Goal: Task Accomplishment & Management: Use online tool/utility

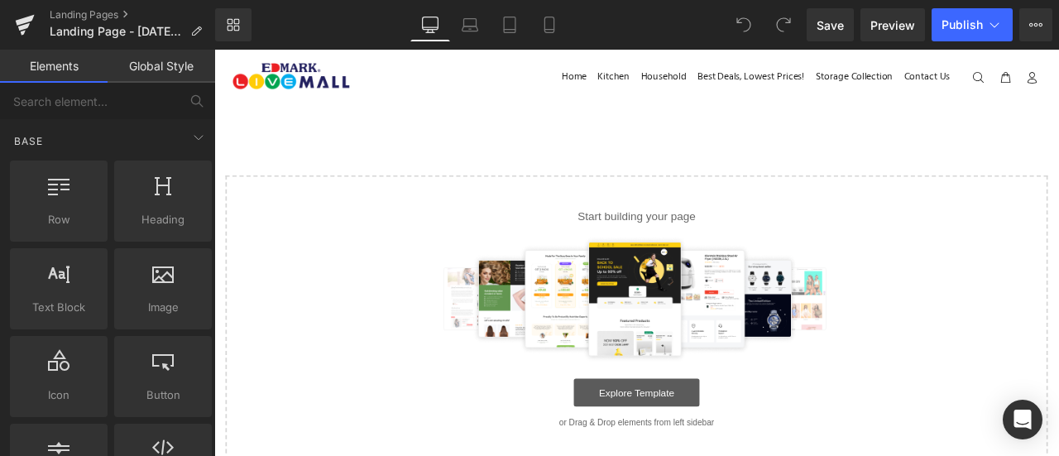
click at [679, 454] on link "Explore Template" at bounding box center [715, 455] width 149 height 33
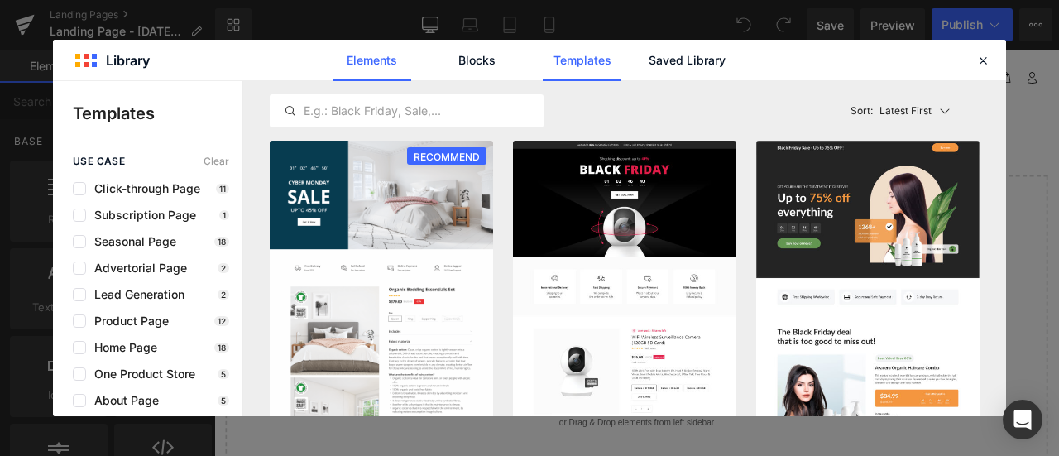
click at [397, 50] on link "Elements" at bounding box center [372, 60] width 79 height 41
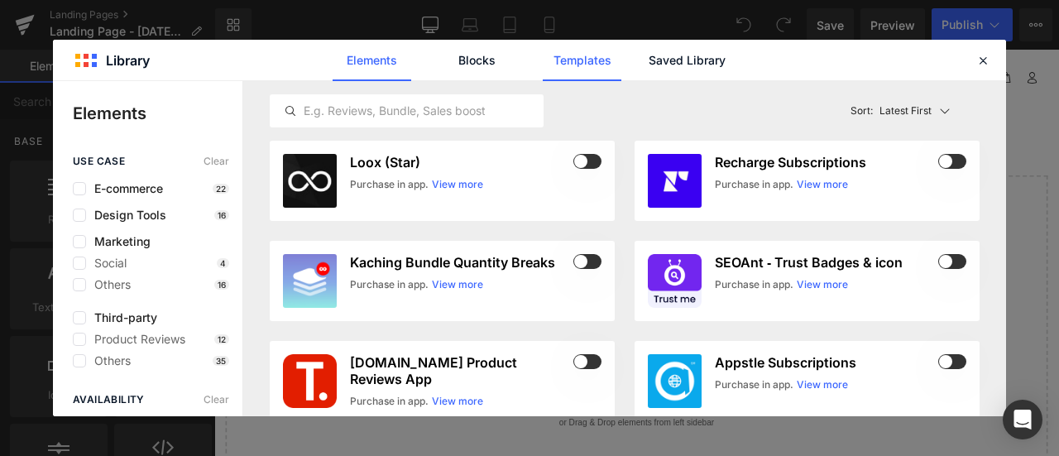
click at [548, 63] on link "Templates" at bounding box center [582, 60] width 79 height 41
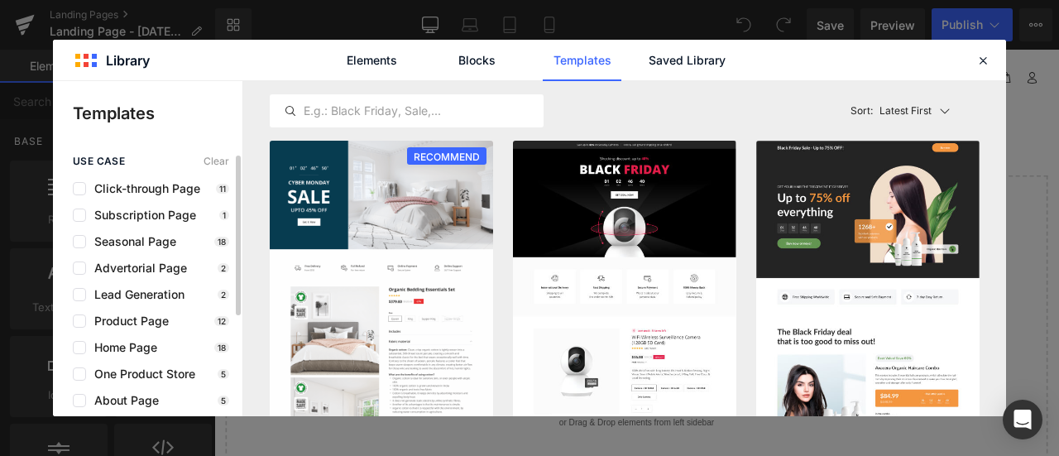
click at [156, 313] on div "use case Clear Click-through Page 11 Subscription Page 1 Seasonal Page 18 Adver…" at bounding box center [148, 361] width 190 height 410
click at [145, 326] on span "Product Page" at bounding box center [127, 320] width 83 height 13
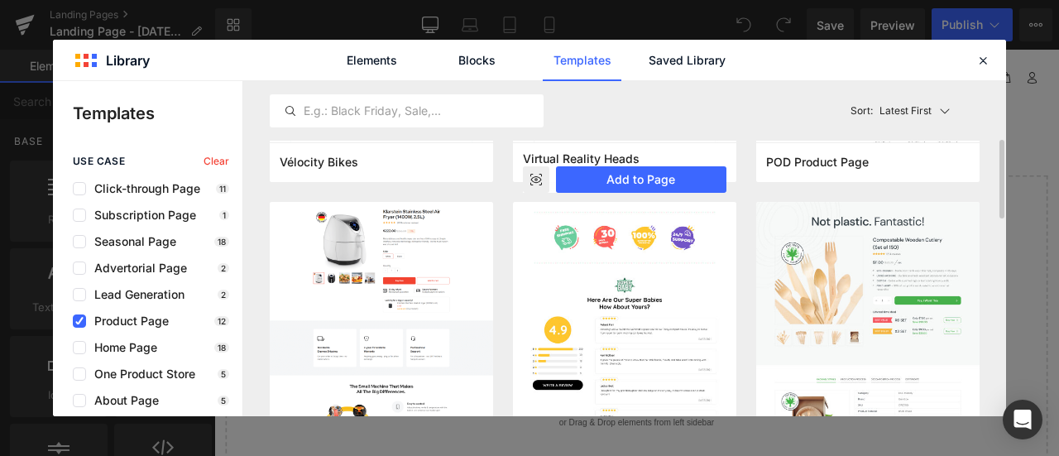
scroll to position [279, 0]
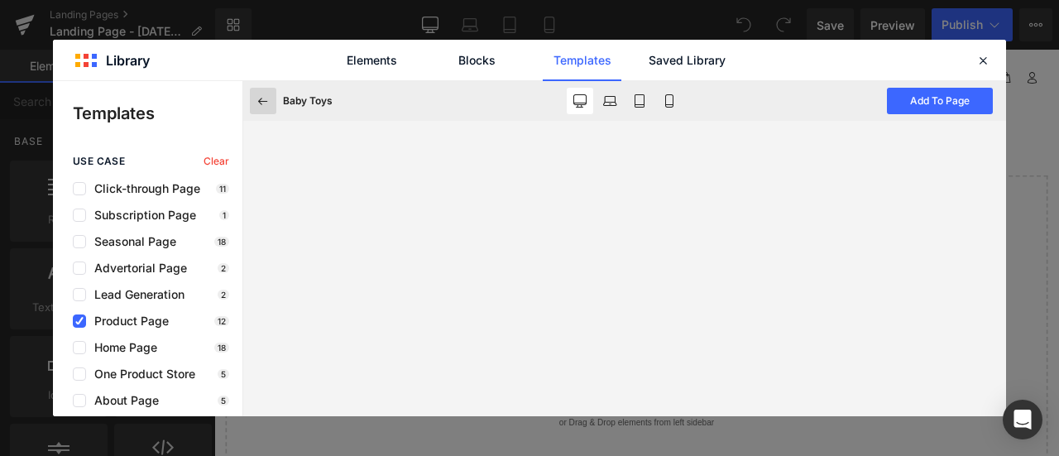
click at [259, 105] on icon at bounding box center [263, 101] width 15 height 15
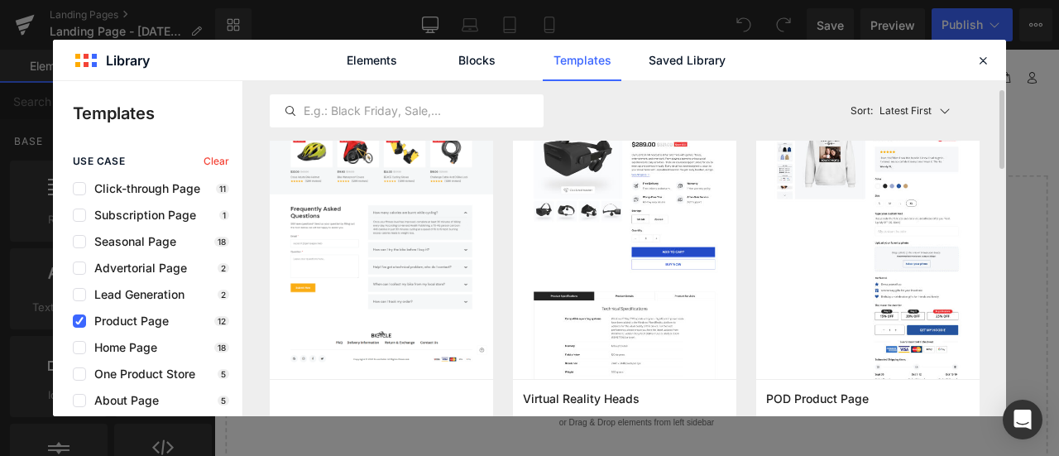
scroll to position [0, 0]
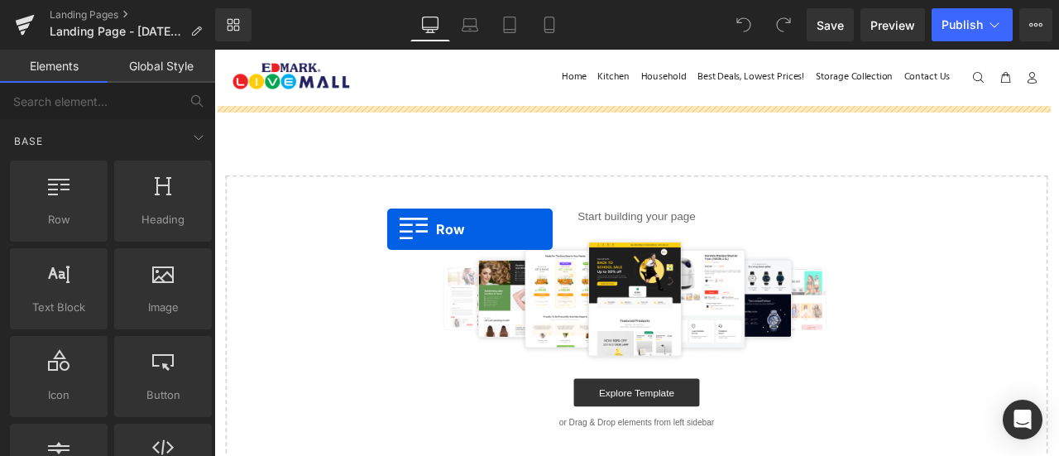
drag, startPoint x: 281, startPoint y: 270, endPoint x: 420, endPoint y: 260, distance: 139.4
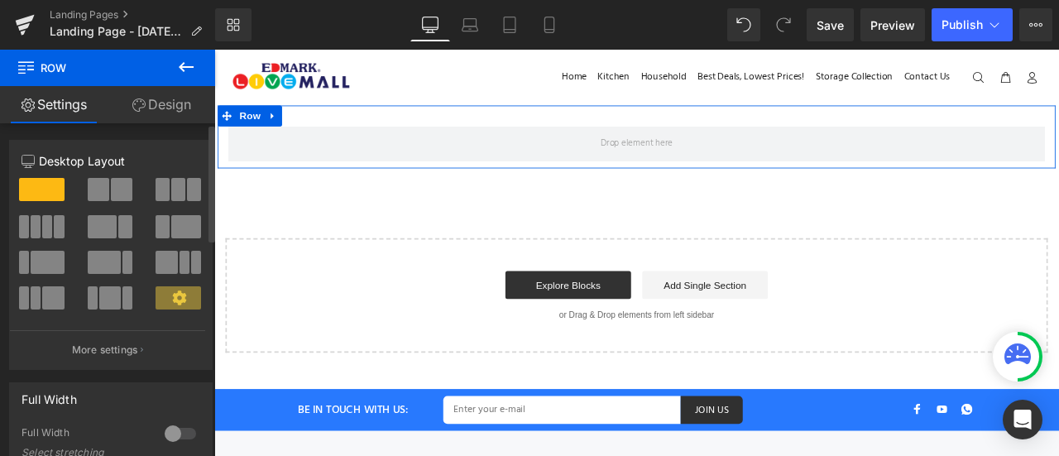
click at [113, 194] on span at bounding box center [122, 189] width 22 height 23
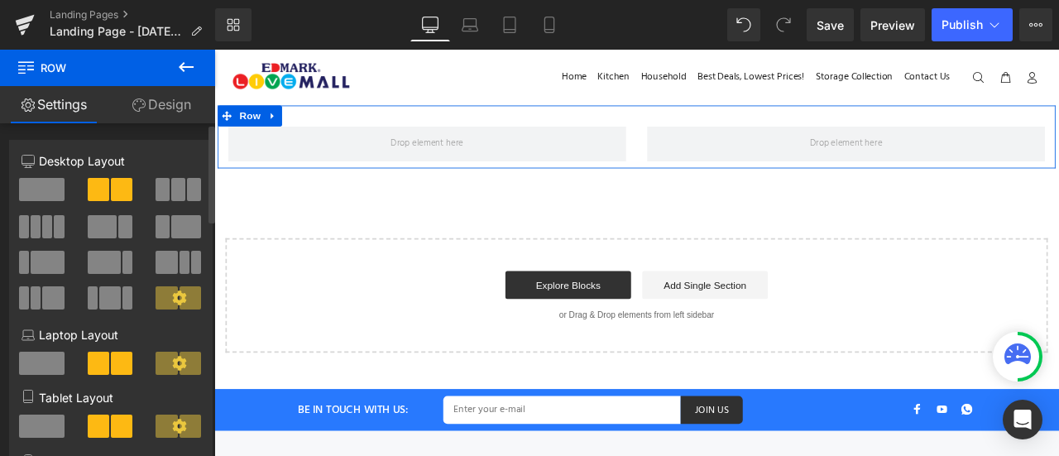
click at [43, 185] on span at bounding box center [42, 189] width 46 height 23
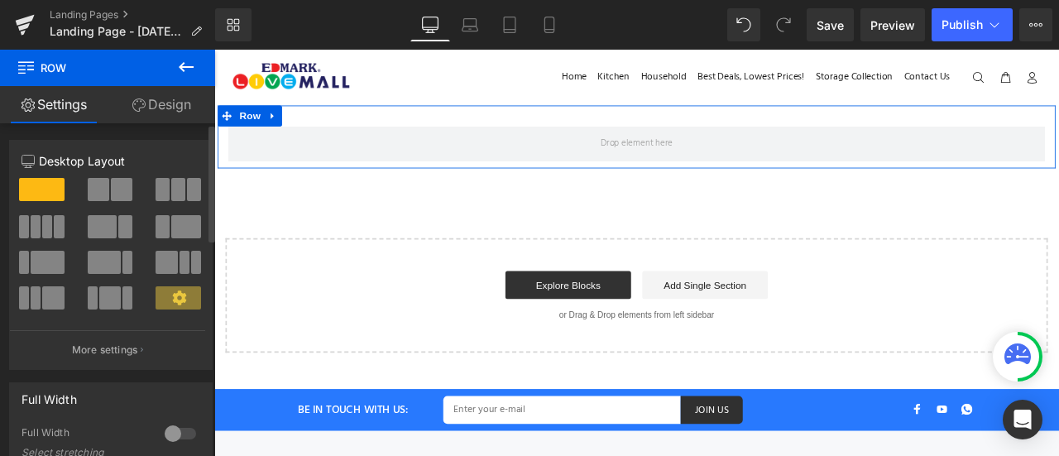
drag, startPoint x: 36, startPoint y: 183, endPoint x: 50, endPoint y: 194, distance: 17.7
click at [50, 194] on span at bounding box center [42, 189] width 46 height 23
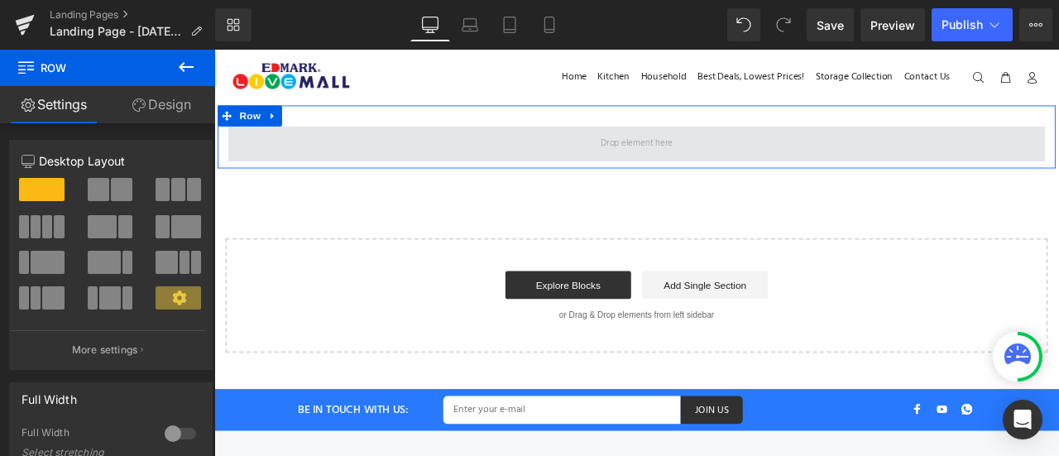
drag, startPoint x: 265, startPoint y: 243, endPoint x: 318, endPoint y: 159, distance: 99.7
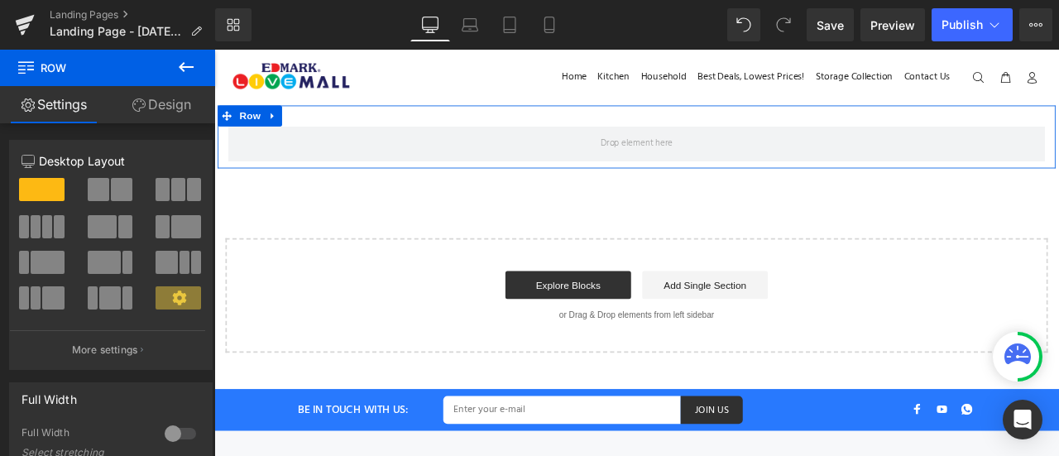
click at [483, 130] on div "Row" at bounding box center [714, 153] width 993 height 74
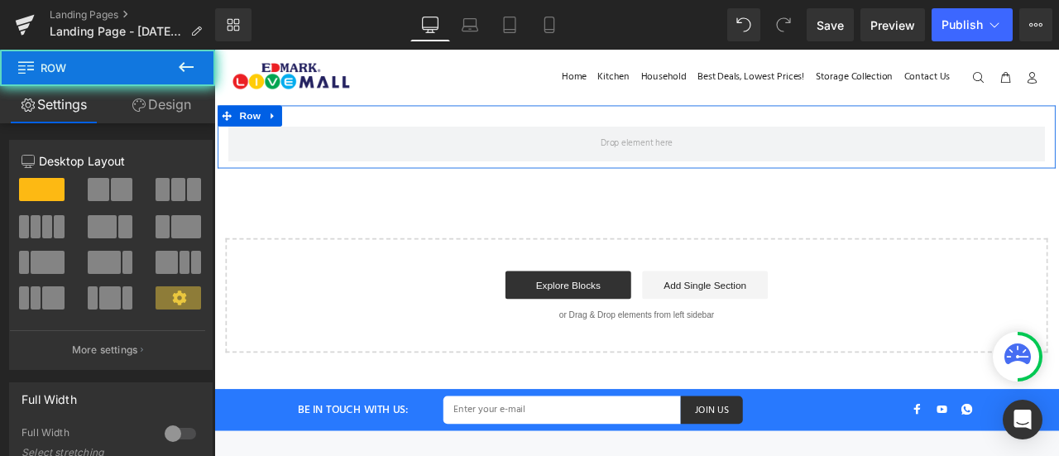
click at [483, 130] on div "Row" at bounding box center [714, 153] width 993 height 74
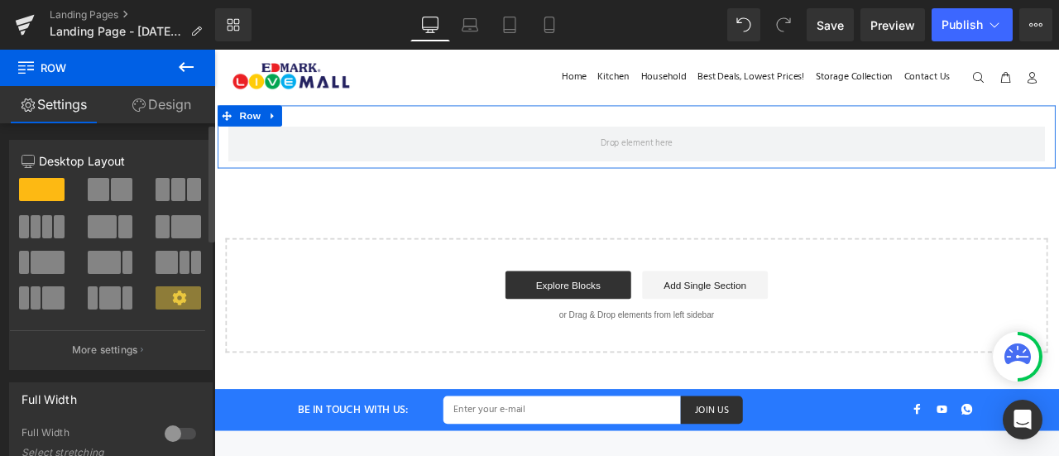
click at [99, 185] on span at bounding box center [99, 189] width 22 height 23
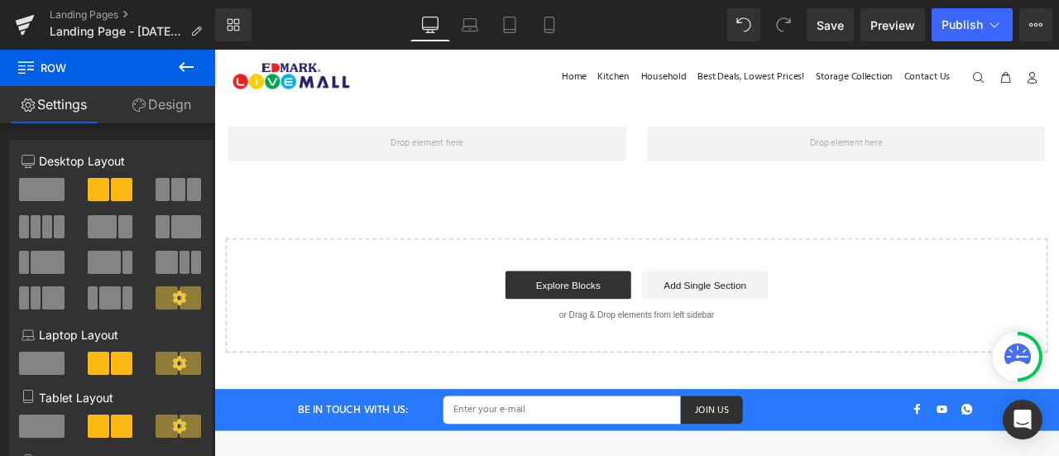
click at [177, 70] on icon at bounding box center [186, 67] width 20 height 20
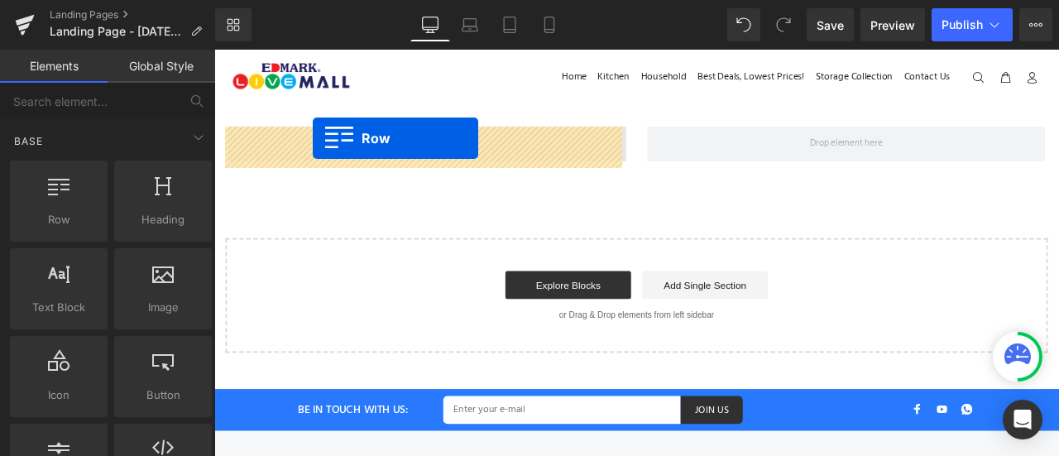
drag, startPoint x: 282, startPoint y: 261, endPoint x: 331, endPoint y: 155, distance: 116.6
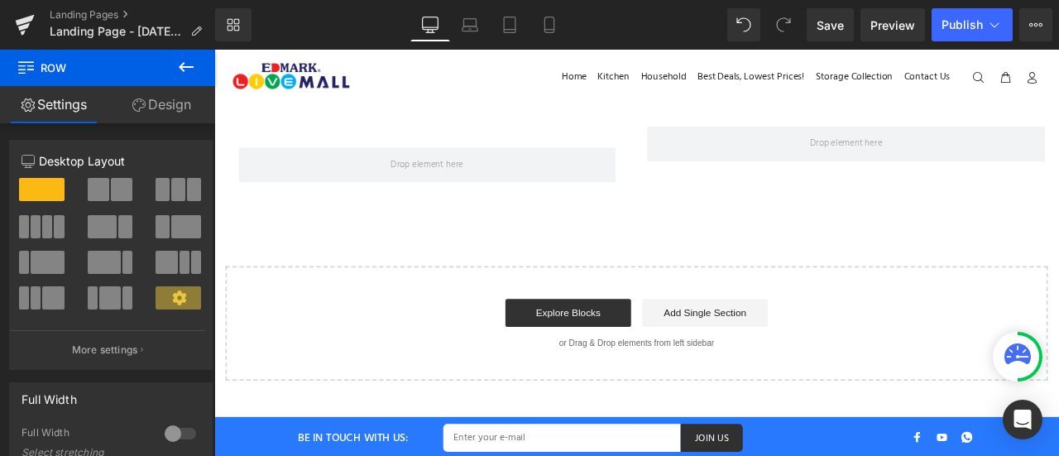
click at [195, 67] on icon at bounding box center [186, 67] width 20 height 20
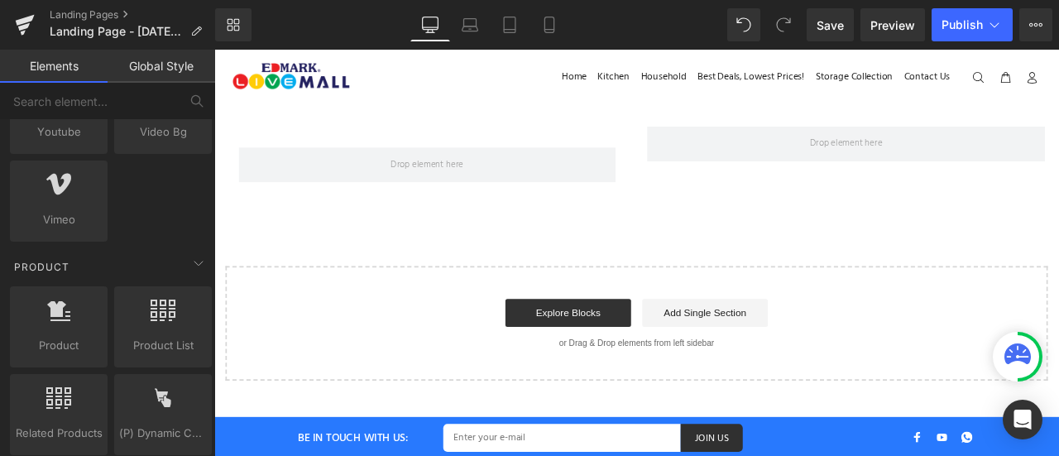
scroll to position [1282, 0]
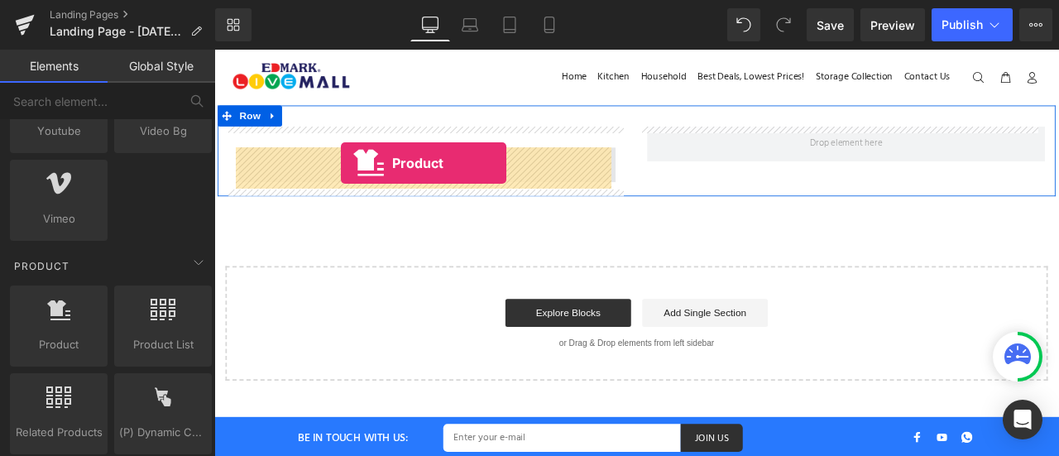
drag, startPoint x: 289, startPoint y: 372, endPoint x: 364, endPoint y: 184, distance: 202.4
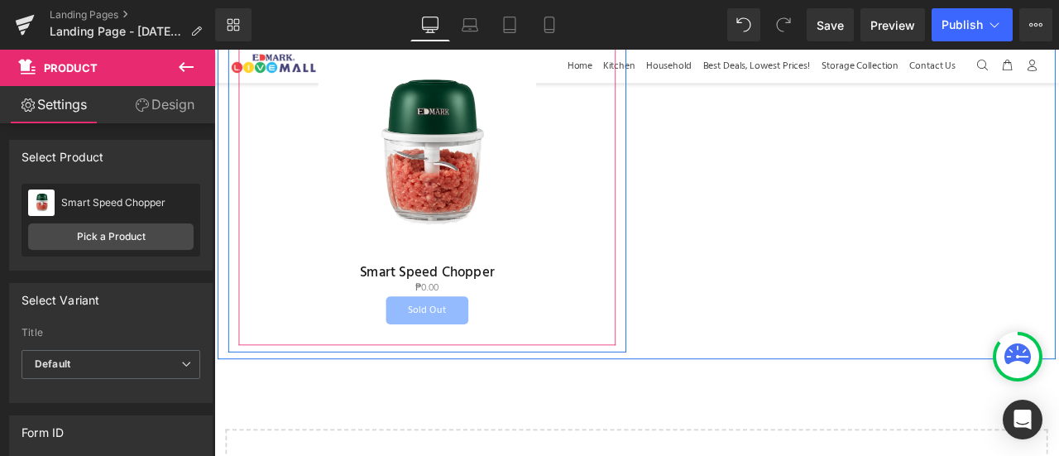
scroll to position [146, 0]
click at [499, 307] on icon at bounding box center [503, 313] width 12 height 12
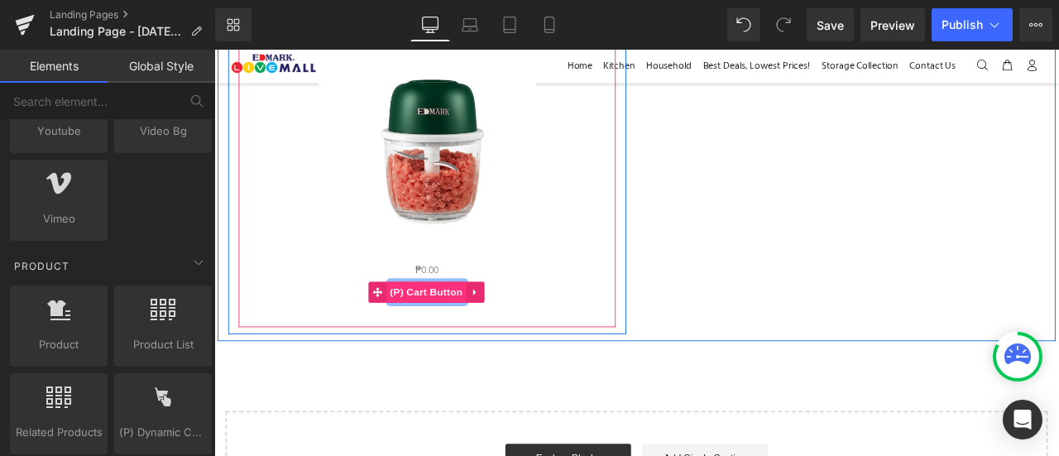
click at [483, 332] on span "(P) Cart Button" at bounding box center [466, 336] width 94 height 25
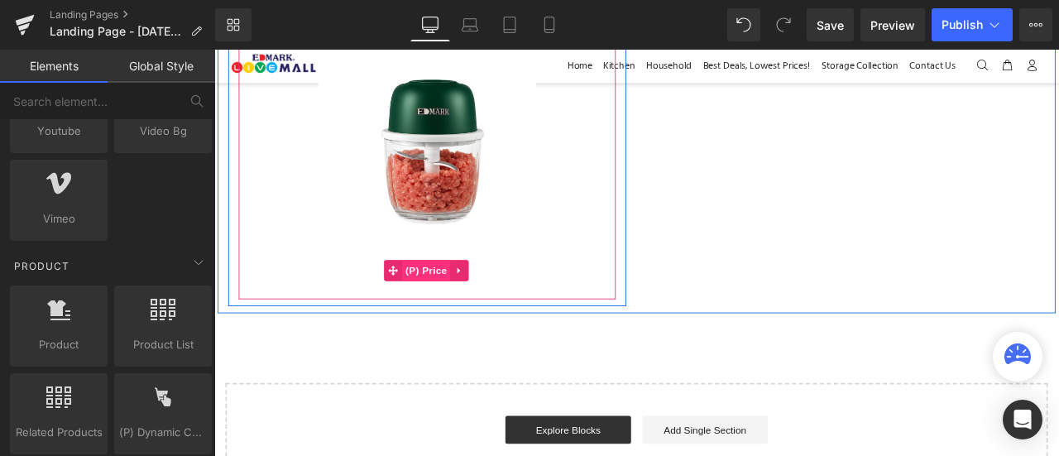
click at [464, 310] on span "(P) Price" at bounding box center [466, 311] width 58 height 25
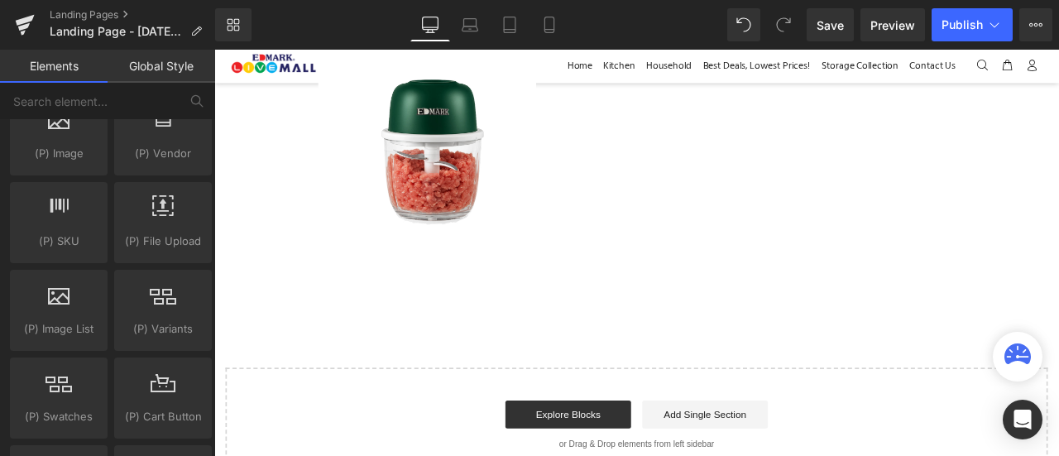
scroll to position [1887, 0]
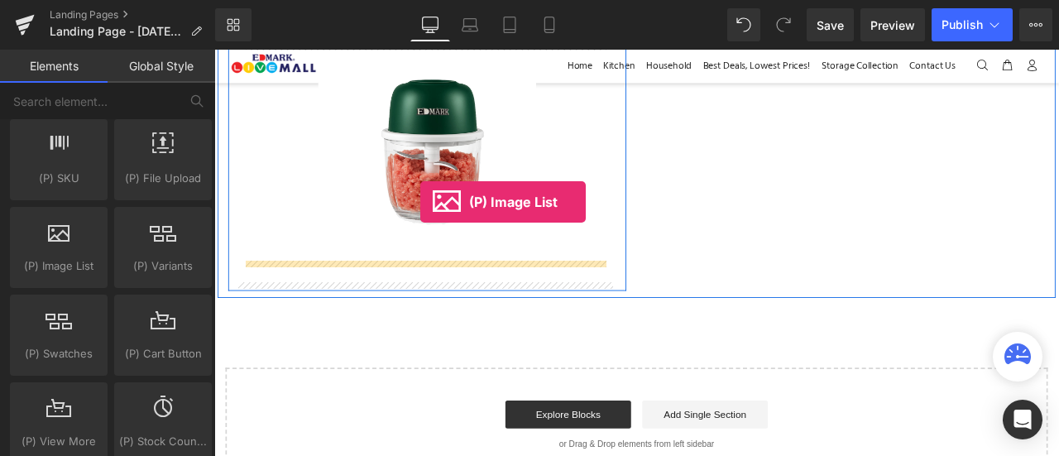
drag, startPoint x: 275, startPoint y: 298, endPoint x: 458, endPoint y: 230, distance: 195.9
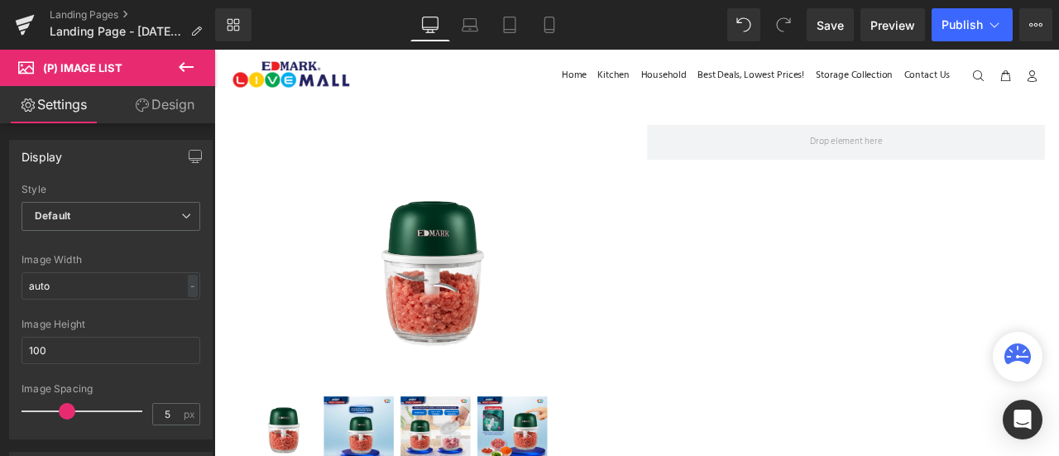
scroll to position [2, 0]
click at [176, 70] on icon at bounding box center [186, 67] width 20 height 20
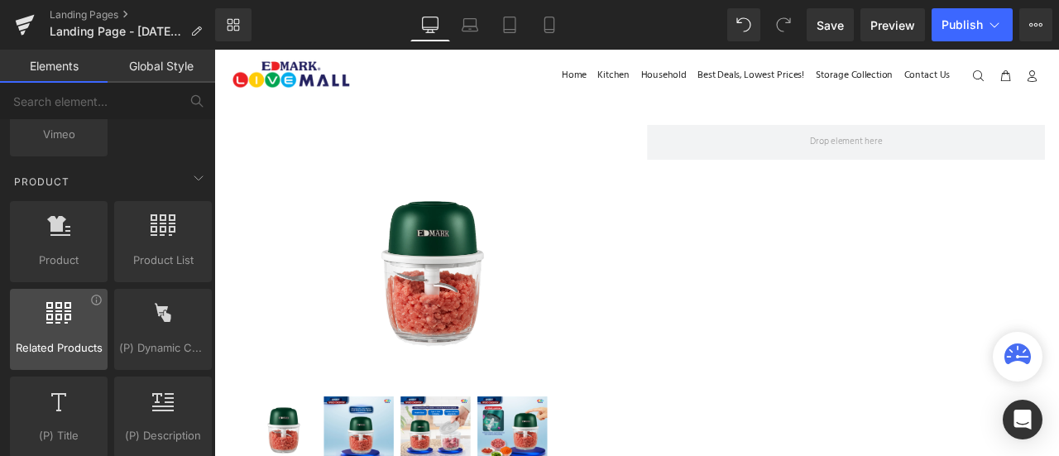
scroll to position [1370, 0]
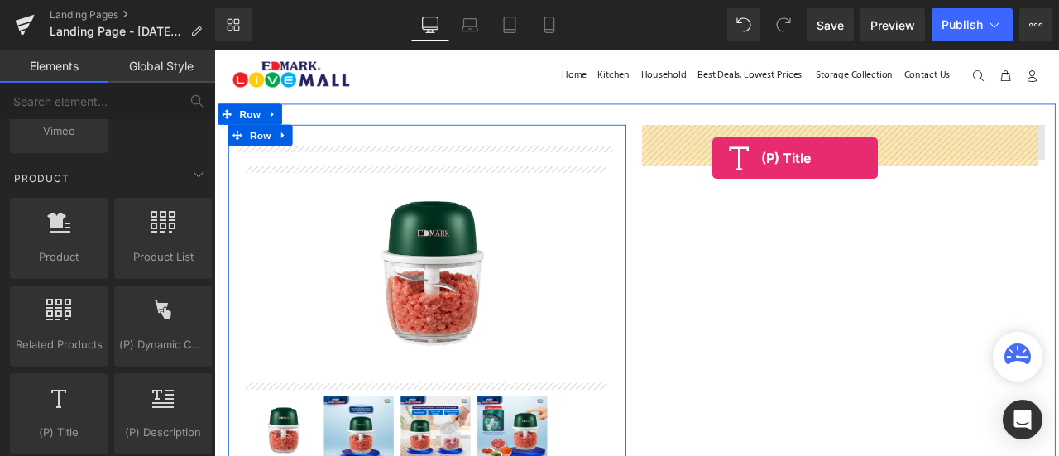
drag, startPoint x: 281, startPoint y: 453, endPoint x: 804, endPoint y: 178, distance: 591.5
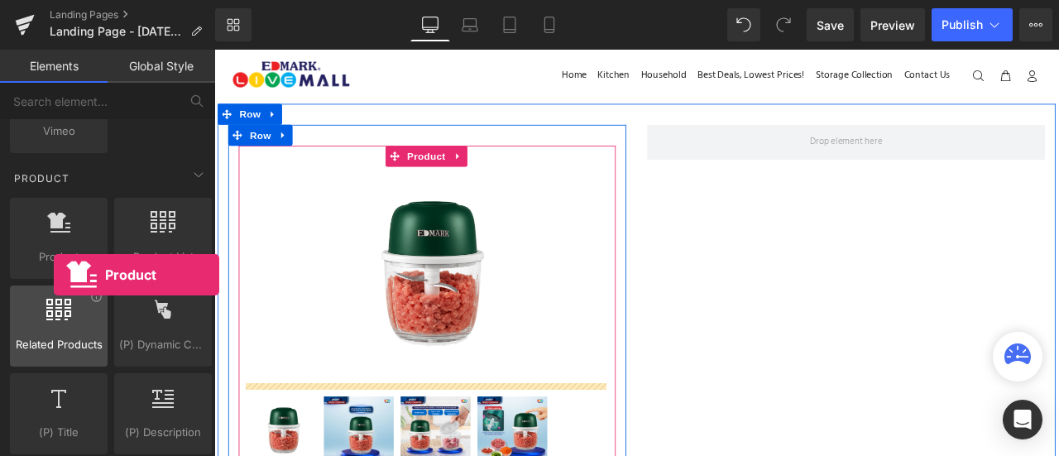
drag, startPoint x: 73, startPoint y: 213, endPoint x: 54, endPoint y: 275, distance: 64.9
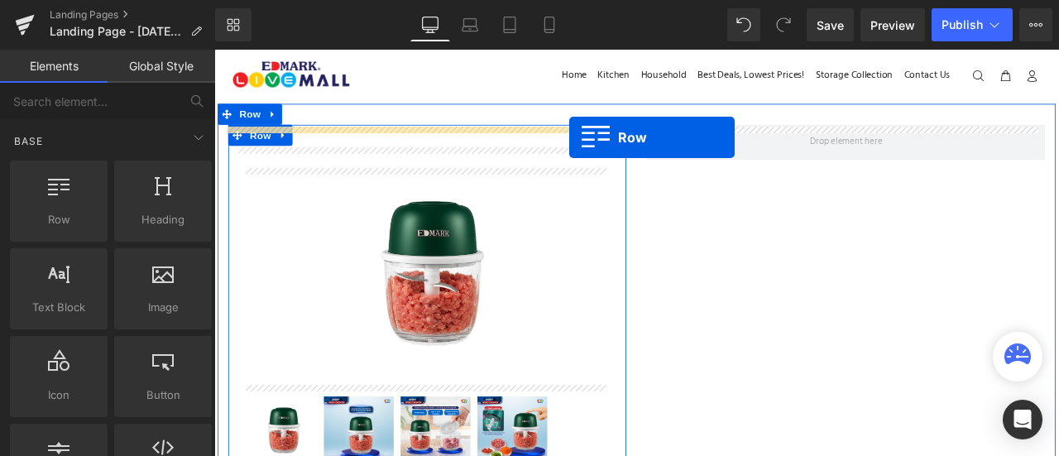
scroll to position [0, 0]
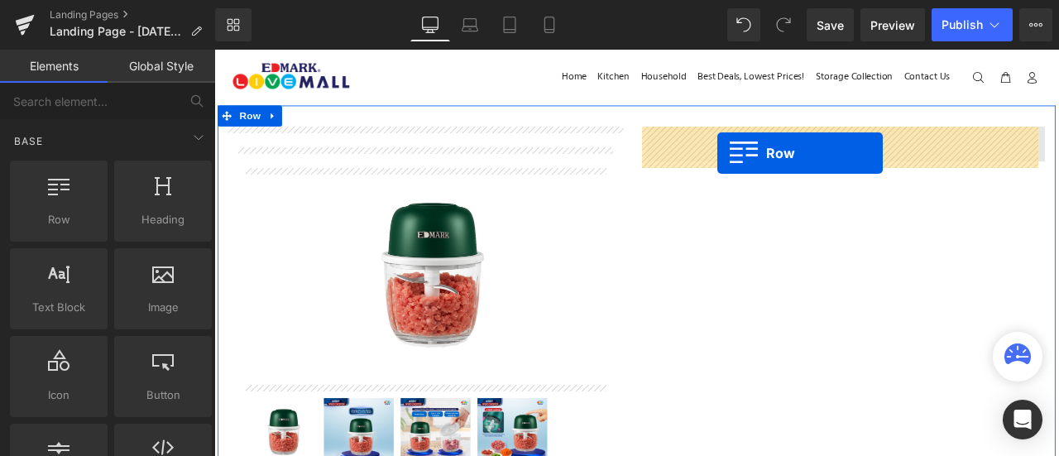
drag, startPoint x: 277, startPoint y: 257, endPoint x: 811, endPoint y: 171, distance: 540.7
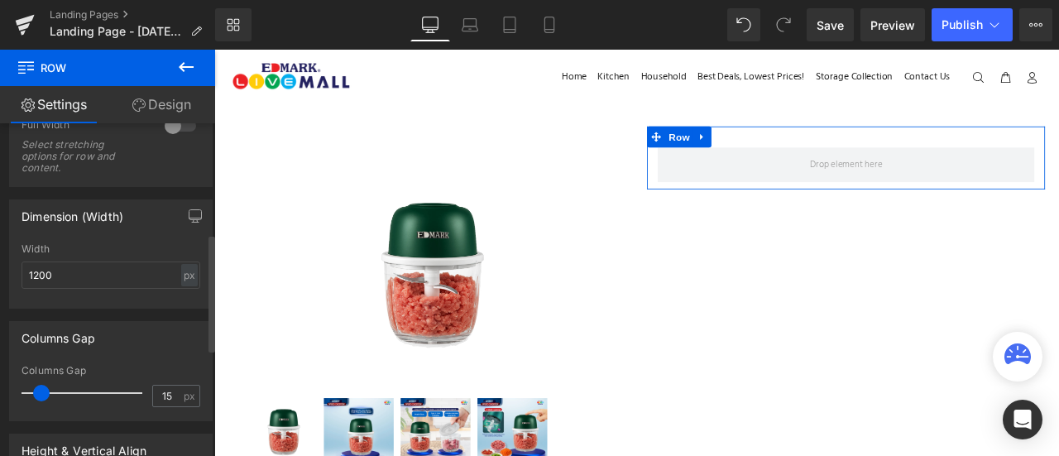
scroll to position [316, 0]
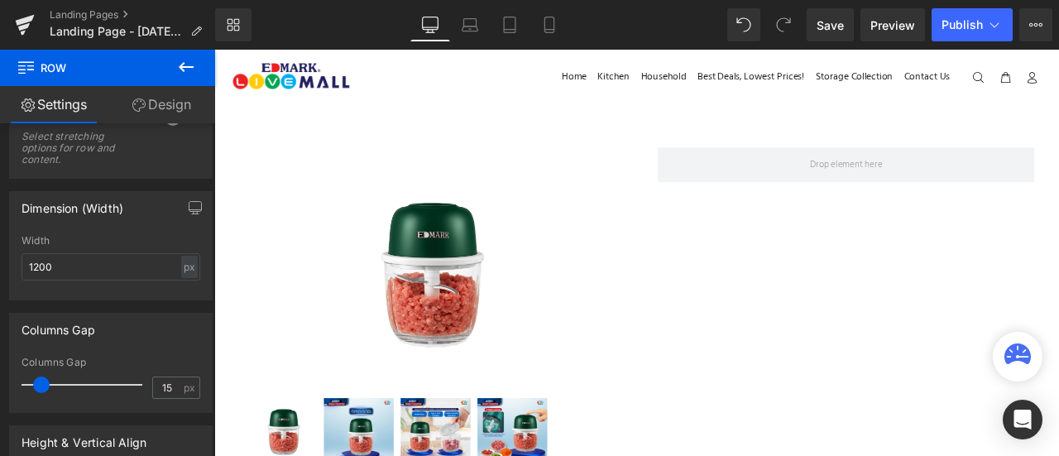
click at [189, 74] on icon at bounding box center [186, 67] width 20 height 20
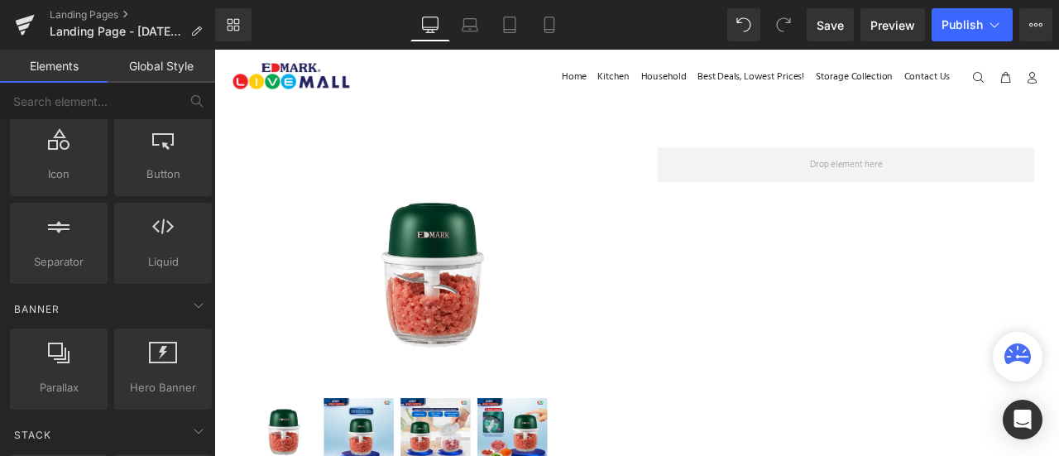
scroll to position [0, 0]
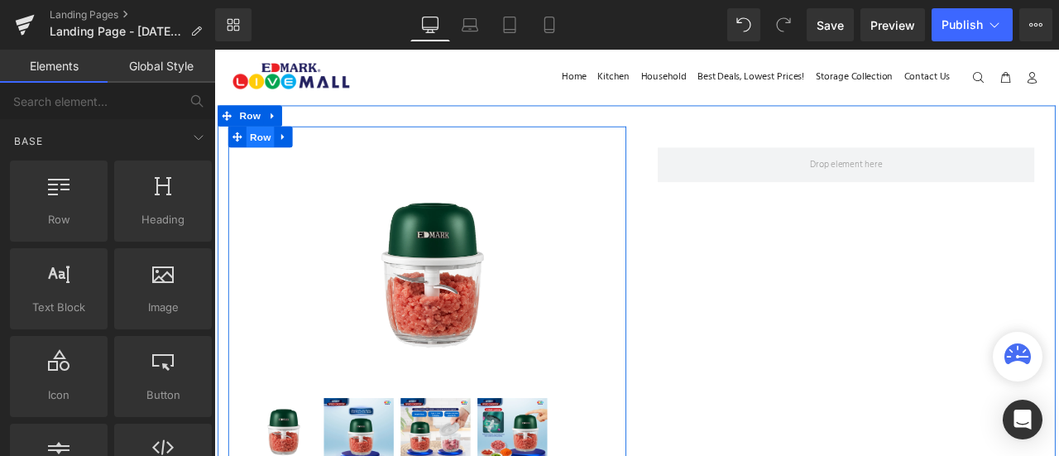
click at [262, 149] on span "Row" at bounding box center [268, 153] width 33 height 25
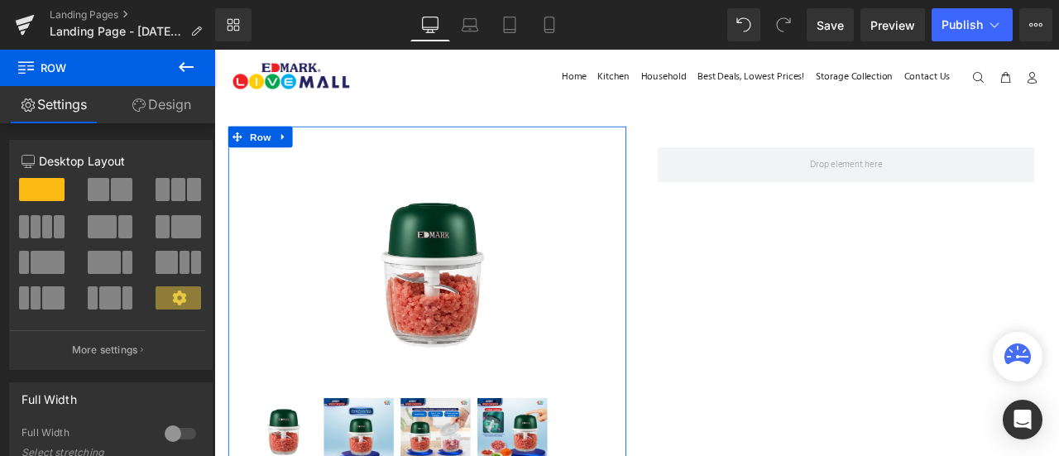
click at [157, 98] on link "Design" at bounding box center [162, 104] width 108 height 37
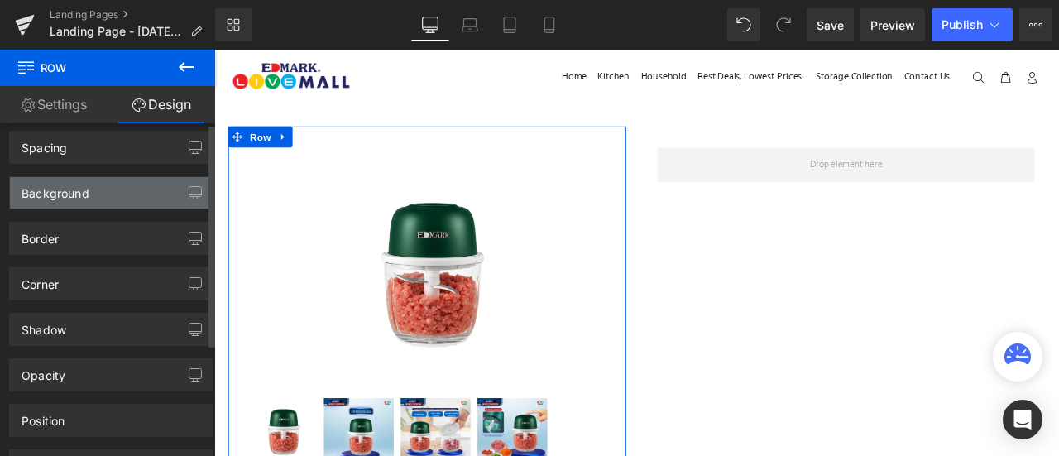
scroll to position [167, 0]
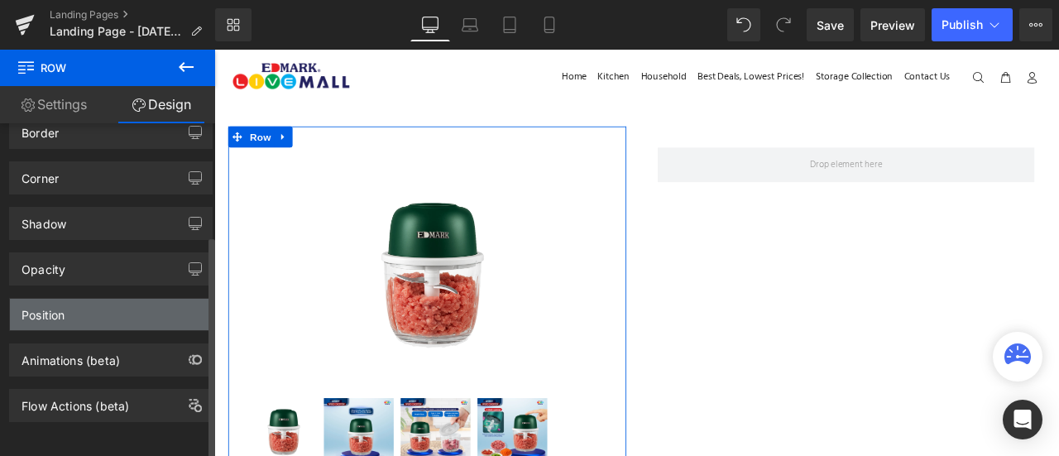
click at [119, 303] on div "Position" at bounding box center [111, 314] width 202 height 31
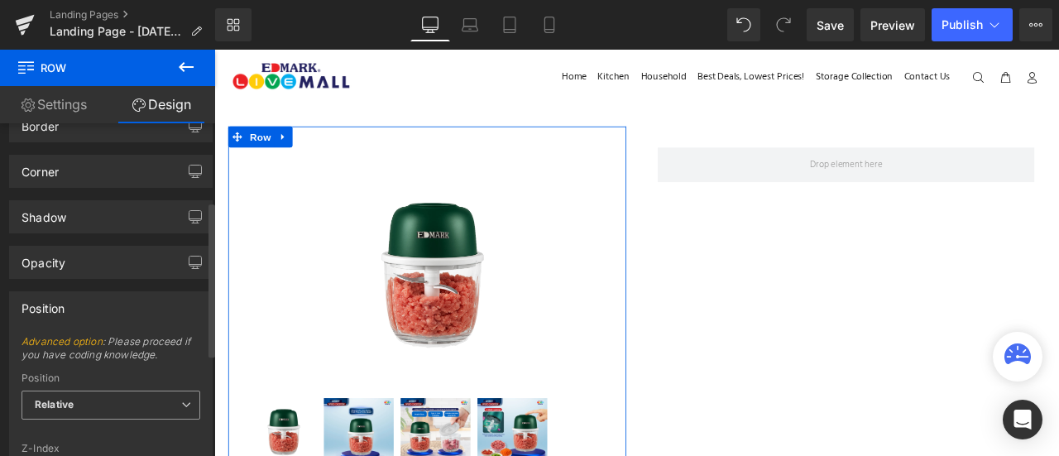
click at [109, 401] on span "Relative" at bounding box center [111, 405] width 179 height 29
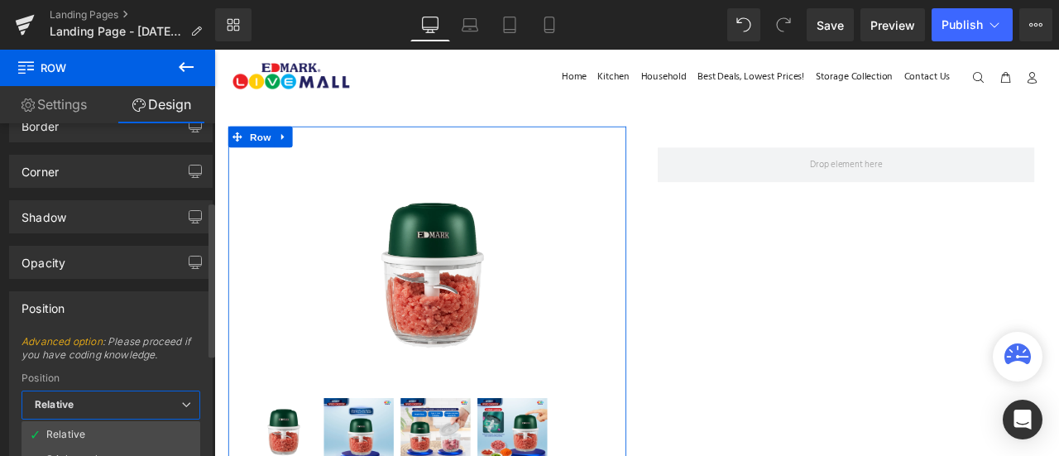
click at [156, 318] on div "Position" at bounding box center [111, 307] width 202 height 31
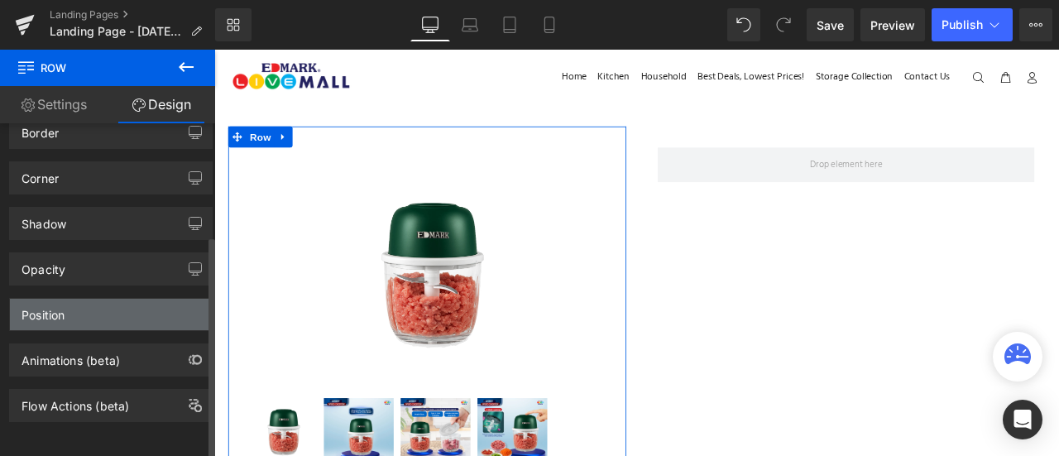
click at [156, 319] on div "Position" at bounding box center [111, 314] width 202 height 31
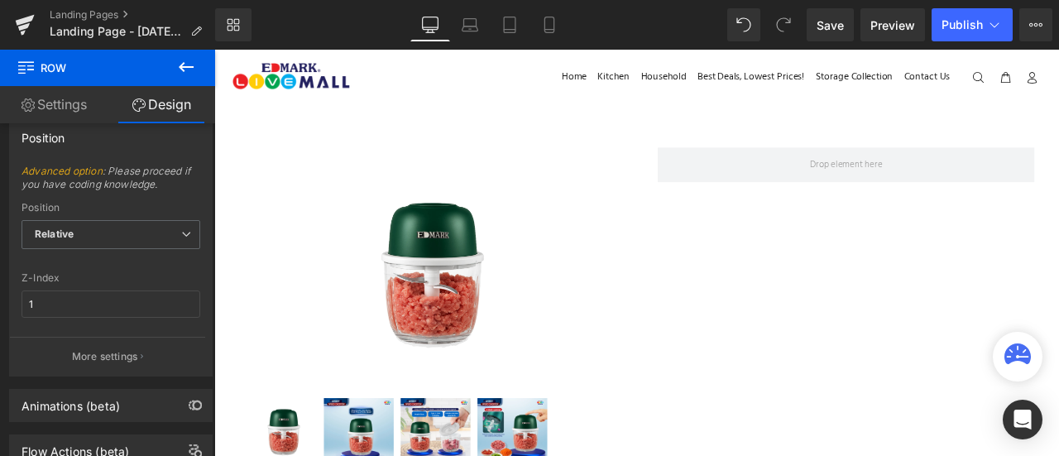
scroll to position [324, 0]
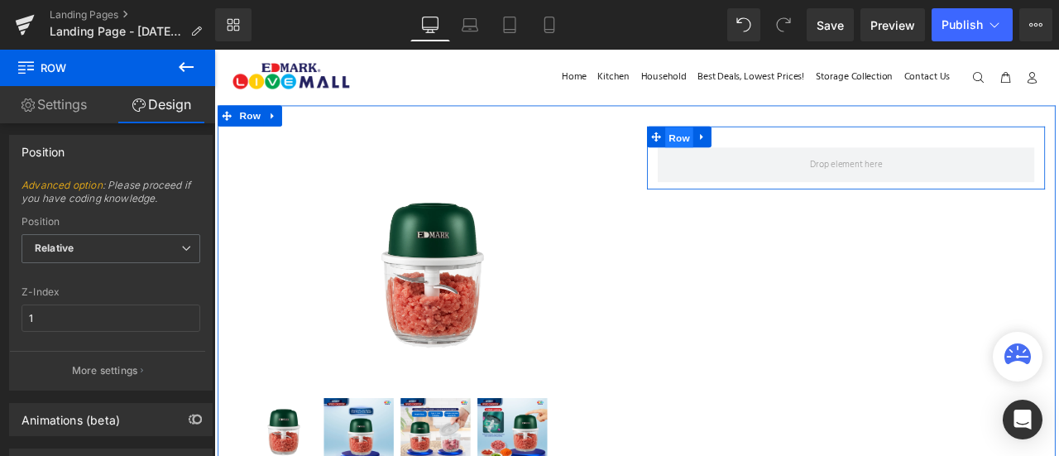
click at [757, 150] on span "Row" at bounding box center [765, 154] width 33 height 25
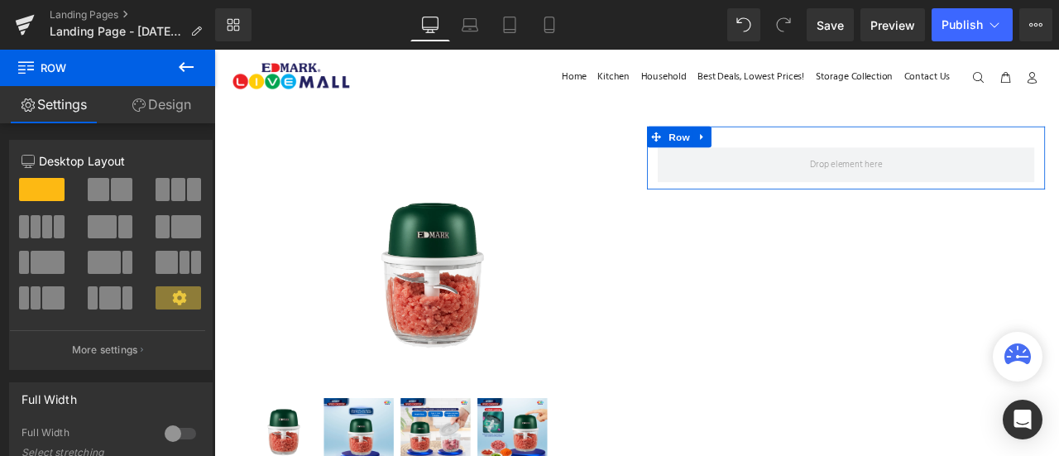
click at [156, 106] on link "Design" at bounding box center [162, 104] width 108 height 37
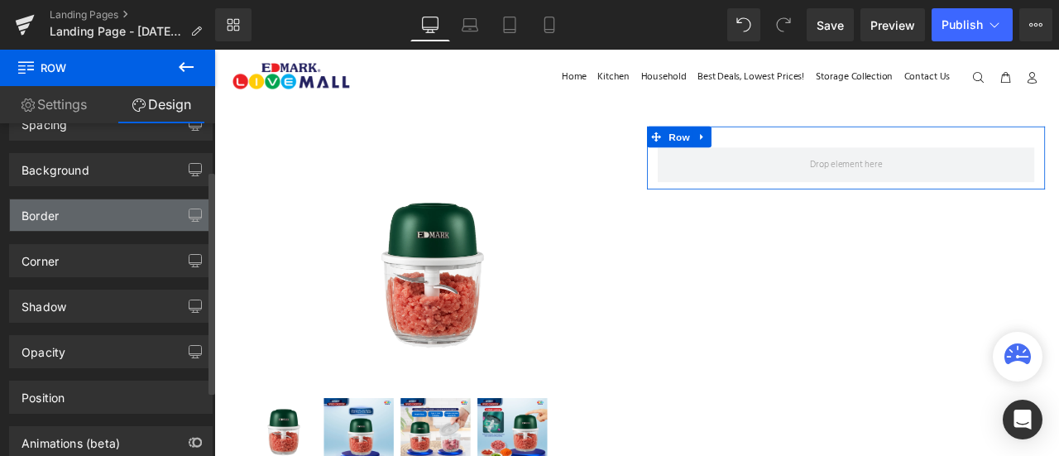
scroll to position [70, 0]
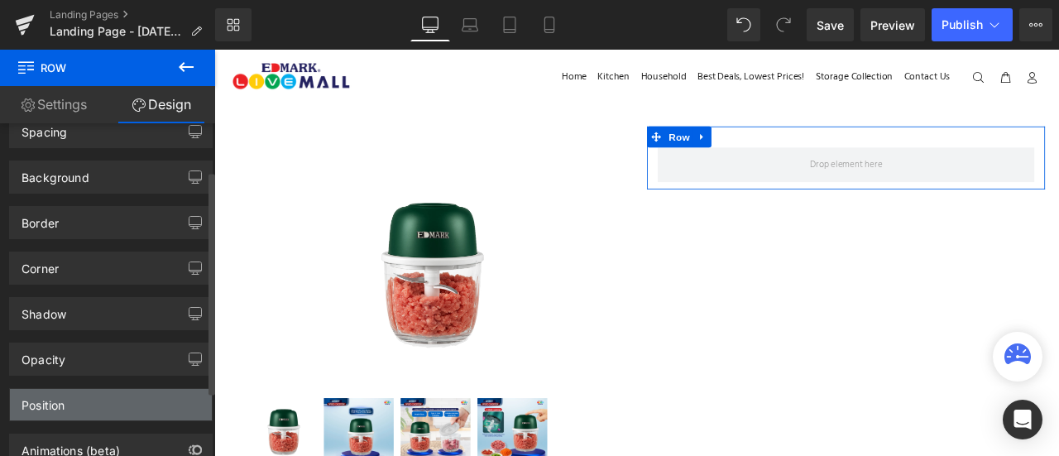
click at [103, 391] on div "Position" at bounding box center [111, 404] width 202 height 31
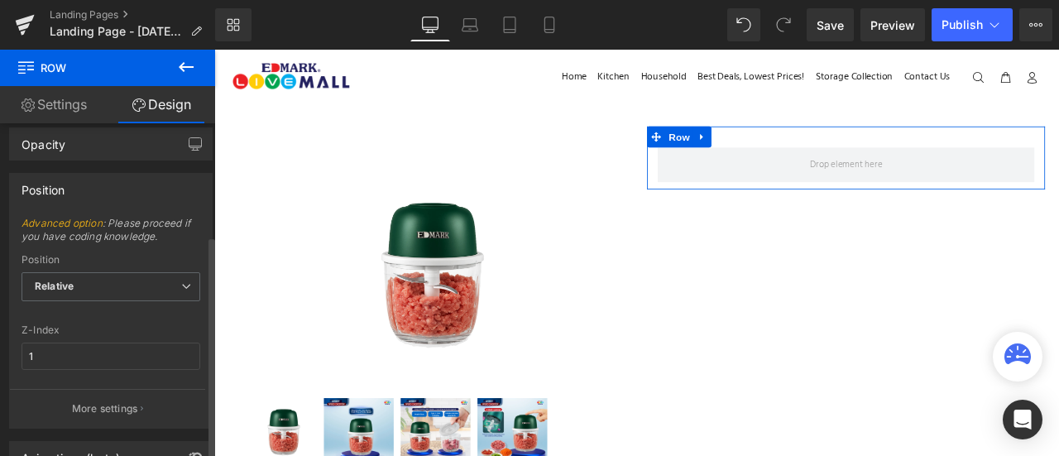
scroll to position [286, 0]
click at [118, 289] on span "Relative" at bounding box center [111, 285] width 179 height 29
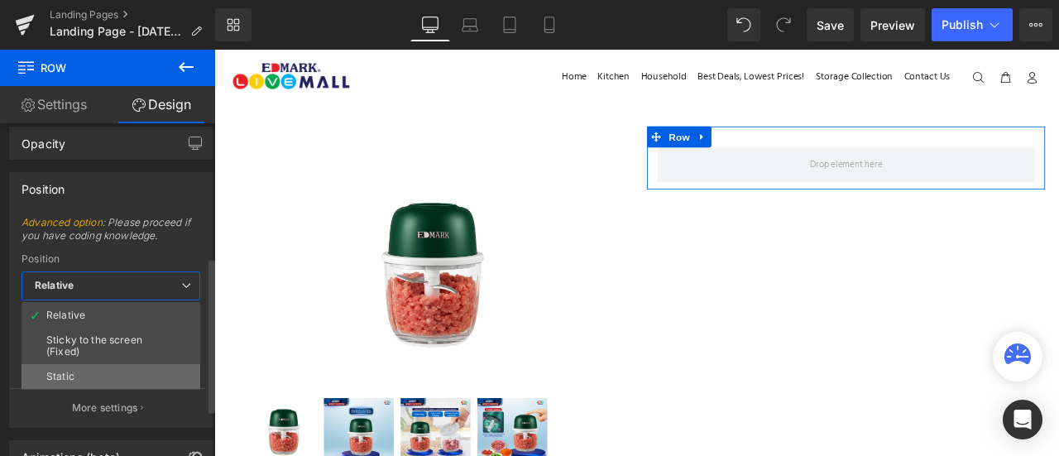
click at [111, 367] on li "Static" at bounding box center [111, 376] width 179 height 25
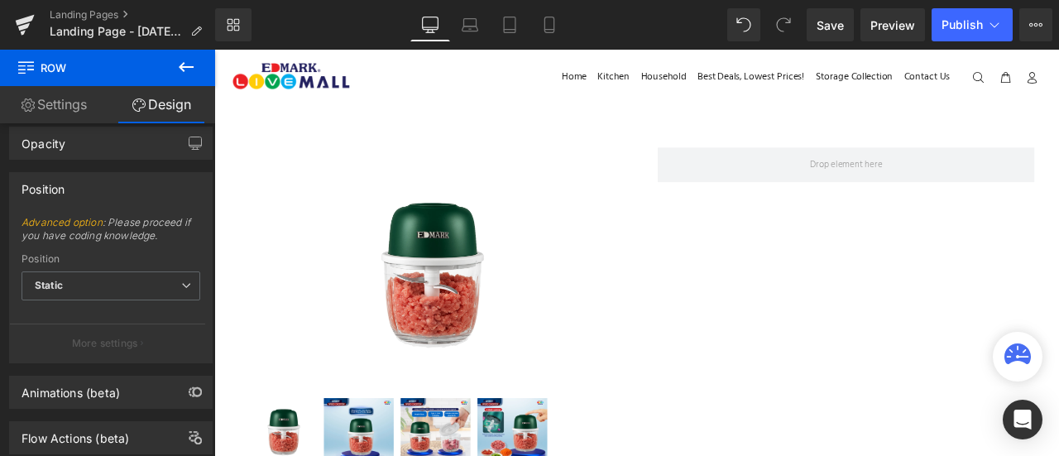
click at [186, 64] on icon at bounding box center [186, 67] width 20 height 20
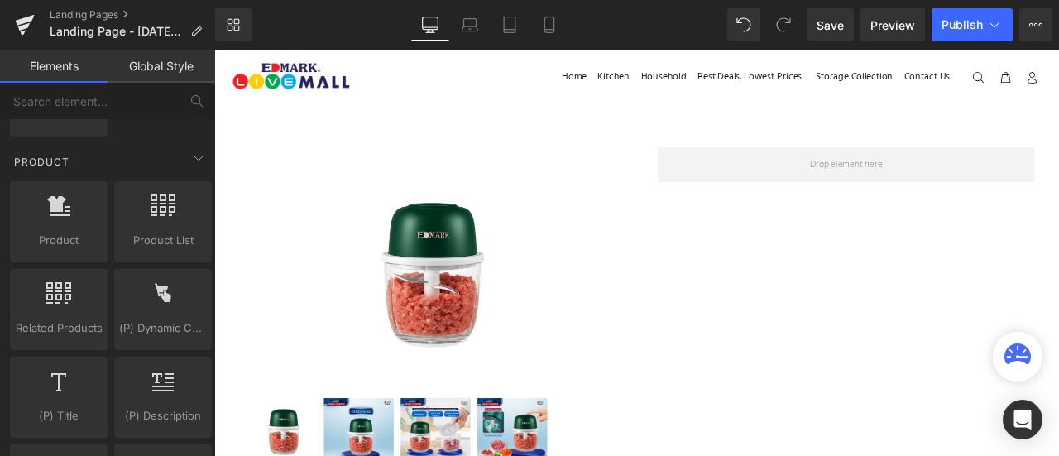
scroll to position [1388, 0]
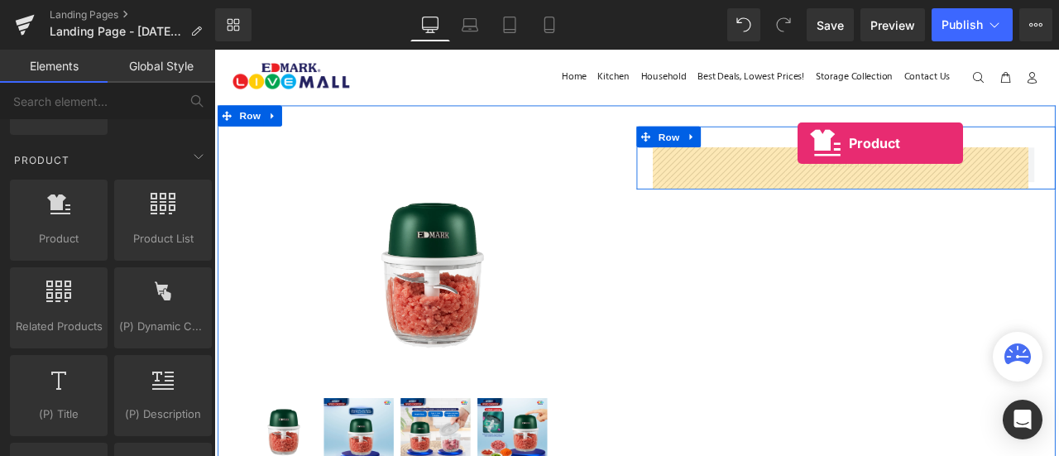
drag, startPoint x: 423, startPoint y: 214, endPoint x: 906, endPoint y: 161, distance: 486.3
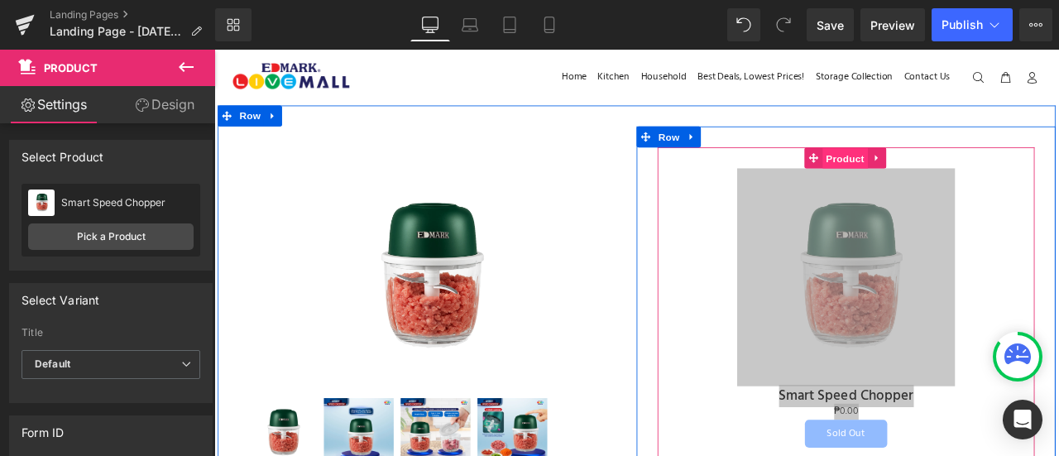
click at [962, 180] on span "Product" at bounding box center [962, 178] width 54 height 25
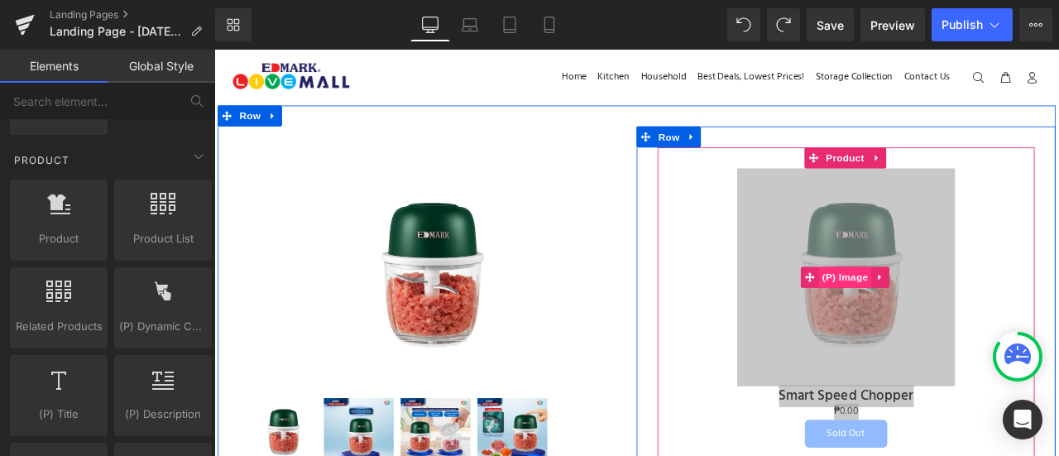
click at [931, 313] on span "(P) Image" at bounding box center [962, 319] width 63 height 25
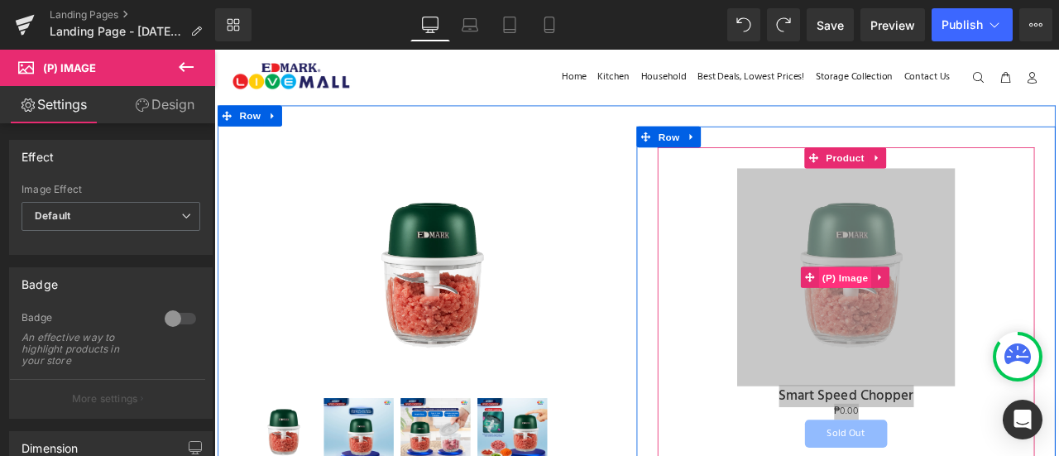
click at [948, 321] on span "(P) Image" at bounding box center [962, 320] width 63 height 25
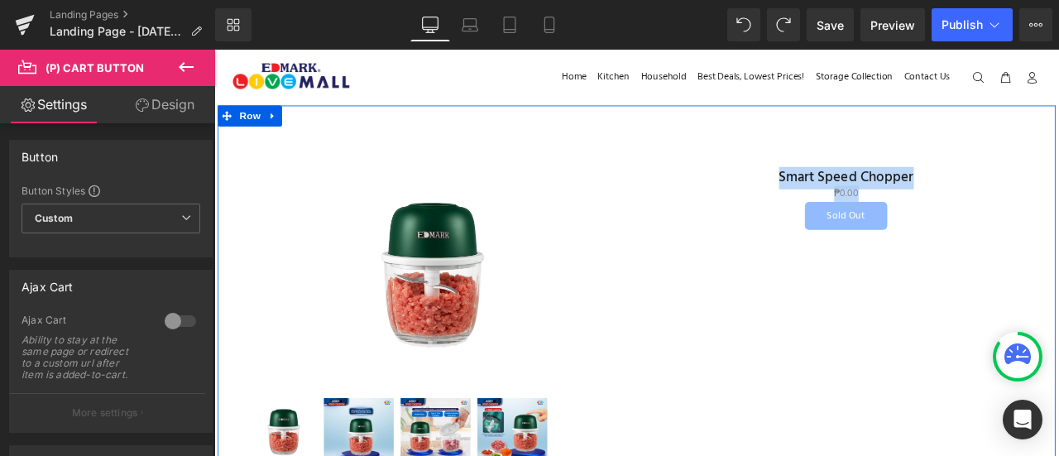
click at [921, 329] on div "Sale Off (P) Image" at bounding box center [714, 400] width 993 height 569
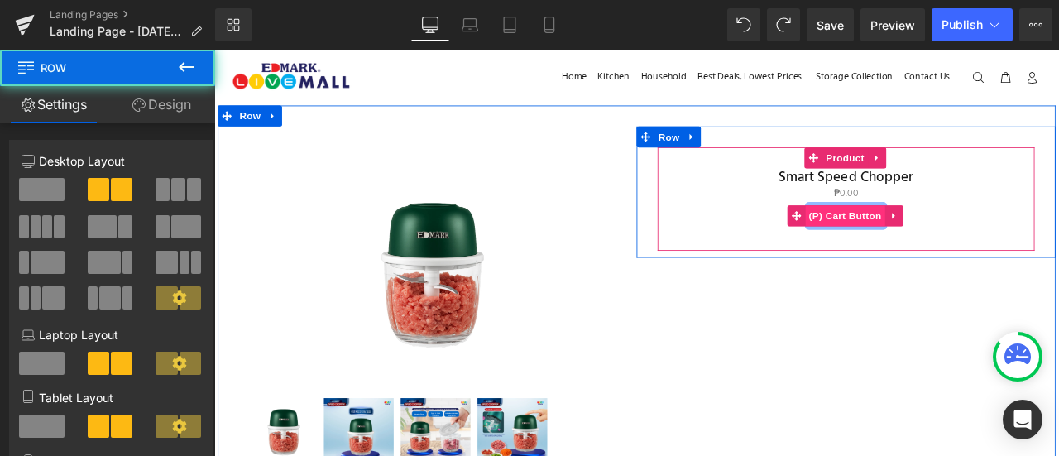
click at [960, 242] on span "(P) Cart Button" at bounding box center [962, 246] width 94 height 25
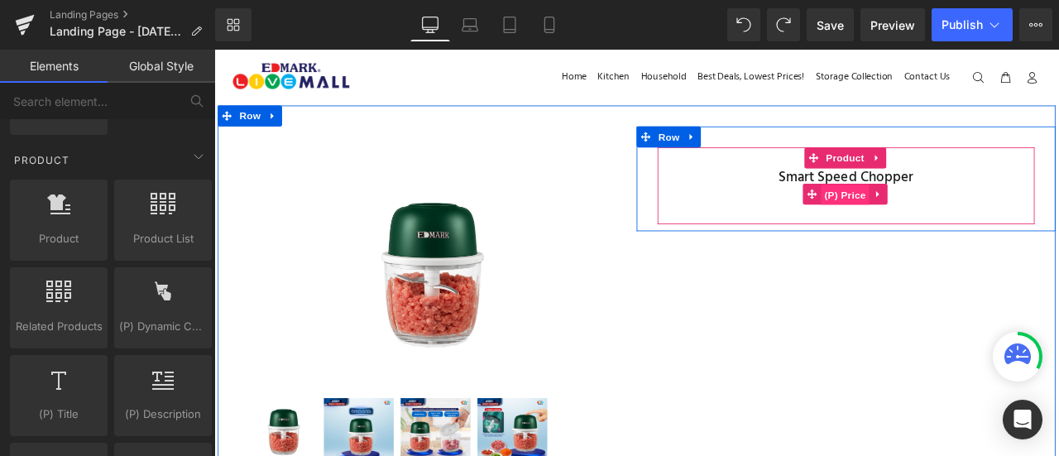
click at [960, 216] on span "(P) Price" at bounding box center [963, 221] width 58 height 25
click at [966, 203] on span "(P) Title" at bounding box center [962, 202] width 53 height 25
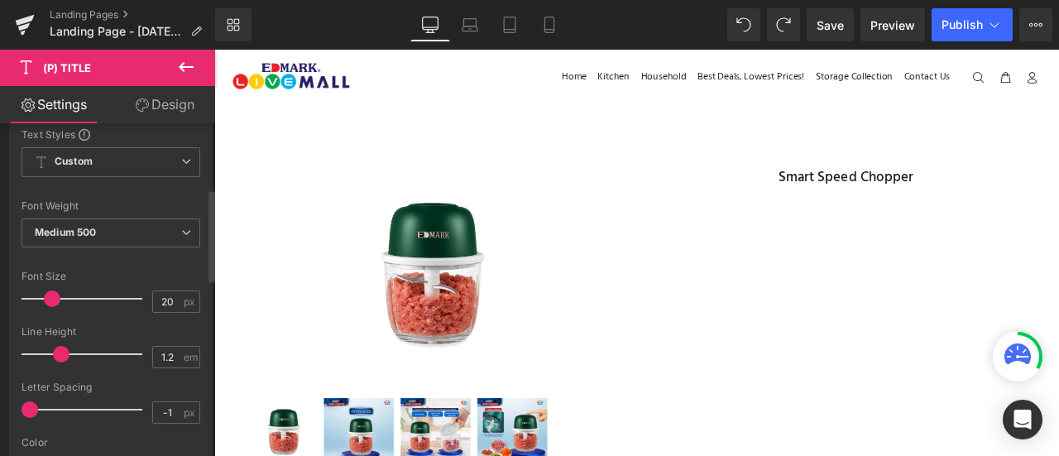
scroll to position [234, 0]
click at [107, 194] on div "Font Default Default Default Open Font Manager" at bounding box center [111, 327] width 179 height 400
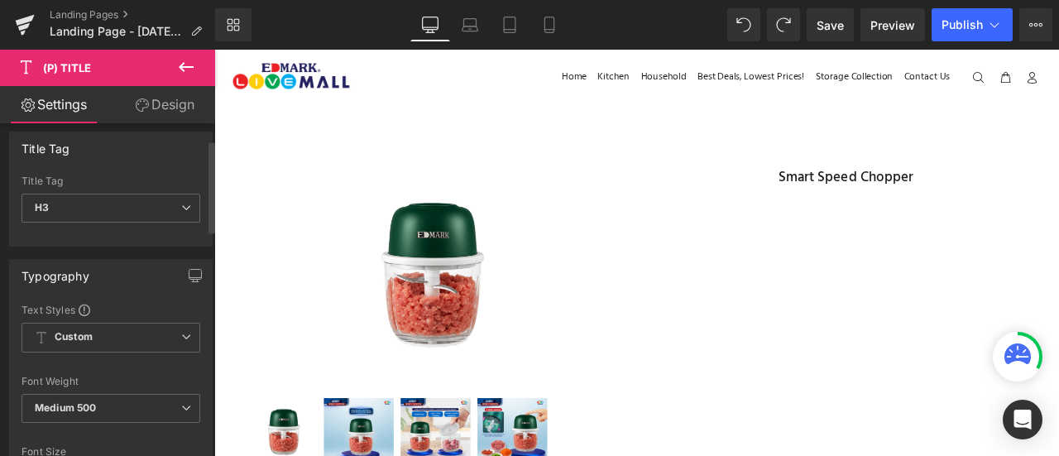
scroll to position [56, 0]
click at [112, 209] on span "H3" at bounding box center [111, 209] width 179 height 29
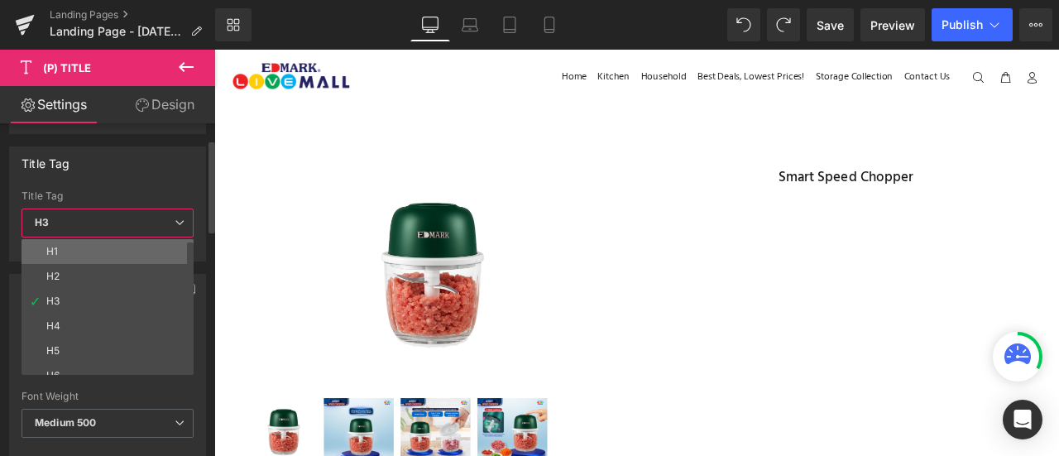
click at [111, 239] on li "H1" at bounding box center [112, 251] width 180 height 25
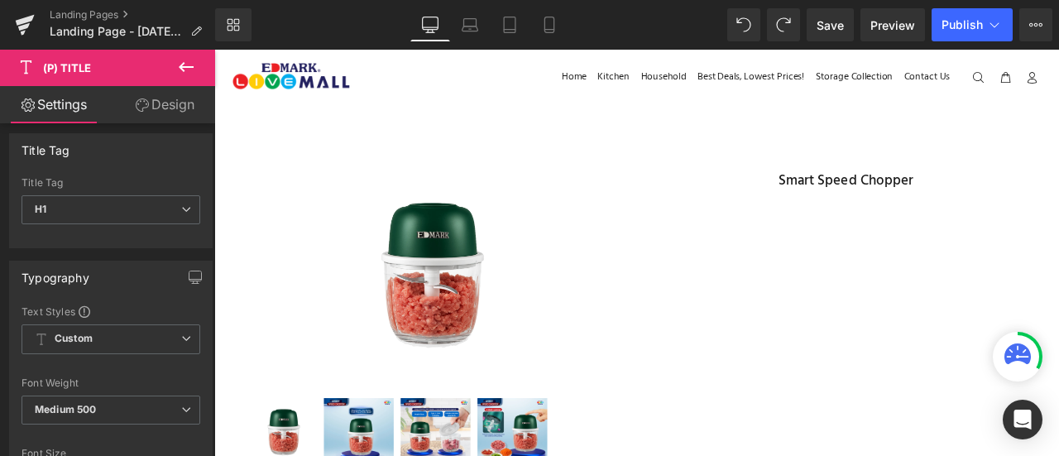
click at [186, 67] on icon at bounding box center [186, 67] width 15 height 10
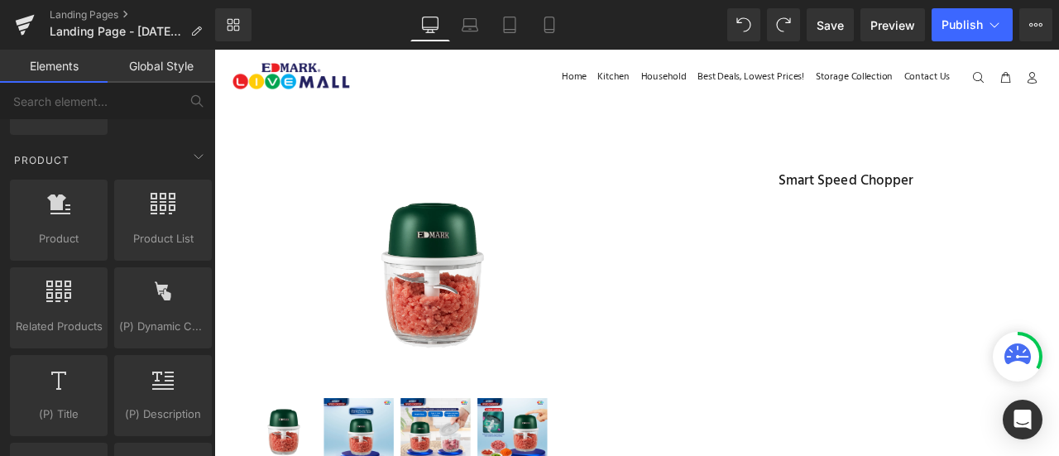
click at [186, 67] on link "Global Style" at bounding box center [162, 66] width 108 height 33
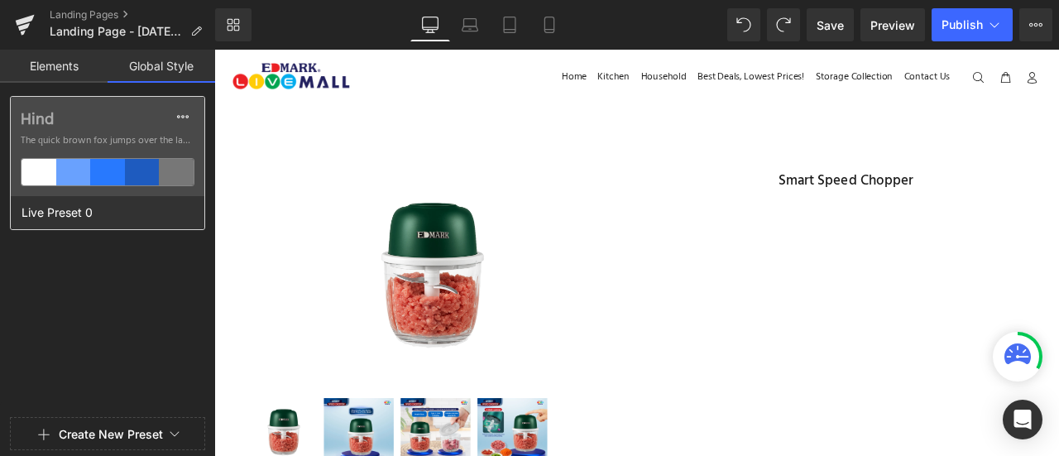
click at [119, 156] on div "Hind The quick brown fox jumps over the lazy..." at bounding box center [108, 146] width 194 height 99
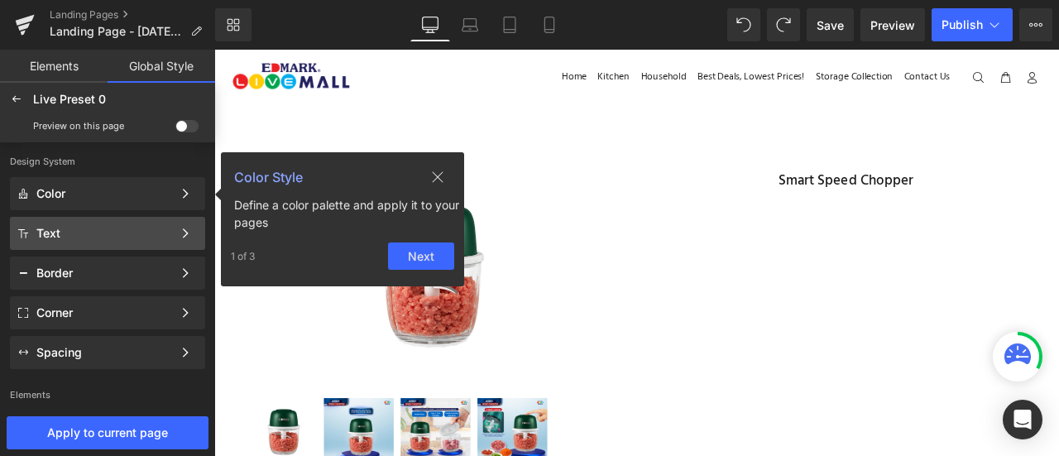
click at [104, 247] on div "Text Color Style Define a color palette and apply it to your pages 1 of 3 Next" at bounding box center [107, 233] width 195 height 33
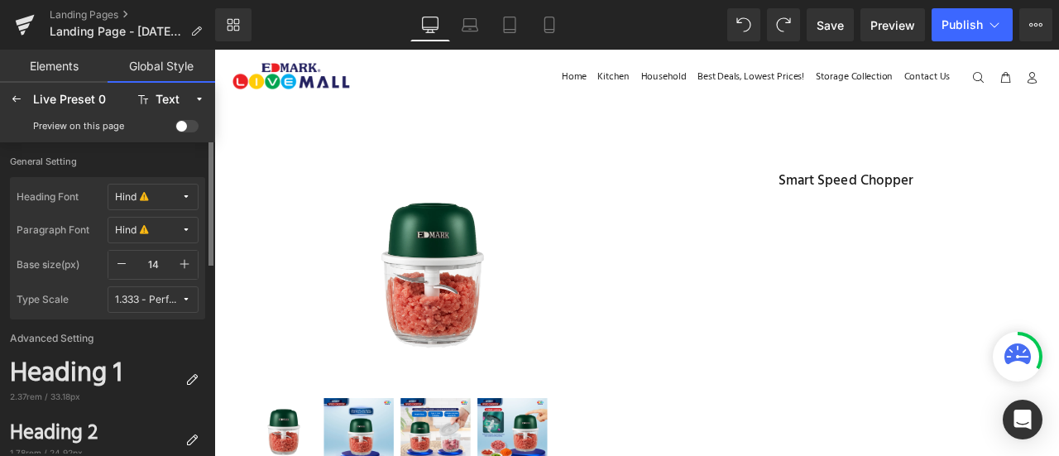
scroll to position [84, 0]
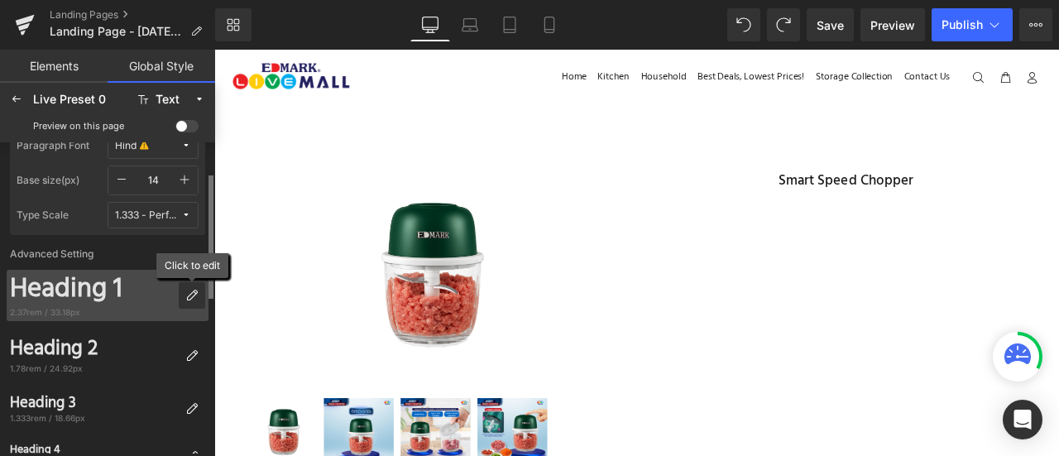
click at [197, 296] on icon at bounding box center [191, 295] width 13 height 13
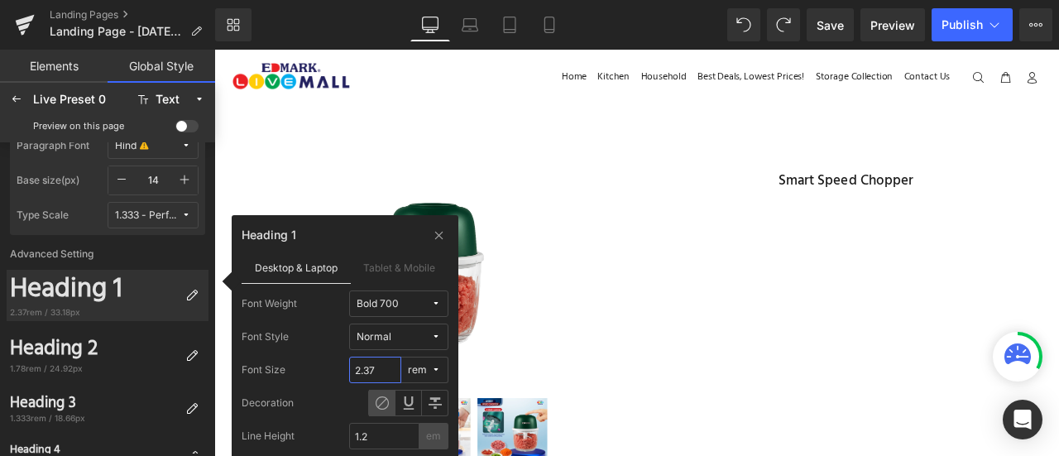
click at [386, 368] on input "2.37" at bounding box center [375, 370] width 52 height 26
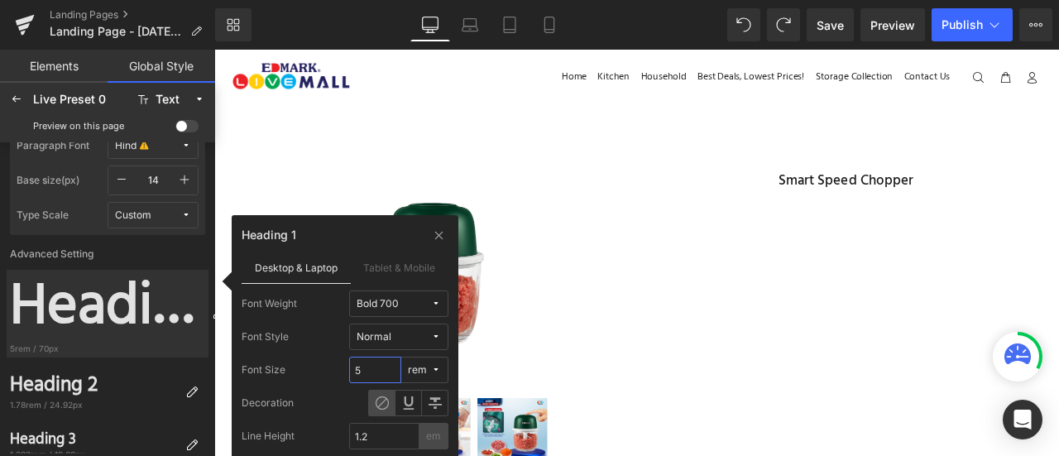
type input "5"
click at [311, 344] on div "Font Style Normal" at bounding box center [345, 337] width 207 height 26
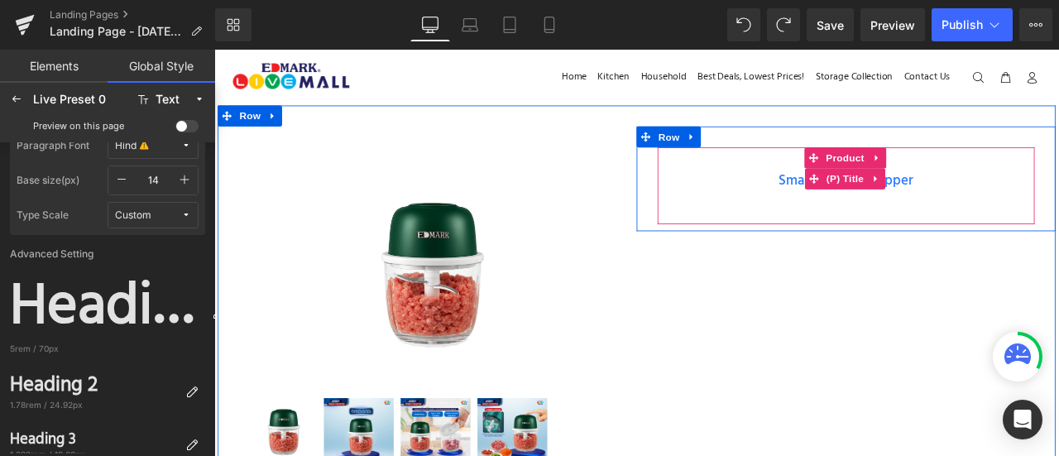
click at [1006, 197] on link "Smart Speed Chopper" at bounding box center [964, 205] width 160 height 20
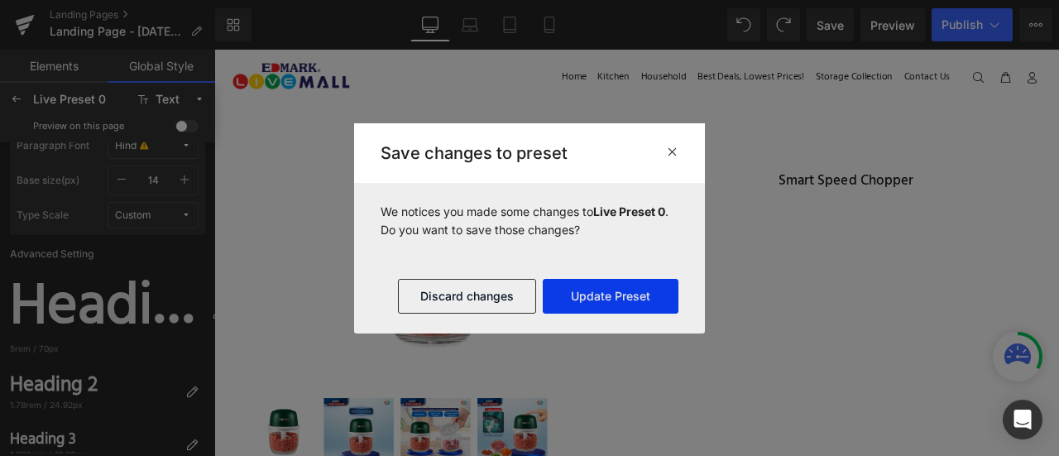
click at [632, 301] on button "Update Preset" at bounding box center [611, 296] width 136 height 35
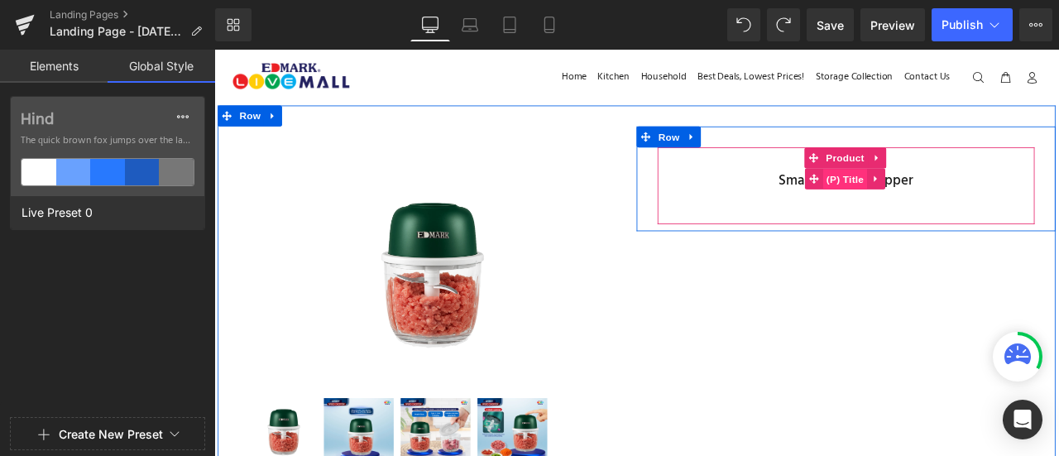
click at [956, 200] on span "(P) Title" at bounding box center [962, 203] width 53 height 25
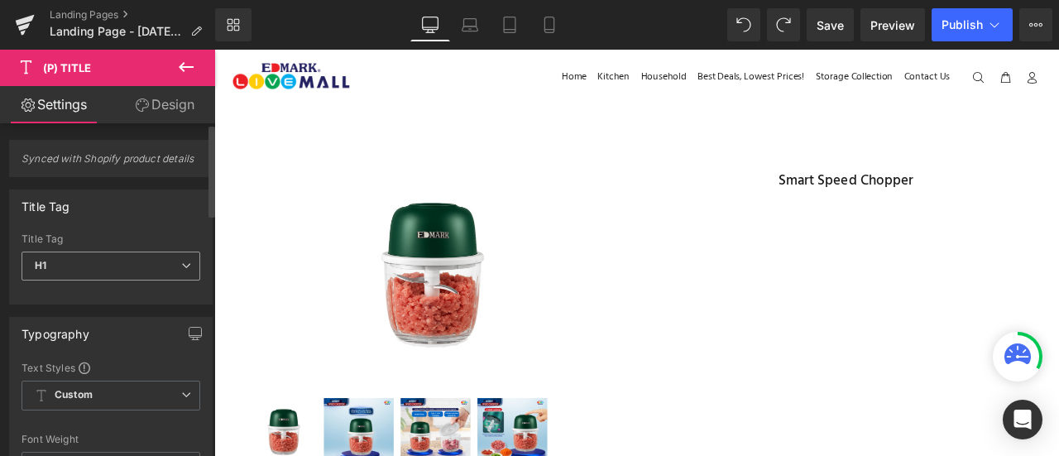
click at [89, 261] on span "H1" at bounding box center [111, 266] width 179 height 29
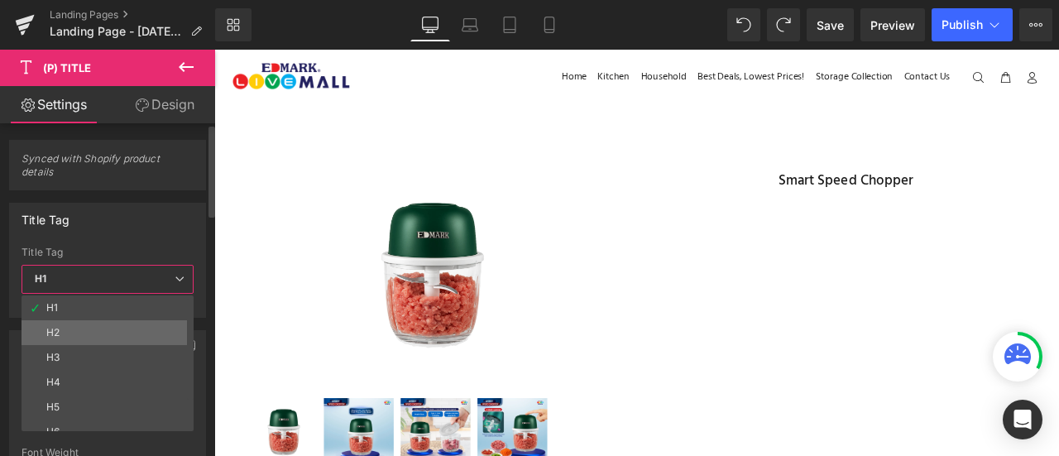
click at [91, 320] on li "H2" at bounding box center [112, 332] width 180 height 25
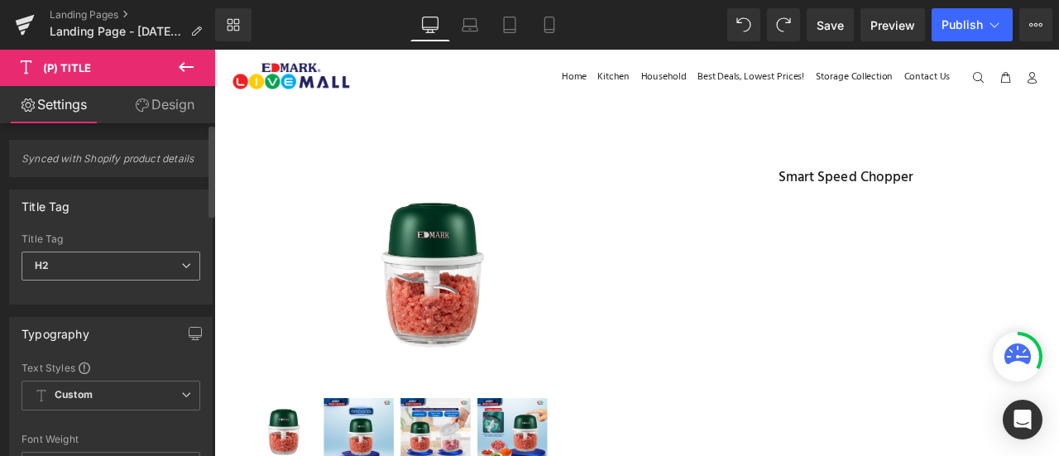
click at [98, 255] on span "H2" at bounding box center [111, 266] width 179 height 29
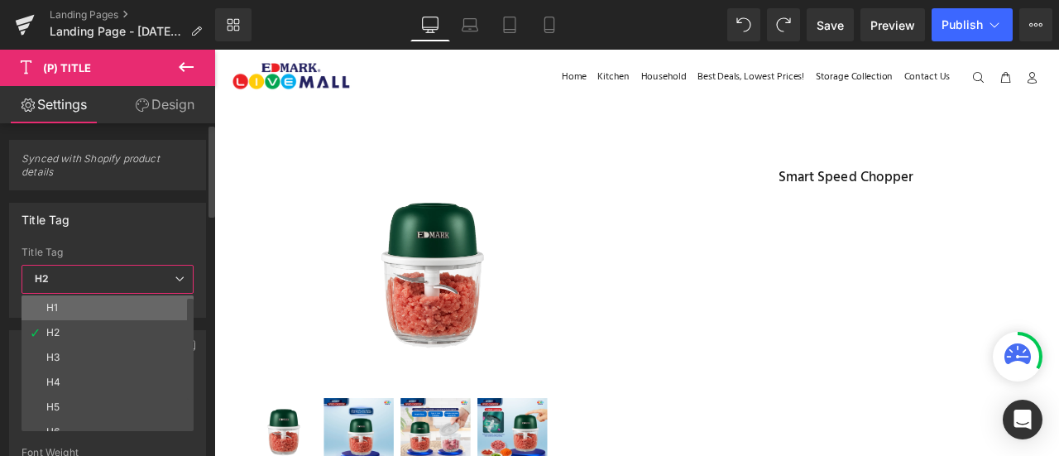
click at [98, 295] on li "H1" at bounding box center [112, 307] width 180 height 25
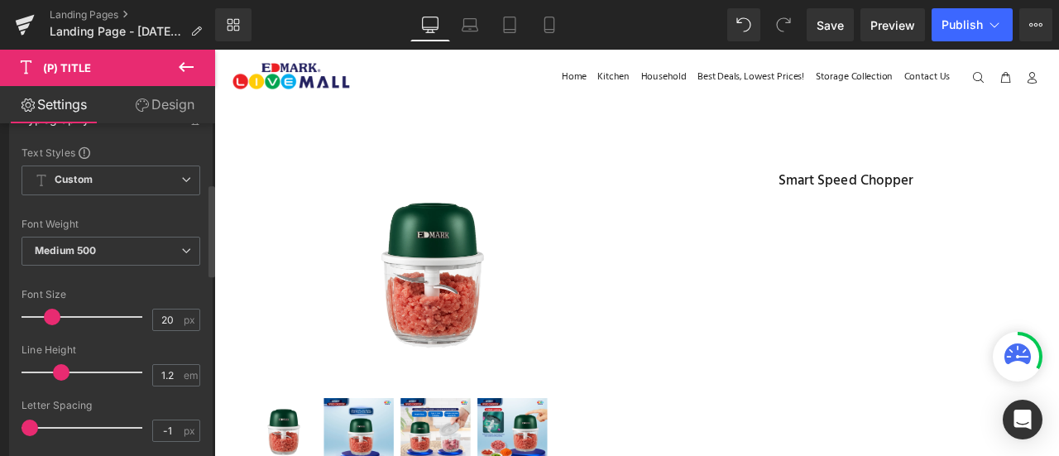
scroll to position [215, 0]
type input "31"
drag, startPoint x: 52, startPoint y: 319, endPoint x: 64, endPoint y: 319, distance: 11.6
click at [64, 319] on span at bounding box center [64, 317] width 17 height 17
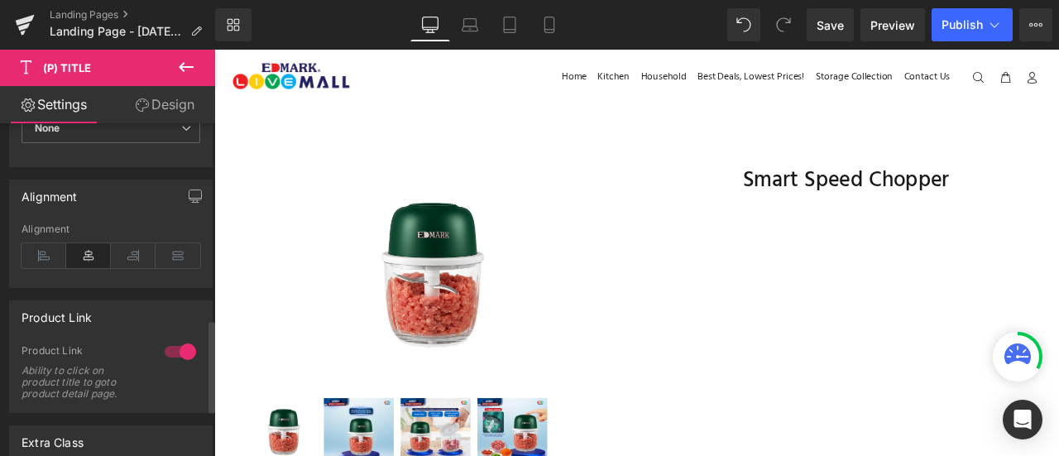
scroll to position [707, 0]
click at [46, 252] on icon at bounding box center [44, 254] width 45 height 25
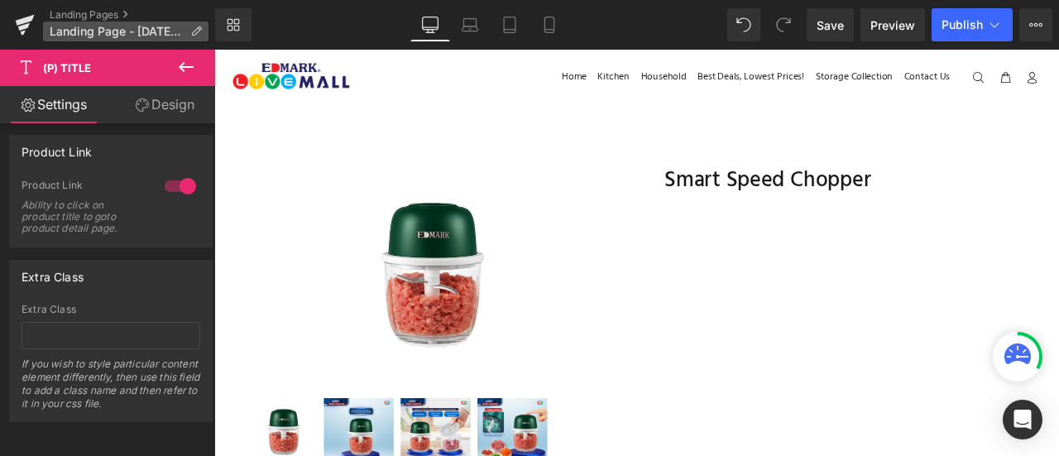
scroll to position [876, 0]
click at [182, 65] on icon at bounding box center [186, 67] width 15 height 10
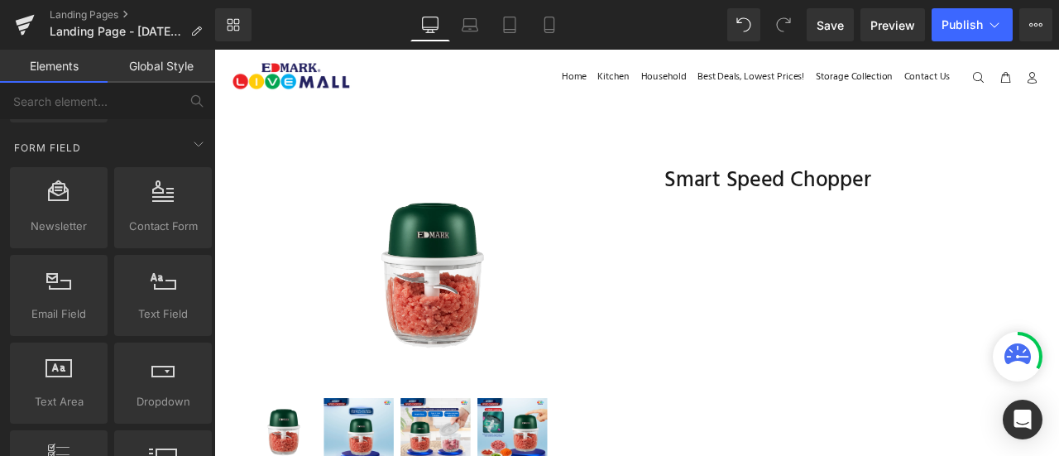
scroll to position [2445, 0]
click at [91, 107] on input "text" at bounding box center [89, 101] width 179 height 36
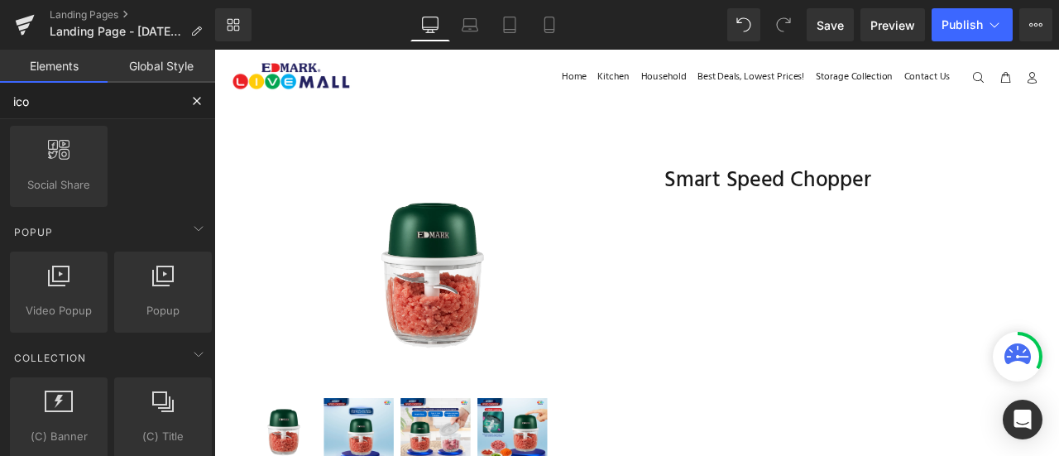
scroll to position [399, 0]
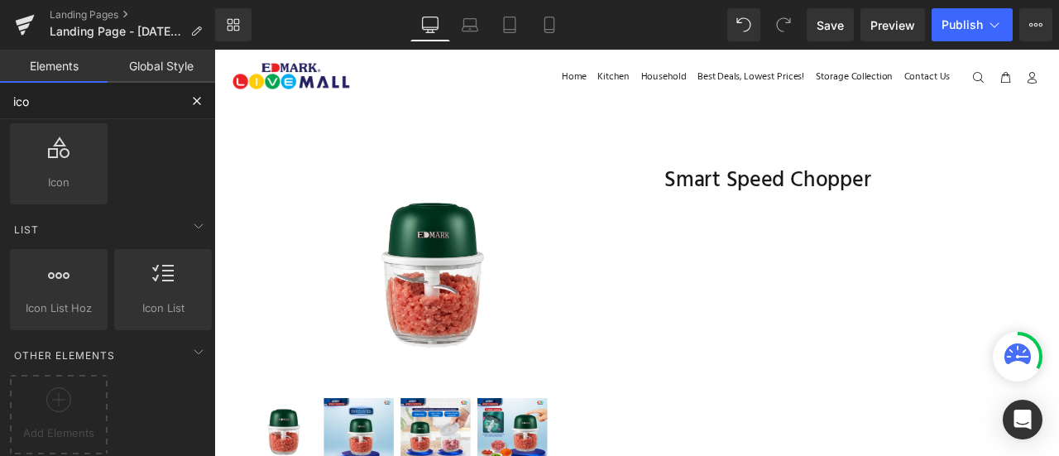
type input "icon"
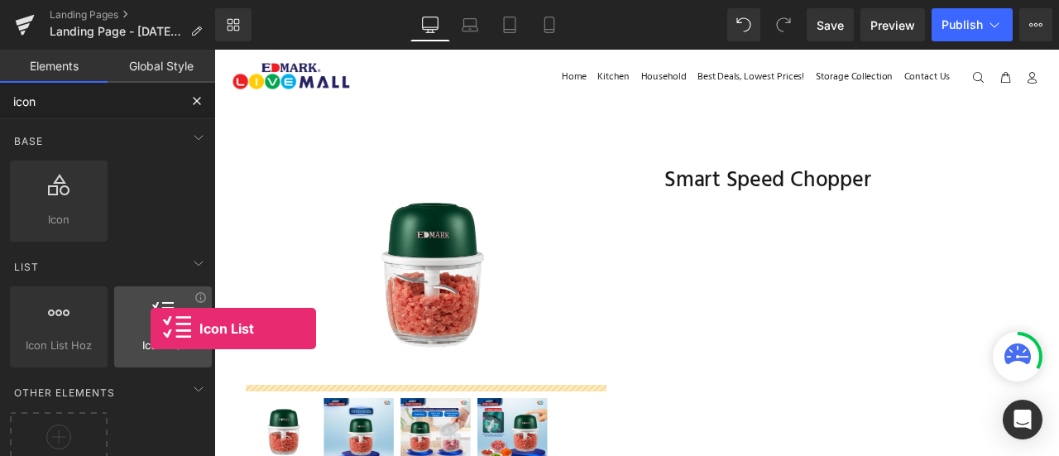
click at [149, 329] on div at bounding box center [163, 318] width 88 height 37
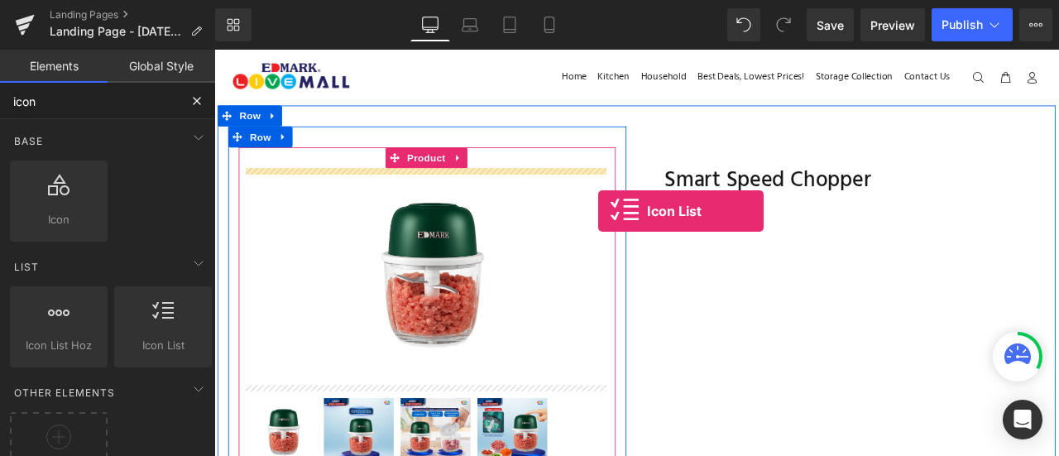
drag, startPoint x: 363, startPoint y: 378, endPoint x: 685, endPoint y: 241, distance: 350.0
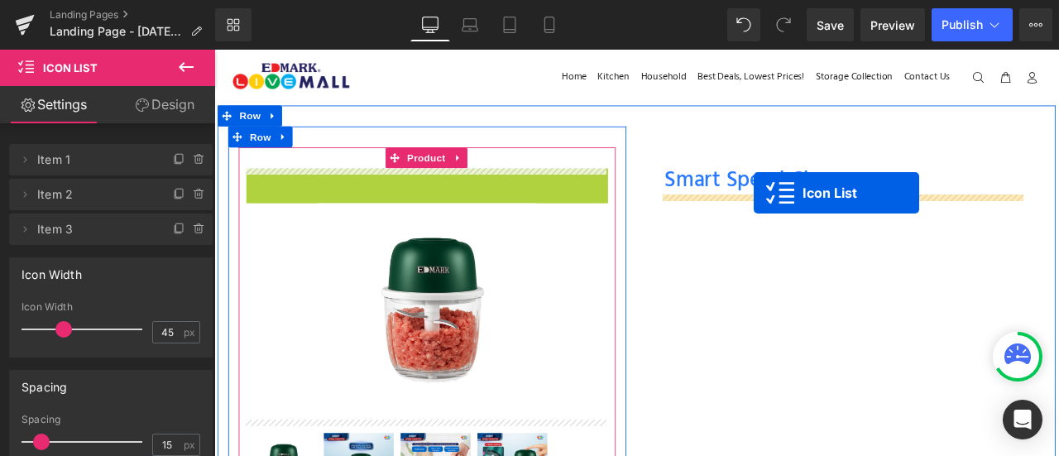
drag, startPoint x: 463, startPoint y: 204, endPoint x: 854, endPoint y: 219, distance: 391.7
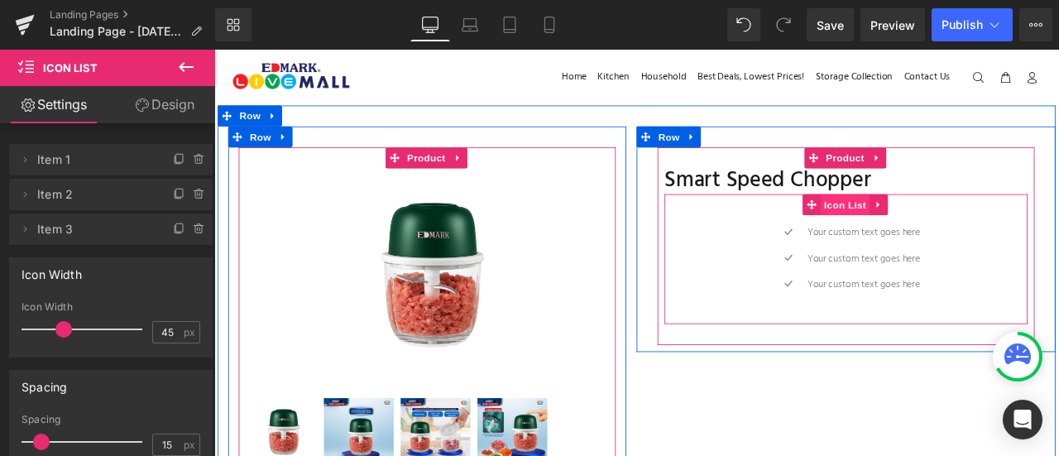
click at [952, 229] on span "Icon List" at bounding box center [963, 234] width 58 height 25
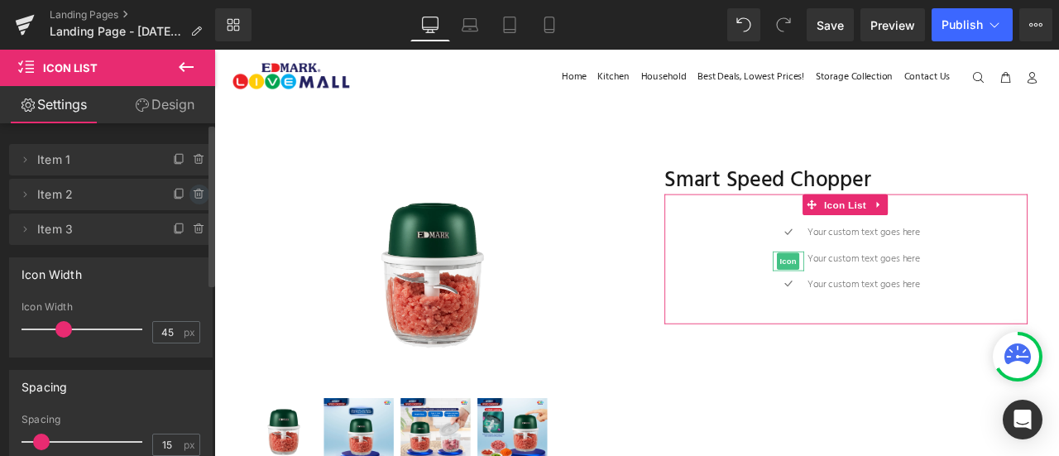
click at [197, 198] on icon at bounding box center [199, 194] width 13 height 13
click at [190, 196] on button "Delete" at bounding box center [182, 196] width 52 height 22
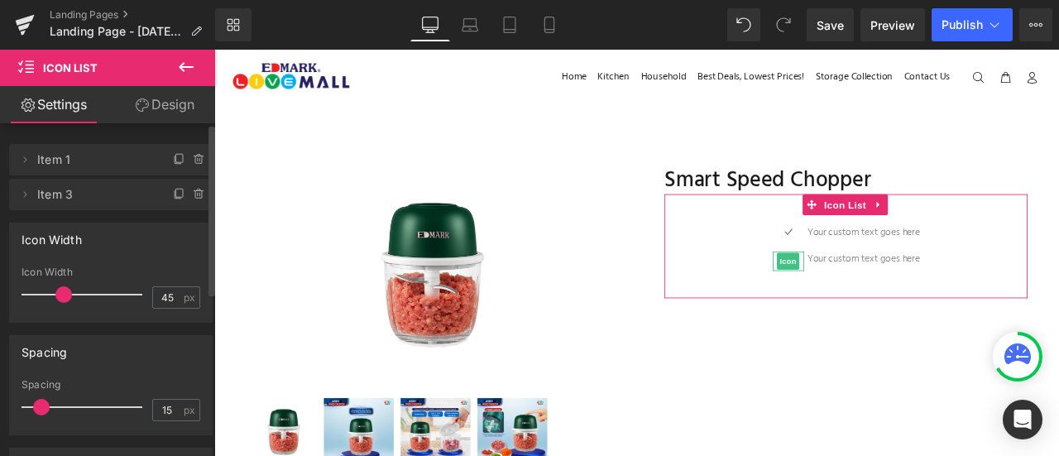
click at [193, 196] on icon at bounding box center [199, 194] width 13 height 13
click at [190, 196] on button "Delete" at bounding box center [182, 196] width 52 height 22
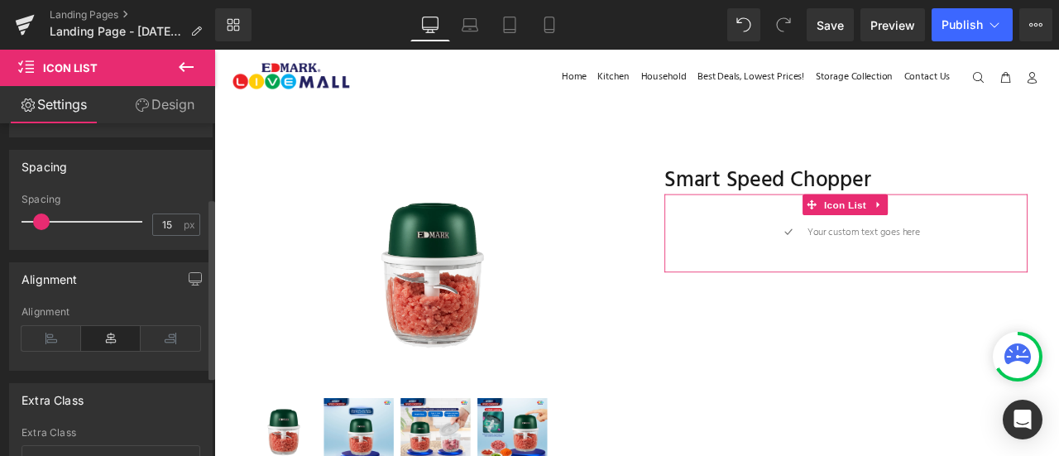
scroll to position [154, 0]
click at [55, 323] on icon at bounding box center [52, 335] width 60 height 25
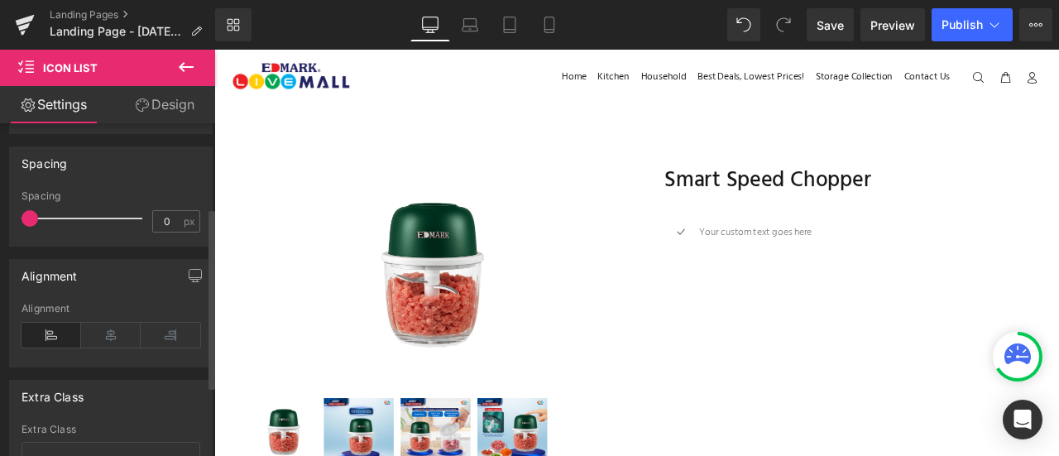
drag, startPoint x: 40, startPoint y: 221, endPoint x: 0, endPoint y: 229, distance: 40.6
click at [0, 229] on div "Spacing 0px Spacing 0 px" at bounding box center [111, 190] width 223 height 113
drag, startPoint x: 28, startPoint y: 213, endPoint x: 118, endPoint y: 214, distance: 89.4
click at [122, 214] on span at bounding box center [130, 218] width 17 height 17
type input "0"
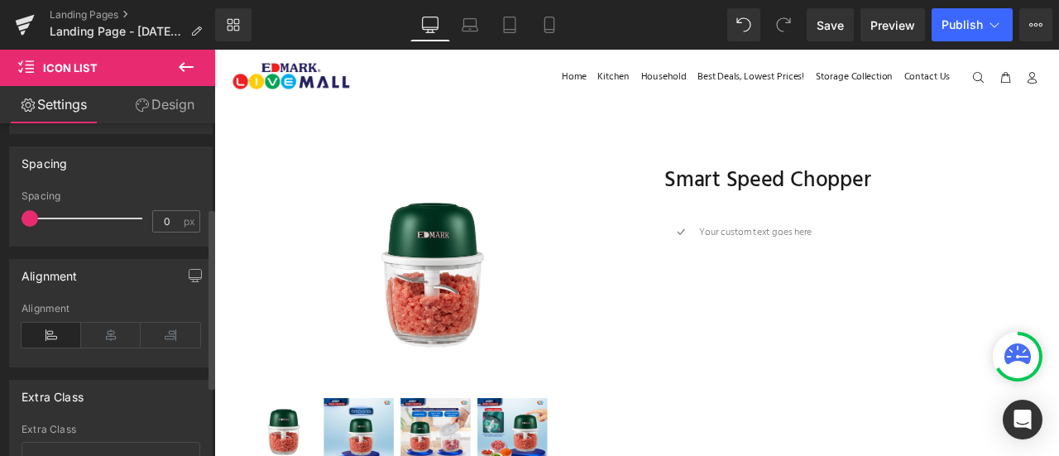
drag, startPoint x: 66, startPoint y: 215, endPoint x: 0, endPoint y: 217, distance: 66.2
click at [0, 217] on div "Spacing 0px Spacing 0 px" at bounding box center [111, 190] width 223 height 113
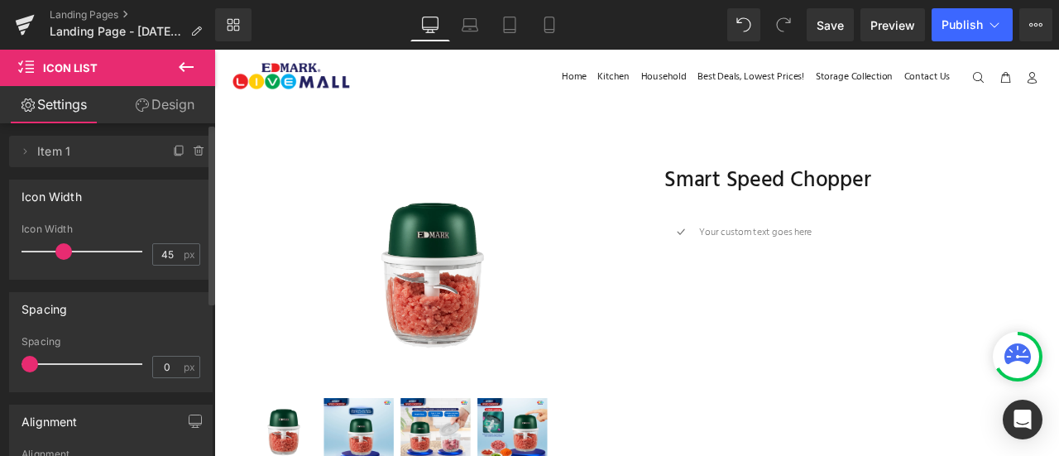
scroll to position [0, 0]
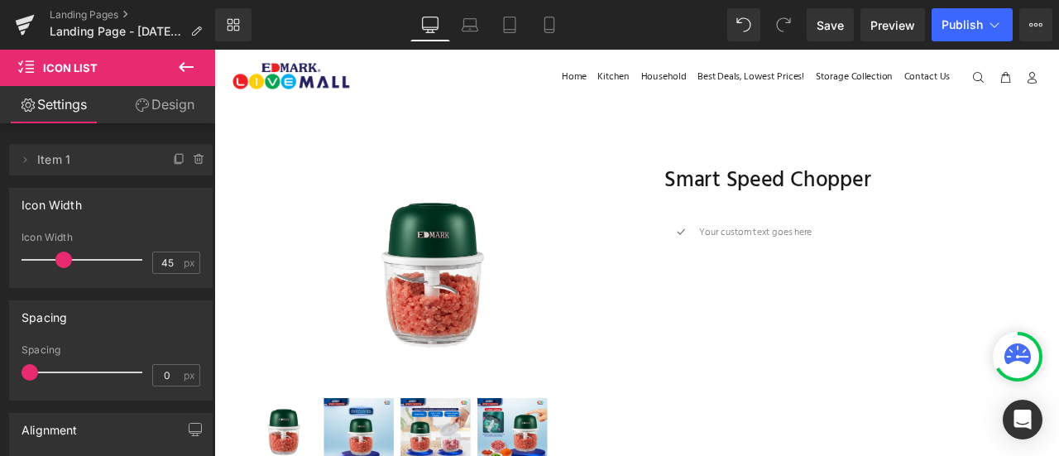
click at [146, 100] on icon at bounding box center [142, 104] width 13 height 13
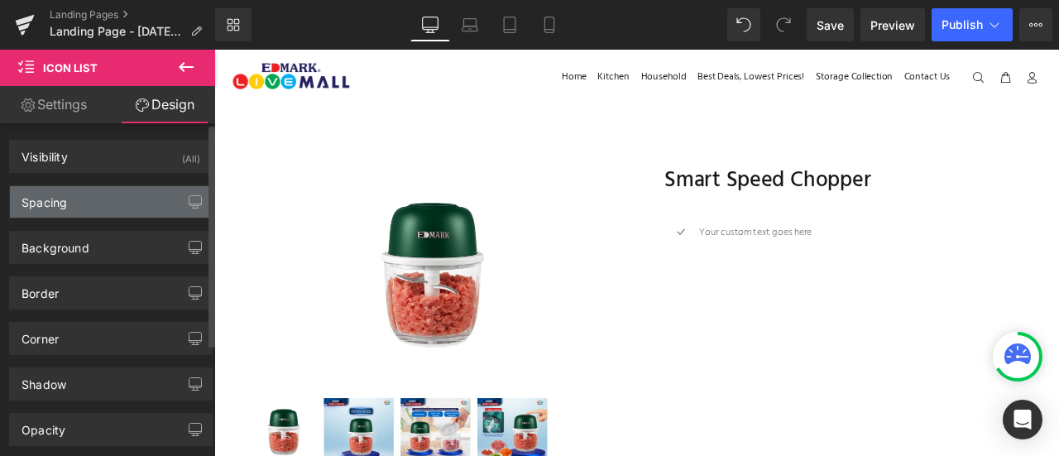
click at [114, 190] on div "Spacing" at bounding box center [111, 201] width 202 height 31
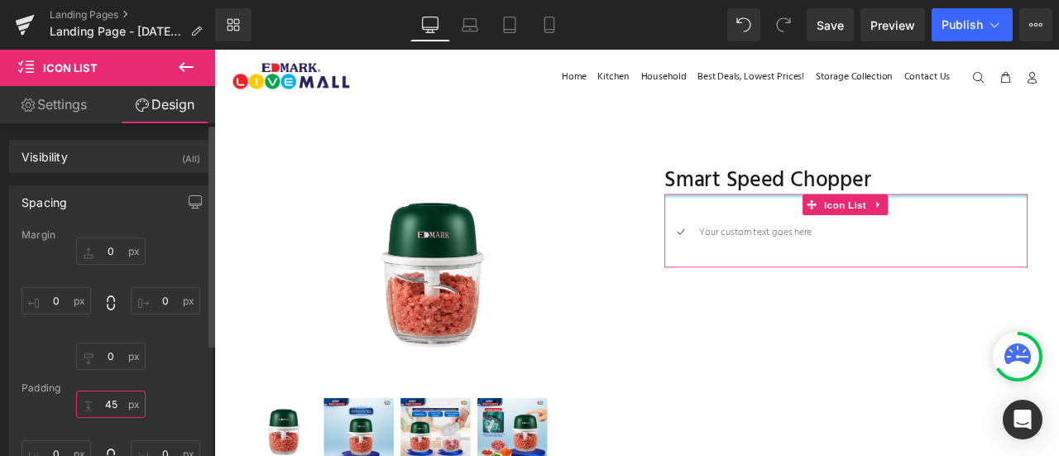
click at [106, 405] on input "45" at bounding box center [111, 404] width 70 height 27
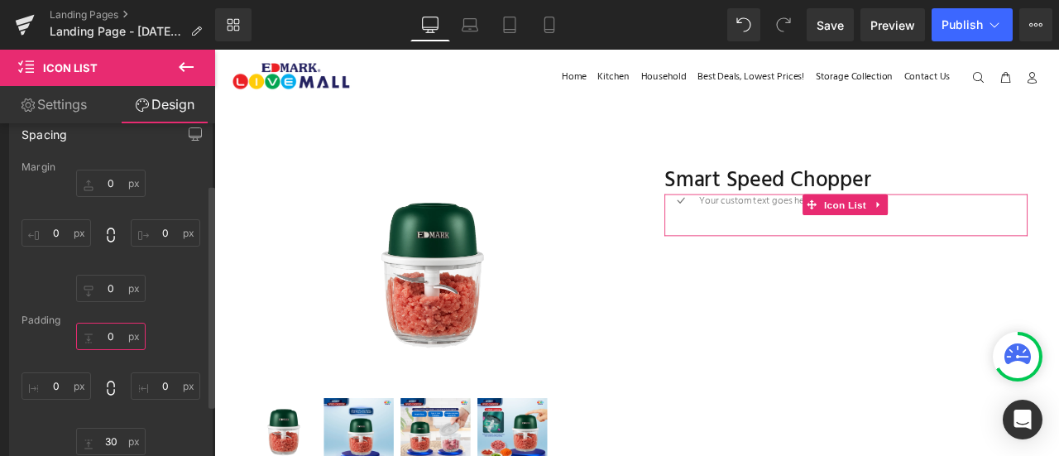
scroll to position [96, 0]
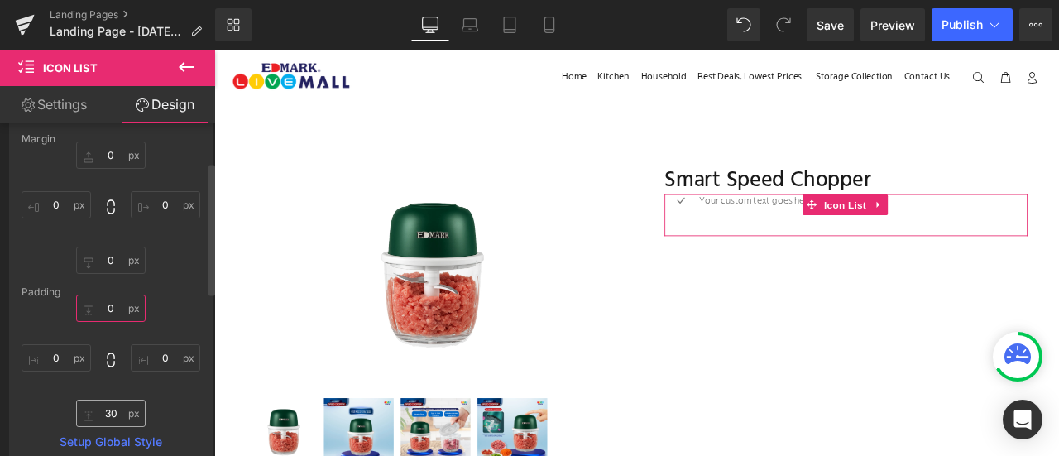
type input "0"
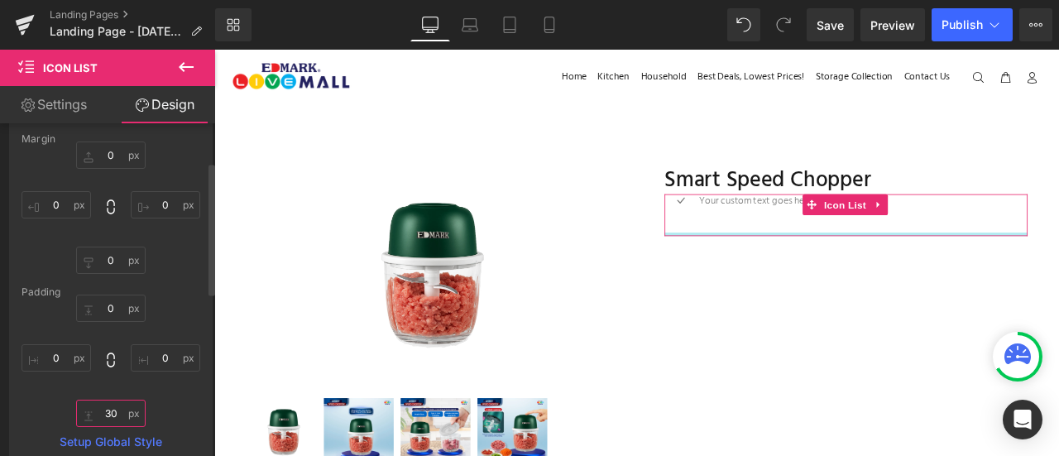
click at [104, 409] on input "30" at bounding box center [111, 413] width 70 height 27
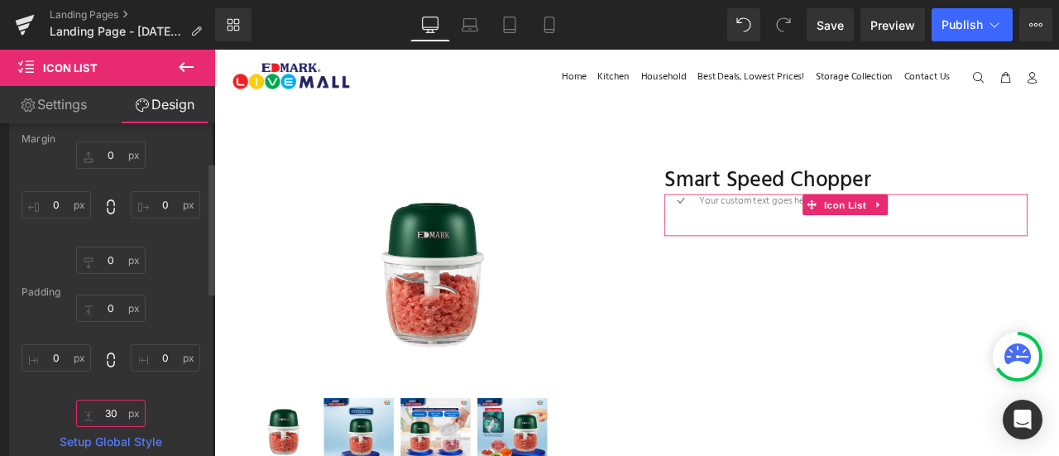
click at [104, 409] on input "30" at bounding box center [111, 413] width 70 height 27
type input "0"
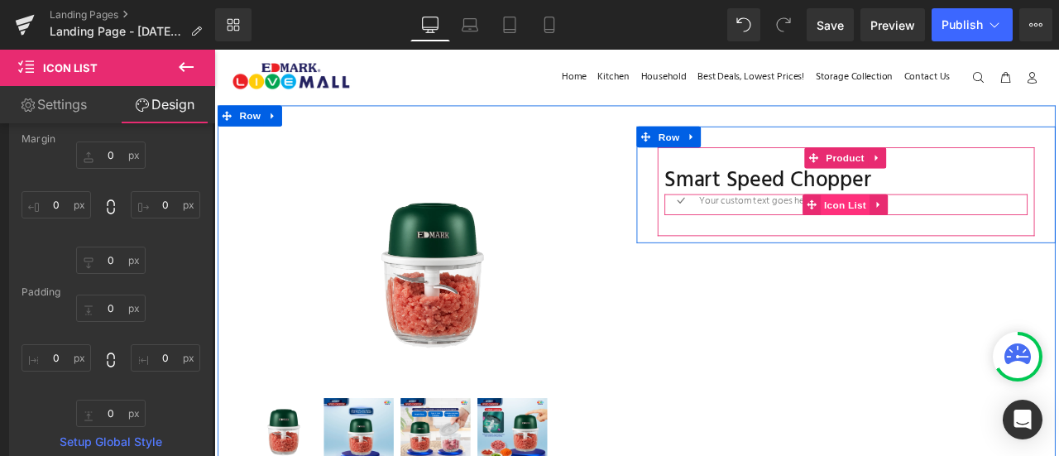
click at [948, 234] on span "Icon List" at bounding box center [963, 234] width 58 height 25
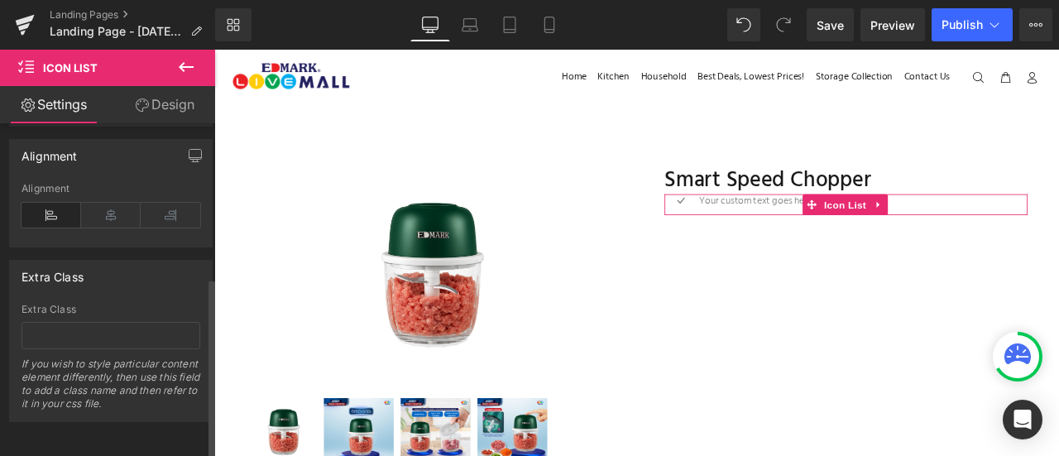
scroll to position [282, 0]
click at [136, 101] on icon at bounding box center [142, 104] width 13 height 13
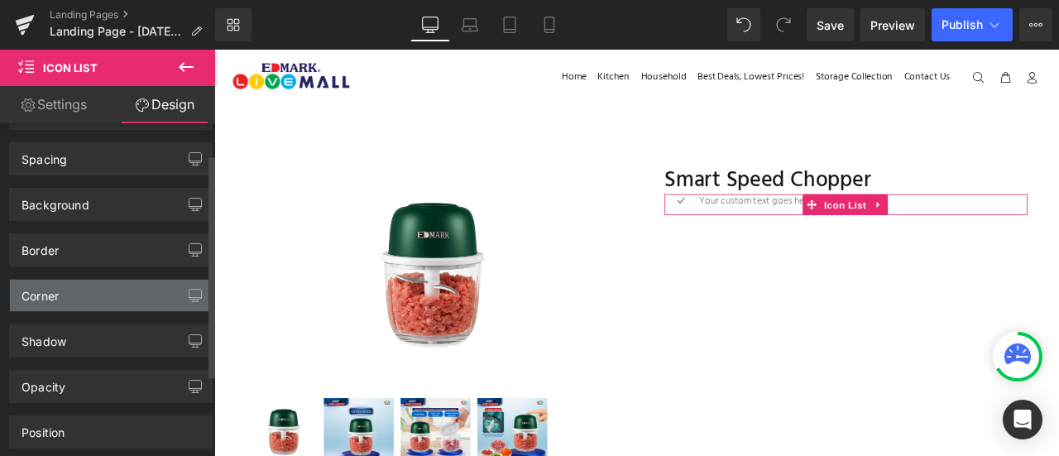
scroll to position [47, 0]
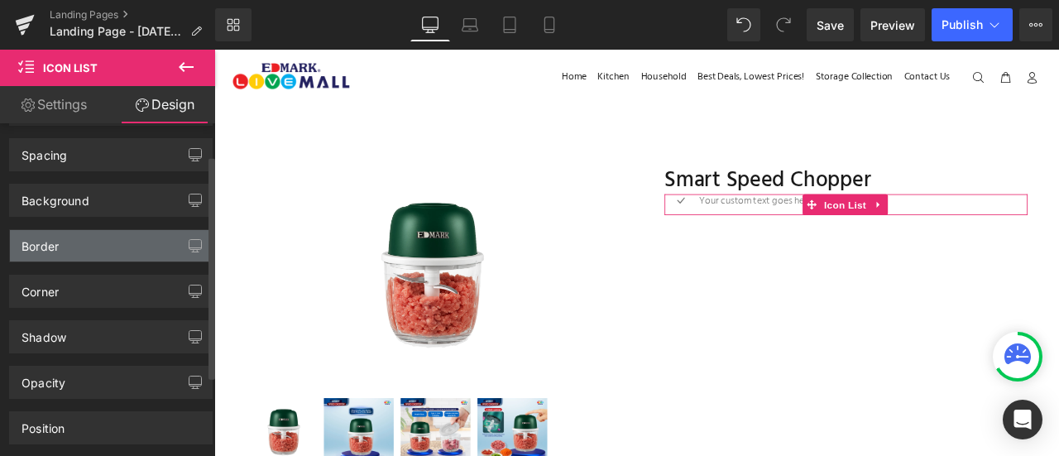
click at [89, 249] on div "Border" at bounding box center [111, 245] width 202 height 31
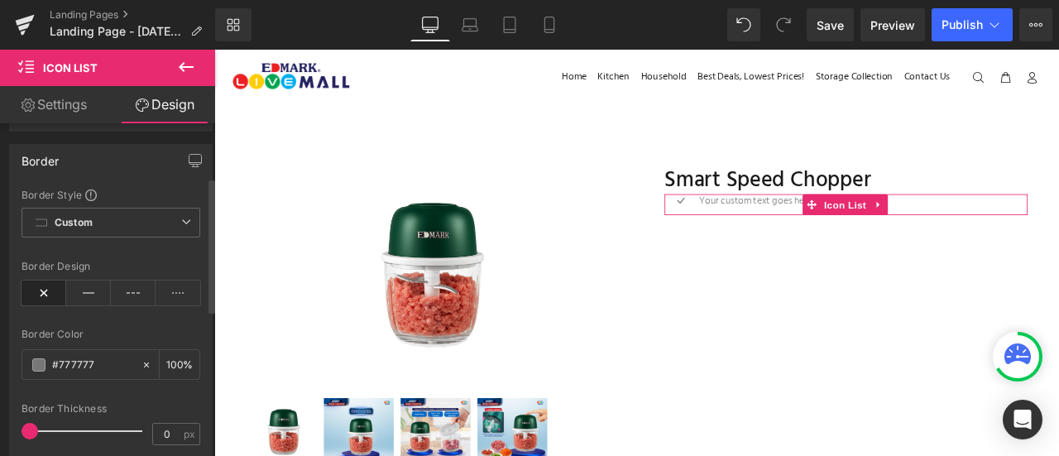
scroll to position [0, 0]
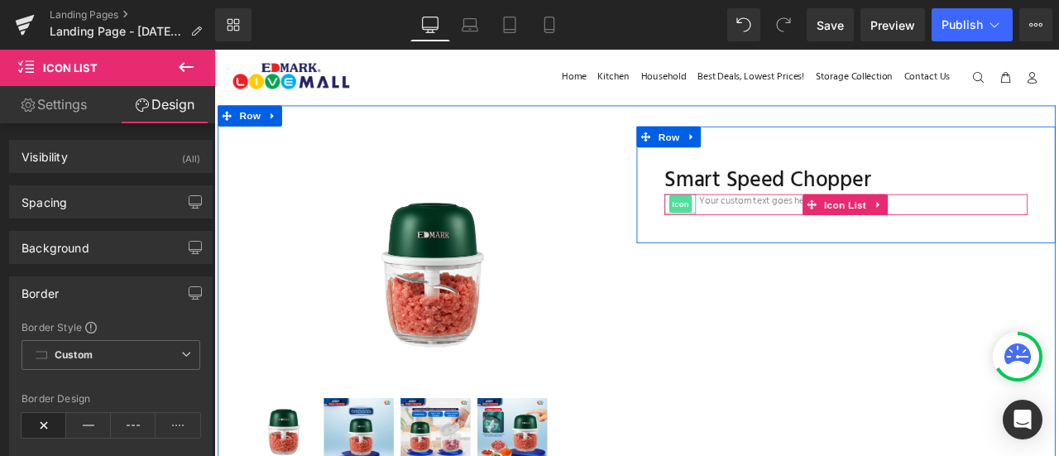
click at [766, 232] on span "Icon" at bounding box center [767, 233] width 26 height 20
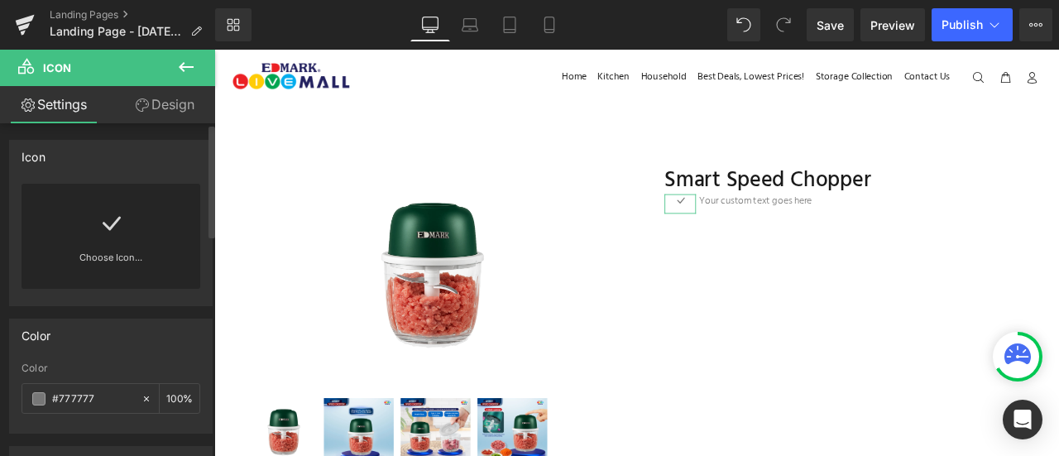
click at [93, 212] on div "Choose Icon..." at bounding box center [111, 236] width 179 height 105
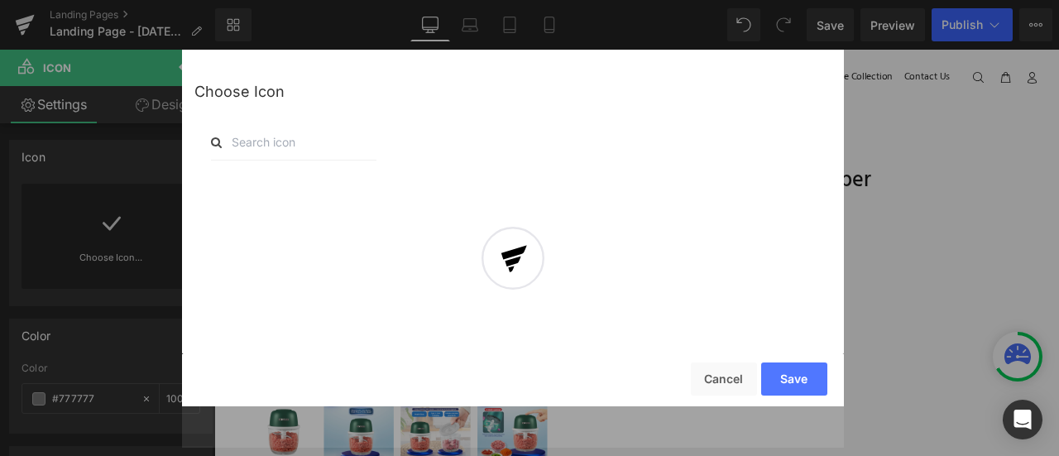
click at [338, 142] on div at bounding box center [513, 269] width 662 height 357
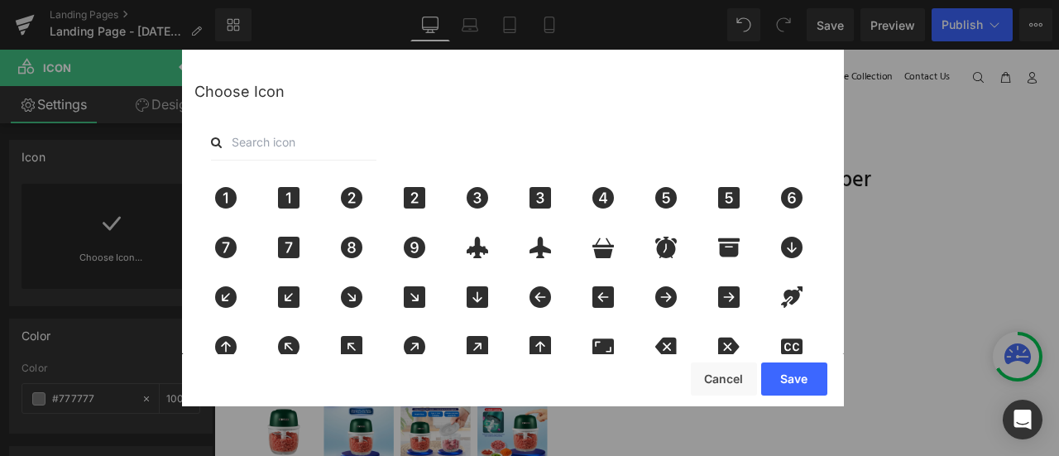
click at [269, 133] on input "text" at bounding box center [294, 142] width 166 height 36
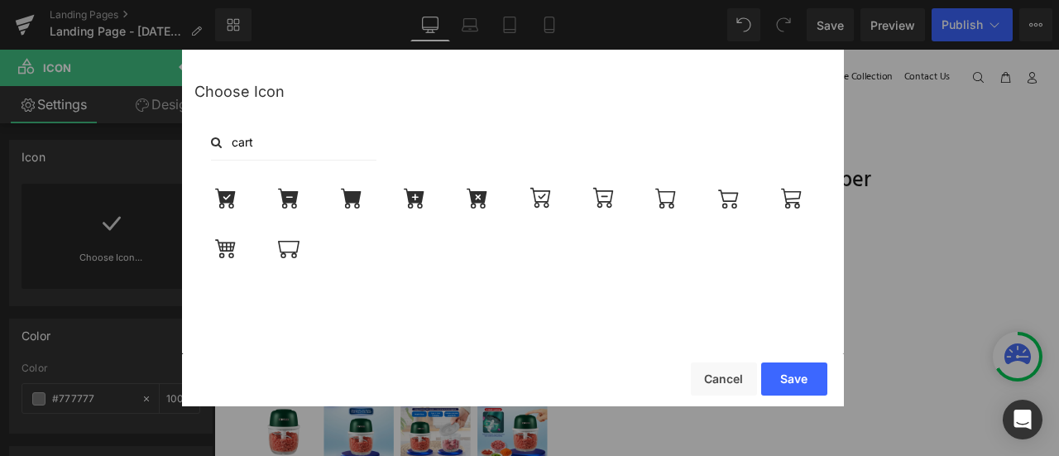
drag, startPoint x: 413, startPoint y: 147, endPoint x: 279, endPoint y: 146, distance: 134.1
click at [279, 146] on div "cart" at bounding box center [512, 142] width 637 height 36
click at [279, 146] on input "cart" at bounding box center [294, 142] width 166 height 36
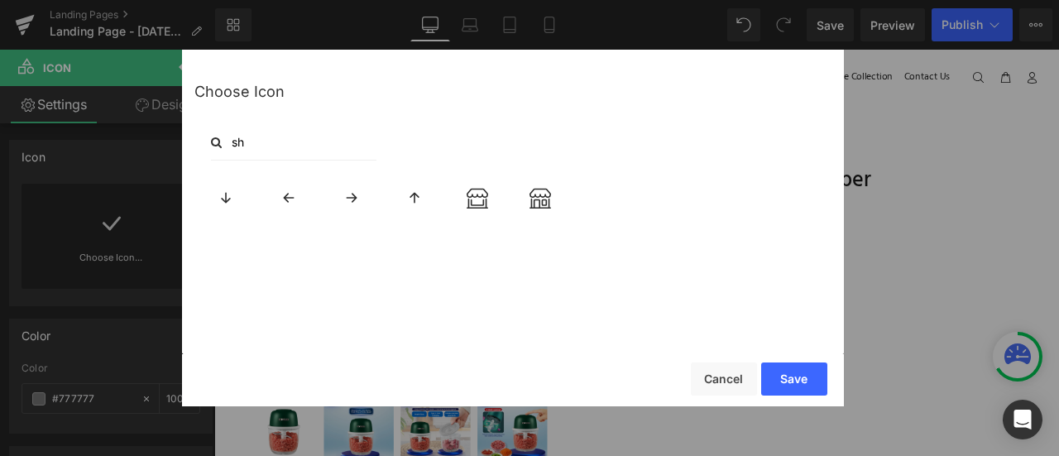
type input "s"
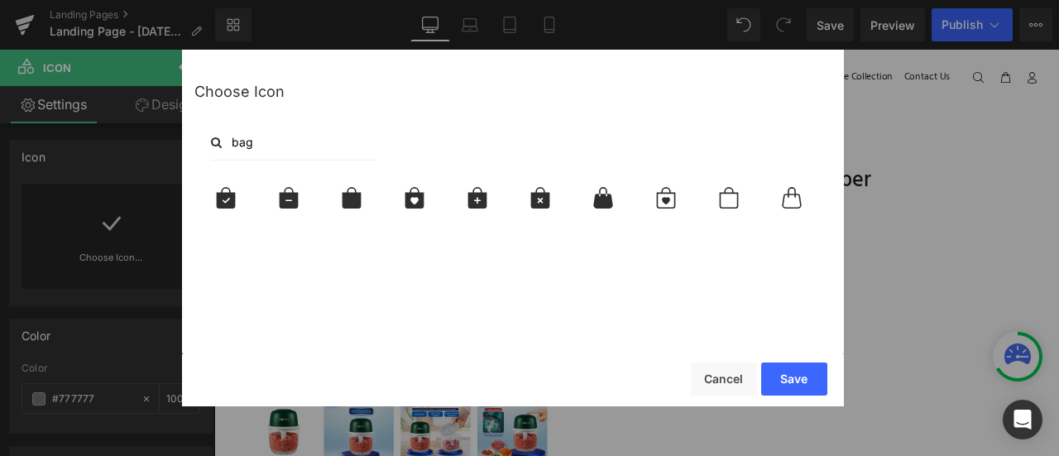
type input "bag"
click at [744, 206] on icon at bounding box center [729, 198] width 35 height 22
click at [808, 383] on button "Save" at bounding box center [794, 378] width 66 height 33
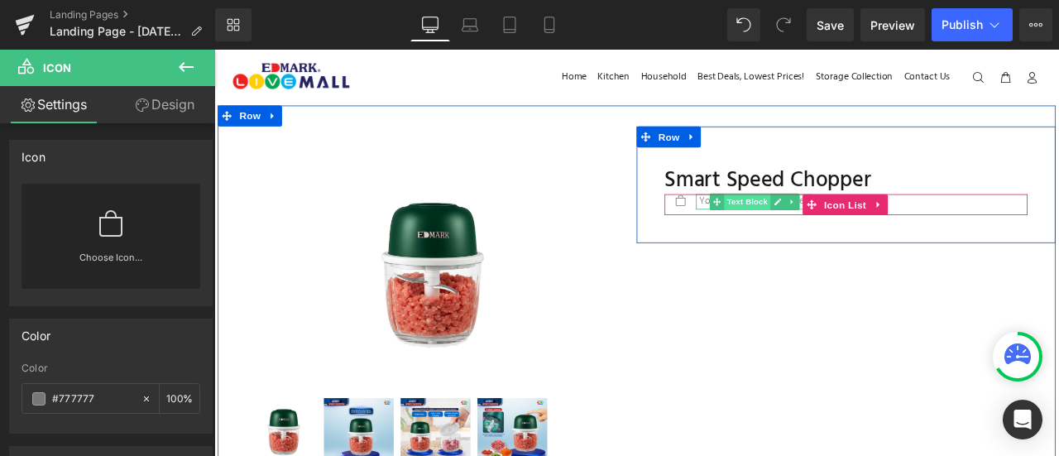
click at [864, 234] on span "Text Block" at bounding box center [846, 230] width 55 height 20
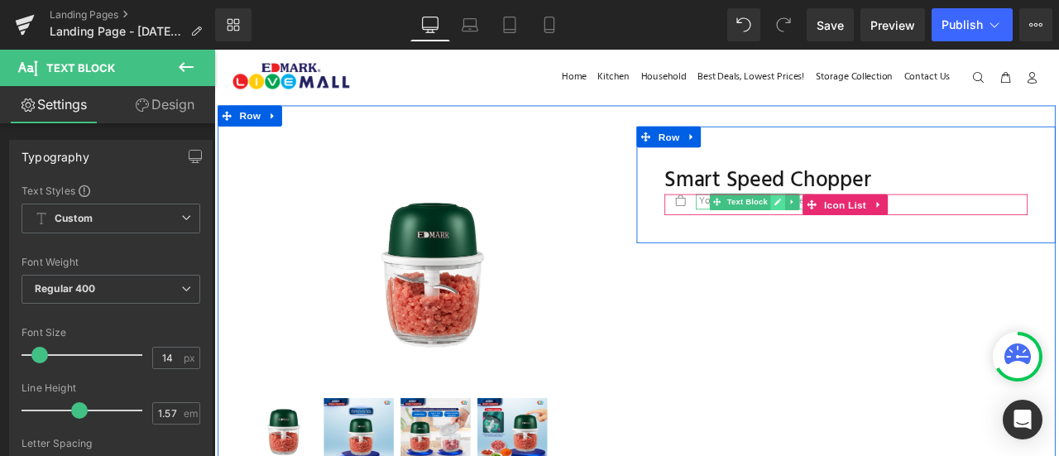
click at [878, 227] on icon at bounding box center [882, 230] width 9 height 10
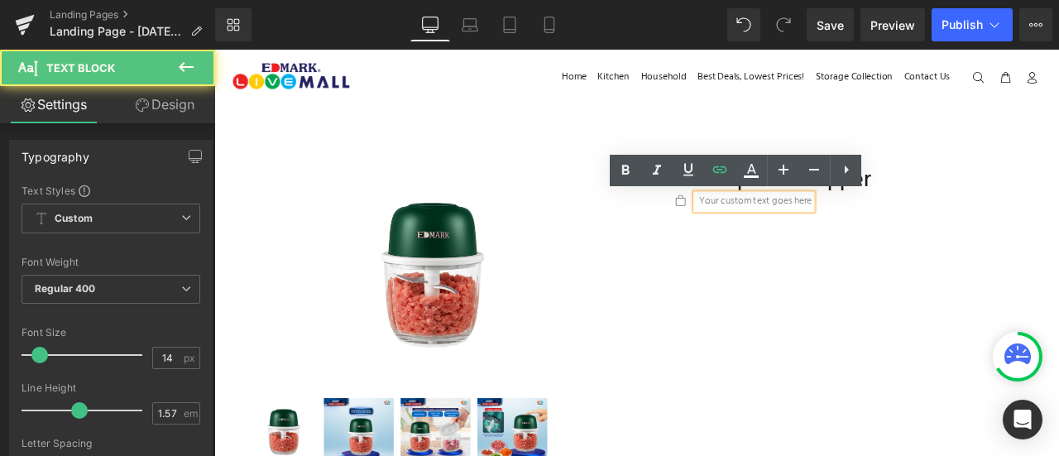
click at [883, 233] on p "Your custom text goes here" at bounding box center [856, 230] width 133 height 18
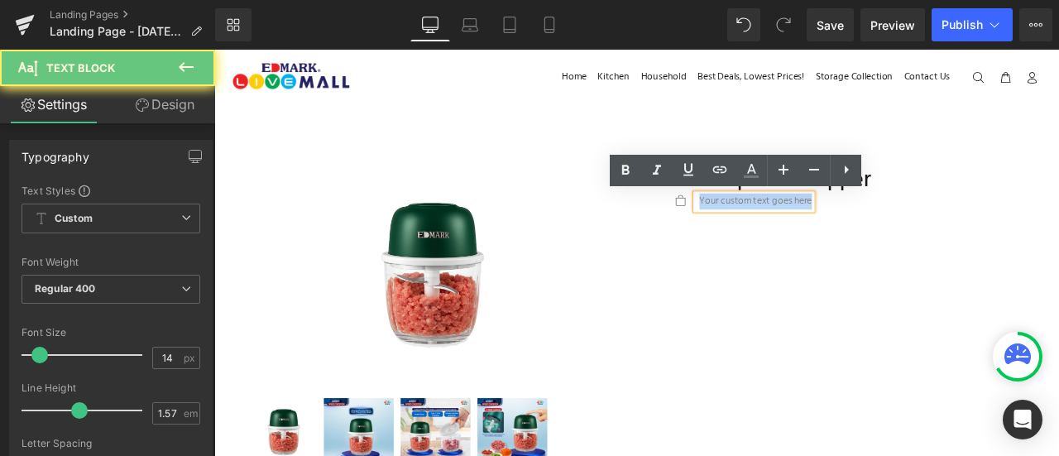
click at [883, 233] on p "Your custom text goes here" at bounding box center [856, 230] width 133 height 18
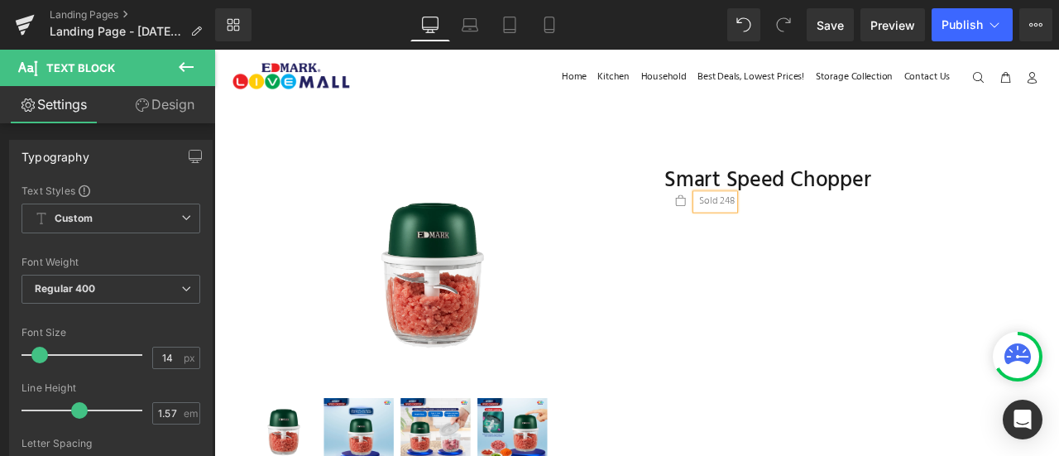
click at [815, 266] on div "Smart Speed Chopper (P) Title Icon Sold 248 Text Block Icon List Product" at bounding box center [963, 218] width 447 height 105
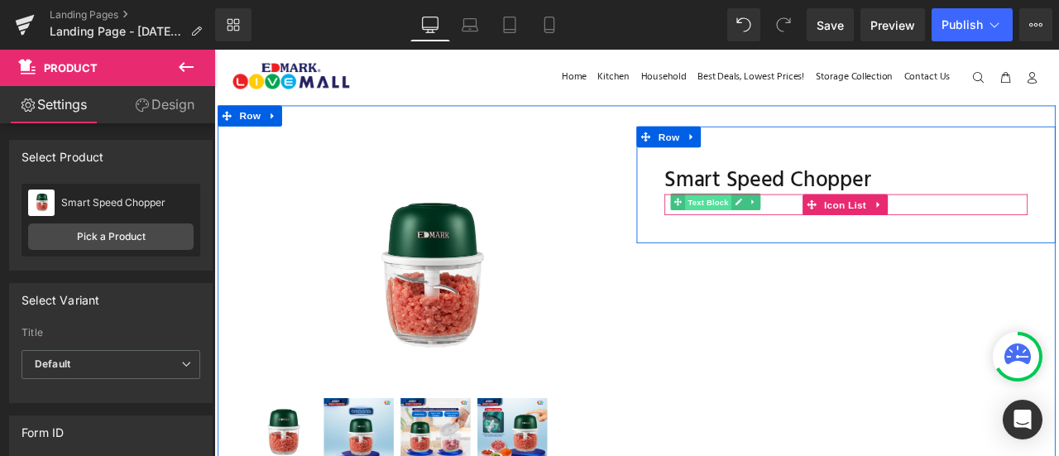
click at [814, 230] on span "Text Block" at bounding box center [800, 231] width 55 height 20
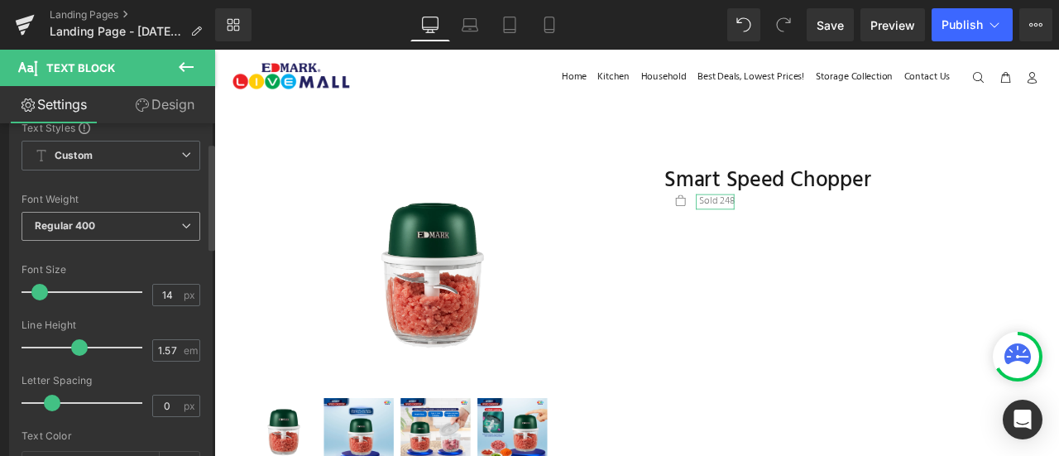
scroll to position [68, 0]
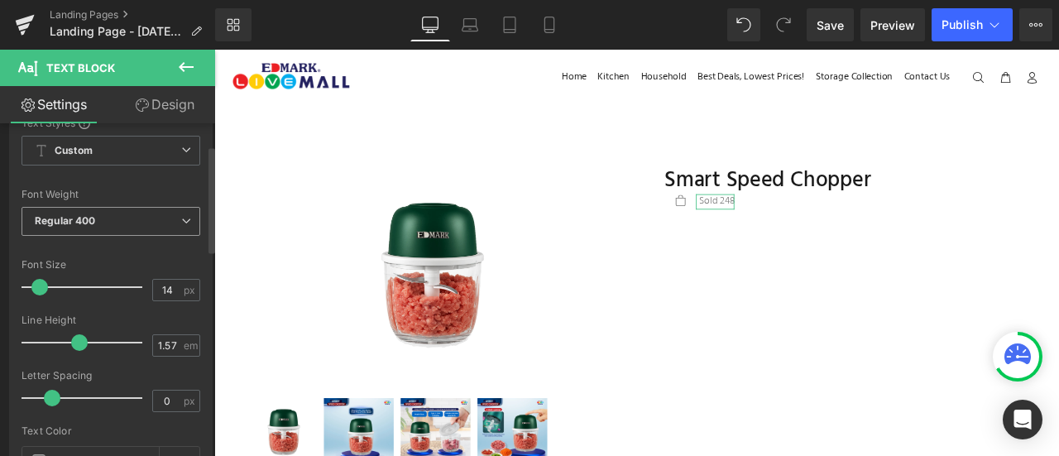
click at [120, 211] on span "Regular 400" at bounding box center [111, 221] width 179 height 29
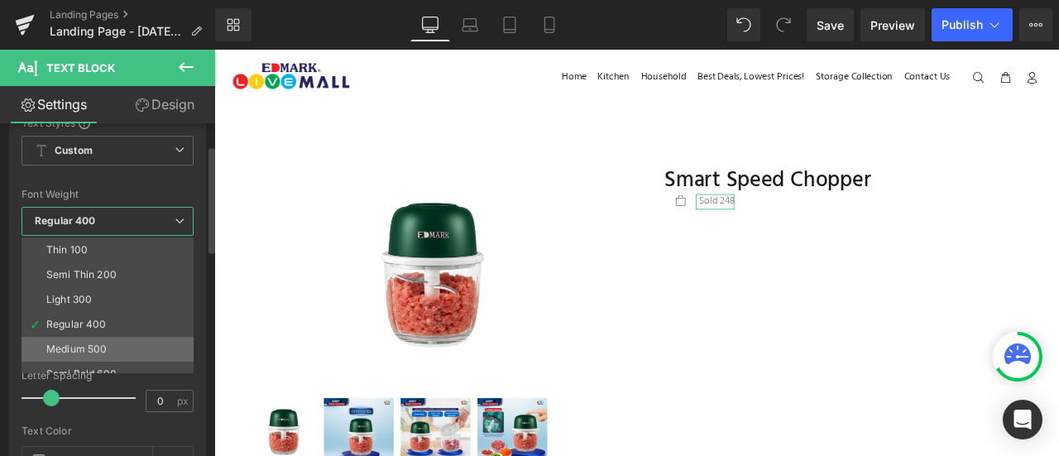
click at [122, 338] on li "Medium 500" at bounding box center [112, 349] width 180 height 25
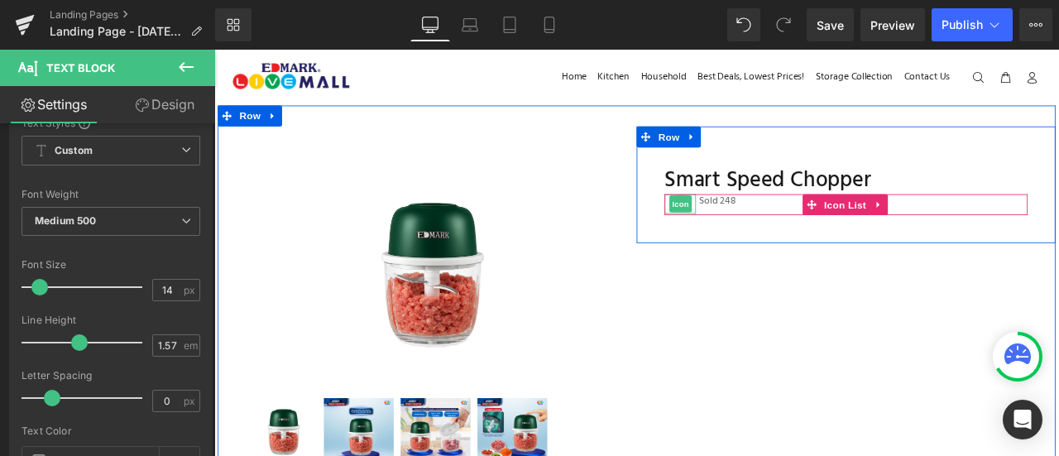
click at [763, 232] on span "Icon" at bounding box center [767, 233] width 26 height 20
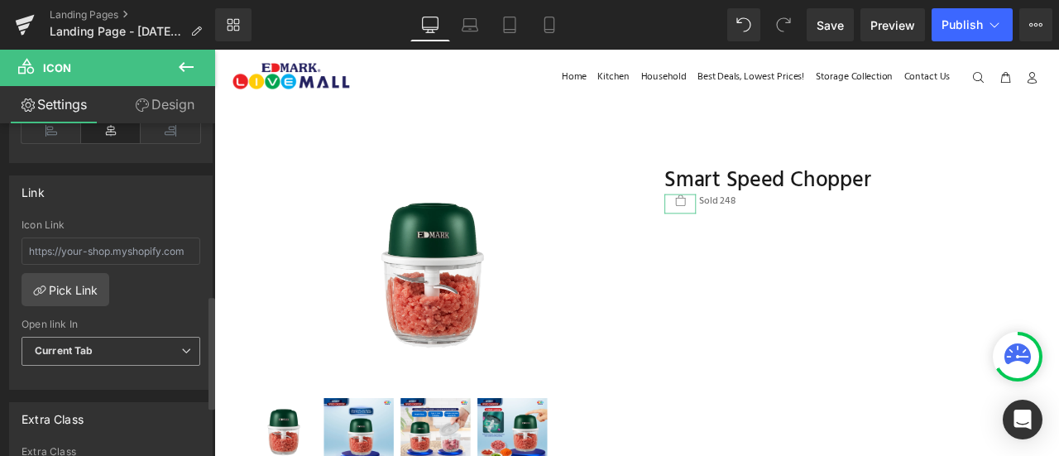
scroll to position [492, 0]
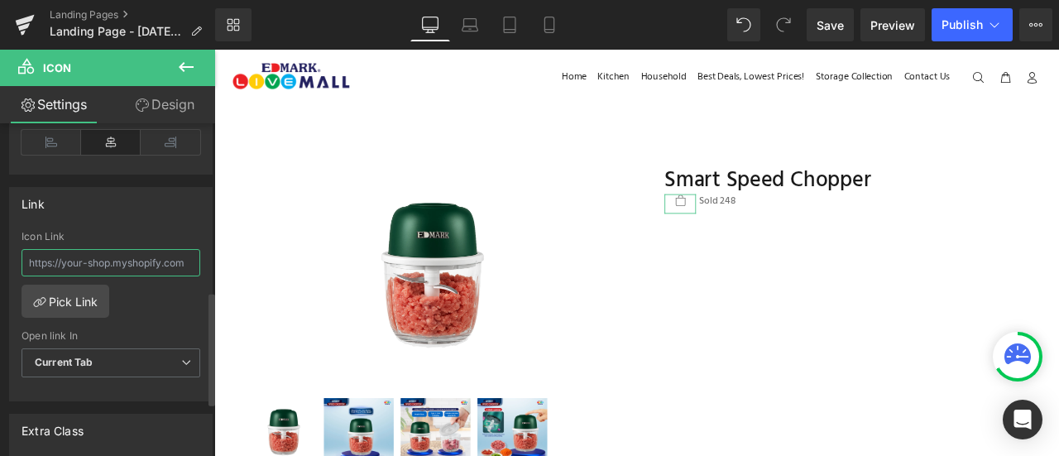
click at [137, 253] on input "text" at bounding box center [111, 262] width 179 height 27
click at [146, 322] on div "Icon Link Pick Link Current Tab New Tab Open link In Current Tab Current Tab Ne…" at bounding box center [111, 316] width 202 height 170
drag, startPoint x: 96, startPoint y: 394, endPoint x: 7, endPoint y: 132, distance: 277.2
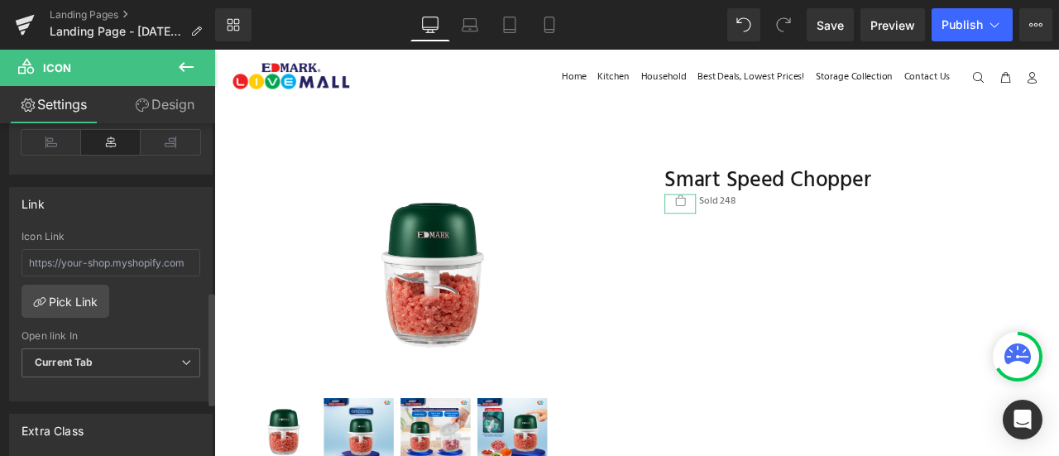
click at [7, 132] on div "Alignment Left Center Right Alignment" at bounding box center [111, 114] width 223 height 121
click at [146, 95] on link "Design" at bounding box center [165, 104] width 108 height 37
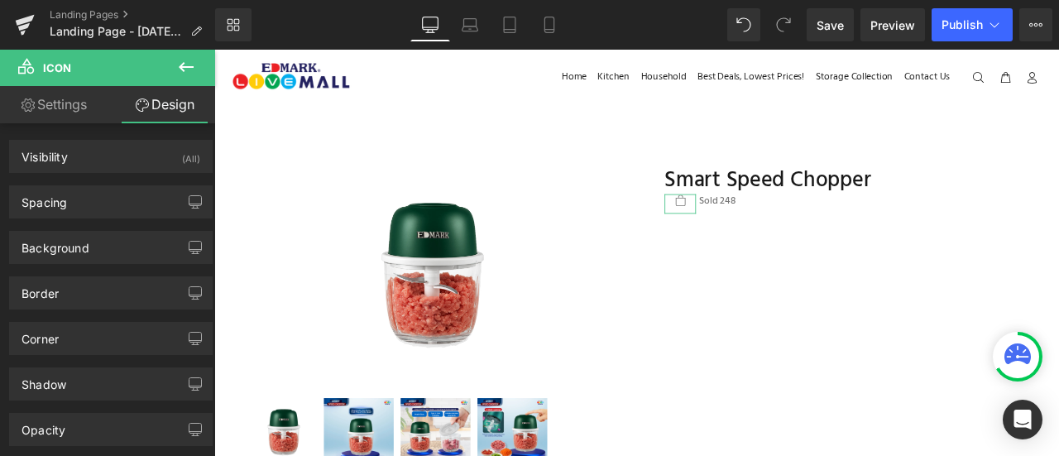
click at [82, 115] on link "Settings" at bounding box center [54, 104] width 108 height 37
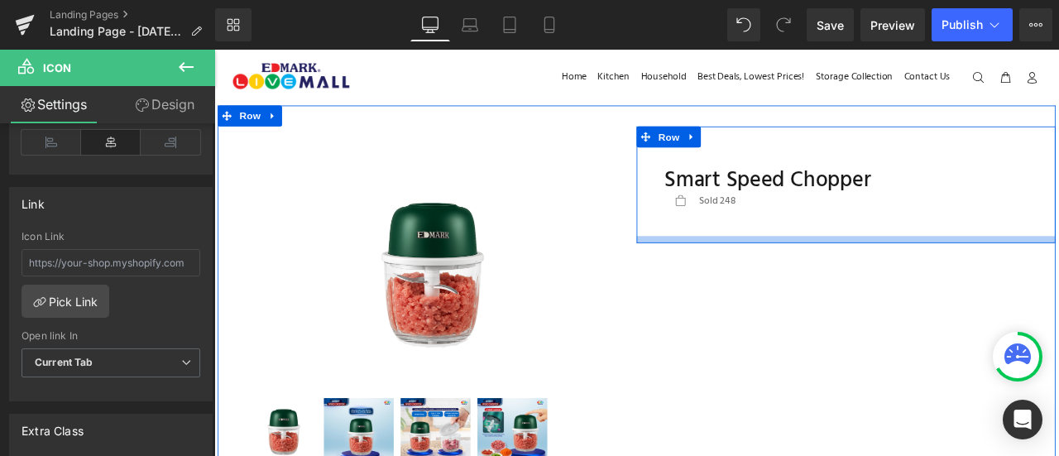
click at [814, 271] on div at bounding box center [963, 275] width 497 height 8
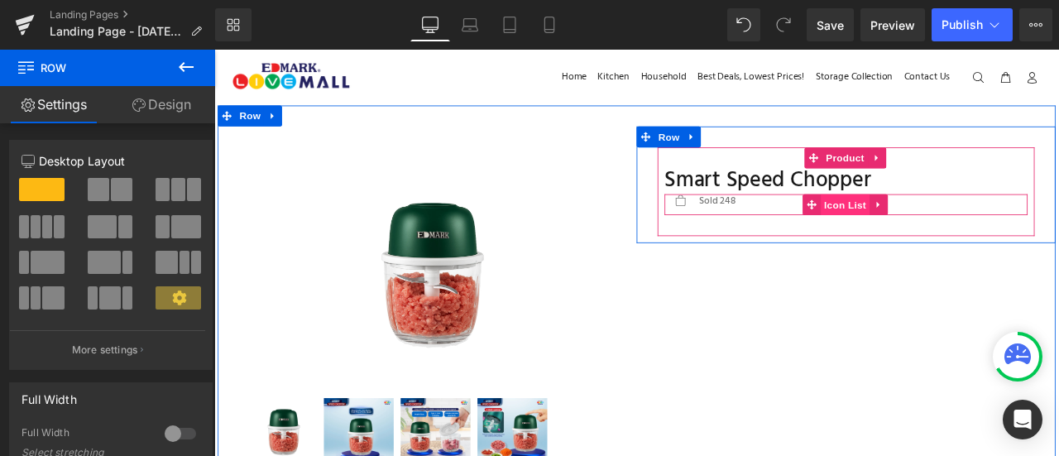
click at [938, 229] on span "Icon List" at bounding box center [963, 233] width 58 height 25
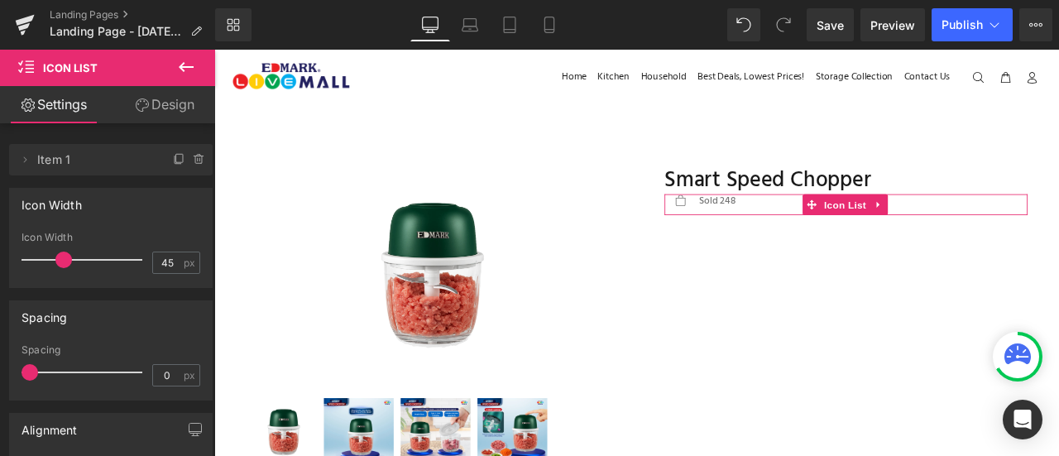
click at [147, 94] on link "Design" at bounding box center [165, 104] width 108 height 37
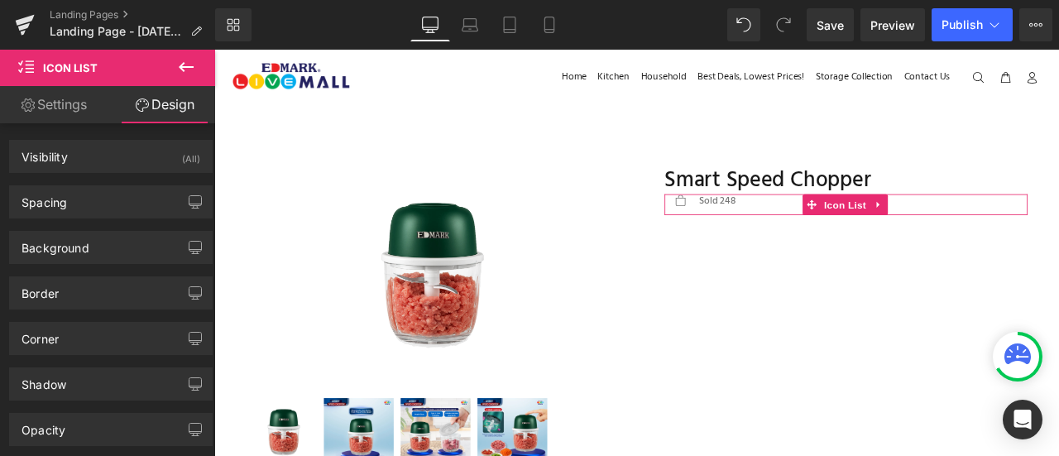
click at [70, 98] on link "Settings" at bounding box center [54, 104] width 108 height 37
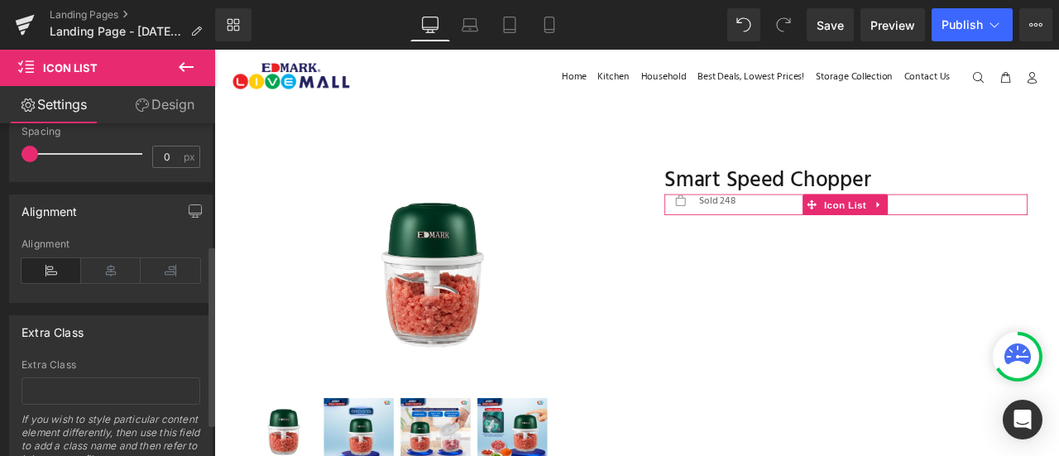
scroll to position [223, 0]
click at [99, 258] on icon at bounding box center [111, 265] width 60 height 25
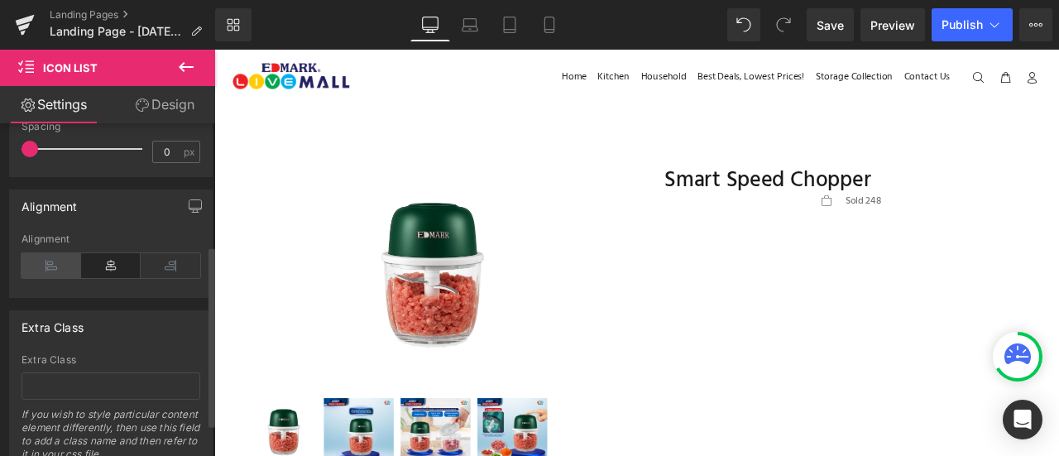
click at [60, 262] on icon at bounding box center [52, 265] width 60 height 25
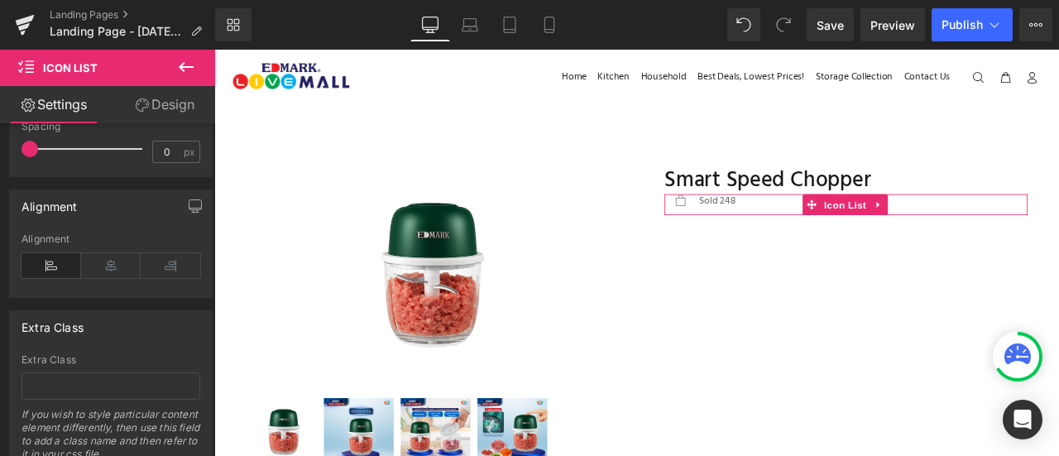
click at [185, 91] on link "Design" at bounding box center [165, 104] width 108 height 37
type input "0"
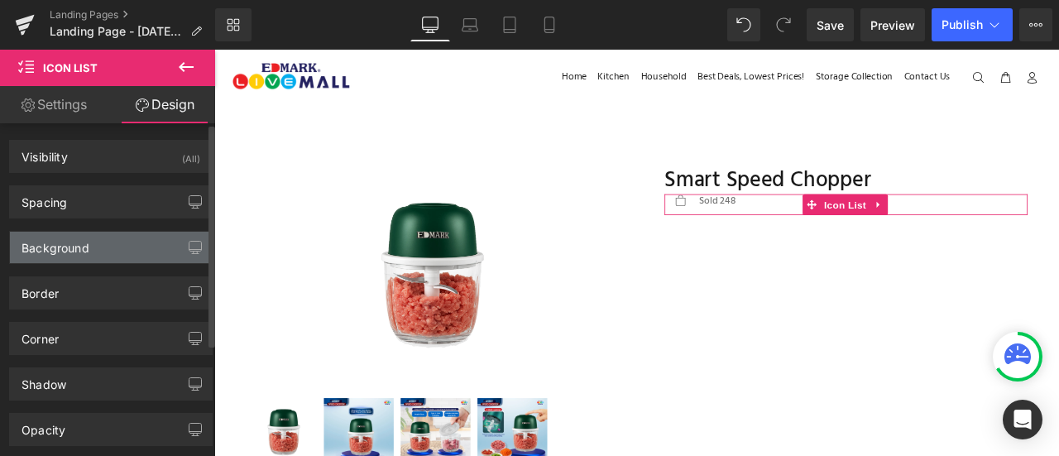
click at [114, 259] on div "Background" at bounding box center [111, 247] width 202 height 31
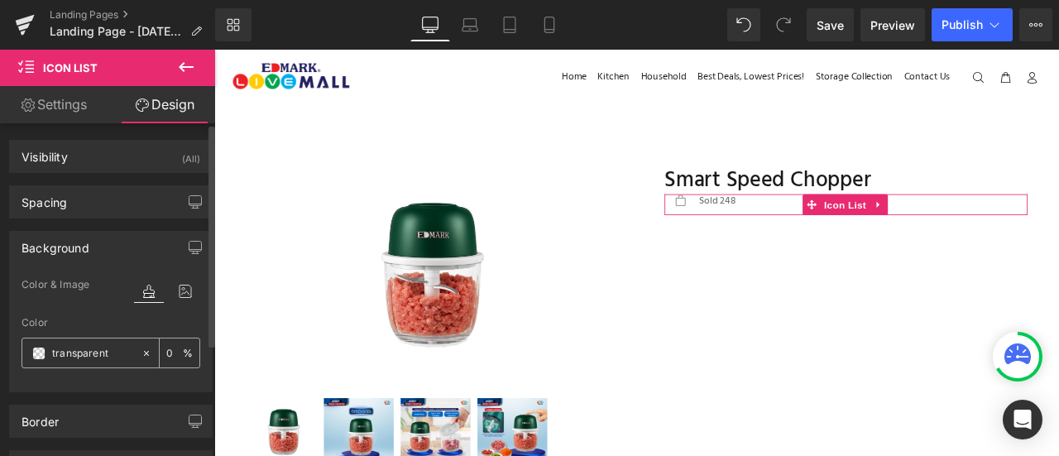
click at [40, 347] on span at bounding box center [38, 353] width 13 height 13
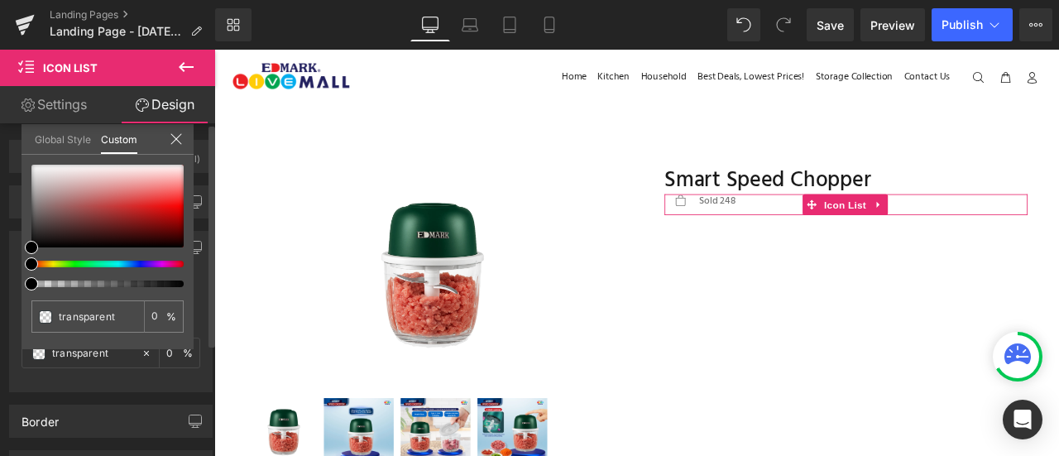
type input "#000000"
type input "100"
type input "#000000"
type input "100"
click at [48, 264] on div at bounding box center [101, 264] width 152 height 7
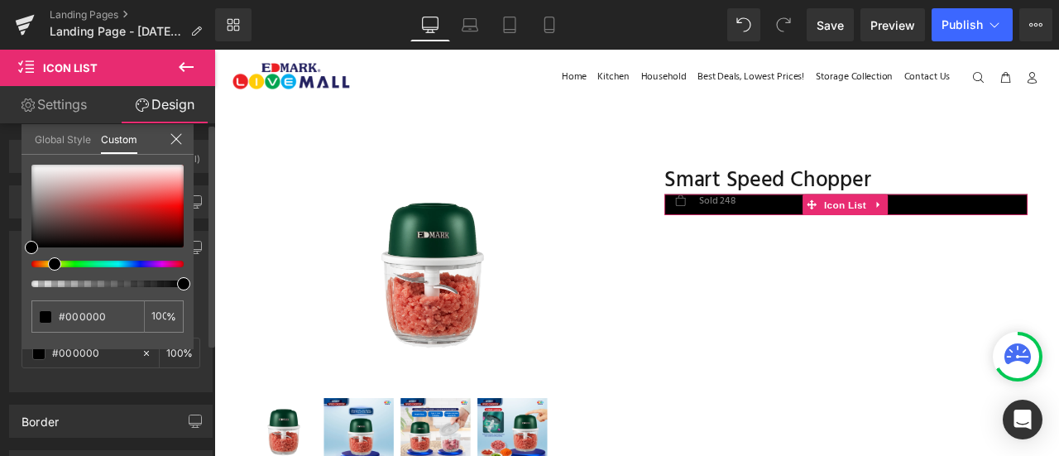
click at [60, 262] on span at bounding box center [54, 263] width 13 height 13
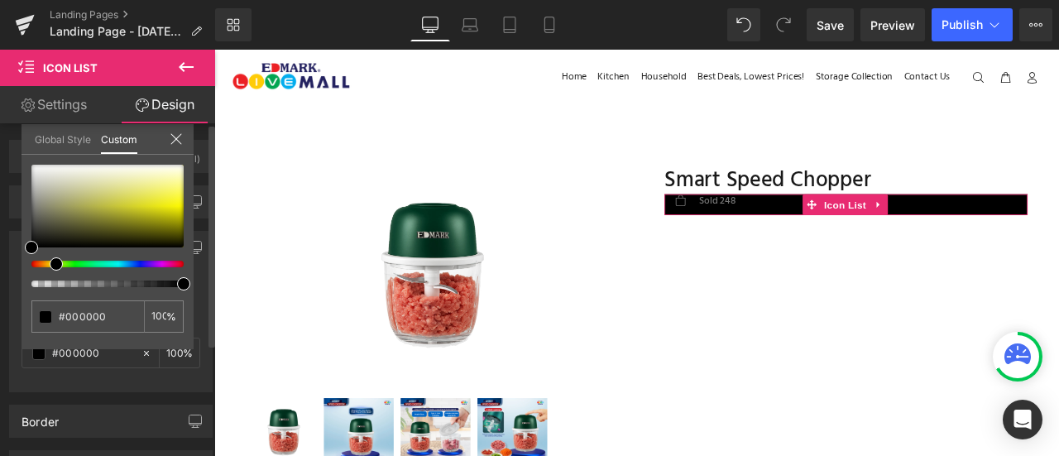
click at [56, 261] on span at bounding box center [56, 263] width 13 height 13
type input "#f8f7e7"
click at [119, 170] on div at bounding box center [107, 206] width 152 height 83
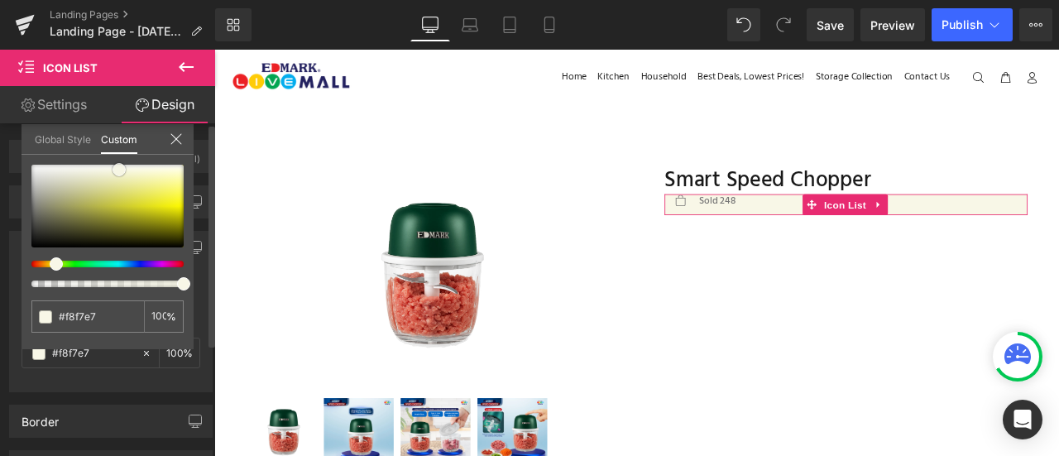
type input "#ffffff"
click at [125, 165] on div at bounding box center [107, 206] width 152 height 83
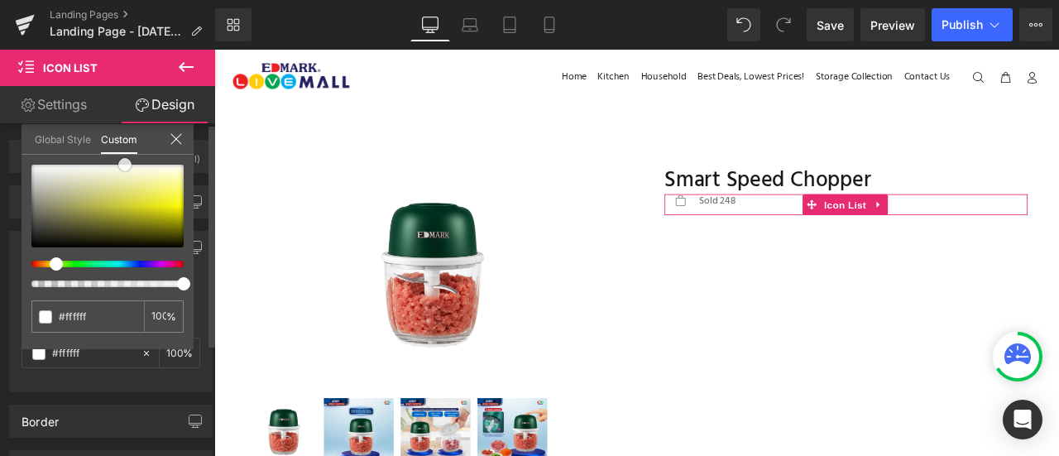
type input "#fefbcc"
click at [121, 173] on div at bounding box center [107, 206] width 152 height 83
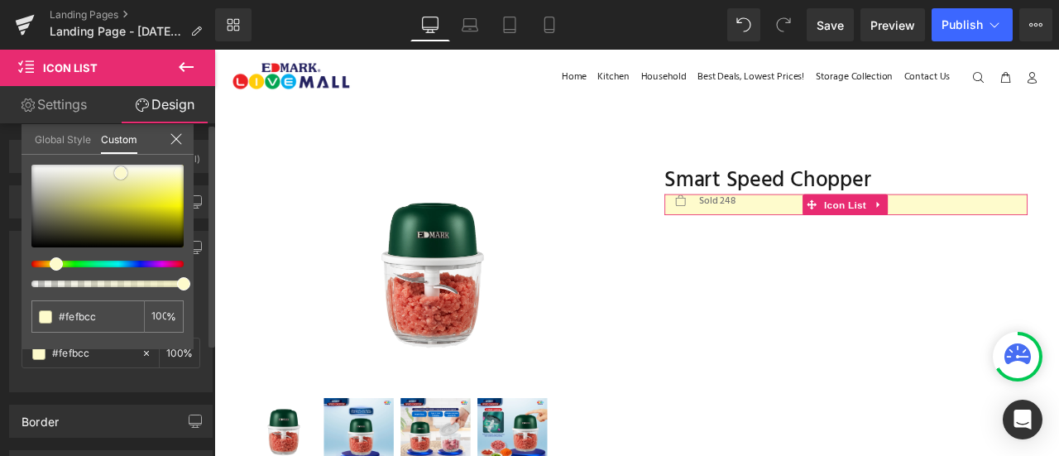
click at [114, 170] on span at bounding box center [120, 172] width 13 height 13
type input "99"
type input "97"
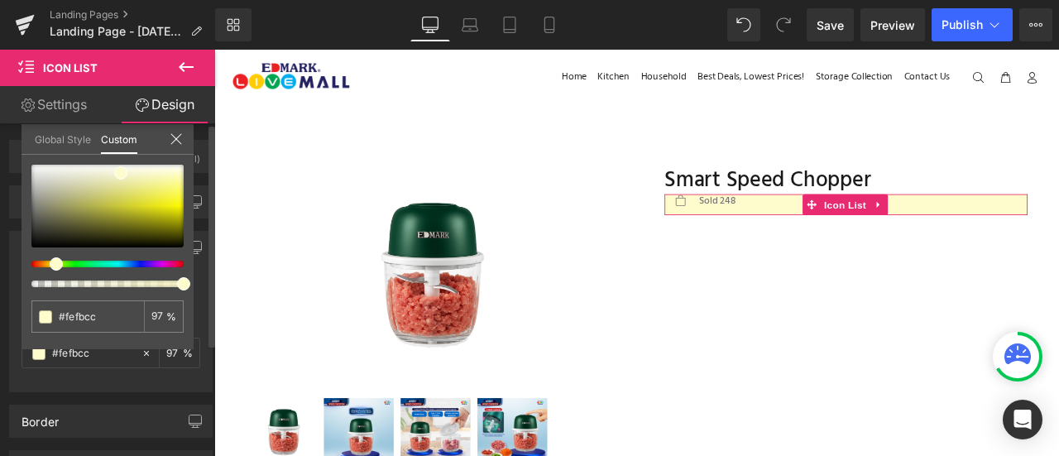
type input "94"
type input "92"
type input "88"
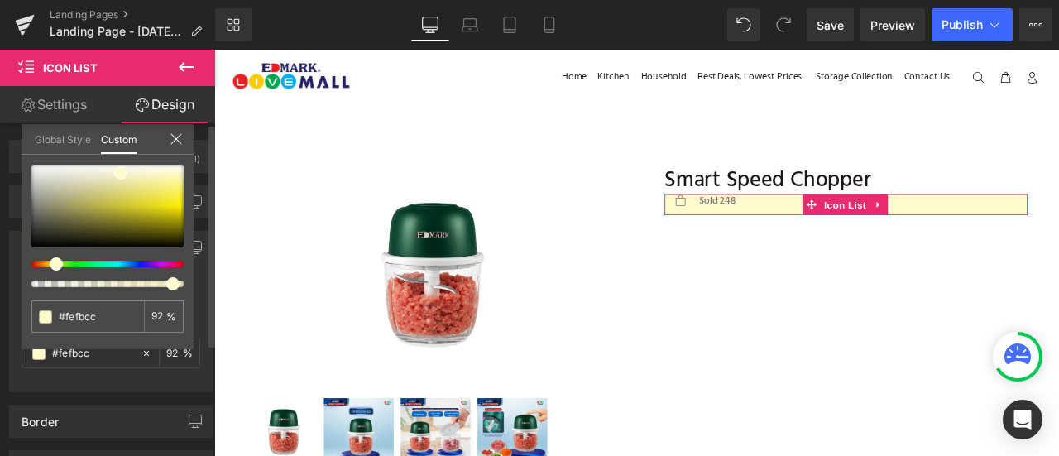
type input "88"
type input "85"
type input "83"
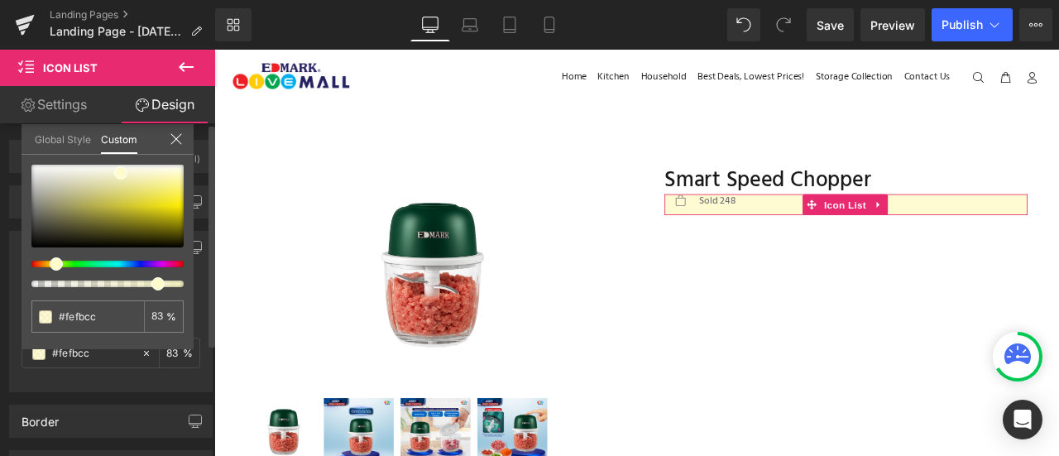
type input "82"
type input "81"
type input "80"
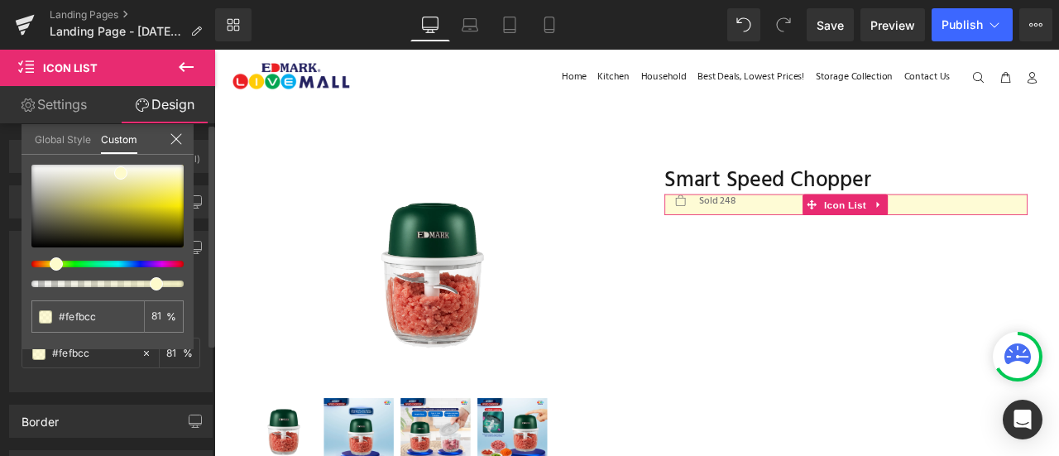
type input "80"
type input "78"
type input "77"
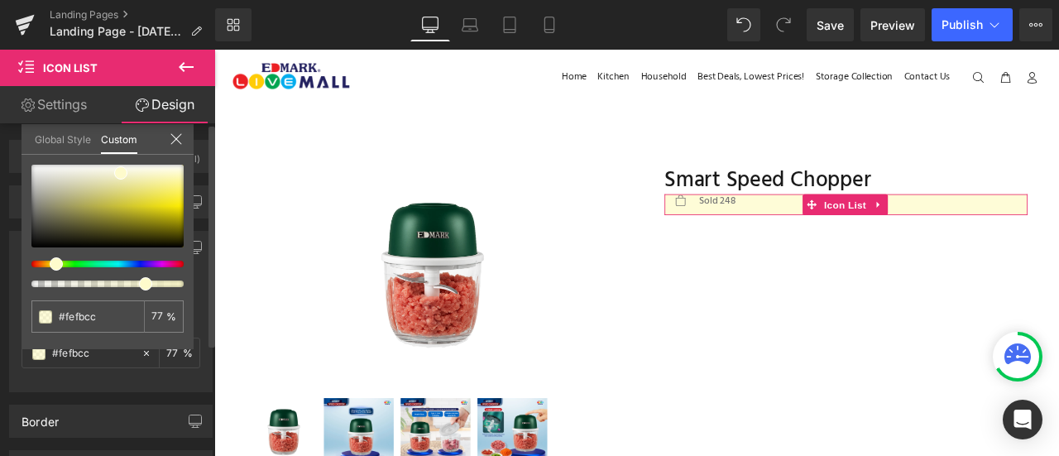
type input "74"
type input "73"
type input "72"
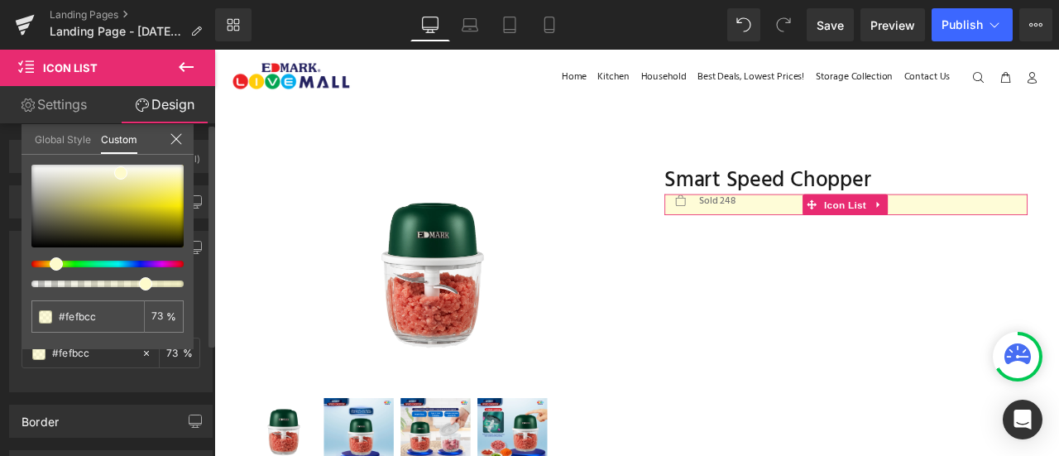
type input "72"
type input "71"
type input "70"
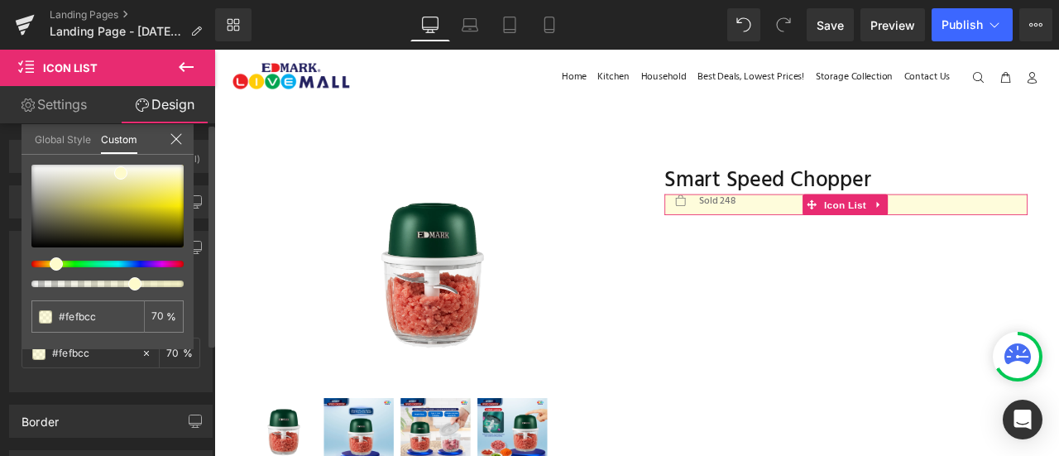
type input "68"
type input "67"
type input "62"
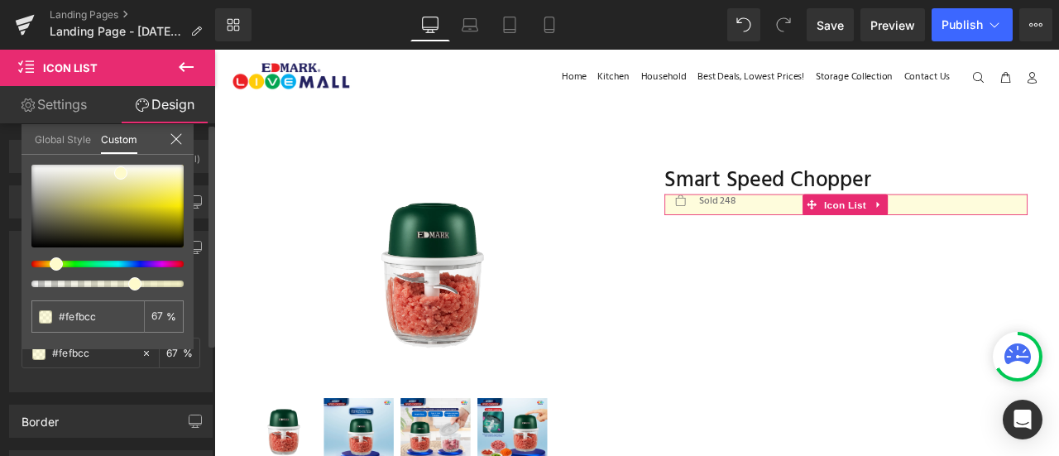
type input "62"
type input "57"
type input "53"
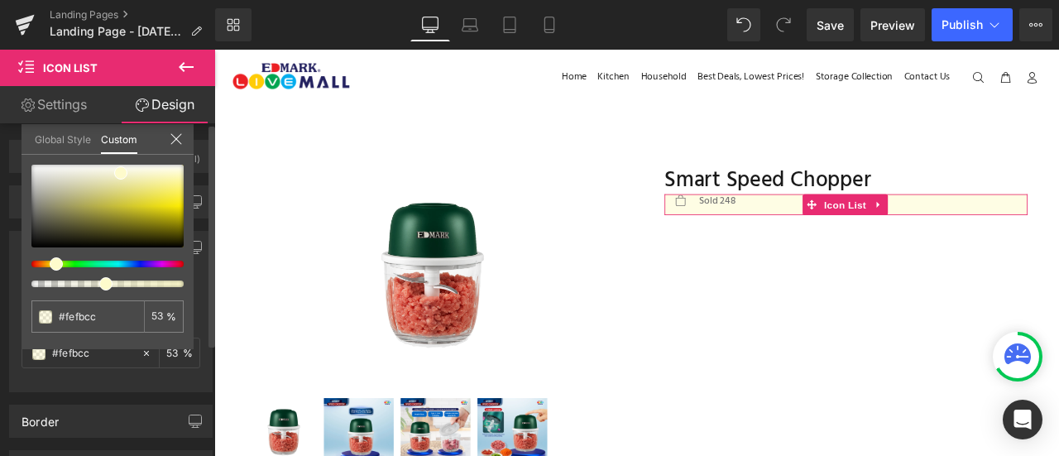
type input "49"
type input "48"
type input "34"
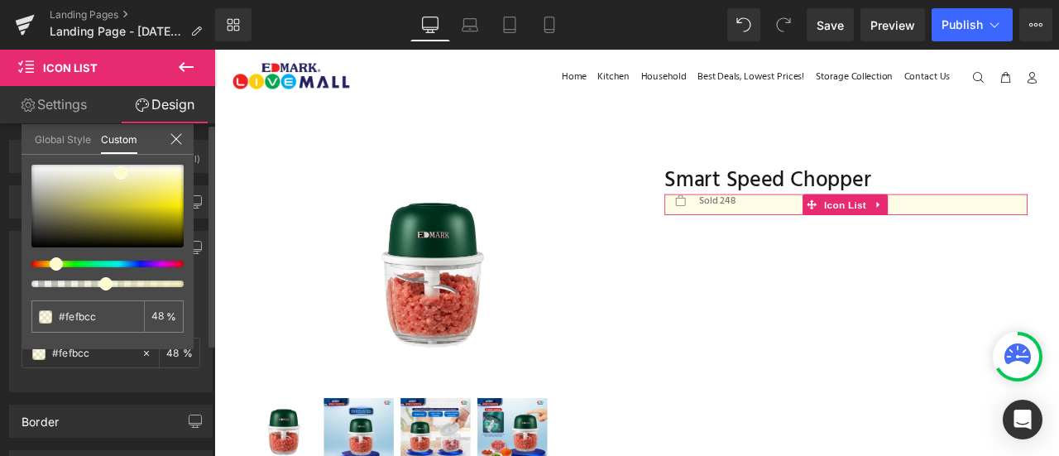
type input "34"
type input "27"
type input "25"
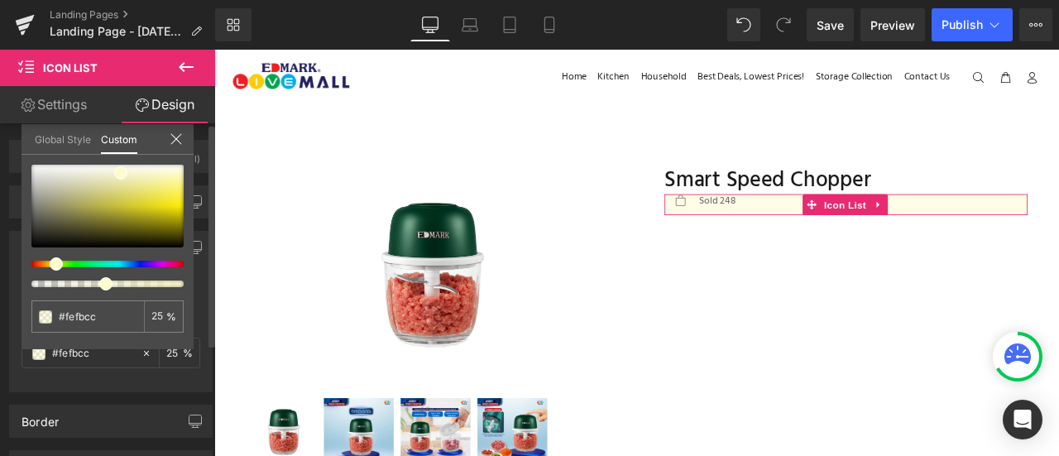
type input "24"
type input "23"
type input "22"
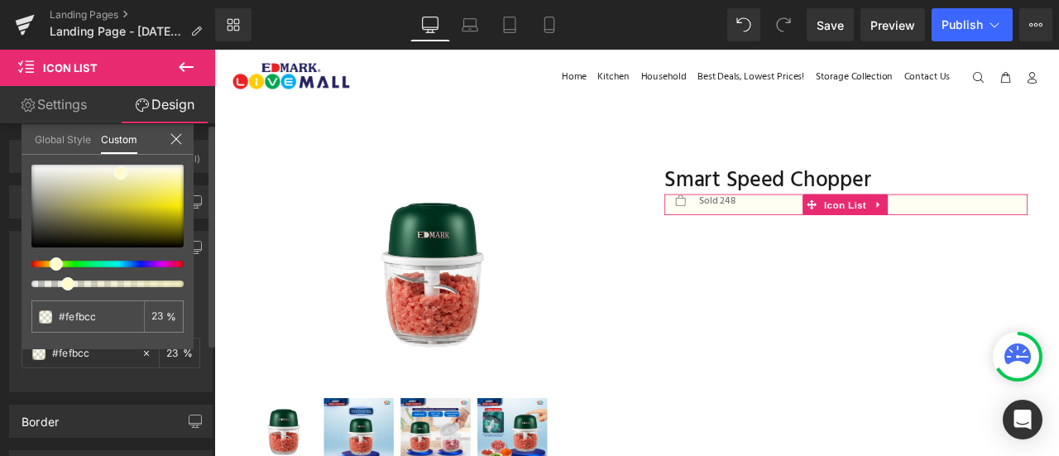
type input "22"
type input "20"
type input "19"
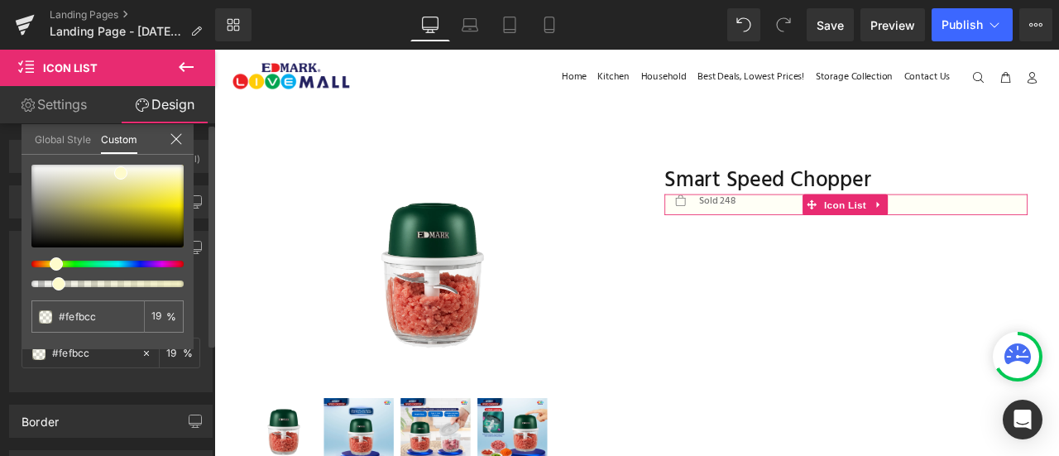
type input "26"
type input "35"
type input "43"
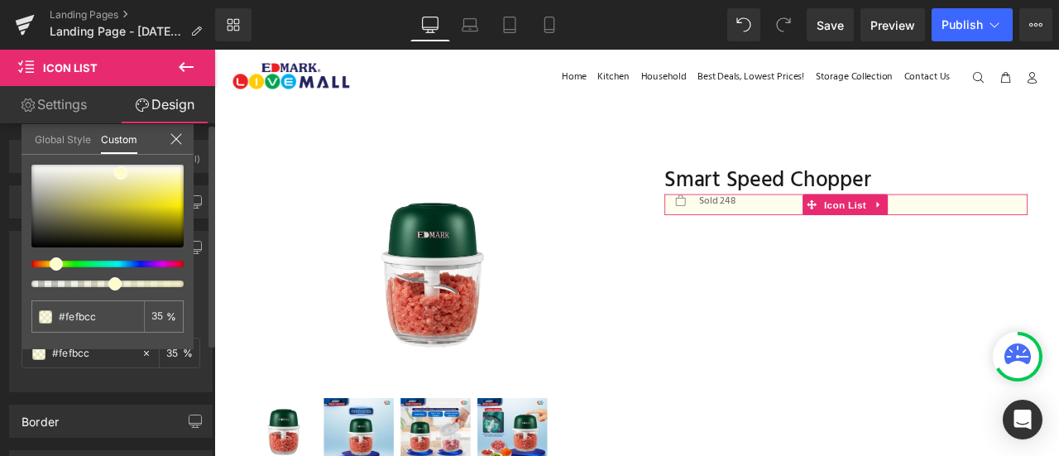
type input "43"
type input "55"
type input "61"
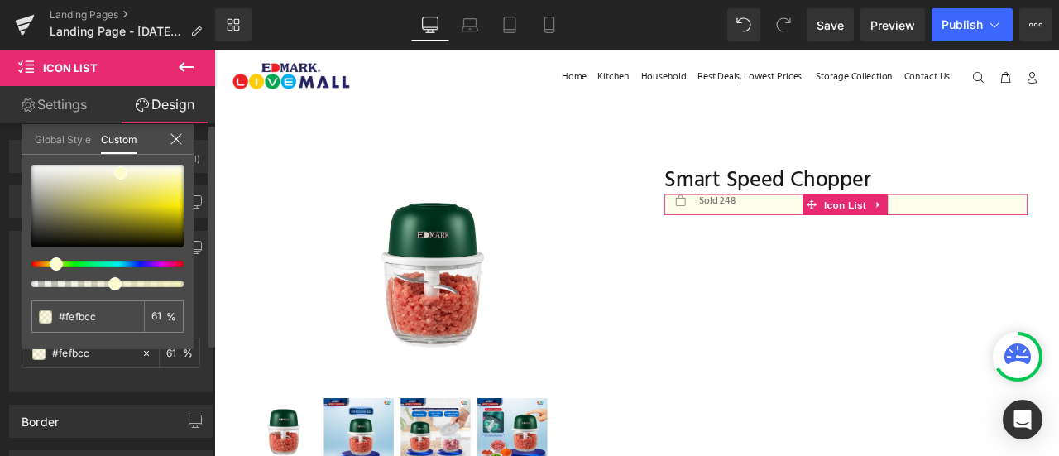
type input "65"
type input "68"
type input "69"
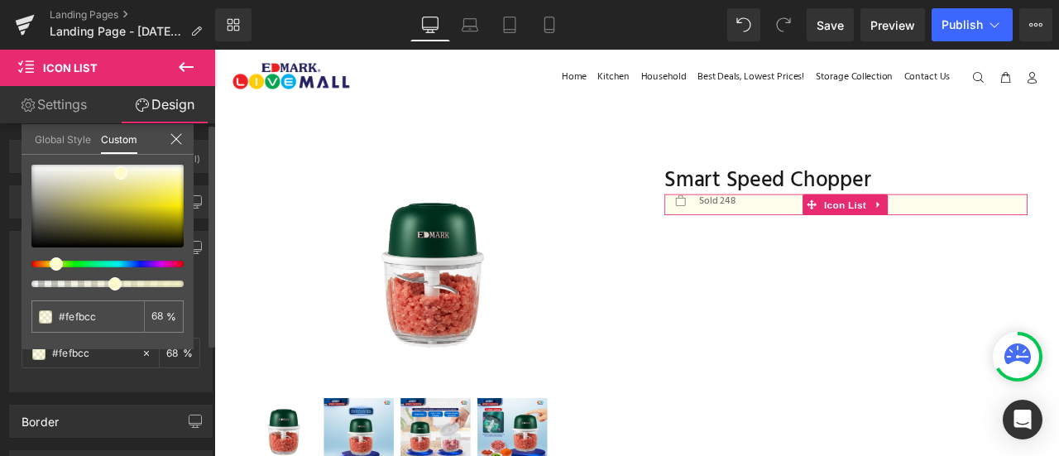
type input "69"
type input "68"
type input "64"
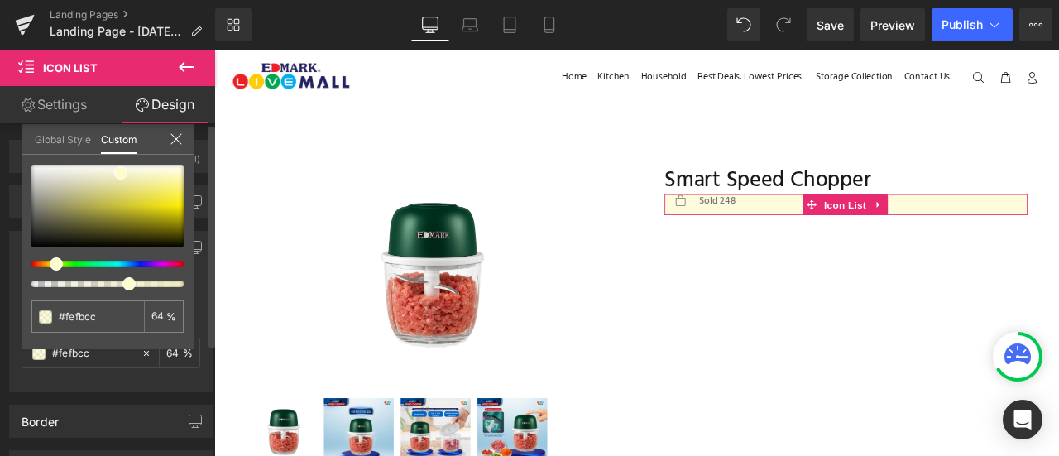
type input "61"
type input "59"
type input "58"
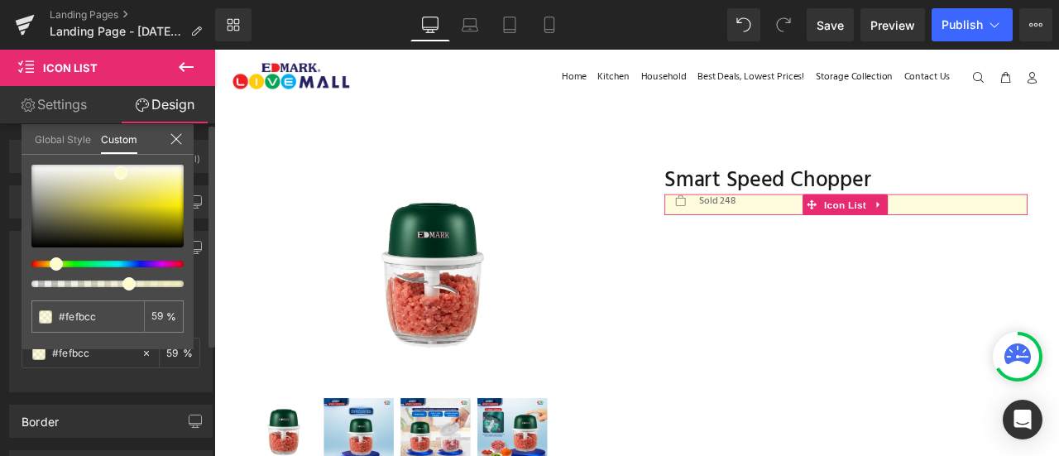
type input "58"
type input "57"
type input "56"
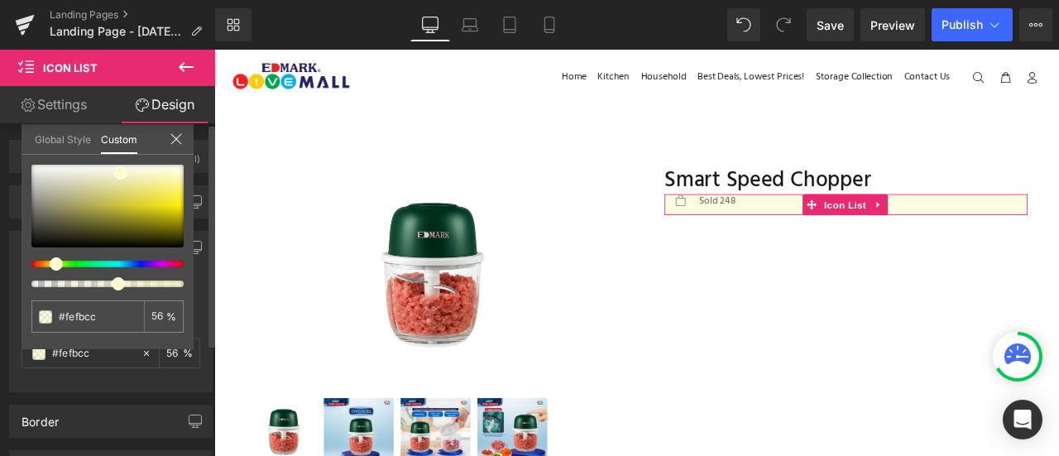
type input "54"
type input "53"
type input "52"
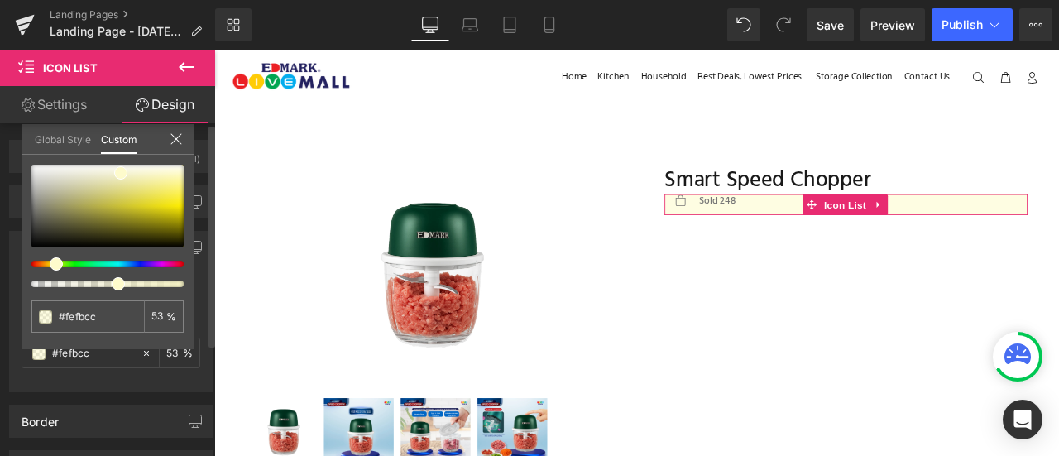
type input "52"
type input "51"
type input "49"
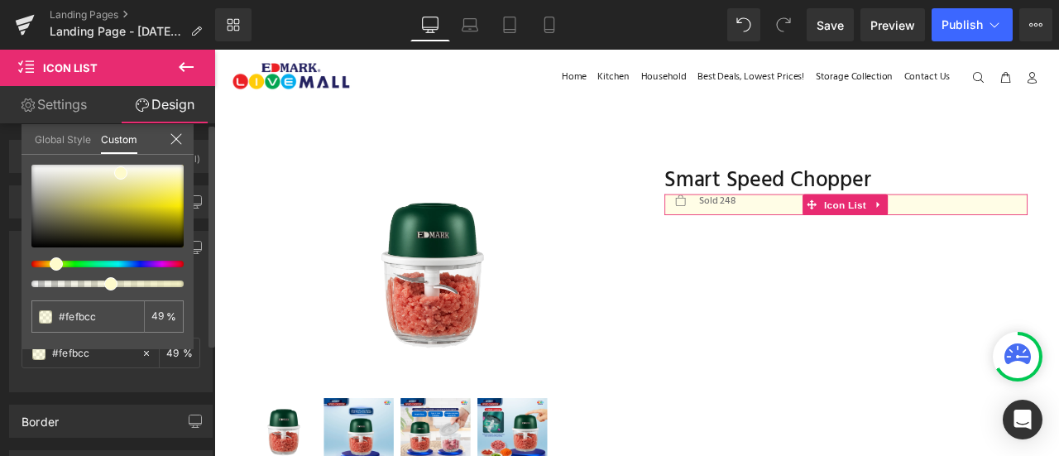
type input "48"
type input "47"
type input "46"
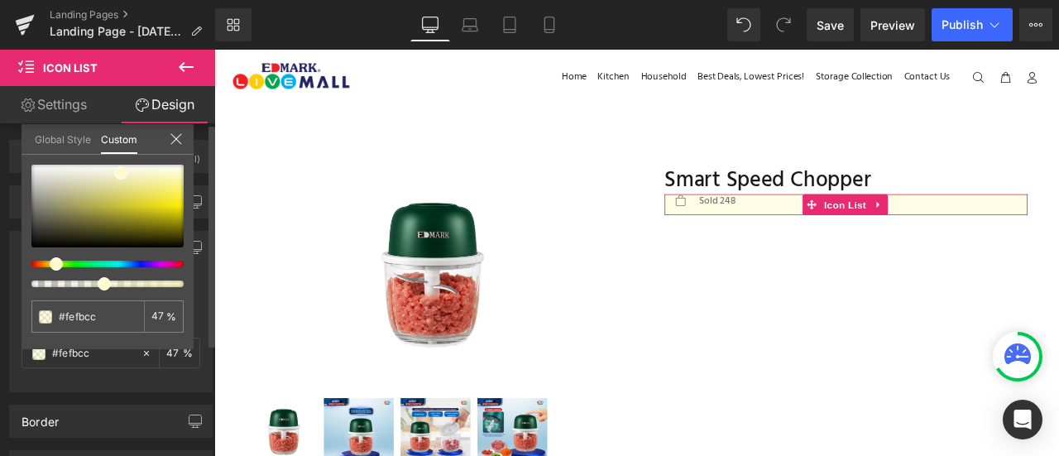
type input "46"
type input "45"
type input "44"
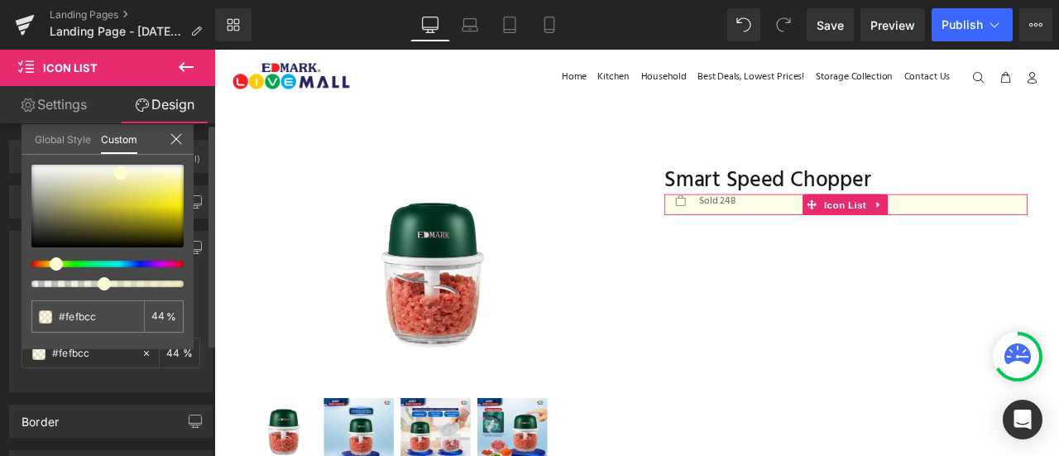
type input "43"
type input "42"
drag, startPoint x: 187, startPoint y: 282, endPoint x: 93, endPoint y: 272, distance: 94.9
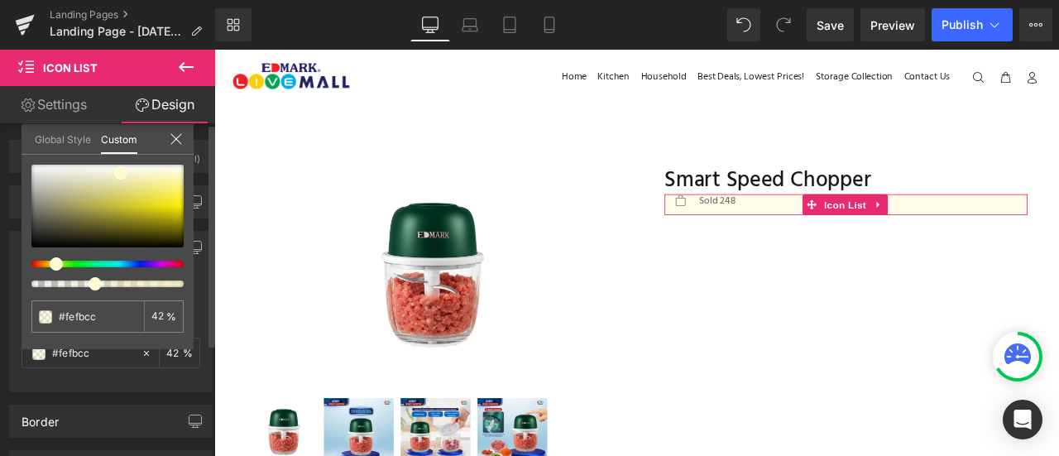
click at [93, 272] on div at bounding box center [107, 226] width 152 height 122
click at [77, 100] on link "Settings" at bounding box center [54, 104] width 108 height 37
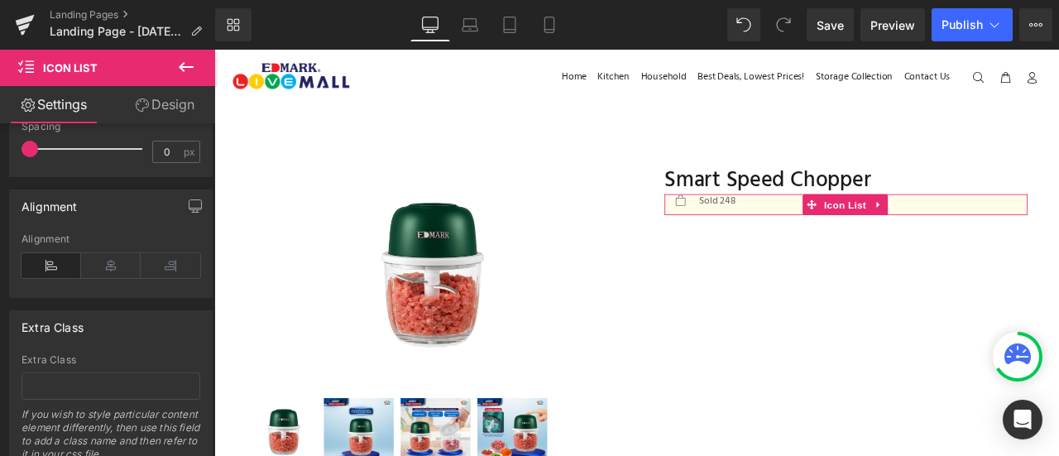
click at [77, 100] on link "Settings" at bounding box center [54, 104] width 108 height 37
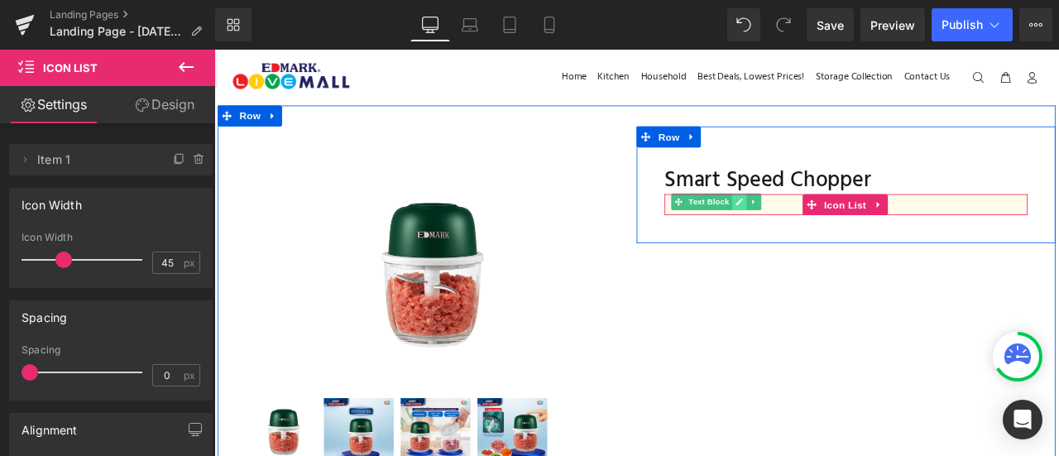
click at [828, 230] on link at bounding box center [836, 230] width 17 height 20
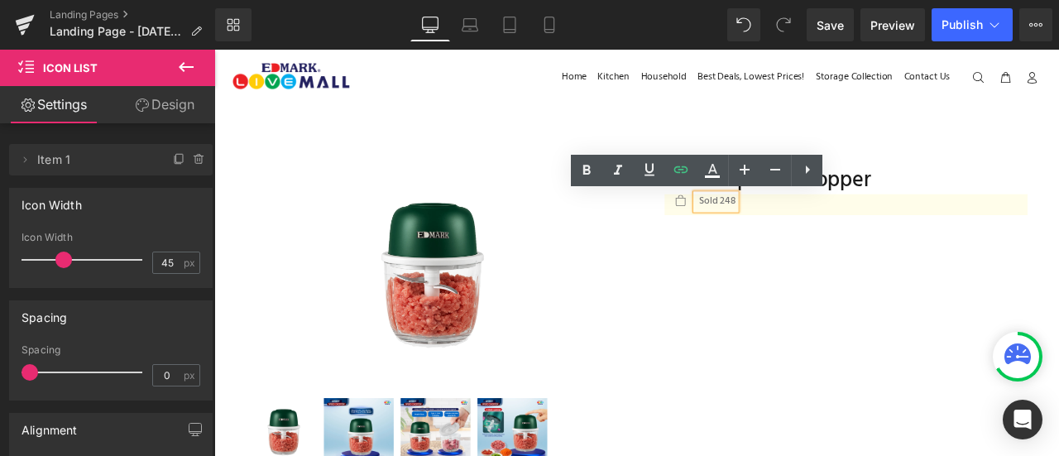
click at [809, 272] on div "Smart Speed Chopper (P) Title Icon Sold 248 Text Block Icon List Product Row" at bounding box center [963, 210] width 472 height 138
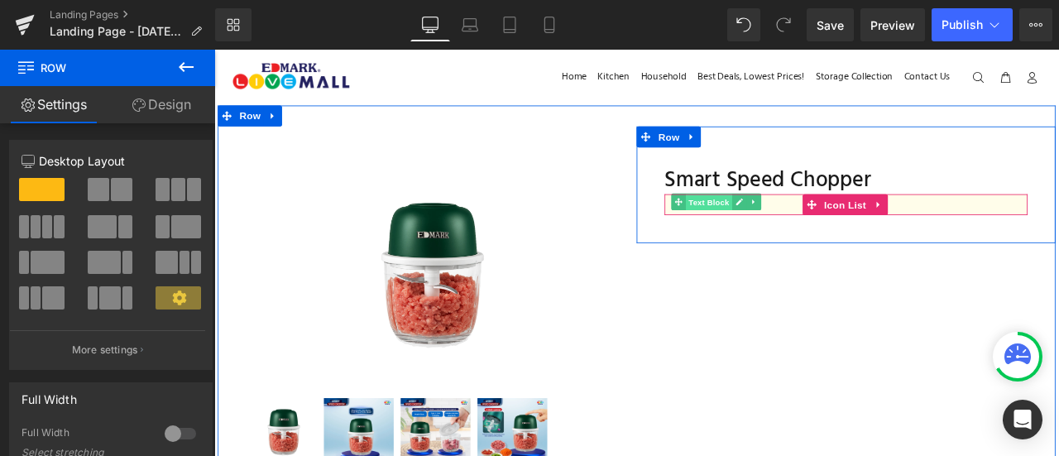
click at [794, 231] on span "Text Block" at bounding box center [800, 231] width 55 height 20
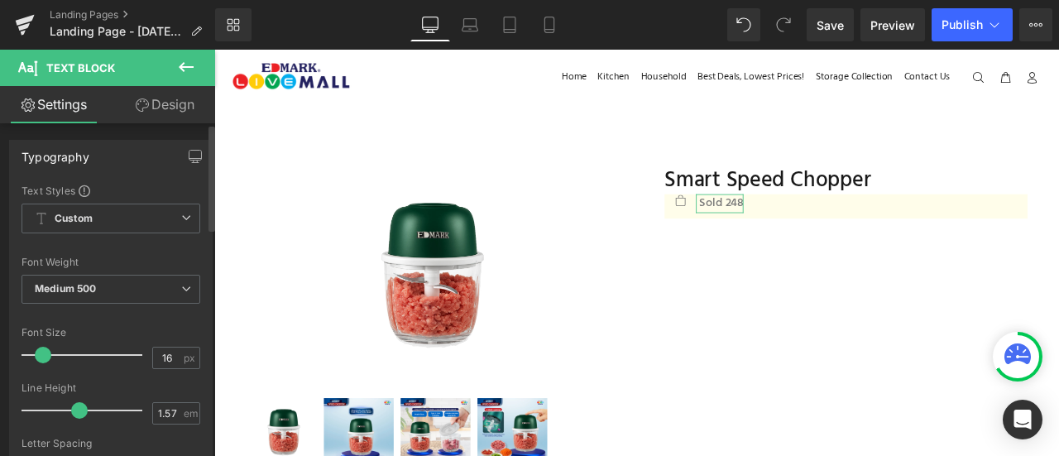
type input "15"
click at [36, 348] on span at bounding box center [40, 355] width 17 height 17
type input "1.5"
drag, startPoint x: 76, startPoint y: 405, endPoint x: 74, endPoint y: 386, distance: 18.4
click at [74, 386] on div "Line Height 1.5 em" at bounding box center [111, 409] width 179 height 55
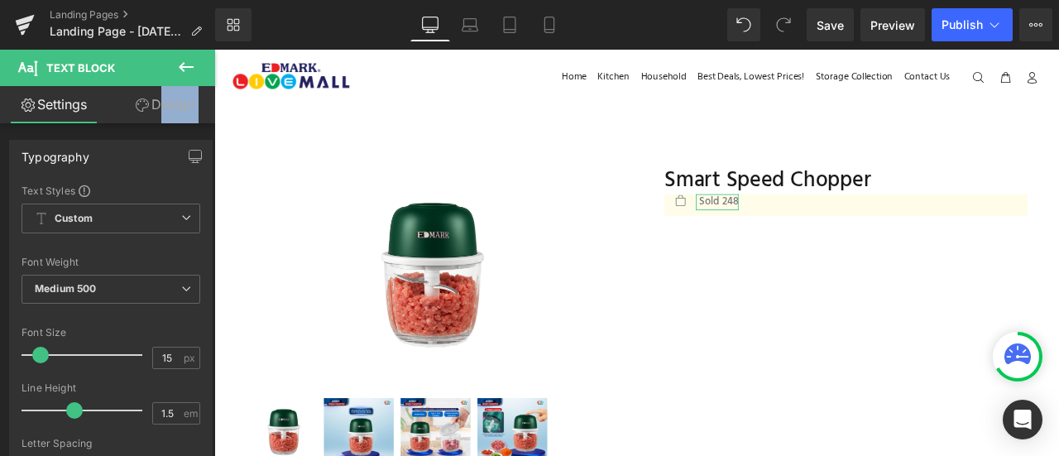
drag, startPoint x: 140, startPoint y: 140, endPoint x: 154, endPoint y: 118, distance: 26.4
click at [154, 118] on div "Settings Design Typography Text Styles Custom Custom Setup Global Style Custom …" at bounding box center [107, 293] width 215 height 415
click at [154, 118] on link "Design" at bounding box center [165, 104] width 108 height 37
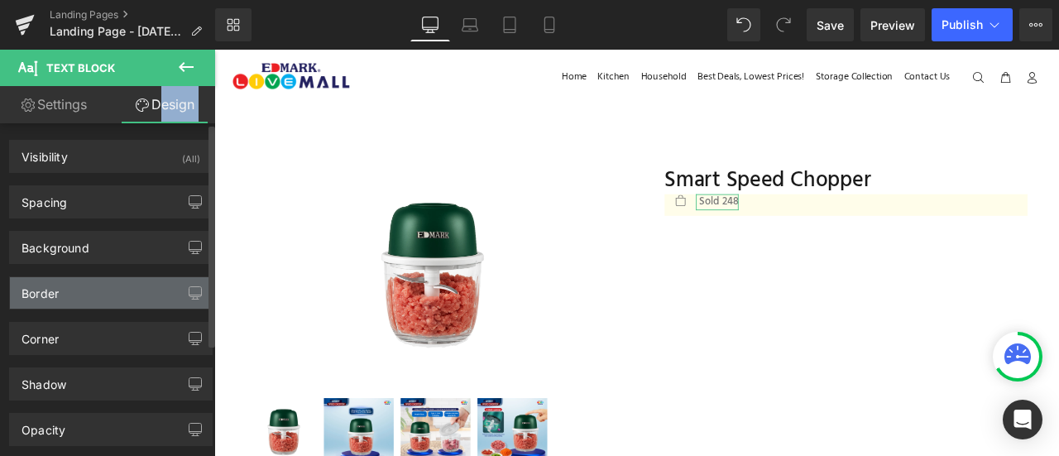
click at [104, 285] on div "Border" at bounding box center [111, 292] width 202 height 31
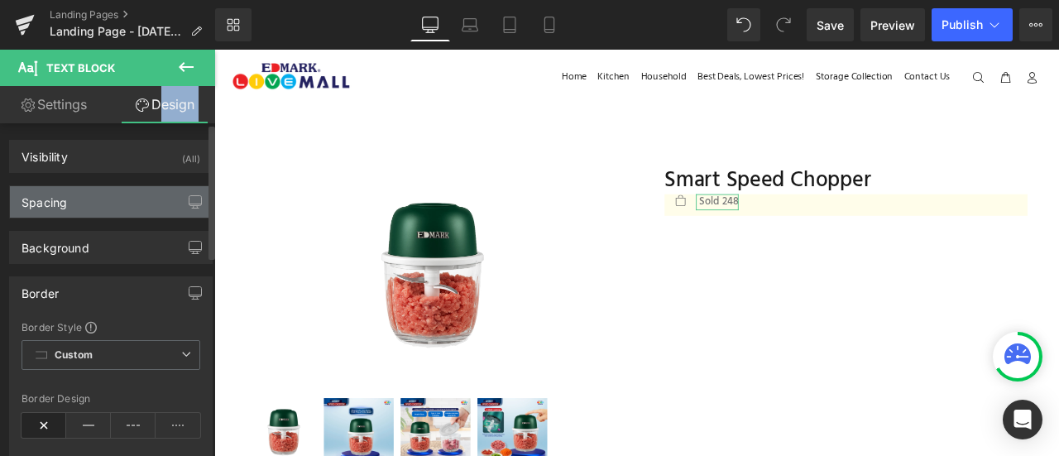
click at [108, 197] on div "Spacing" at bounding box center [111, 201] width 202 height 31
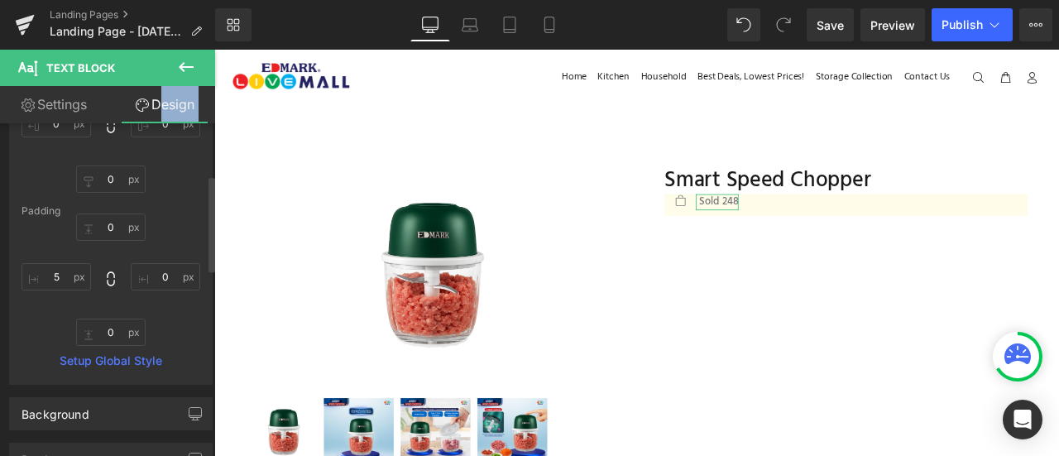
scroll to position [180, 0]
click at [111, 223] on input "0" at bounding box center [111, 224] width 70 height 27
click at [62, 266] on input "5" at bounding box center [57, 274] width 70 height 27
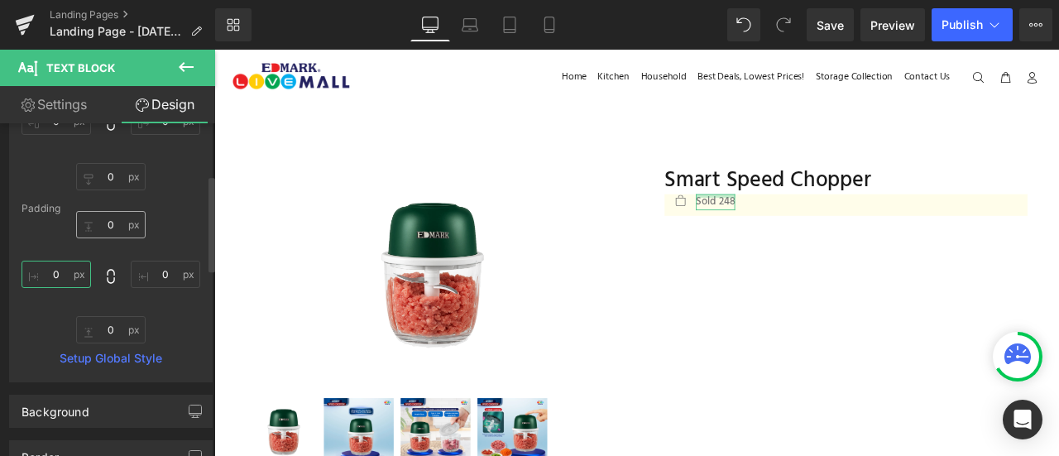
type input "0"
click at [109, 220] on input "0" at bounding box center [111, 224] width 70 height 27
type input "5"
click at [113, 328] on input "0" at bounding box center [111, 329] width 70 height 27
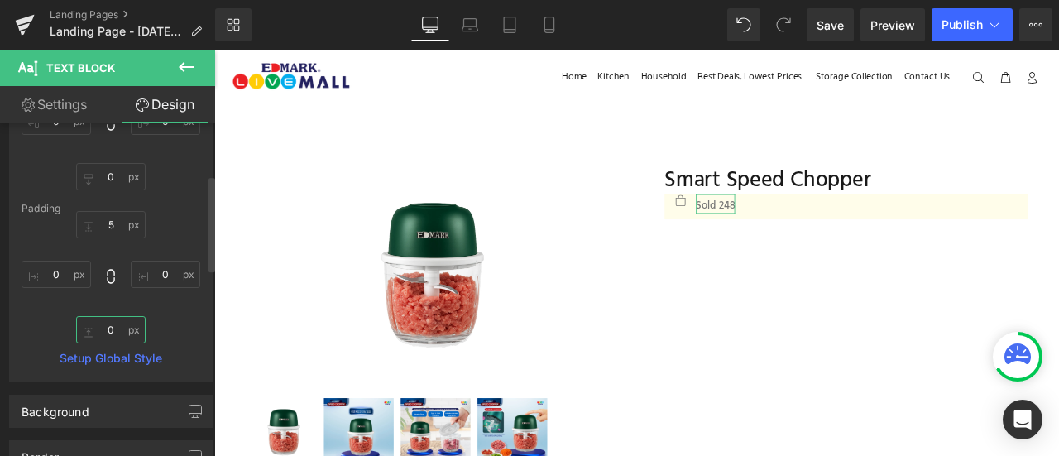
type input "4"
click at [113, 329] on input "4" at bounding box center [111, 329] width 70 height 27
click at [106, 218] on input "5" at bounding box center [111, 224] width 70 height 27
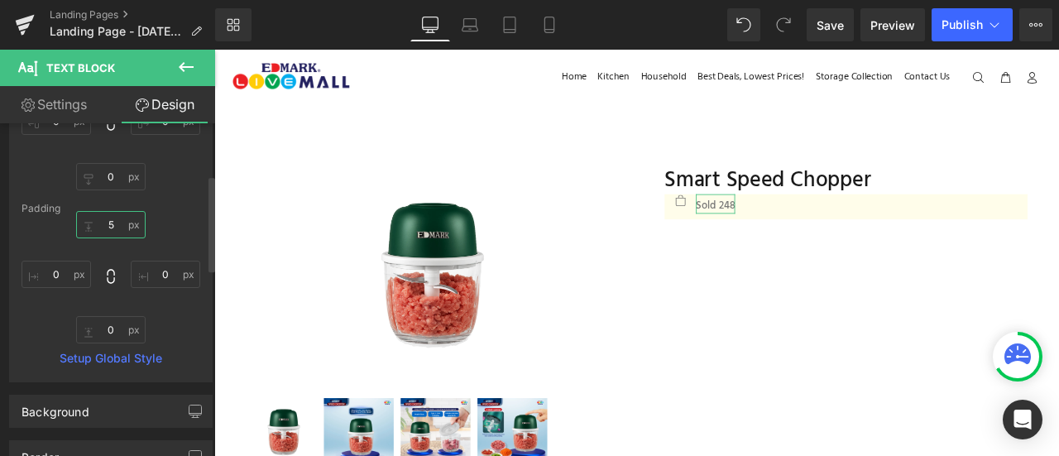
type input "0"
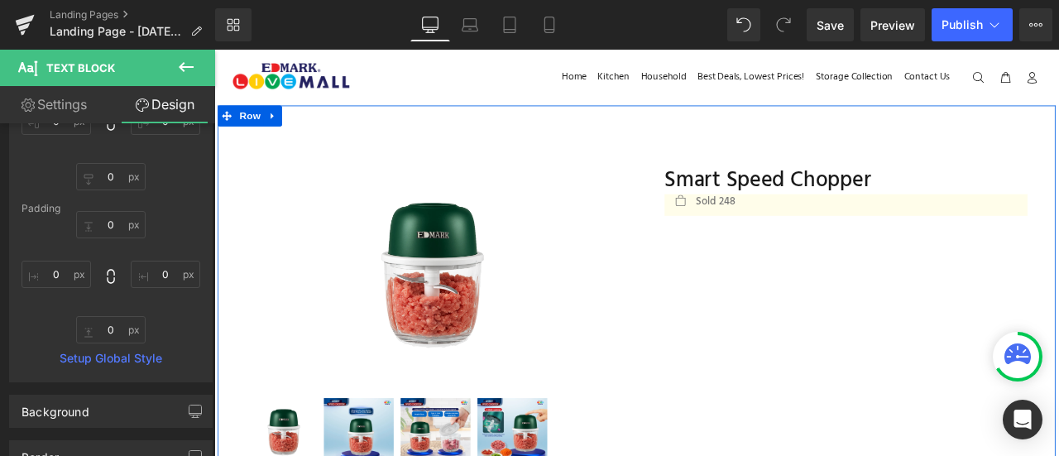
click at [876, 332] on div "Sale Off (P) Image" at bounding box center [714, 400] width 993 height 569
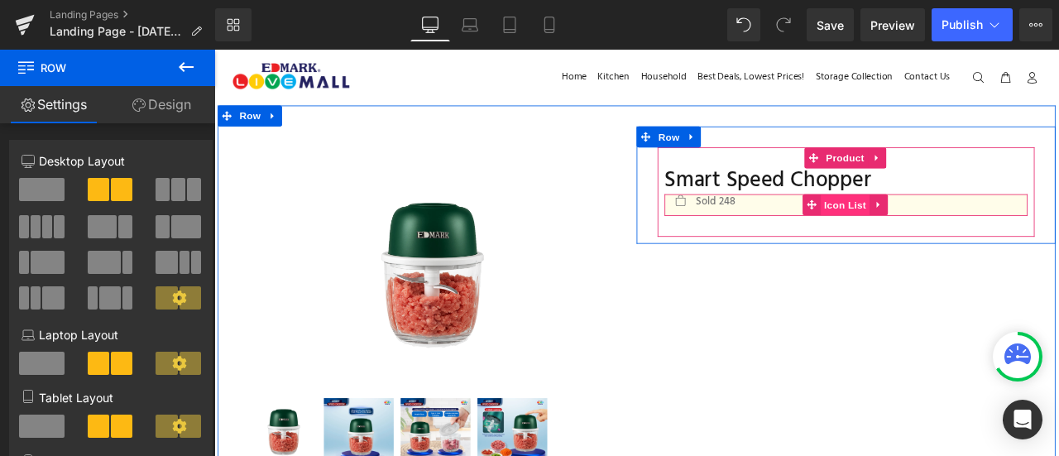
click at [934, 228] on span "Icon List" at bounding box center [963, 234] width 58 height 25
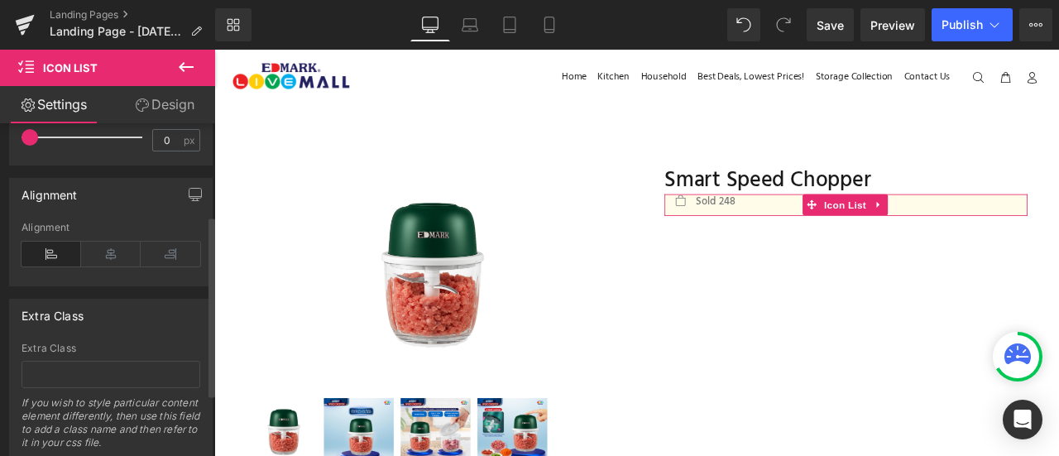
scroll to position [256, 0]
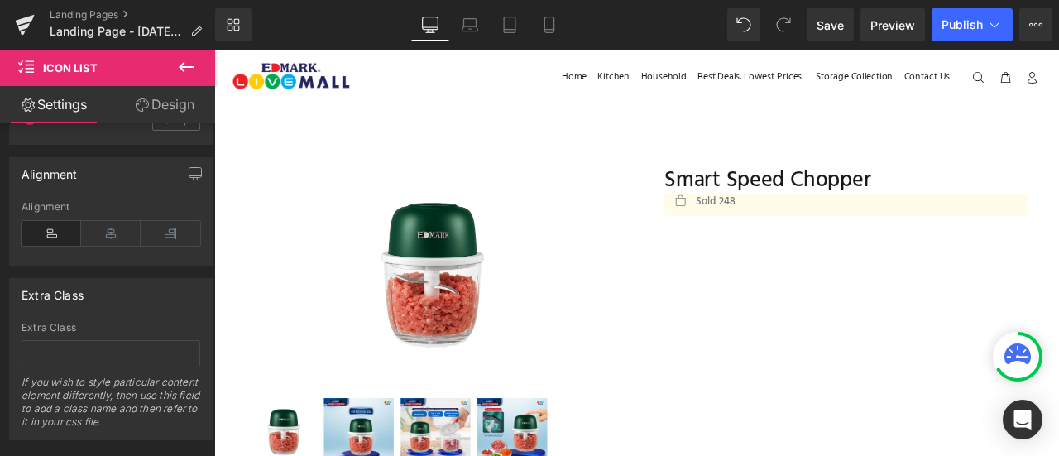
click at [149, 84] on span "Icon List" at bounding box center [100, 68] width 166 height 36
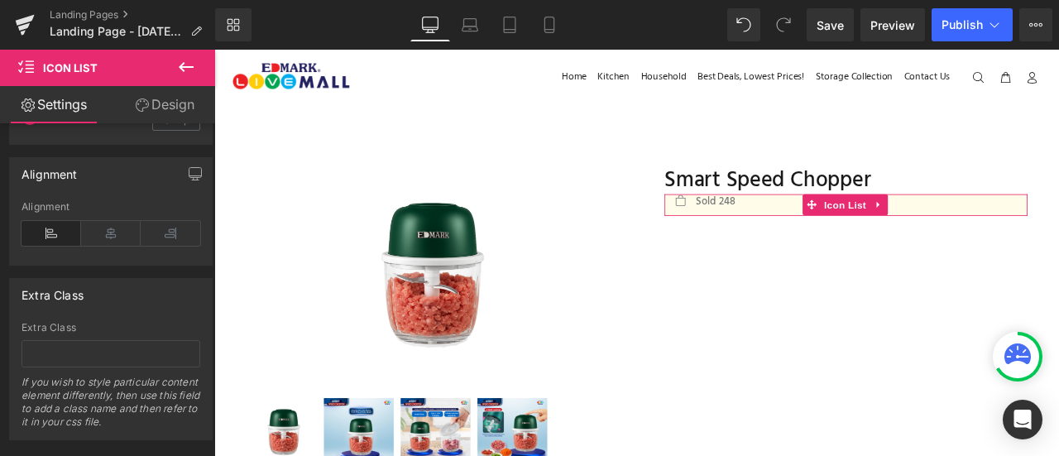
click at [153, 102] on link "Design" at bounding box center [165, 104] width 108 height 37
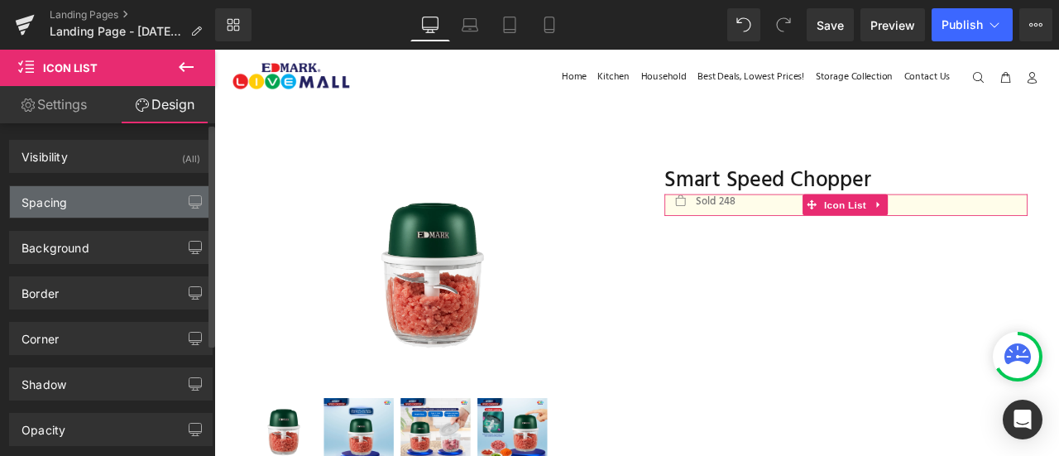
type input "0"
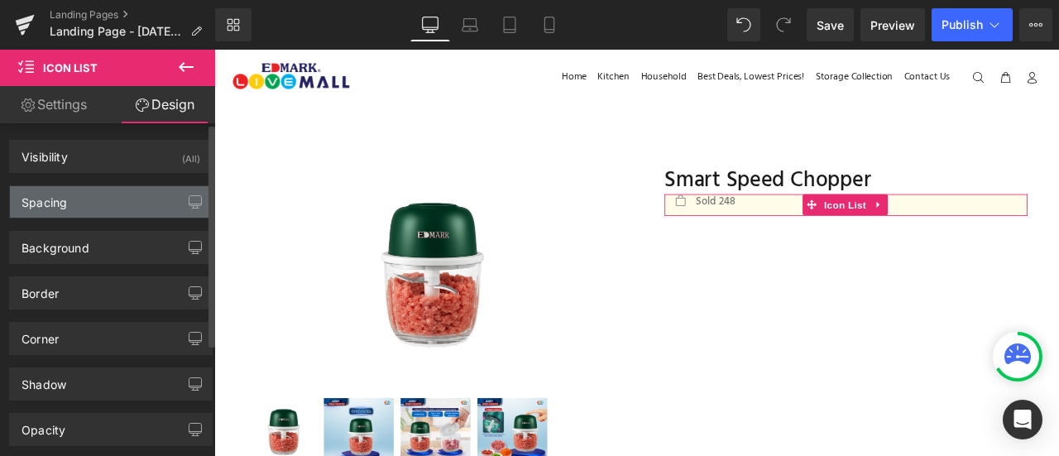
type input "0"
click at [108, 198] on div "Spacing" at bounding box center [111, 201] width 202 height 31
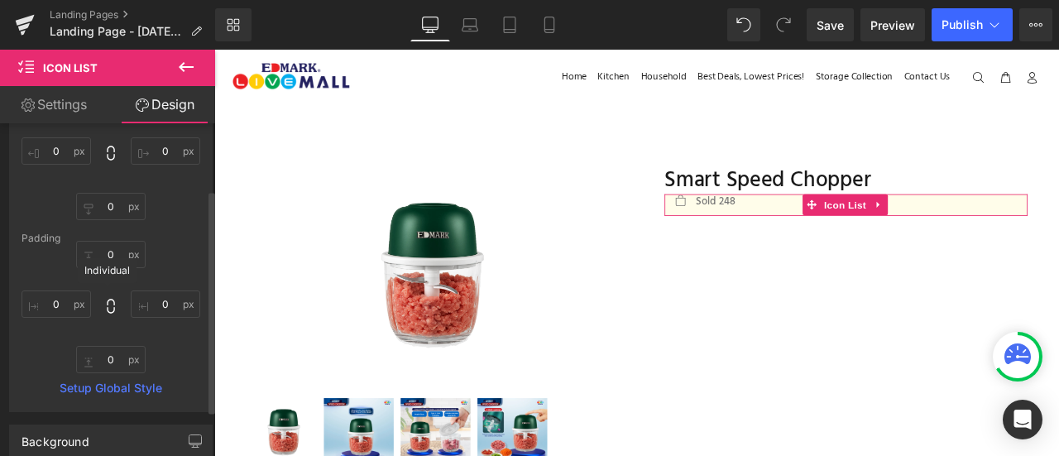
scroll to position [160, 0]
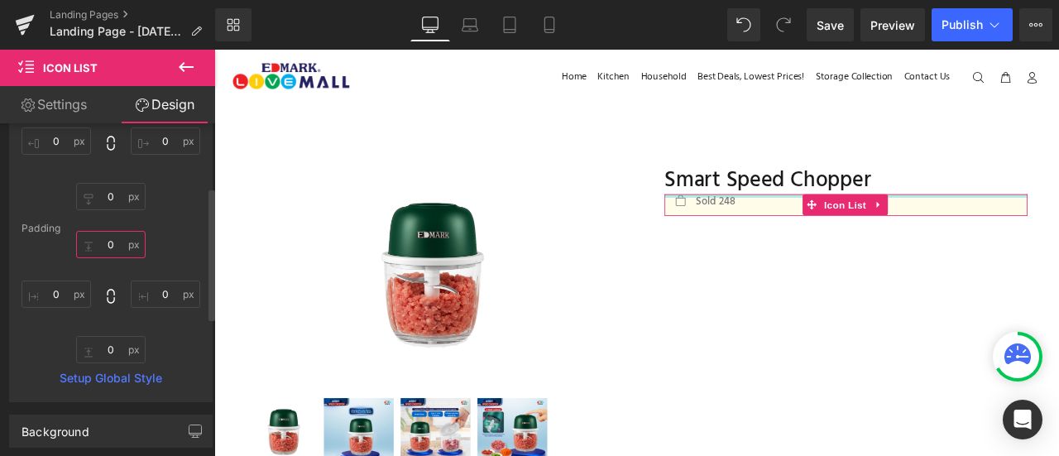
click at [108, 250] on input "0" at bounding box center [111, 244] width 70 height 27
type input "5"
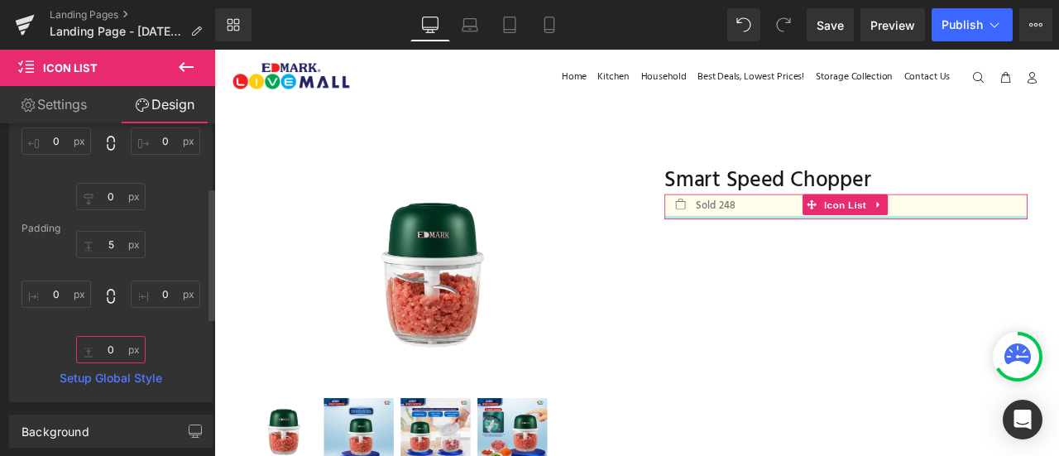
click at [106, 343] on input "0" at bounding box center [111, 349] width 70 height 27
type input "5"
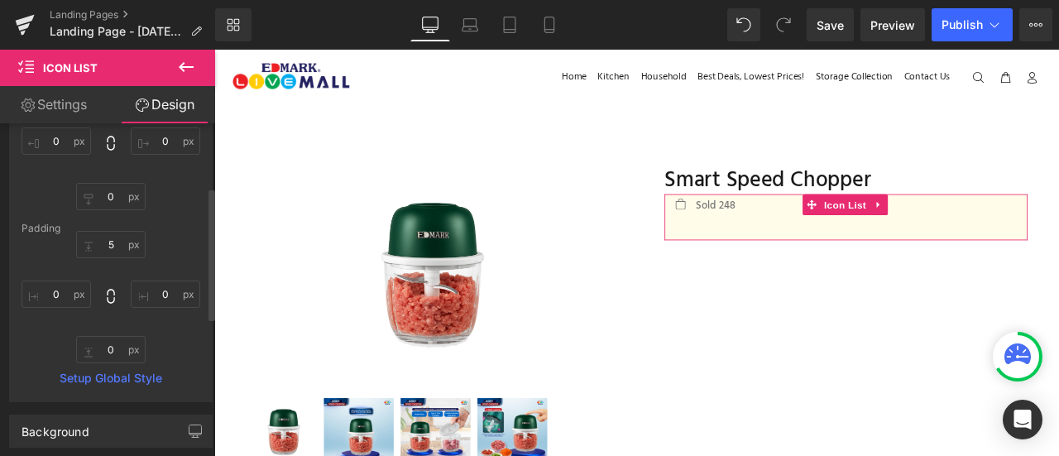
click at [197, 320] on div "Margin 0px 0 0px 0 0px 0 0px 0 [GEOGRAPHIC_DATA] 5 5 0px 0 0px 0 Setup Global S…" at bounding box center [111, 236] width 202 height 332
click at [185, 343] on div "5 5 0px 0 0px 0" at bounding box center [111, 297] width 179 height 132
click at [108, 348] on input "text" at bounding box center [111, 349] width 70 height 27
drag, startPoint x: 169, startPoint y: 329, endPoint x: 655, endPoint y: 123, distance: 527.4
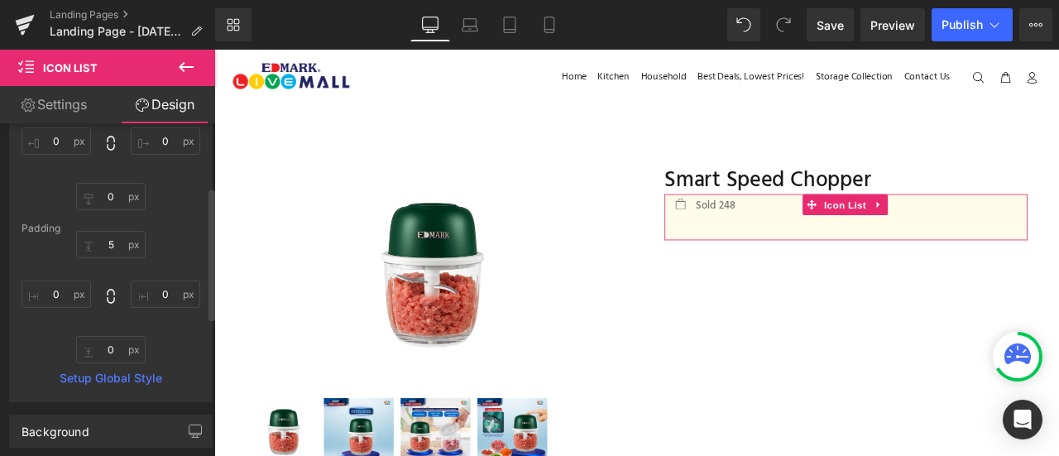
click at [169, 329] on div "5 5 0px 0 0px 0" at bounding box center [111, 297] width 179 height 132
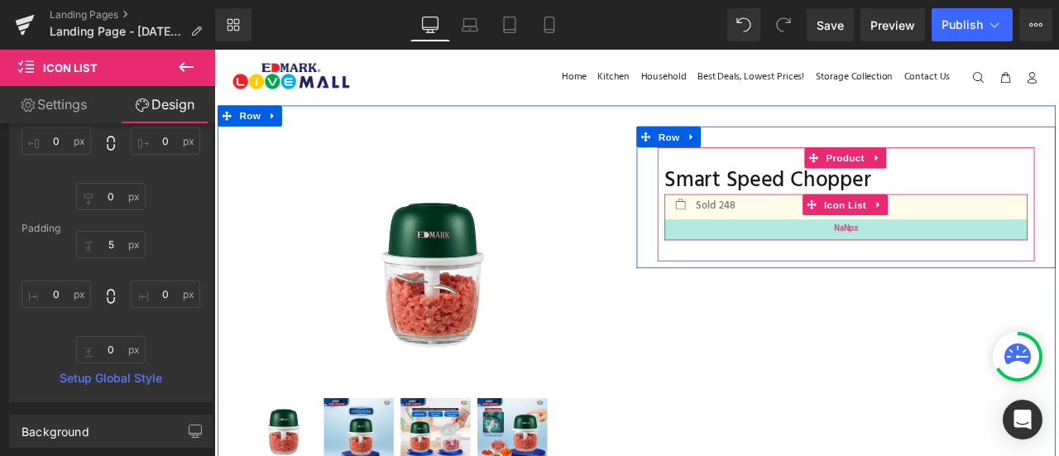
click at [954, 259] on span "NaNpx" at bounding box center [963, 262] width 29 height 18
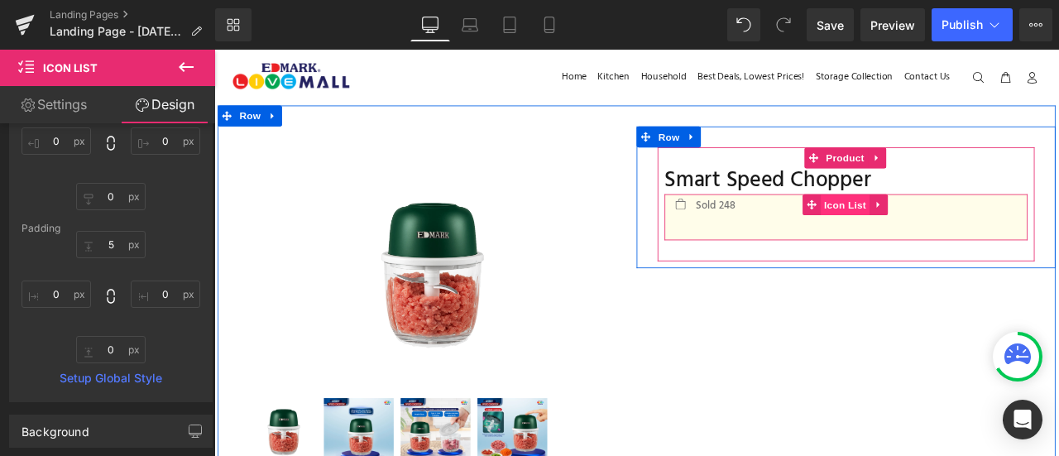
click at [955, 234] on span "Icon List" at bounding box center [963, 234] width 58 height 25
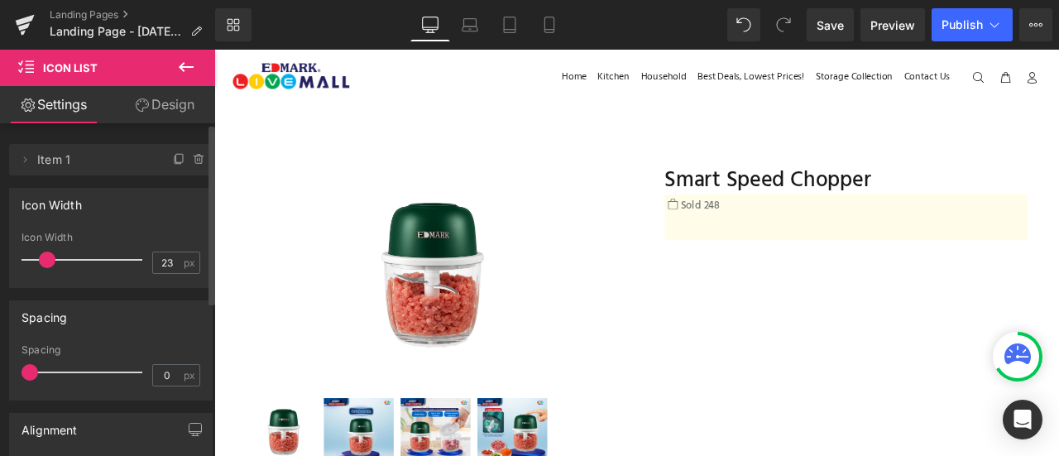
type input "24"
drag, startPoint x: 56, startPoint y: 257, endPoint x: 41, endPoint y: 250, distance: 16.7
click at [41, 250] on div at bounding box center [86, 259] width 113 height 33
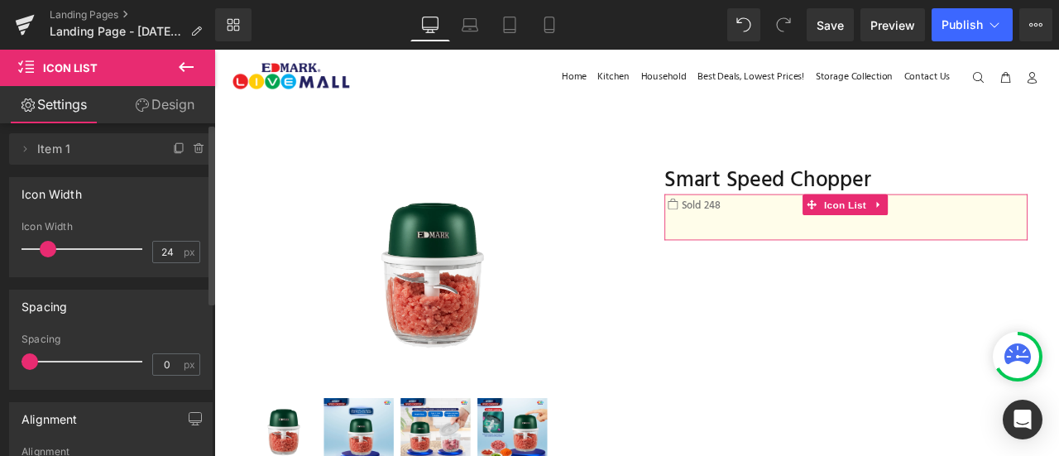
scroll to position [0, 0]
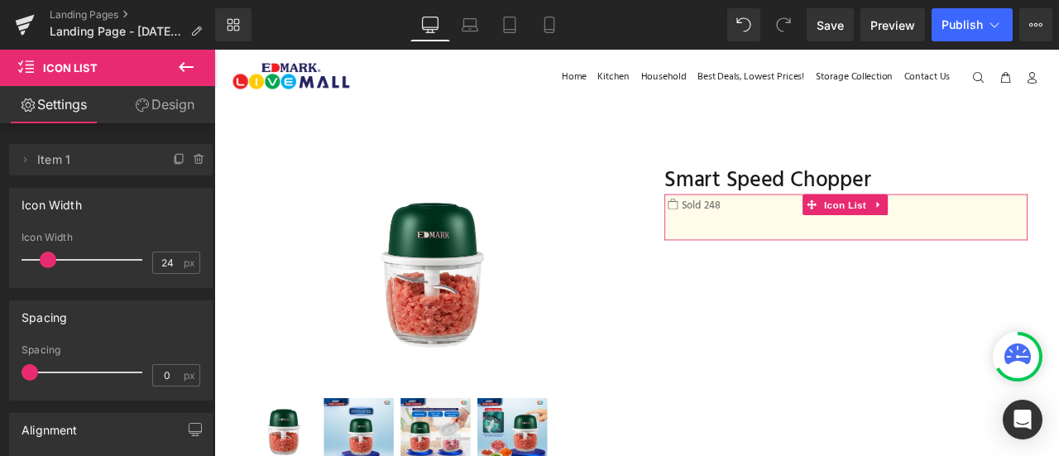
click at [177, 97] on link "Design" at bounding box center [165, 104] width 108 height 37
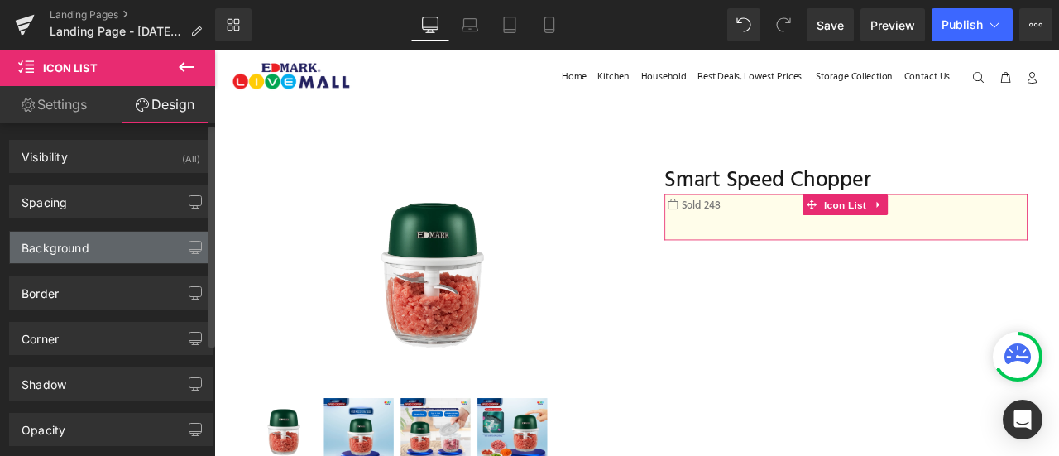
type input "0"
type input "5"
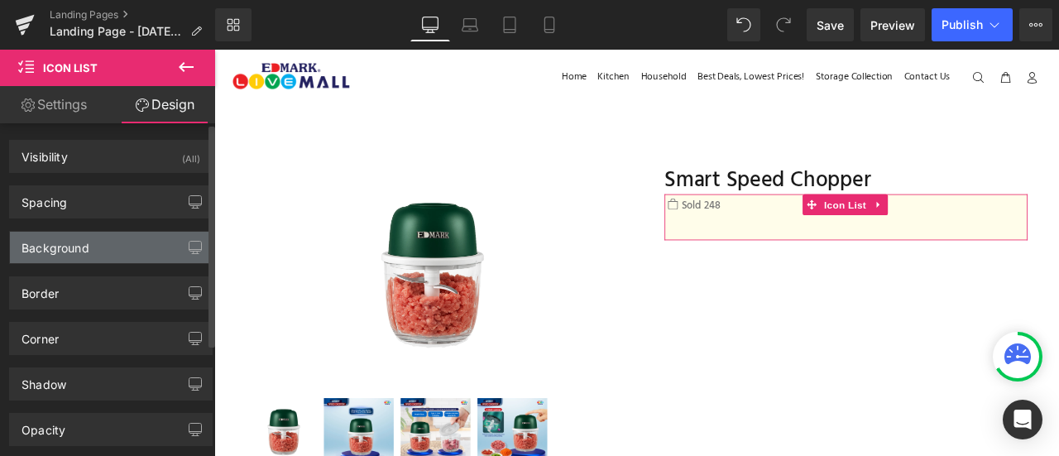
type input "0"
type input "30"
type input "0"
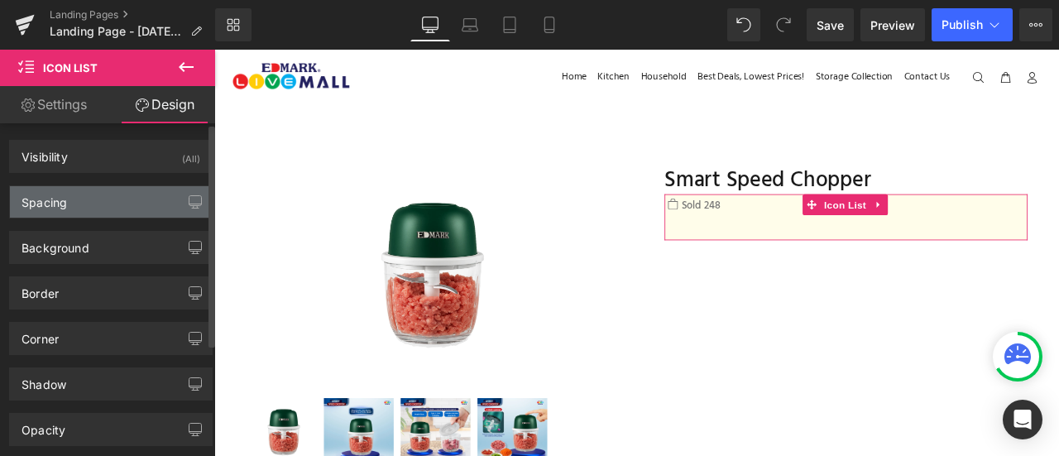
click at [119, 186] on div "Spacing" at bounding box center [111, 201] width 202 height 31
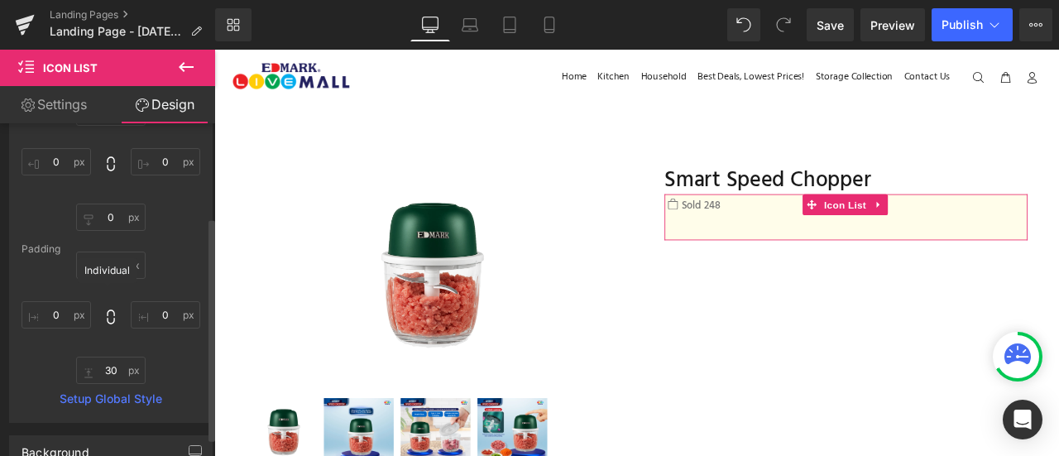
scroll to position [139, 0]
click at [107, 372] on input "30" at bounding box center [111, 370] width 70 height 27
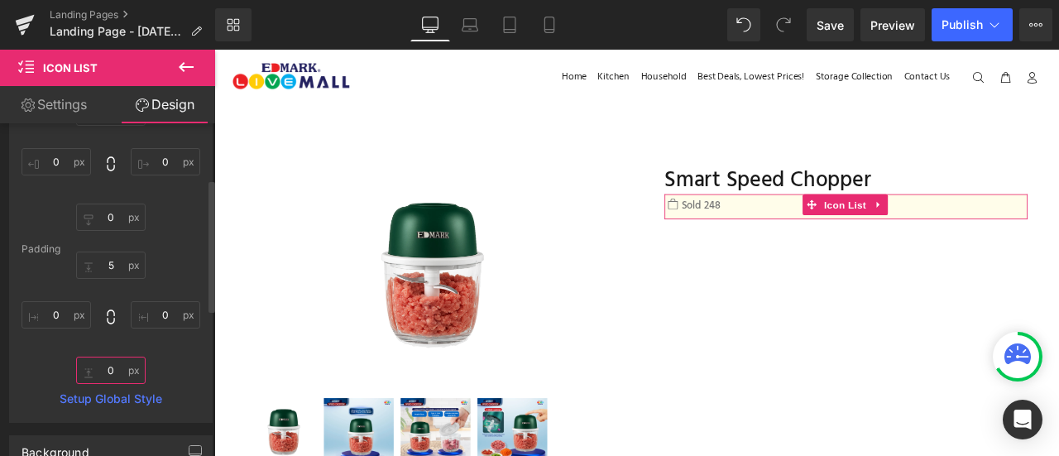
type input "0"
click at [175, 365] on div "5px 5 0px 0 0 0 0px 0" at bounding box center [111, 318] width 179 height 132
click at [106, 262] on input "5" at bounding box center [111, 265] width 70 height 27
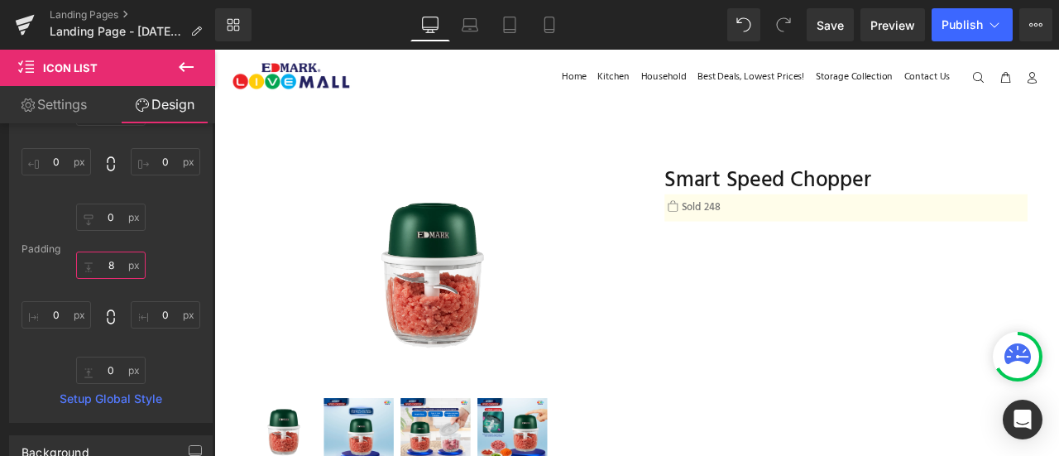
type input "8"
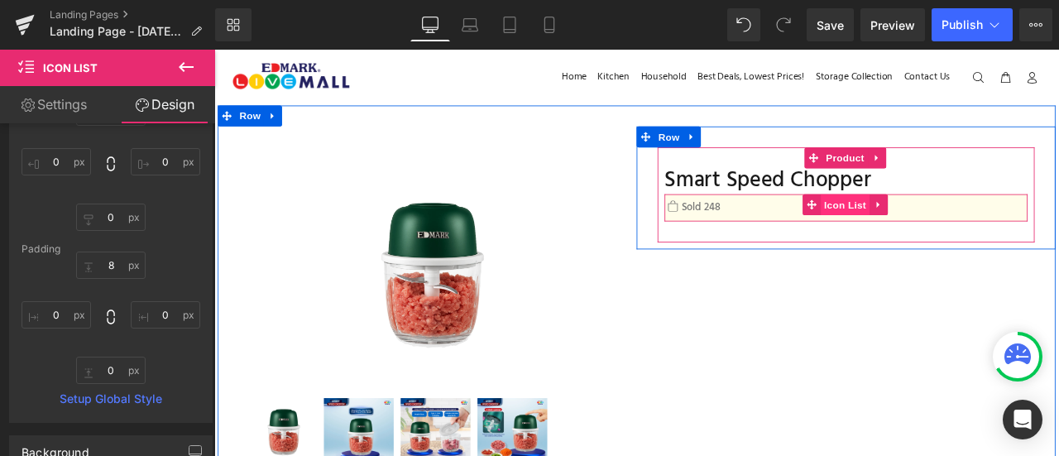
click at [953, 237] on span "Icon List" at bounding box center [963, 233] width 58 height 25
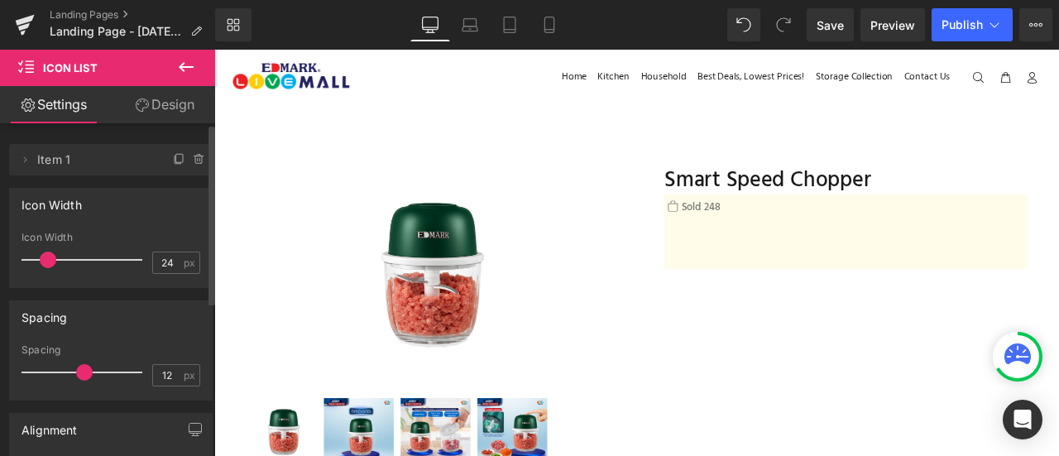
type input "0"
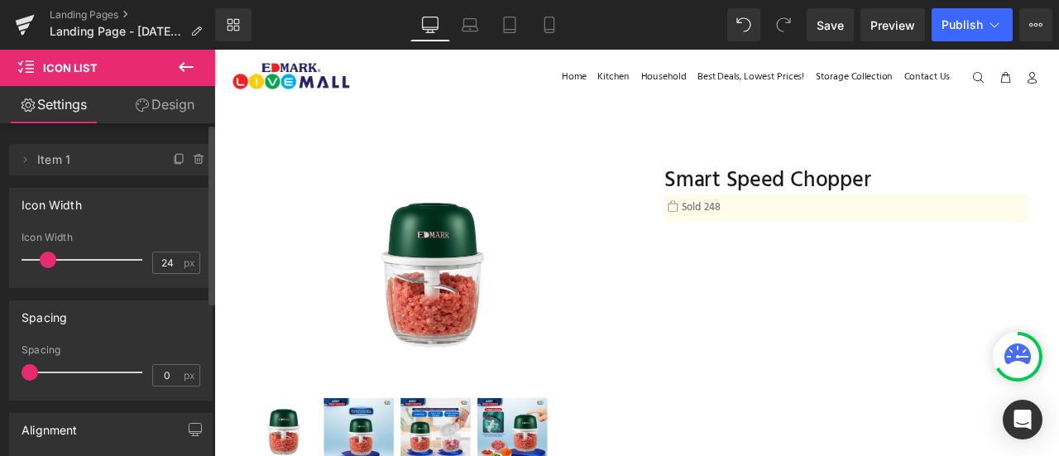
drag, startPoint x: 31, startPoint y: 370, endPoint x: 0, endPoint y: 350, distance: 37.2
click at [0, 350] on div "Spacing 0px Spacing 0 px" at bounding box center [111, 344] width 223 height 113
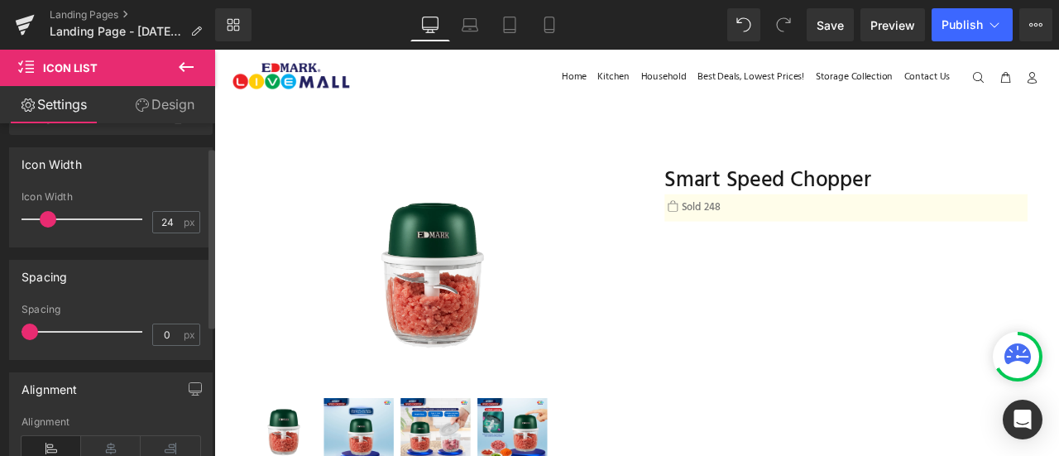
scroll to position [35, 0]
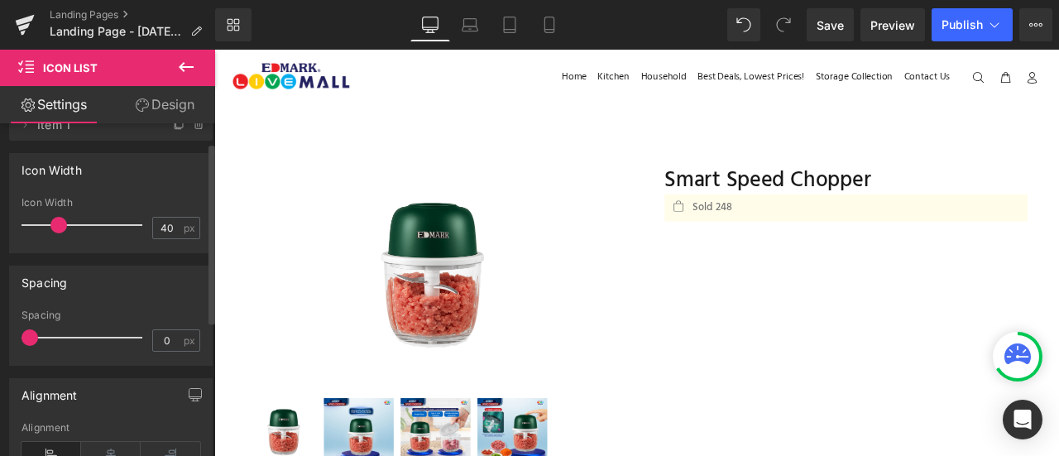
type input "41"
drag, startPoint x: 50, startPoint y: 223, endPoint x: 62, endPoint y: 223, distance: 12.4
click at [62, 223] on span at bounding box center [60, 225] width 17 height 17
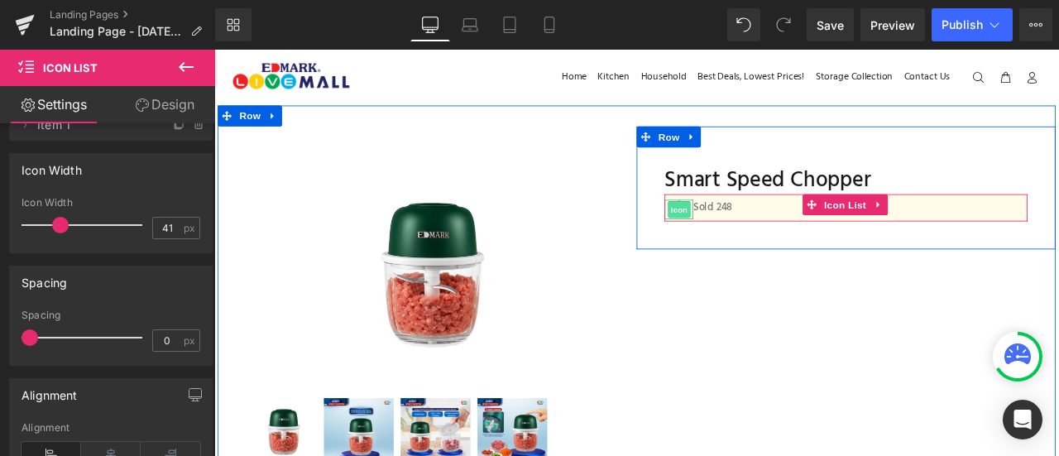
click at [761, 240] on span "Icon" at bounding box center [765, 240] width 26 height 20
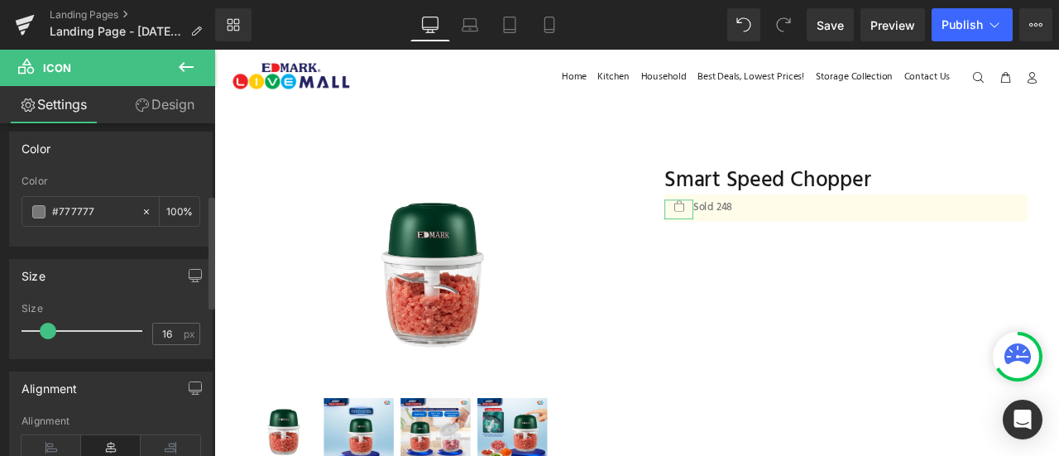
scroll to position [209, 0]
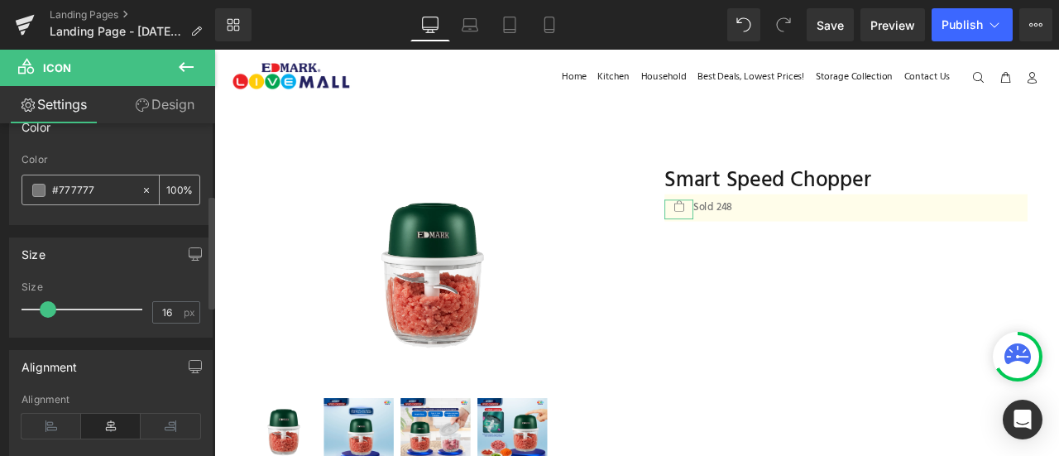
click at [33, 185] on div "#777777" at bounding box center [81, 189] width 118 height 29
click at [35, 185] on span at bounding box center [38, 190] width 13 height 13
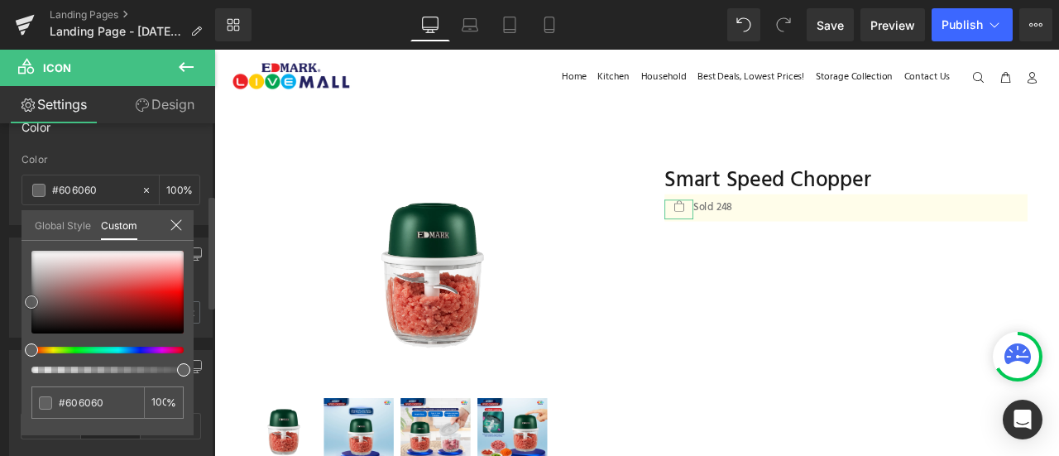
type input "#606060"
type input "#5b5b5b"
type input "#282828"
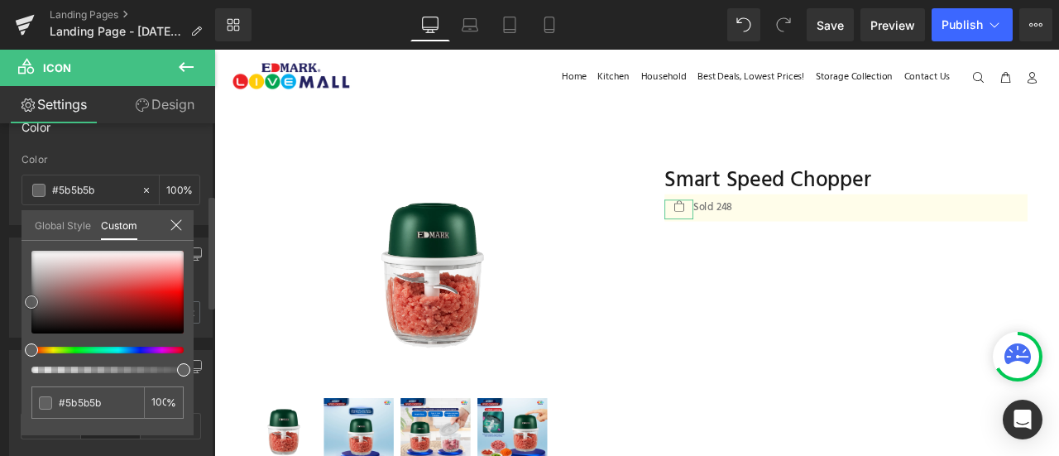
type input "#282828"
type input "#1e1e1e"
type input "#1c1c1c"
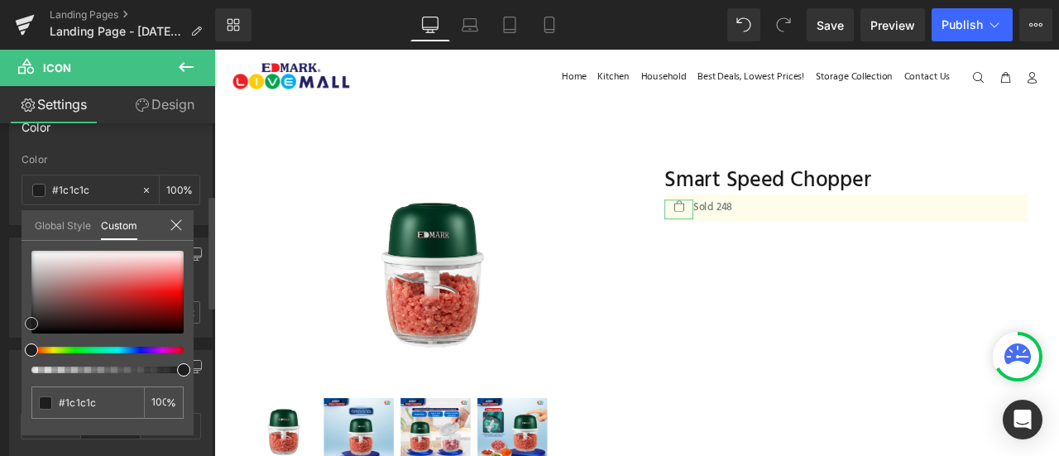
type input "#191919"
type input "#0f0f0f"
type input "#020202"
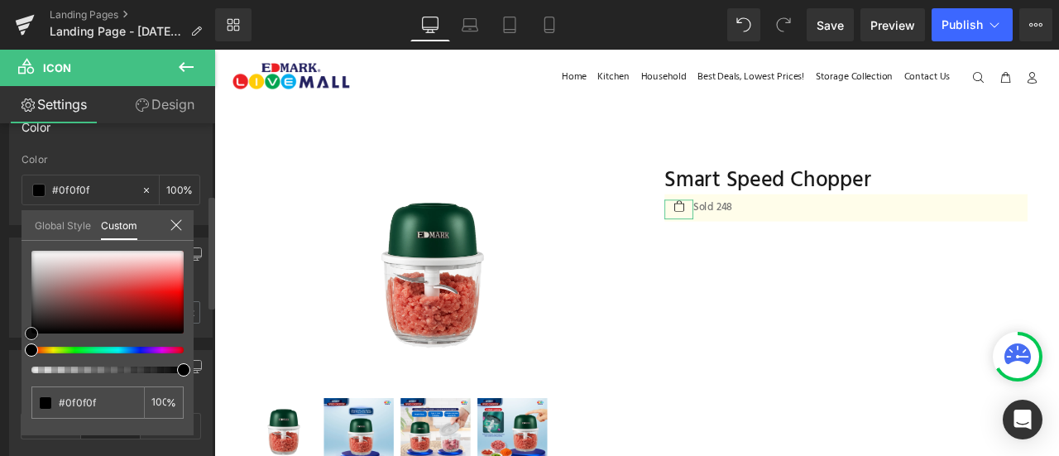
type input "#020202"
type input "#000000"
drag, startPoint x: 31, startPoint y: 302, endPoint x: 23, endPoint y: 338, distance: 37.3
click at [23, 338] on div "#000000 100 %" at bounding box center [108, 343] width 172 height 185
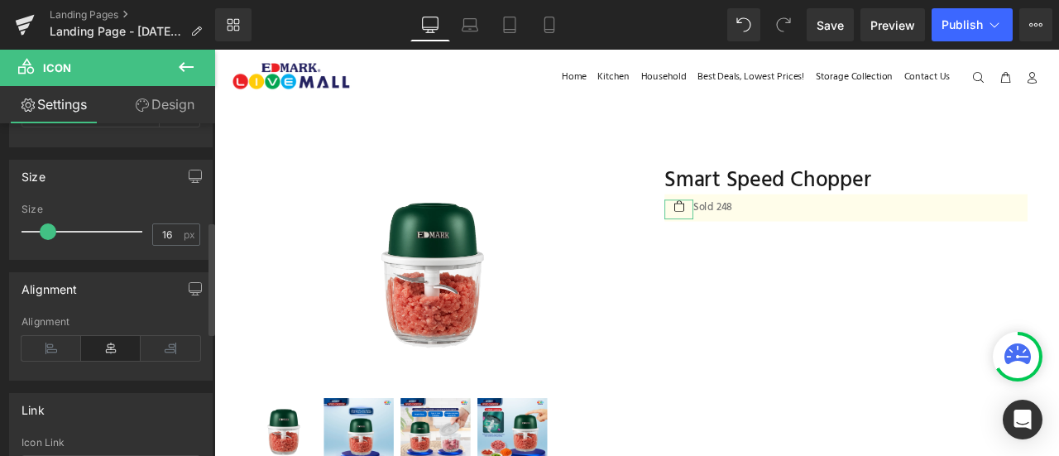
scroll to position [287, 0]
type input "19"
click at [46, 233] on span at bounding box center [51, 231] width 17 height 17
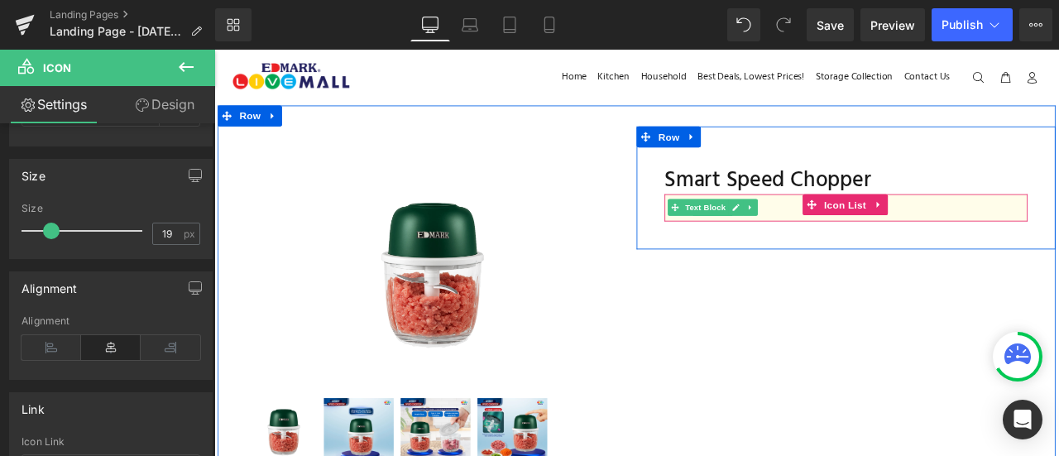
click at [804, 234] on span "Text Block" at bounding box center [797, 237] width 55 height 20
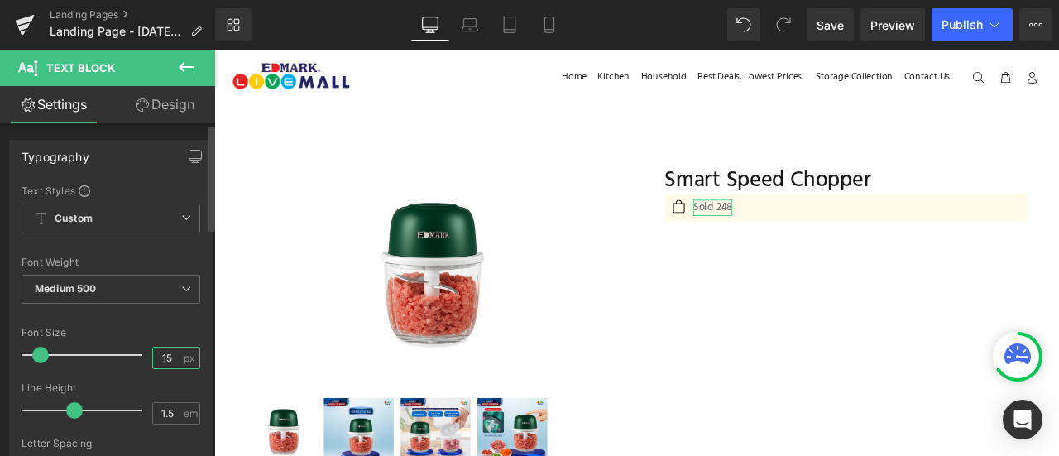
click at [166, 352] on input "15" at bounding box center [167, 358] width 29 height 21
click at [179, 338] on div "Font Size 19 px" at bounding box center [111, 354] width 179 height 55
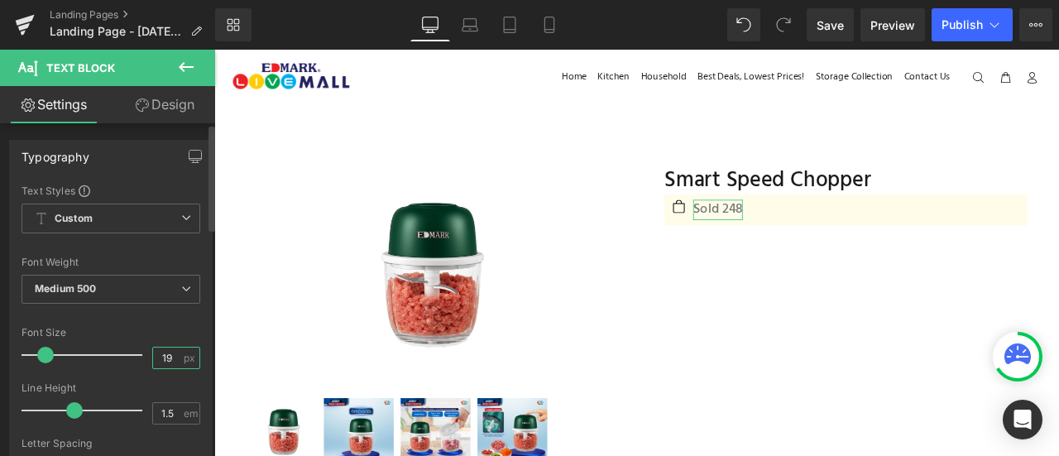
click at [166, 356] on input "19" at bounding box center [167, 358] width 29 height 21
click at [154, 356] on input "19" at bounding box center [167, 358] width 29 height 21
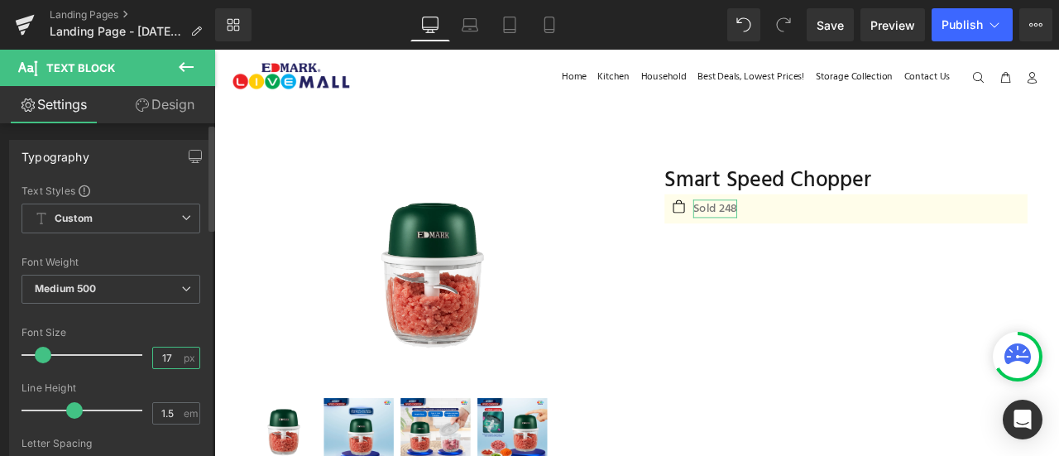
type input "17"
click at [190, 59] on icon at bounding box center [186, 67] width 20 height 20
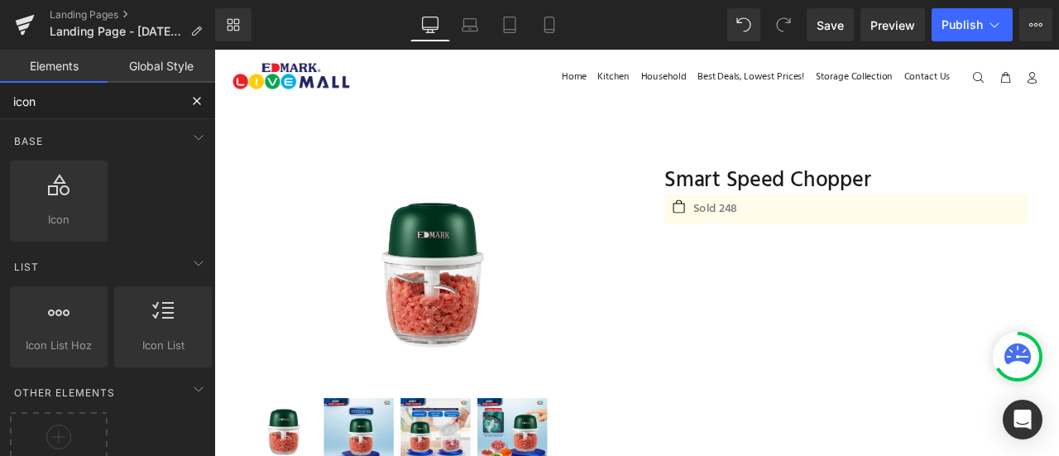
click at [107, 105] on input "icon" at bounding box center [89, 101] width 179 height 36
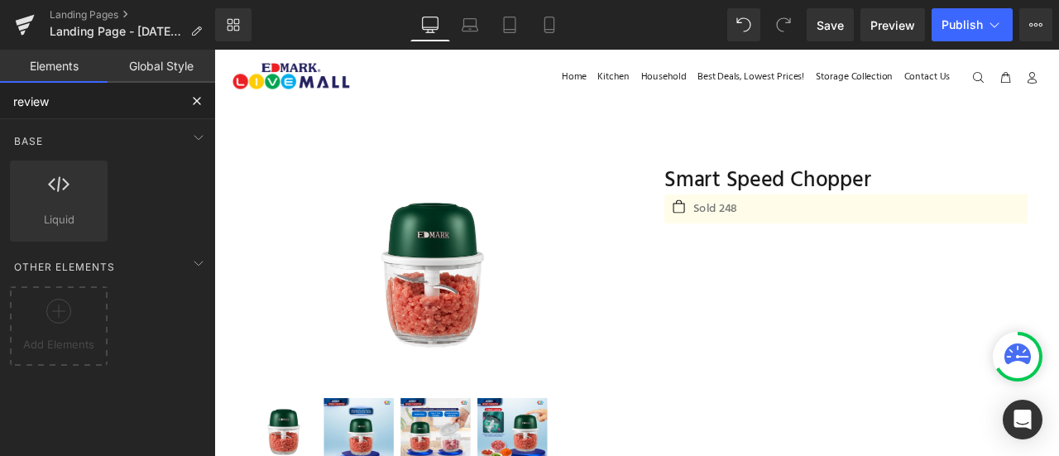
type input "review"
click at [187, 101] on button at bounding box center [197, 101] width 36 height 36
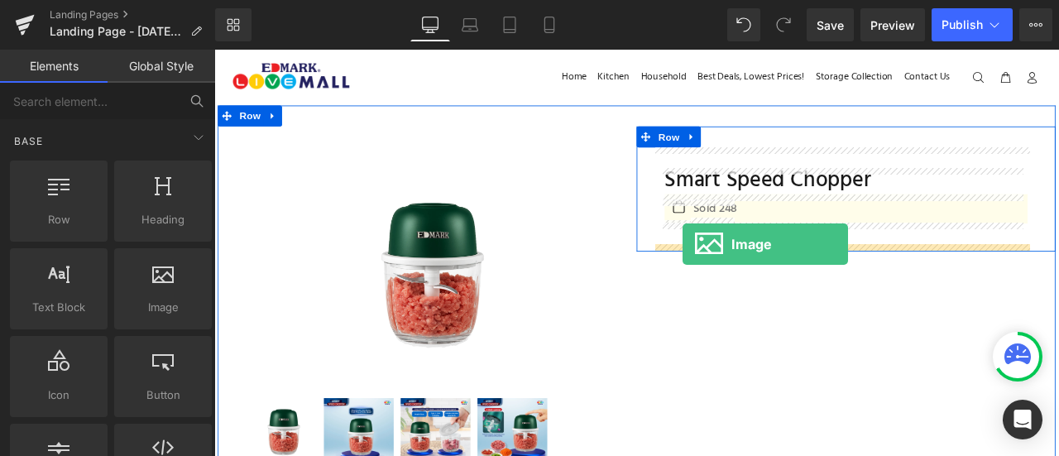
drag, startPoint x: 380, startPoint y: 356, endPoint x: 770, endPoint y: 281, distance: 397.0
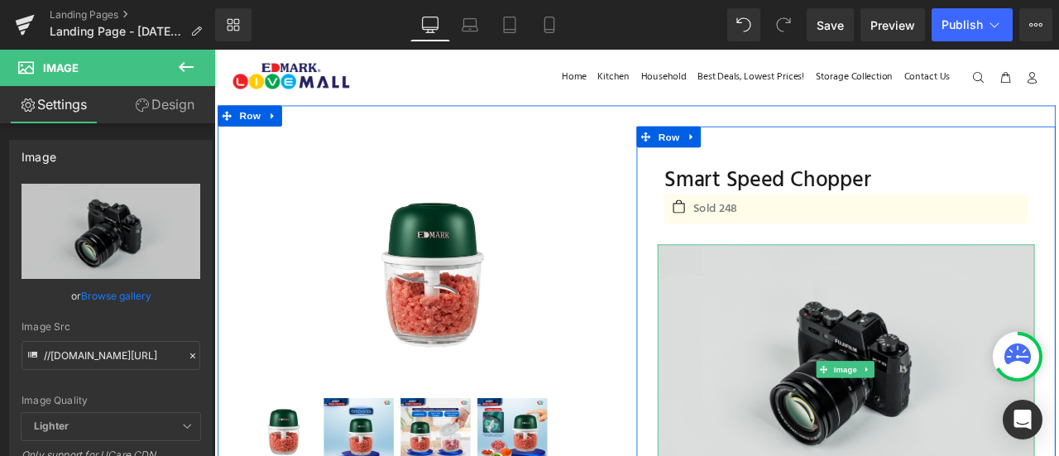
click at [869, 347] on img at bounding box center [963, 429] width 447 height 296
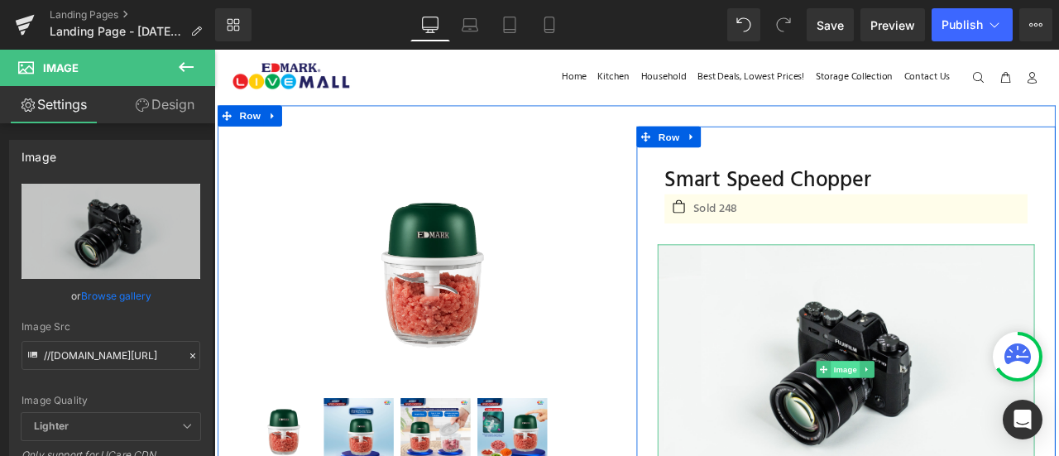
click at [945, 421] on span "Image" at bounding box center [962, 429] width 35 height 20
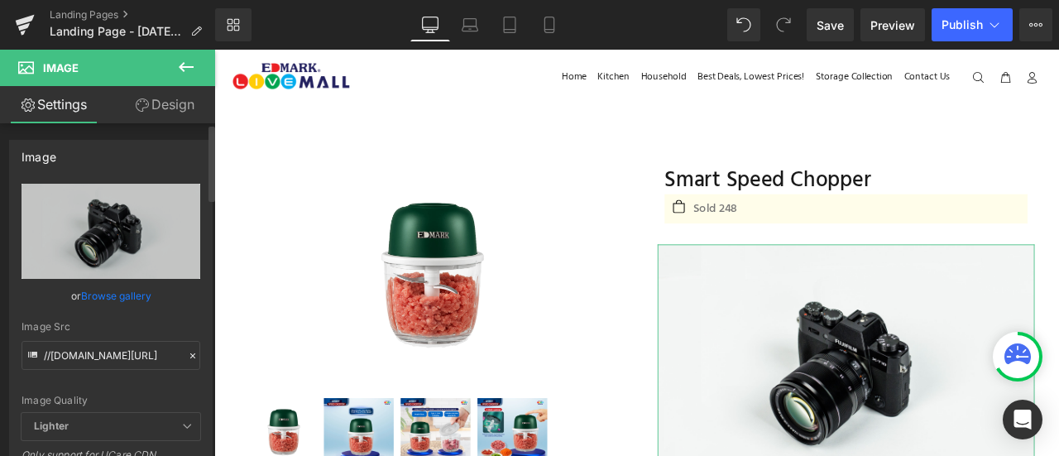
click at [120, 297] on link "Browse gallery" at bounding box center [116, 295] width 70 height 29
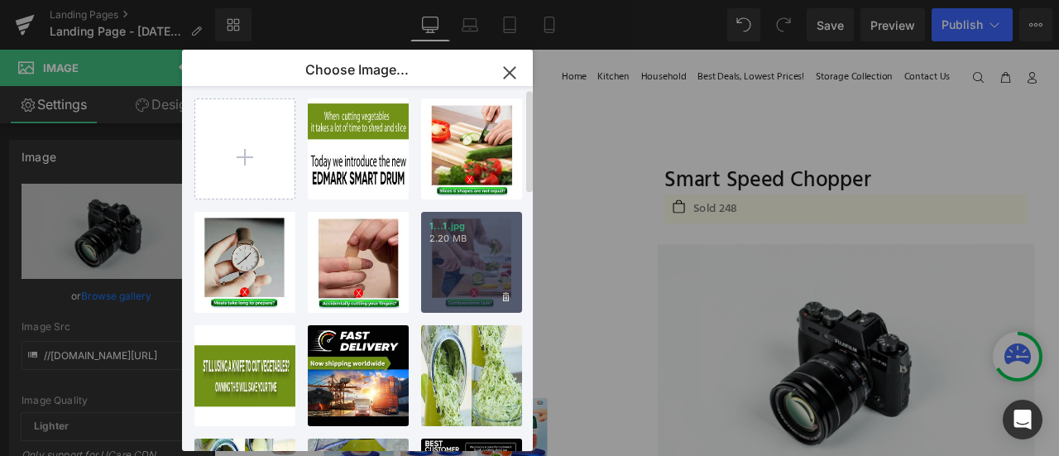
scroll to position [0, 0]
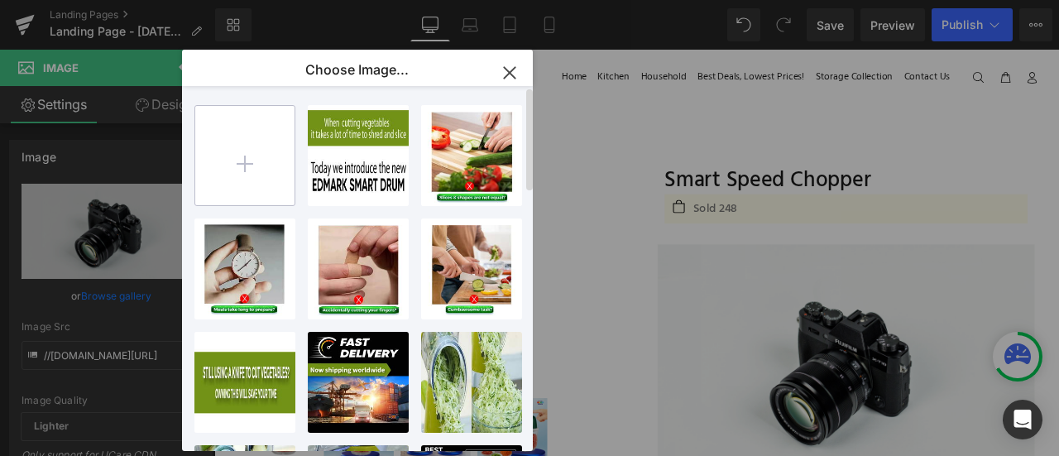
click at [262, 175] on input "file" at bounding box center [244, 155] width 99 height 99
click at [112, 0] on div "Image You are previewing how the Live Preset 0 will restyle your page. You can …" at bounding box center [529, 0] width 1059 height 0
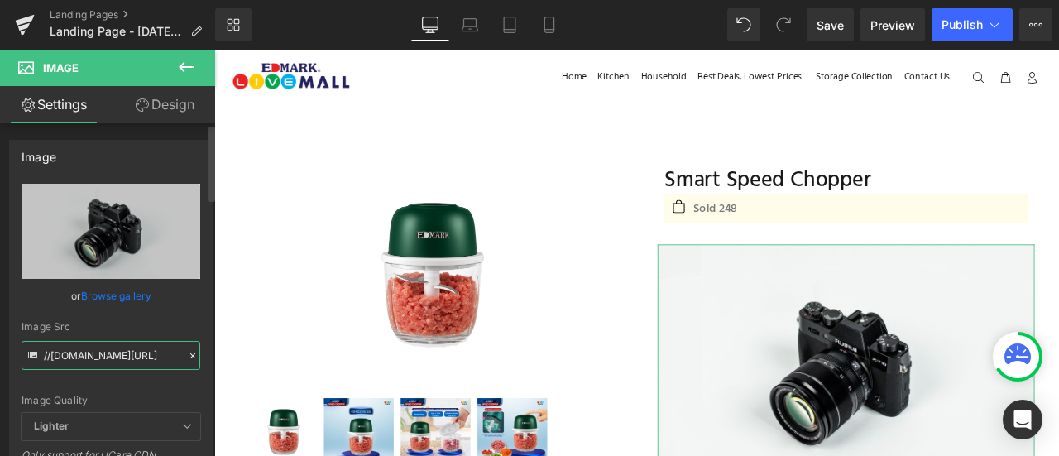
click at [111, 353] on input "//[DOMAIN_NAME][URL]" at bounding box center [111, 355] width 179 height 29
paste input "[URL][DOMAIN_NAME]"
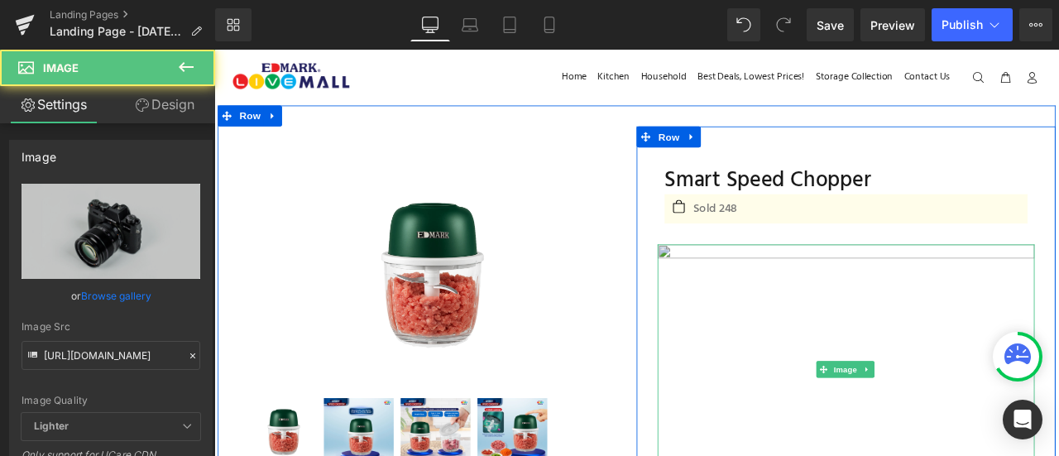
click at [900, 337] on img at bounding box center [963, 429] width 447 height 296
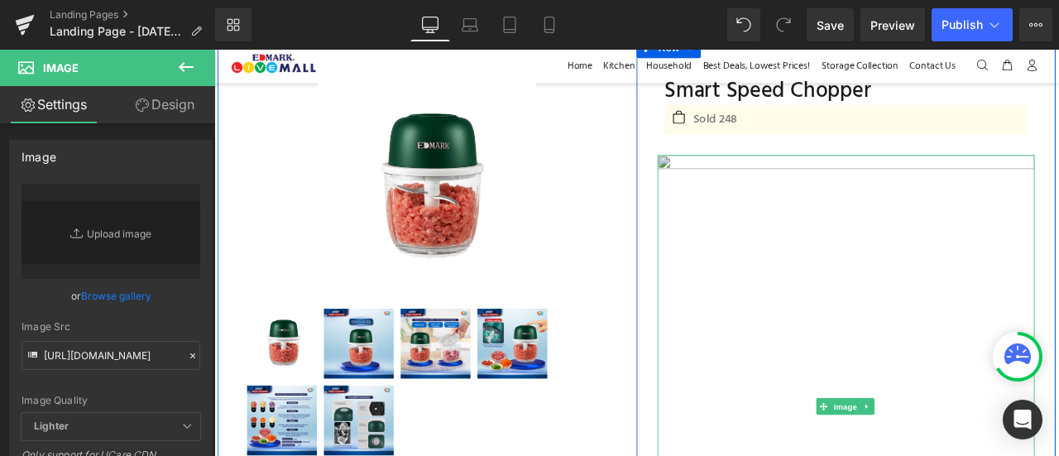
scroll to position [105, 0]
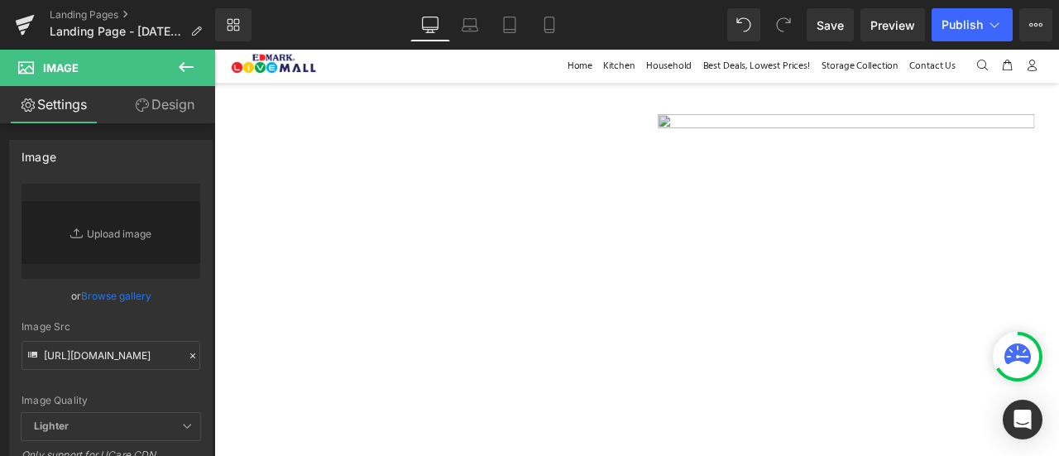
scroll to position [756, 0]
click at [129, 365] on input "[URL][DOMAIN_NAME]" at bounding box center [111, 355] width 179 height 29
paste input "text"
type input "[URL][DOMAIN_NAME]"
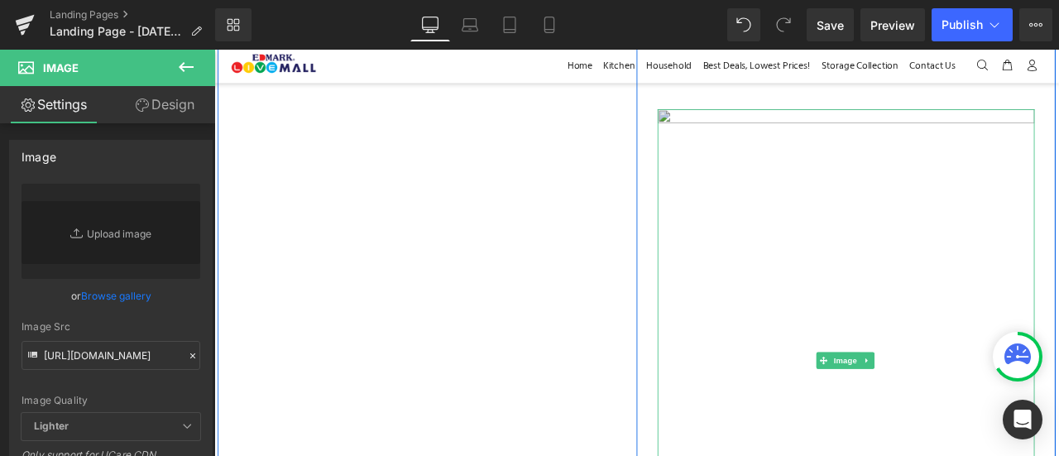
click at [871, 444] on img at bounding box center [963, 418] width 447 height 596
click at [864, 313] on img at bounding box center [963, 418] width 447 height 596
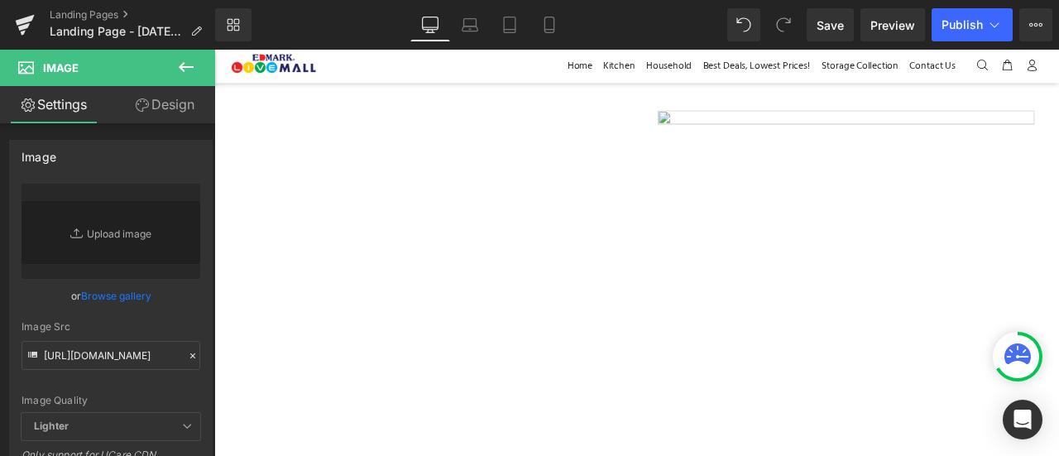
scroll to position [1352, 0]
click at [884, 365] on img at bounding box center [963, 418] width 447 height 596
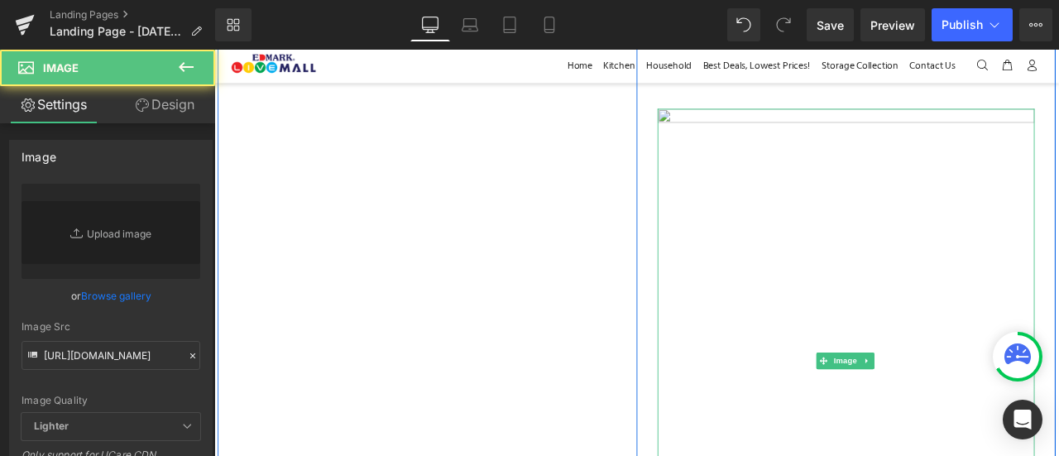
click at [884, 365] on img at bounding box center [963, 418] width 447 height 596
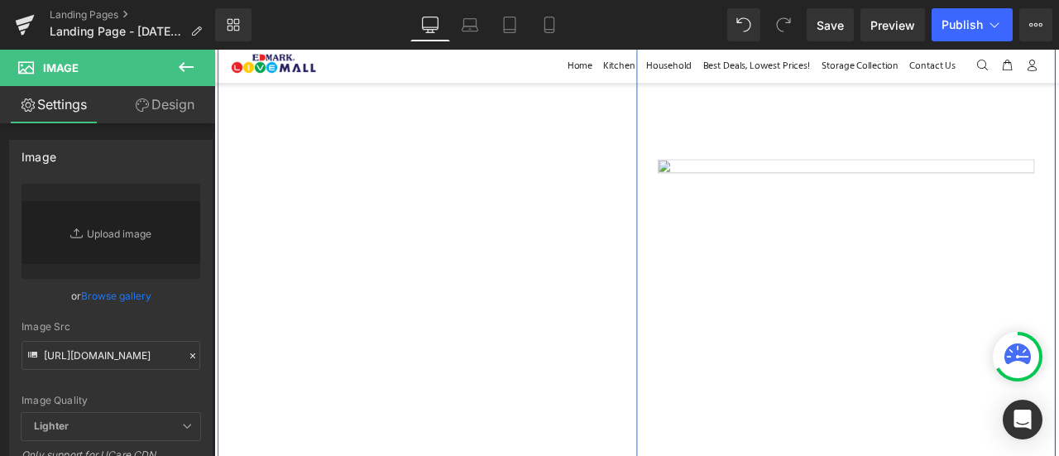
scroll to position [1303, 0]
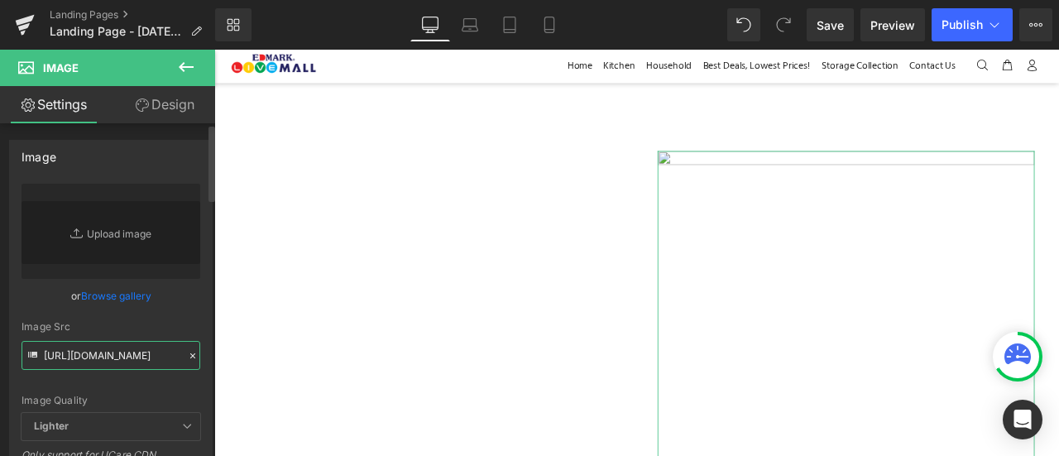
click at [96, 349] on input "[URL][DOMAIN_NAME]" at bounding box center [111, 355] width 179 height 29
paste input "3.webp?v=1759811345"
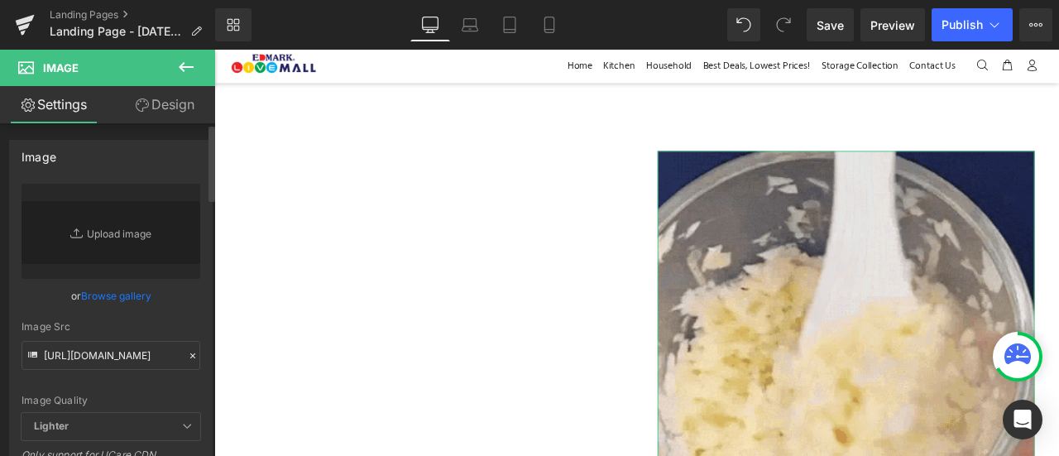
click at [162, 390] on div "Image Quality Lighter Lightest Lighter Lighter Lightest Only support for UCare …" at bounding box center [111, 298] width 179 height 229
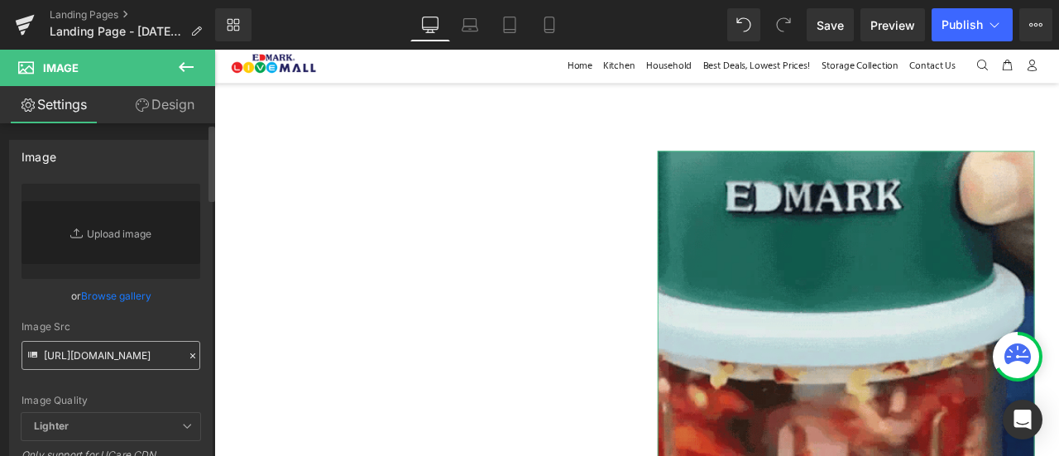
type input "[URL][DOMAIN_NAME]"
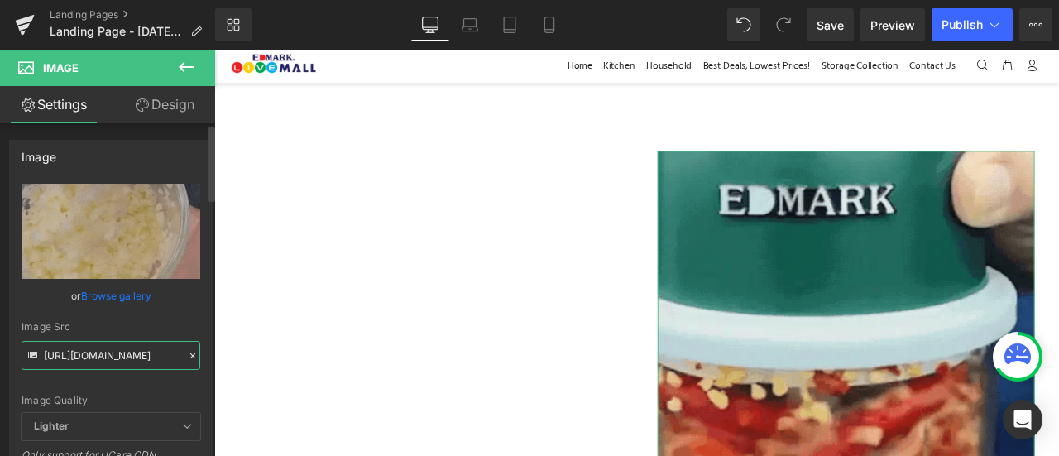
click at [153, 357] on input "[URL][DOMAIN_NAME]" at bounding box center [111, 355] width 179 height 29
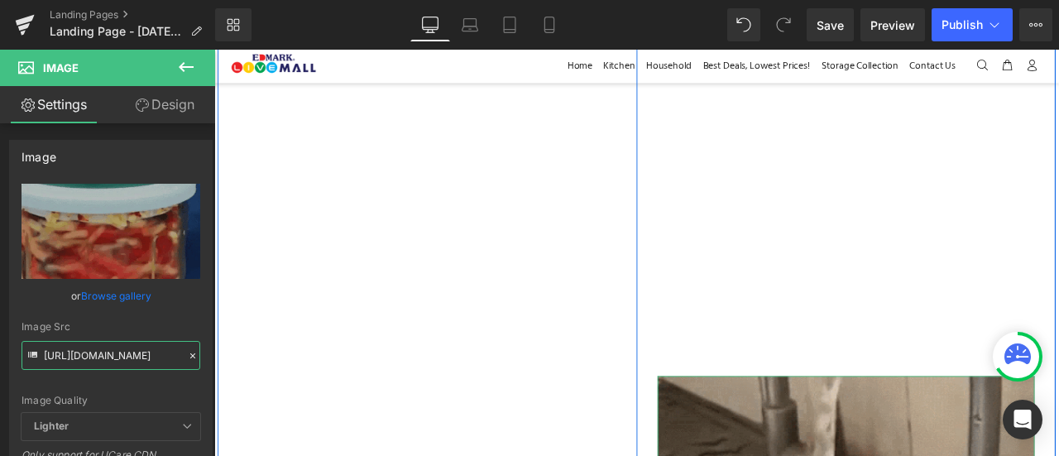
scroll to position [982, 0]
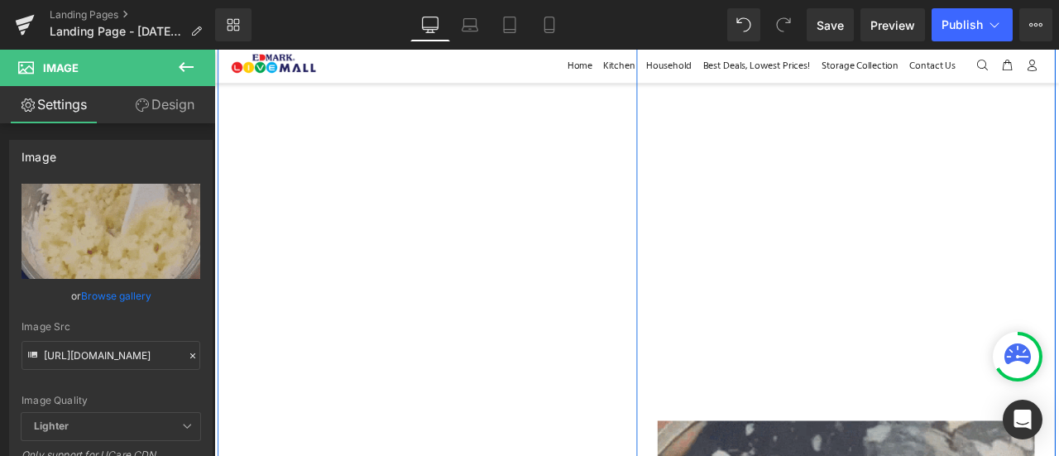
click at [1000, 371] on img at bounding box center [963, 192] width 447 height 596
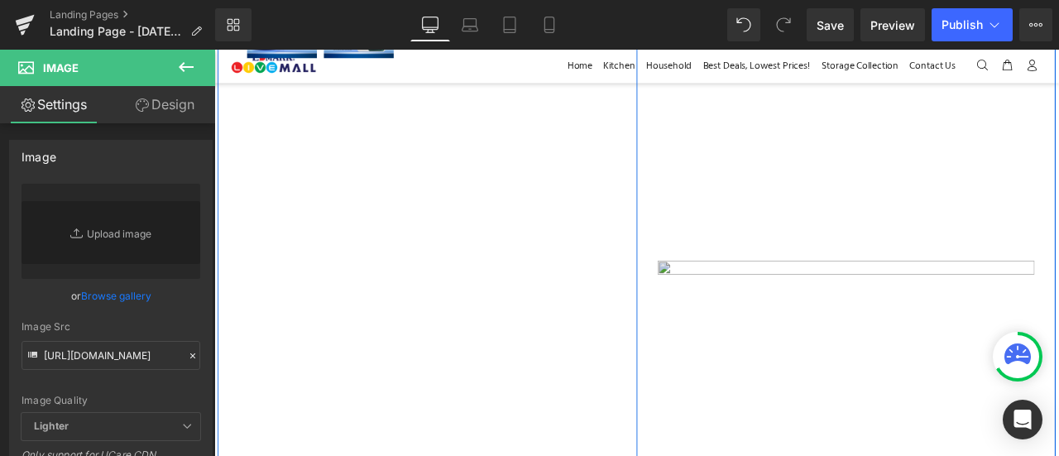
scroll to position [610, 0]
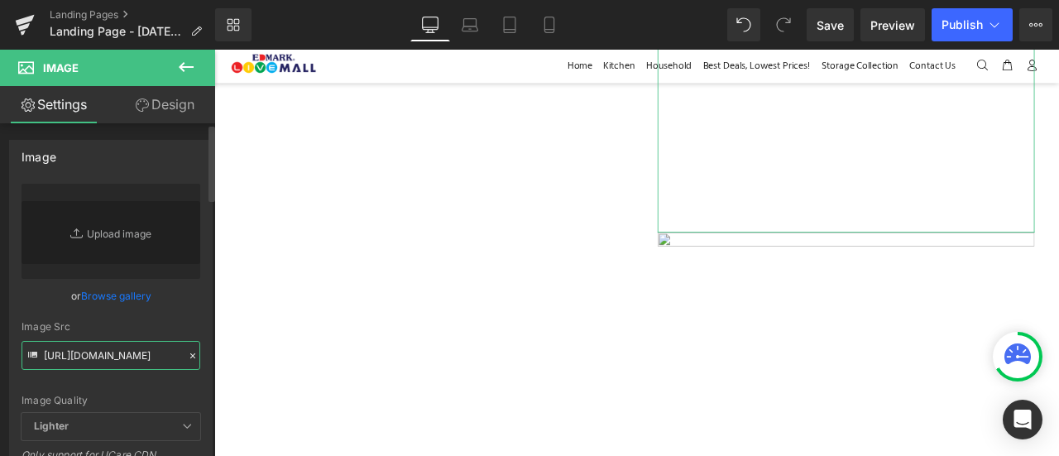
click at [127, 353] on input "[URL][DOMAIN_NAME]" at bounding box center [111, 355] width 179 height 29
paste input "2.webp?v=1759811288"
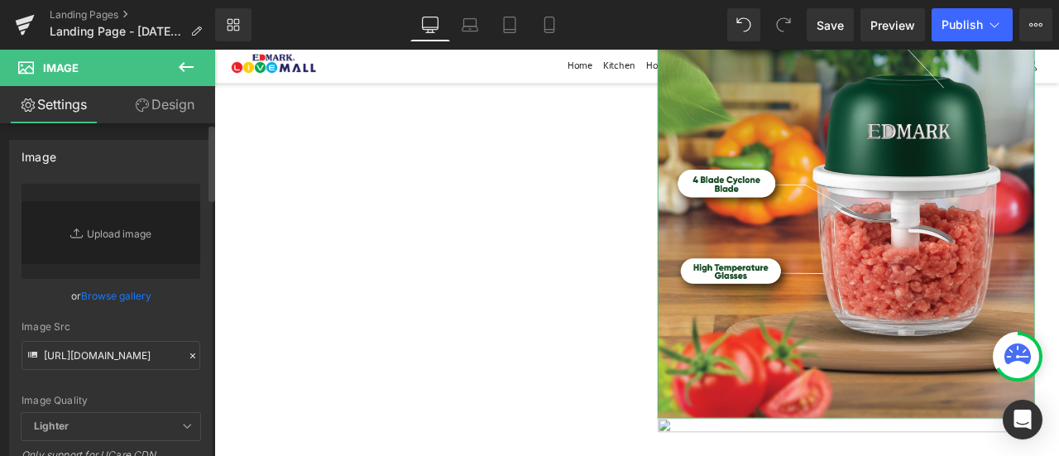
scroll to position [0, 0]
click at [150, 382] on div "Image Quality Lighter Lightest Lighter Lighter Lightest Only support for UCare …" at bounding box center [111, 298] width 179 height 229
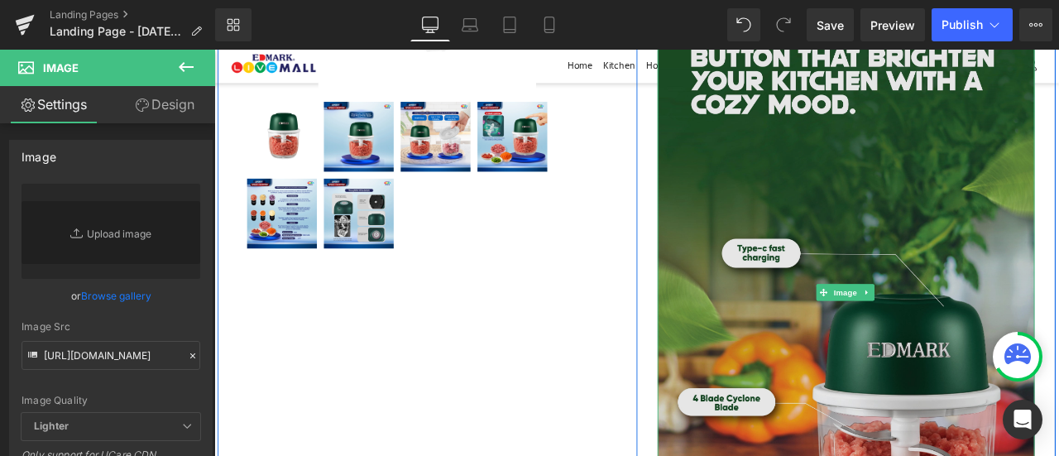
scroll to position [328, 0]
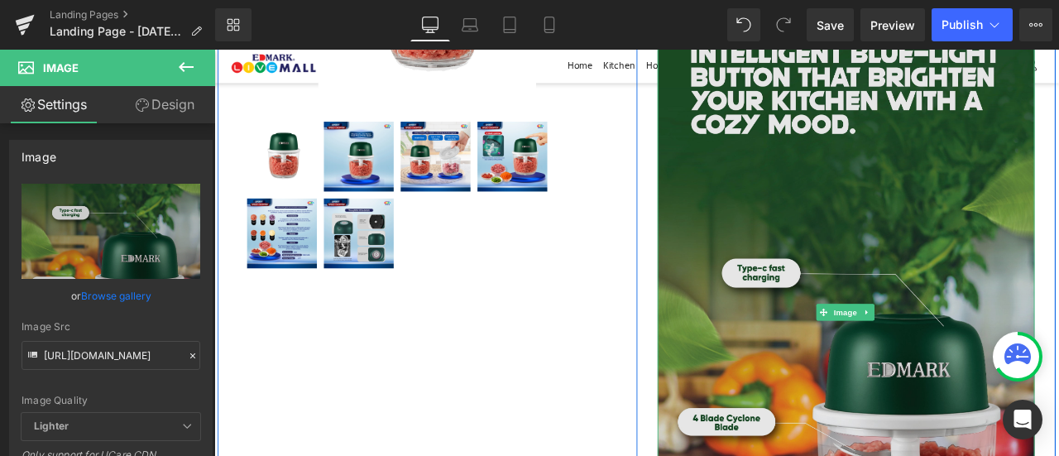
type input "[URL][DOMAIN_NAME]"
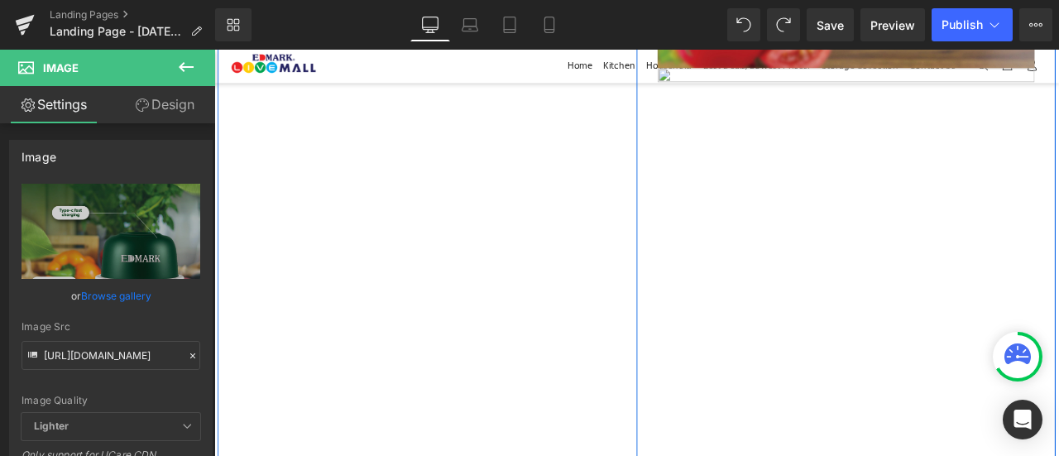
scroll to position [1044, 0]
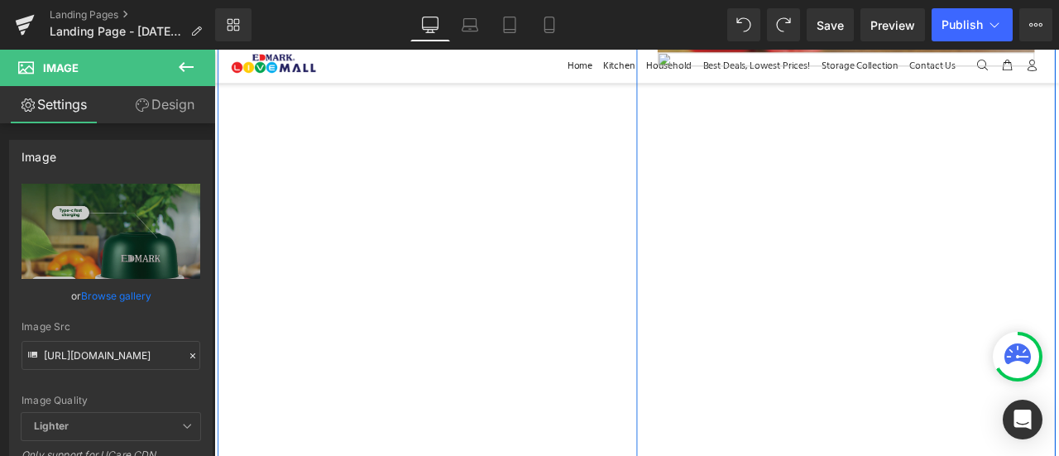
click at [901, 225] on img at bounding box center [963, 351] width 447 height 596
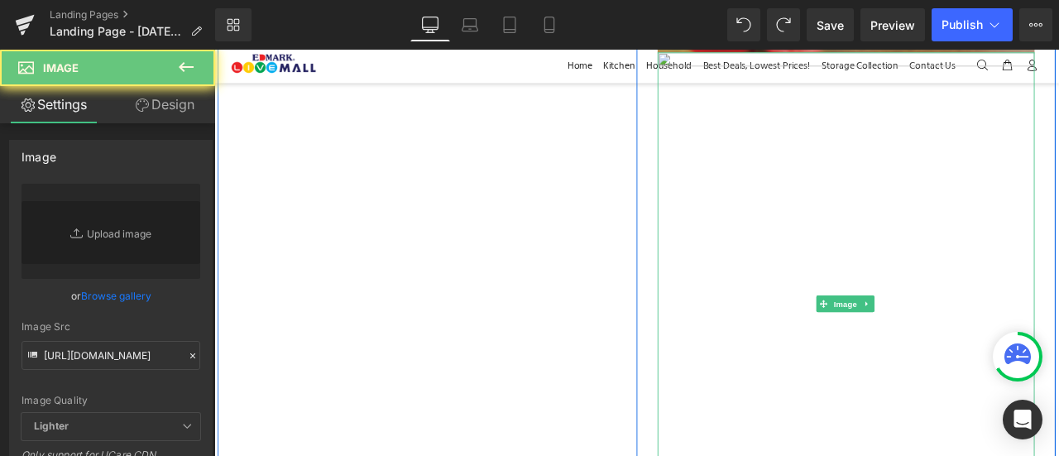
click at [901, 225] on img at bounding box center [963, 351] width 447 height 596
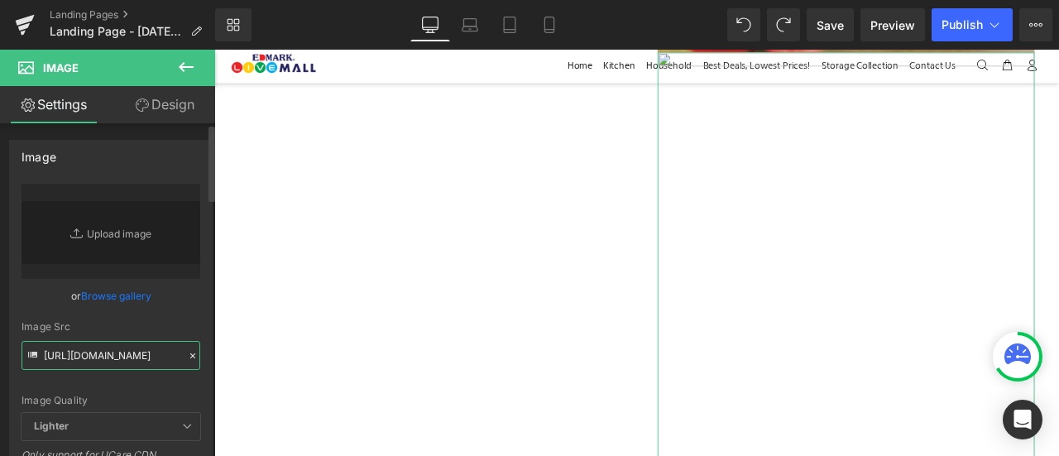
click at [120, 353] on input "[URL][DOMAIN_NAME]" at bounding box center [111, 355] width 179 height 29
paste input "2.webp?v=1759811288"
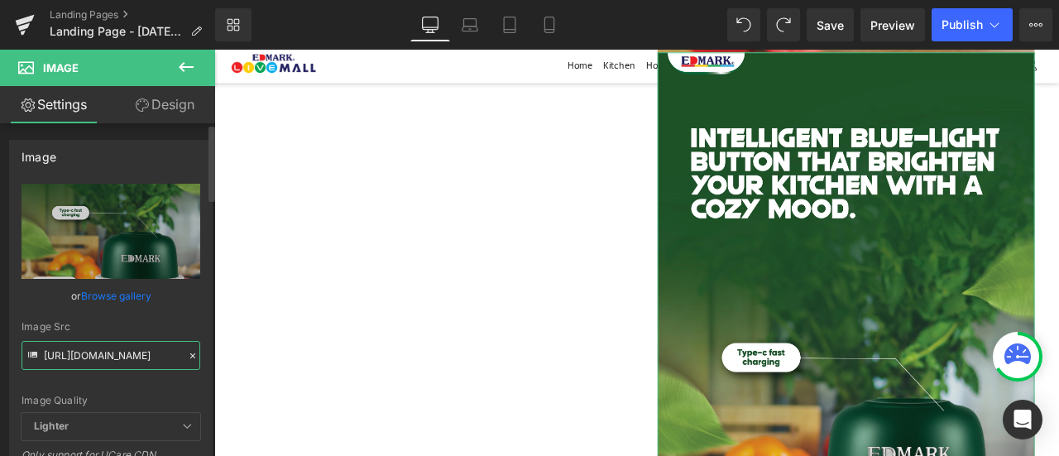
type input "[URL][DOMAIN_NAME]"
click at [173, 323] on div "Image Src" at bounding box center [111, 327] width 179 height 12
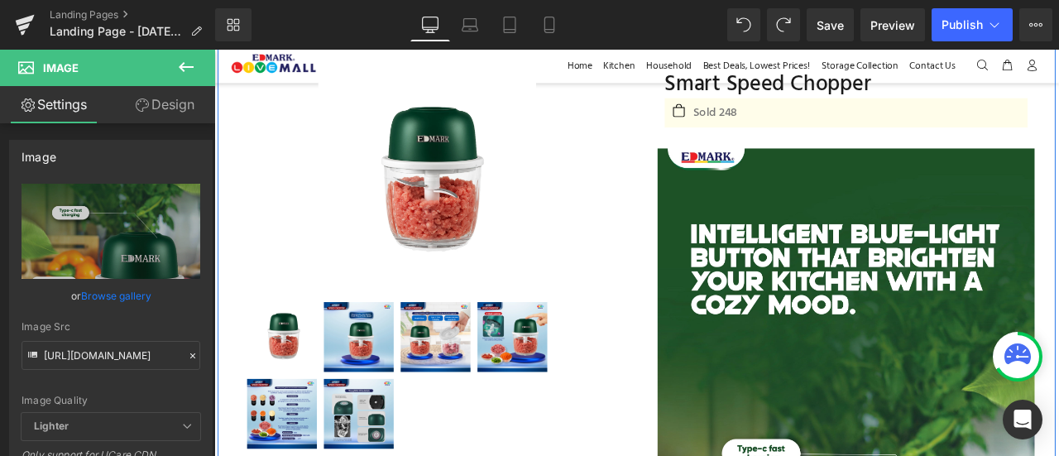
scroll to position [87, 0]
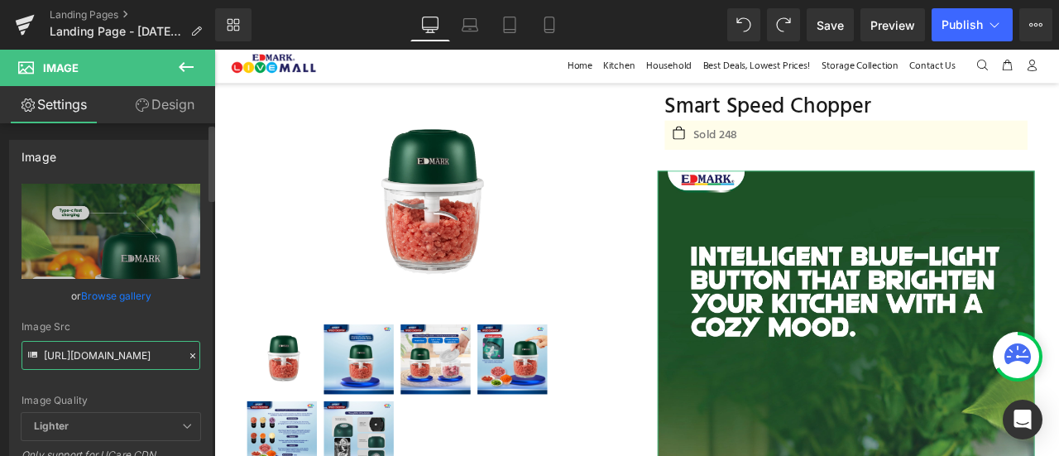
click at [126, 354] on input "[URL][DOMAIN_NAME]" at bounding box center [111, 355] width 179 height 29
paste input "1.webp?v=1759811347"
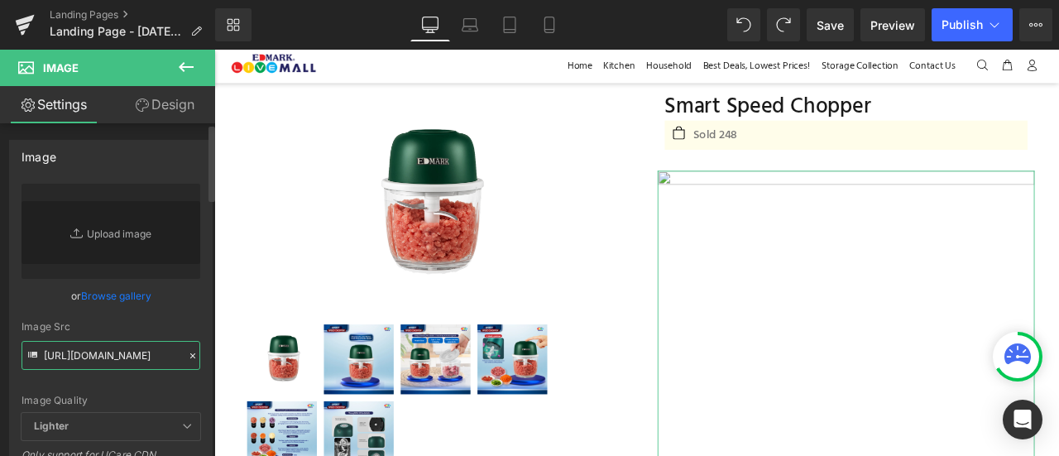
type input "[URL][DOMAIN_NAME]"
click at [159, 388] on div "Image Quality Lighter Lightest Lighter Lighter Lightest Only support for UCare …" at bounding box center [111, 298] width 179 height 229
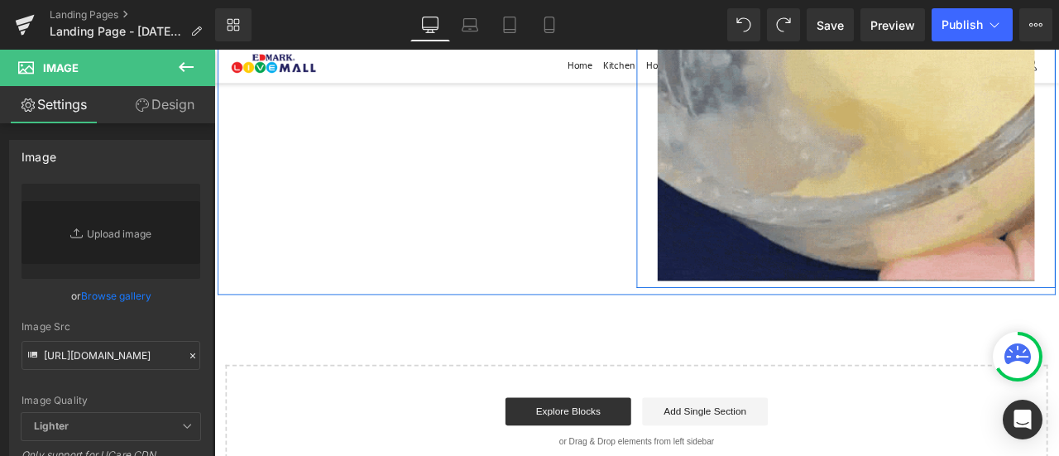
scroll to position [1990, 0]
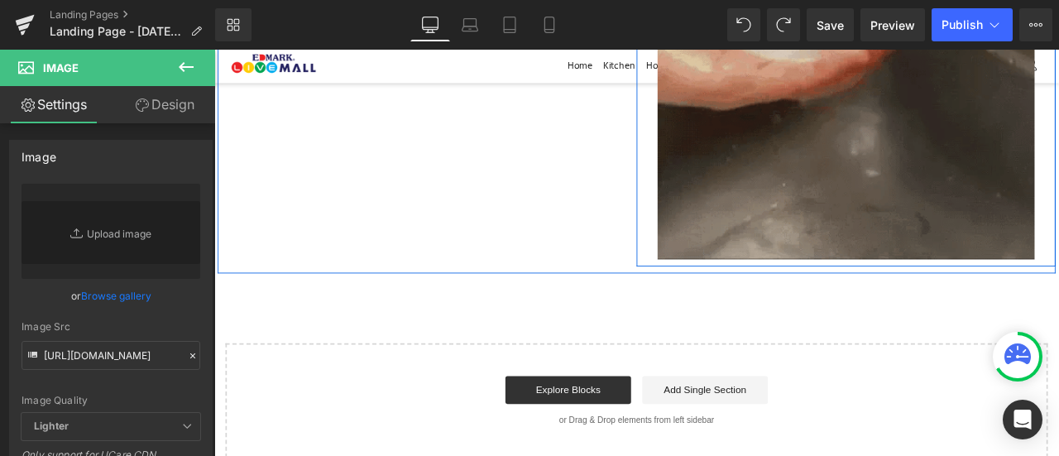
click at [982, 200] on img at bounding box center [963, 1] width 447 height 596
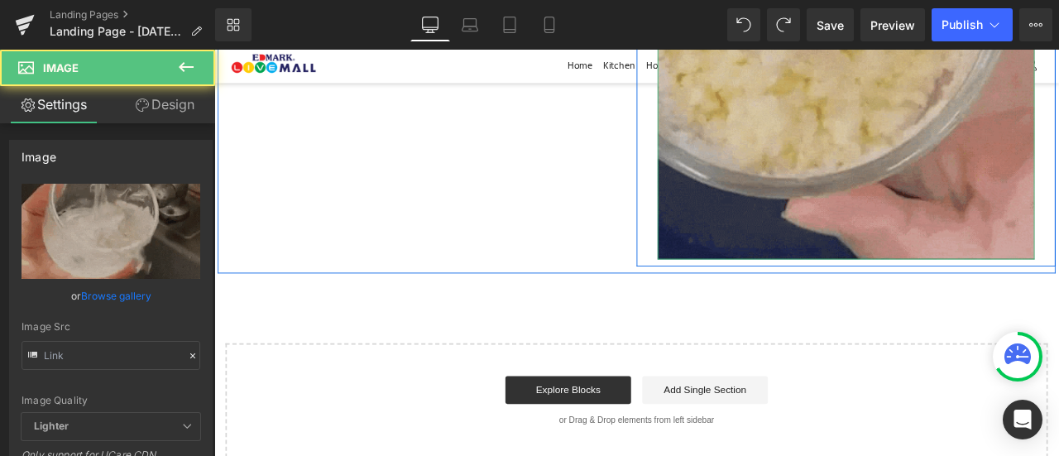
type input "[URL][DOMAIN_NAME]"
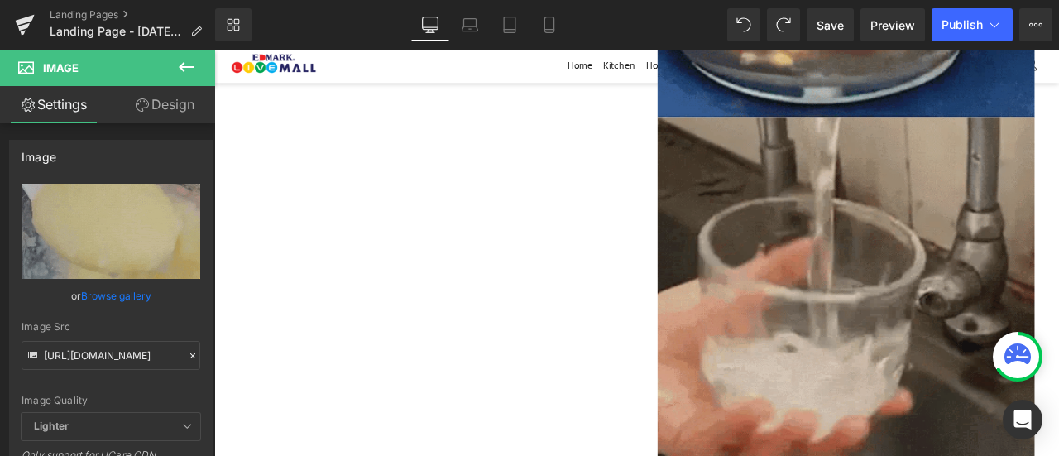
scroll to position [2162, 0]
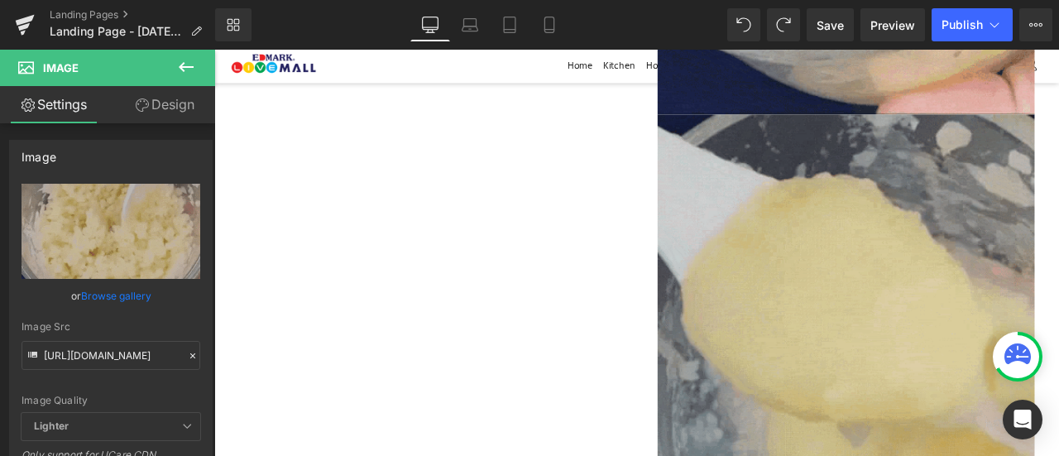
click at [953, 338] on img at bounding box center [963, 425] width 447 height 596
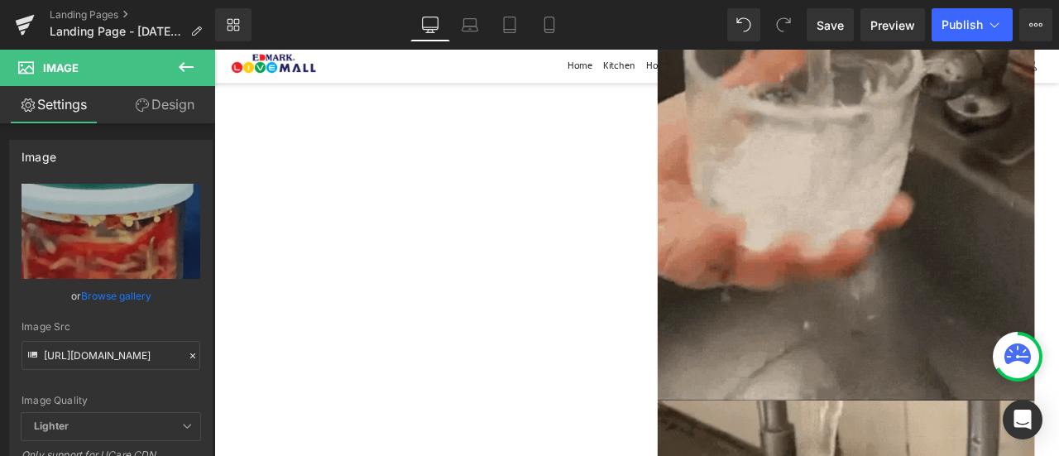
scroll to position [2418, 0]
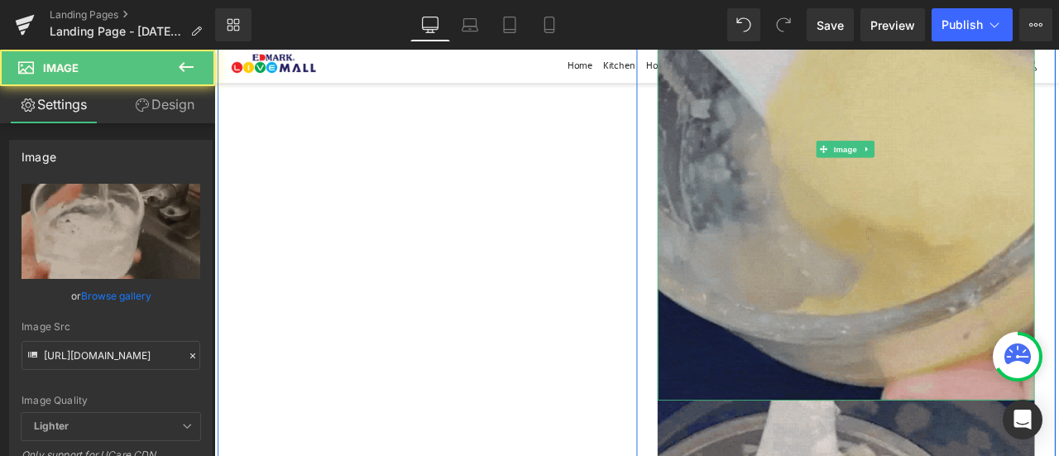
click at [953, 219] on img at bounding box center [963, 168] width 447 height 596
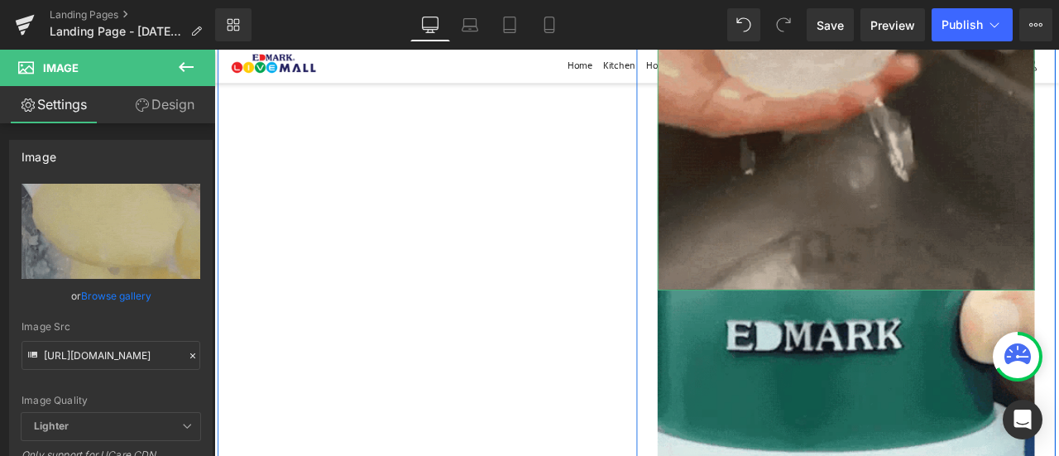
scroll to position [2609, 0]
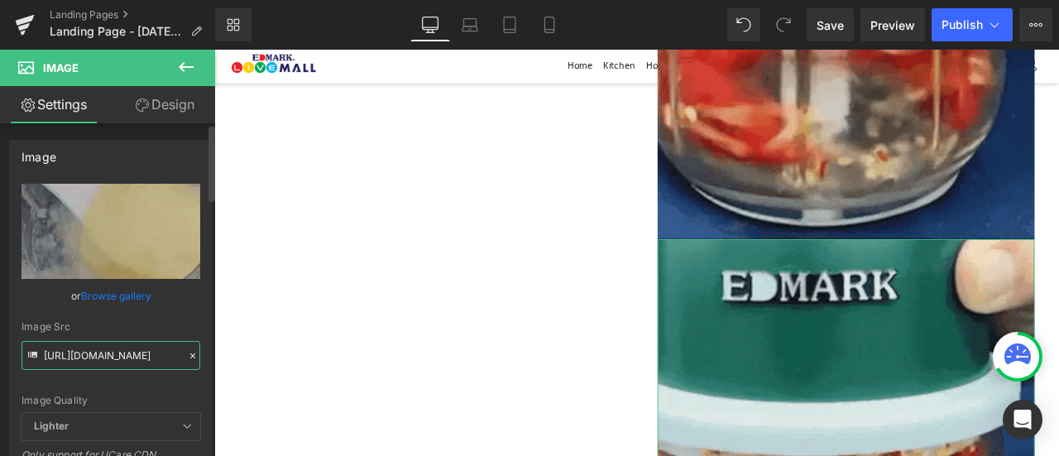
click at [155, 358] on input "[URL][DOMAIN_NAME]" at bounding box center [111, 355] width 179 height 29
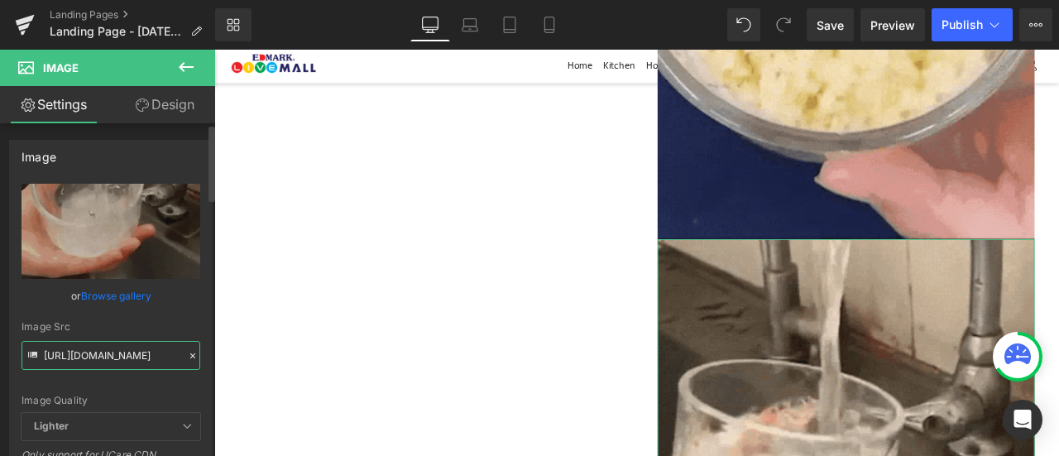
paste input "5"
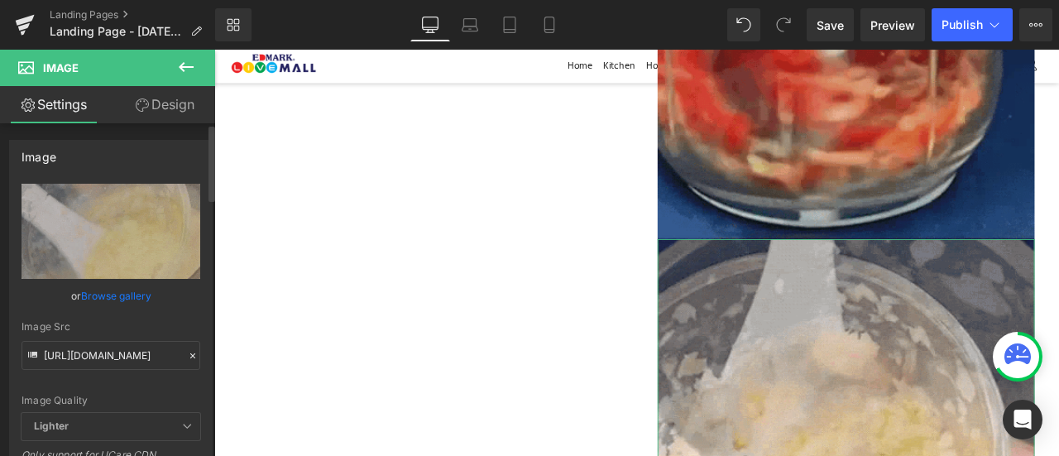
scroll to position [0, 0]
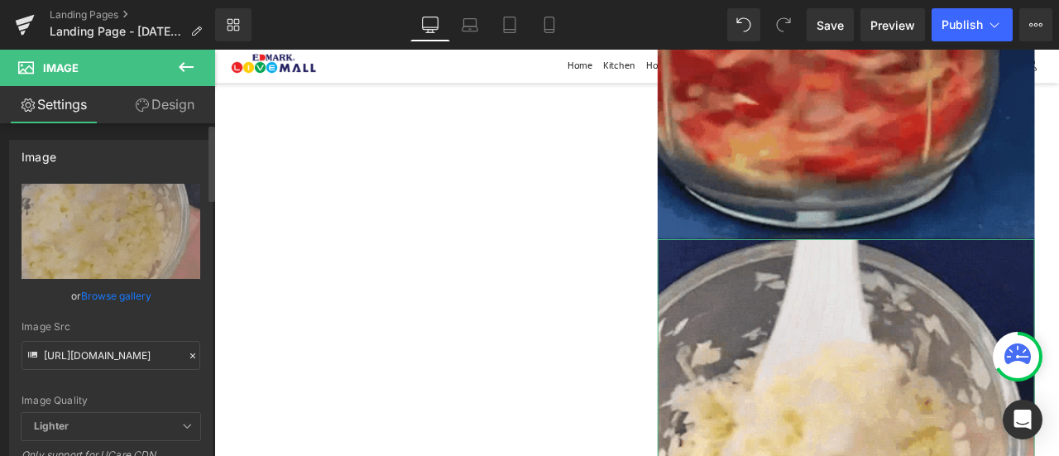
click at [168, 377] on div "Image Quality Lighter Lightest Lighter Lighter Lightest Only support for UCare …" at bounding box center [111, 298] width 179 height 229
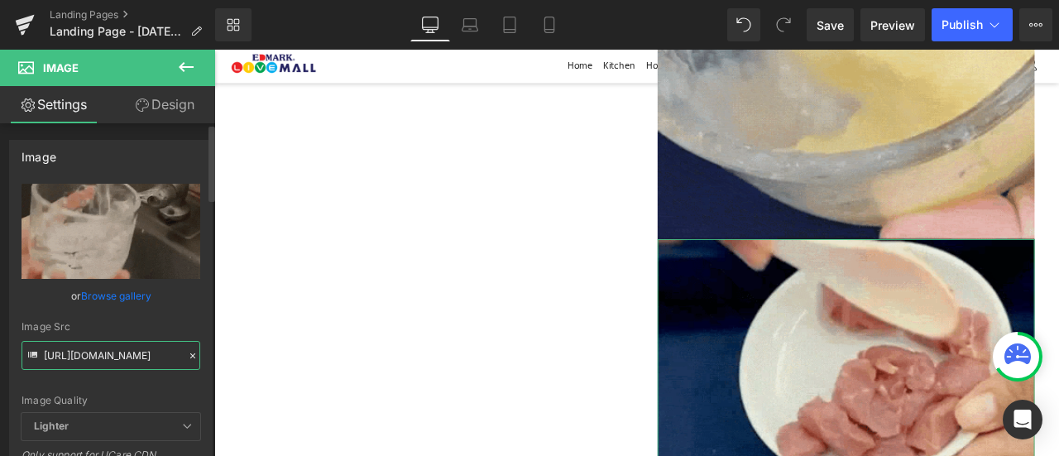
click at [157, 353] on input "[URL][DOMAIN_NAME]" at bounding box center [111, 355] width 179 height 29
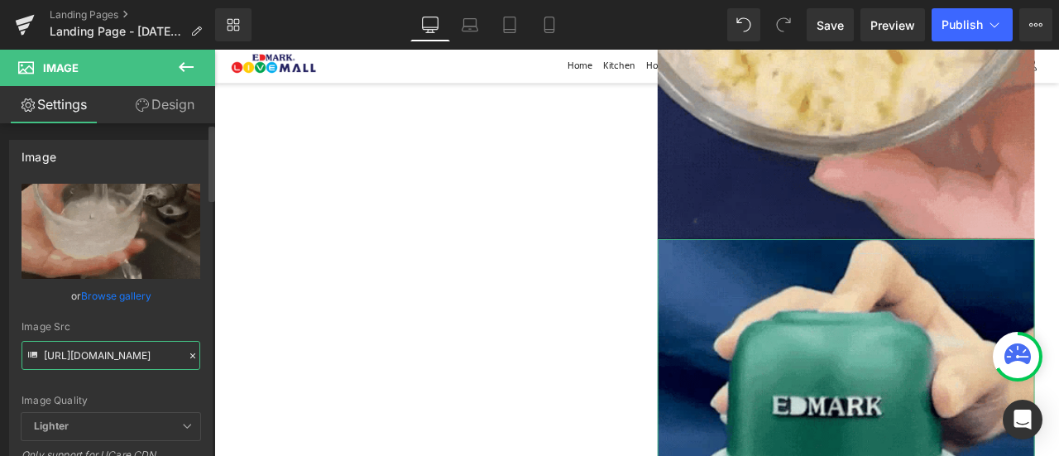
click at [157, 353] on input "[URL][DOMAIN_NAME]" at bounding box center [111, 355] width 179 height 29
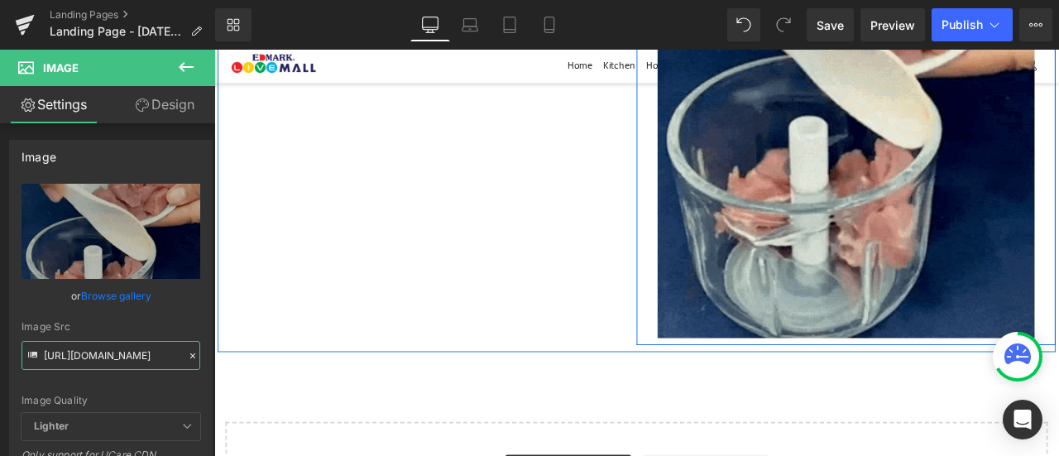
scroll to position [3076, 0]
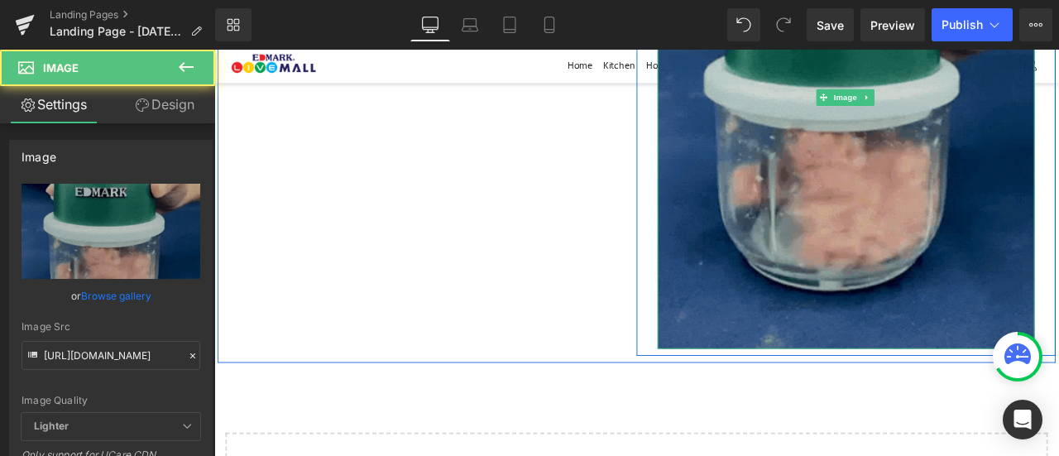
click at [865, 215] on img at bounding box center [963, 106] width 447 height 596
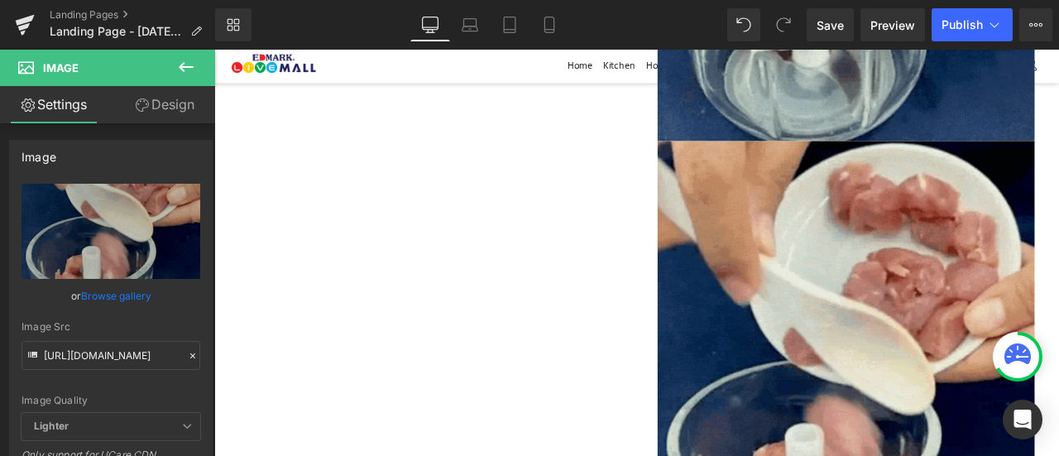
scroll to position [3348, 0]
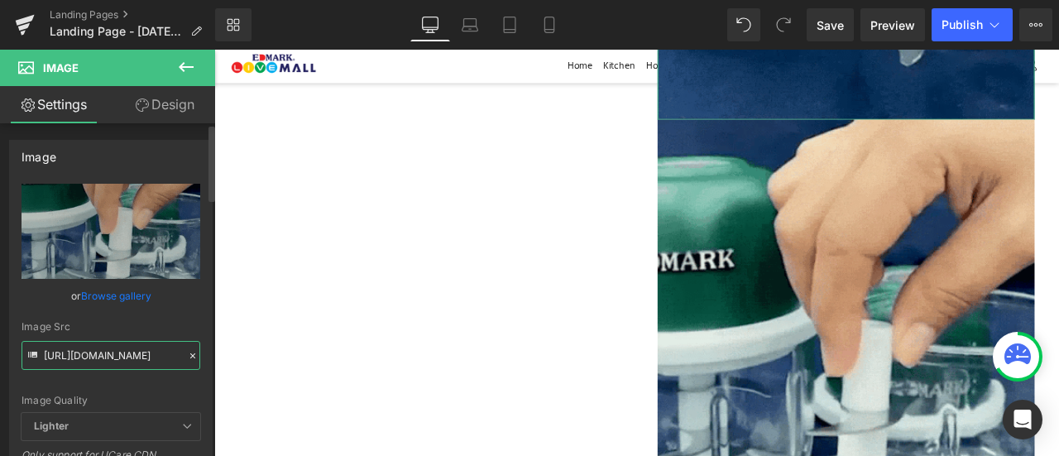
click at [62, 350] on input "[URL][DOMAIN_NAME]" at bounding box center [111, 355] width 179 height 29
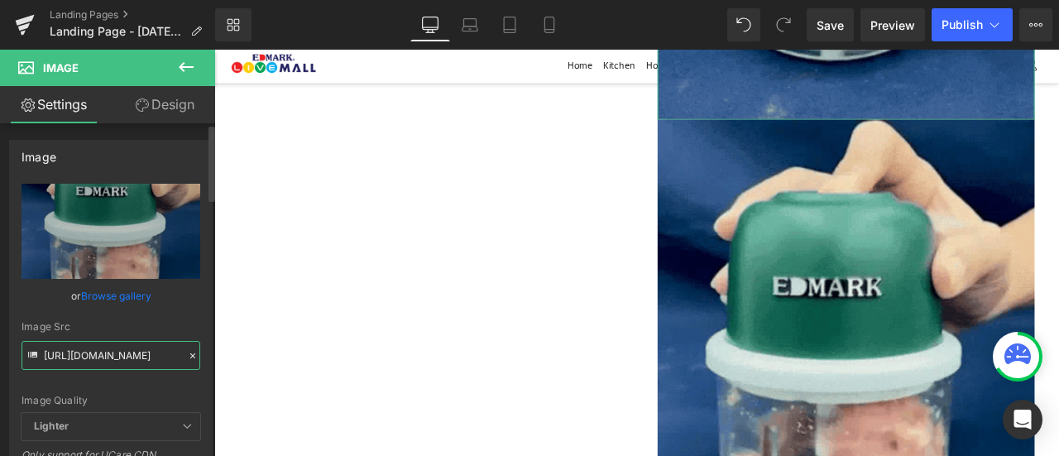
paste input "6.webp?v=1759811287"
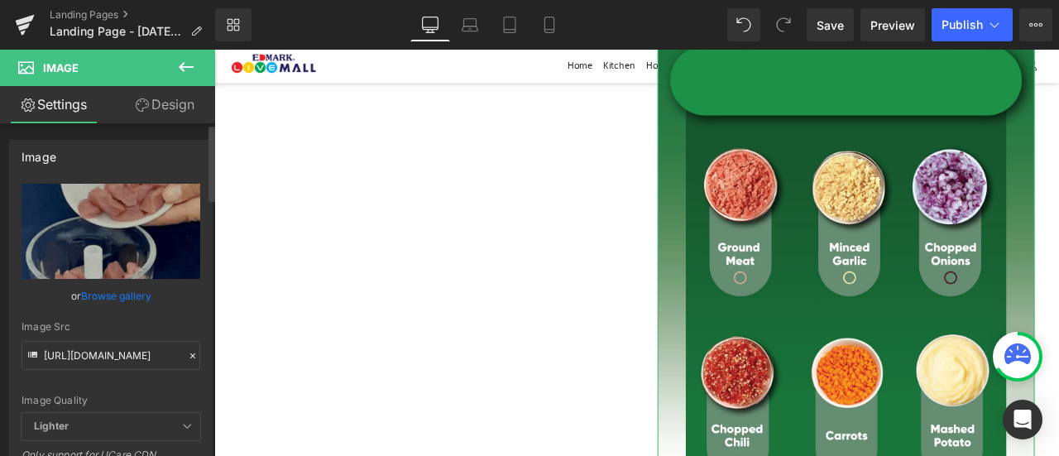
scroll to position [0, 0]
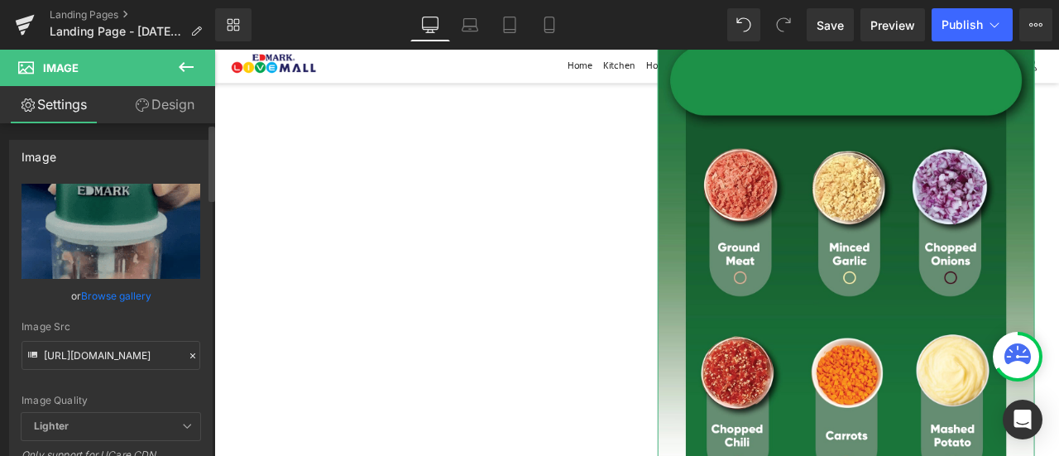
click at [151, 315] on div "Image Quality Lighter Lightest Lighter Lighter Lightest Only support for UCare …" at bounding box center [111, 298] width 179 height 229
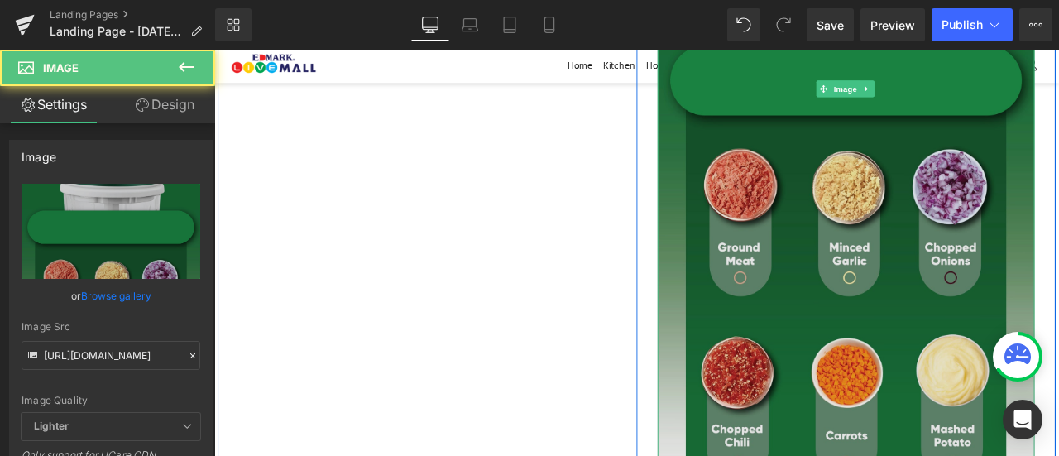
click at [895, 305] on img at bounding box center [963, 96] width 447 height 1119
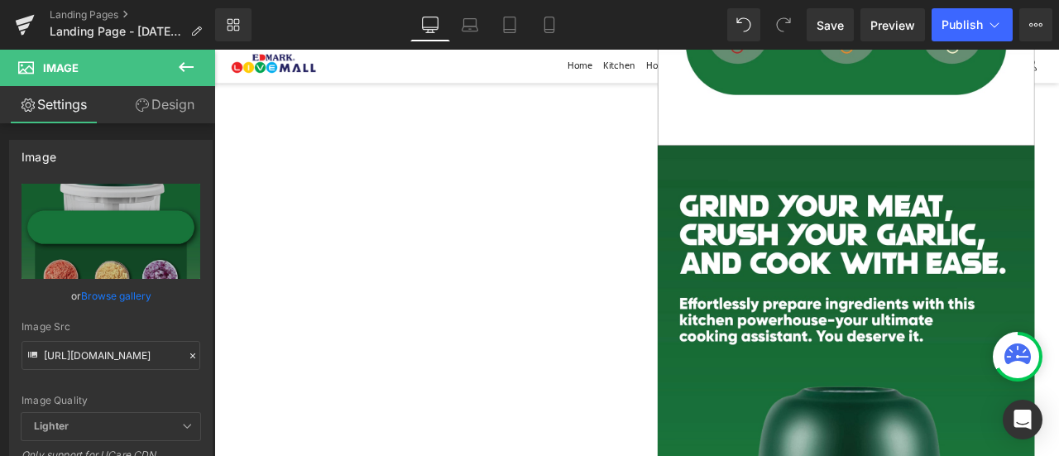
scroll to position [3868, 0]
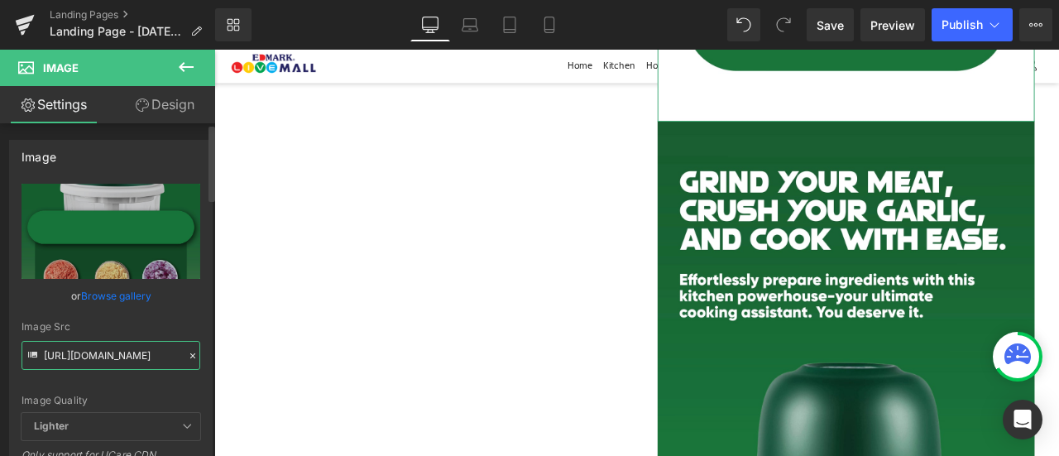
click at [132, 362] on input "[URL][DOMAIN_NAME]" at bounding box center [111, 355] width 179 height 29
paste input "7.webp?v=1759811344"
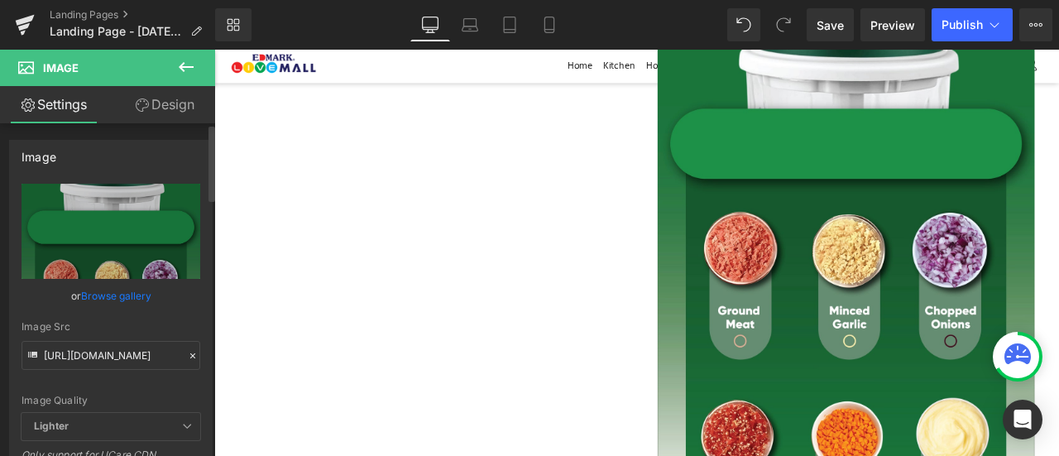
scroll to position [0, 0]
click at [153, 377] on div "Image Quality Lighter Lightest Lighter Lighter Lightest Only support for UCare …" at bounding box center [111, 298] width 179 height 229
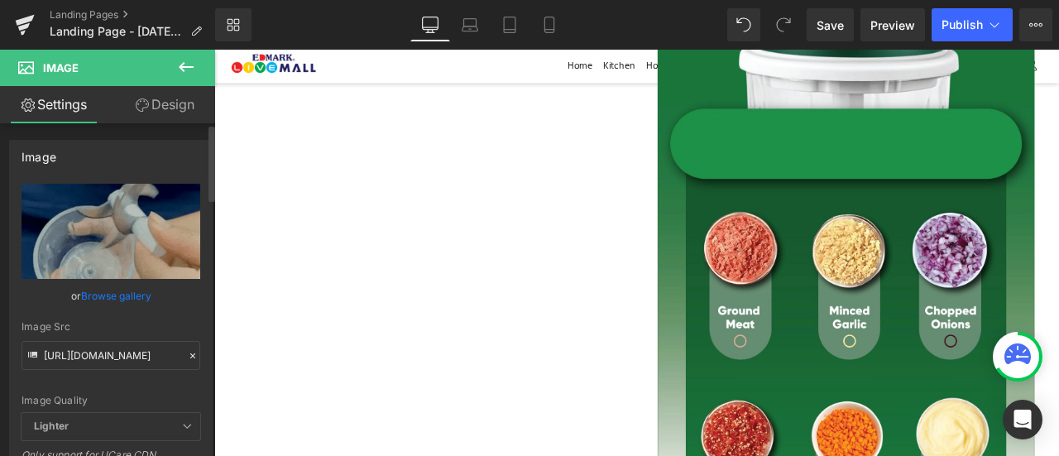
type input "[URL][DOMAIN_NAME]"
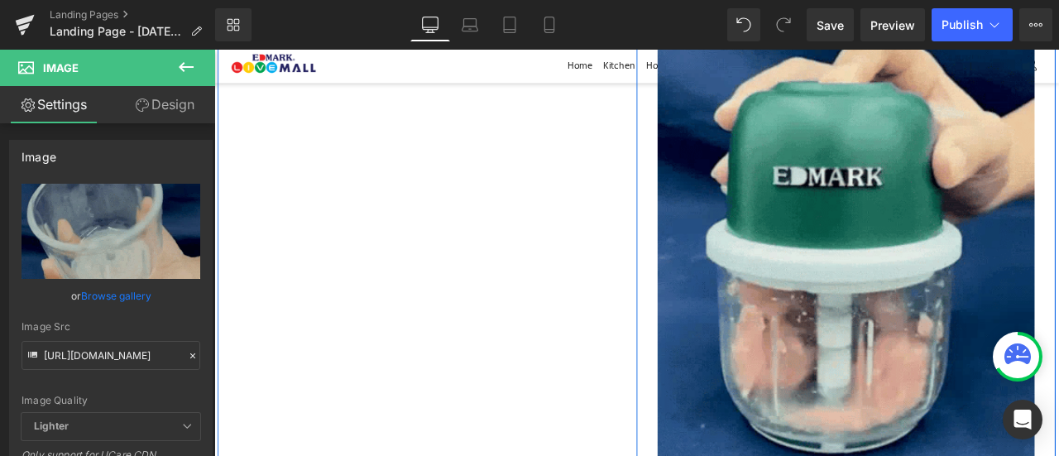
click at [842, 238] on img at bounding box center [963, 300] width 447 height 596
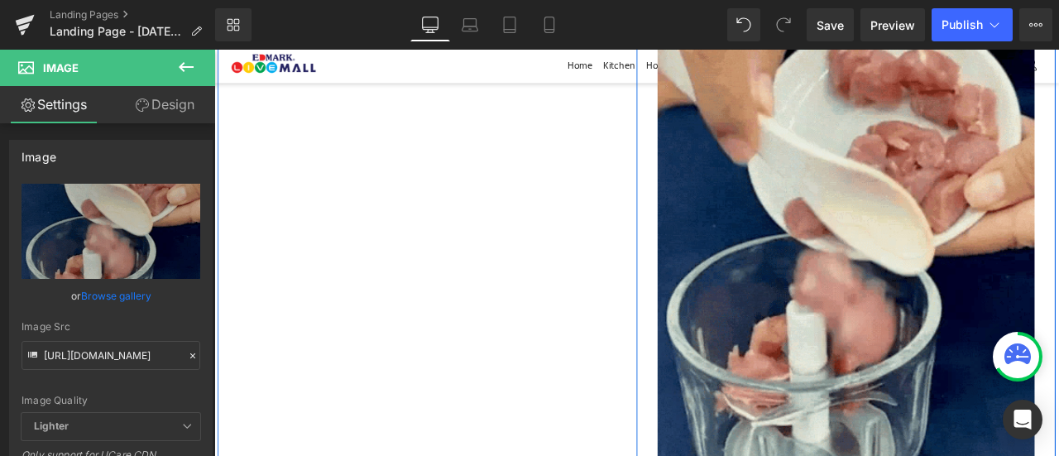
scroll to position [4601, 0]
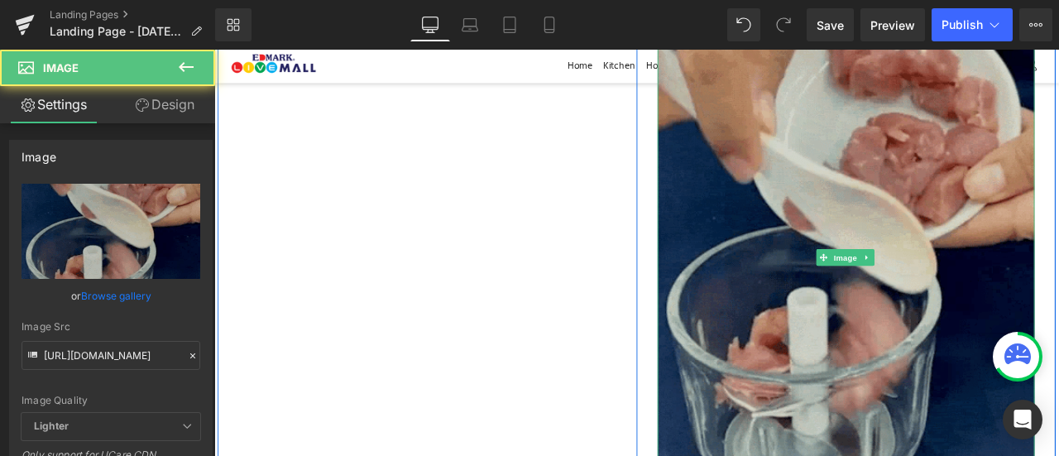
click at [900, 245] on img at bounding box center [963, 296] width 447 height 596
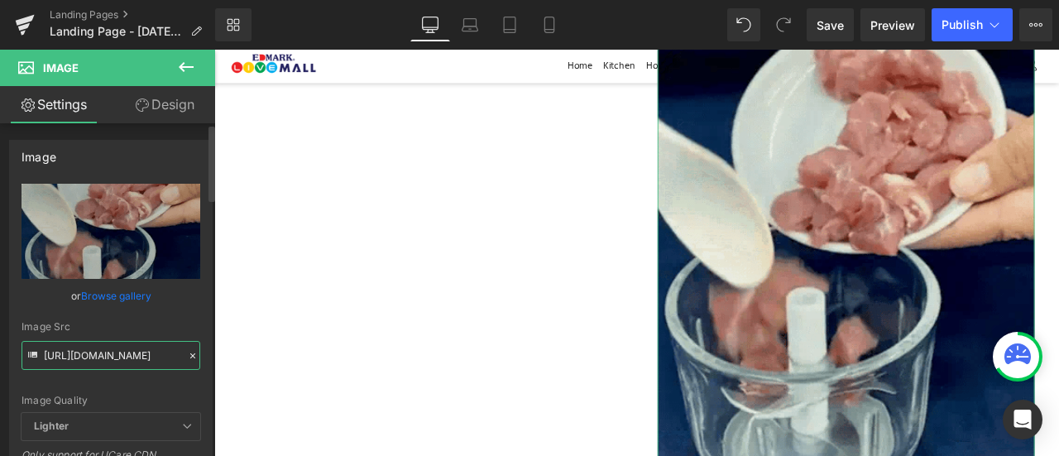
click at [151, 363] on input "[URL][DOMAIN_NAME]" at bounding box center [111, 355] width 179 height 29
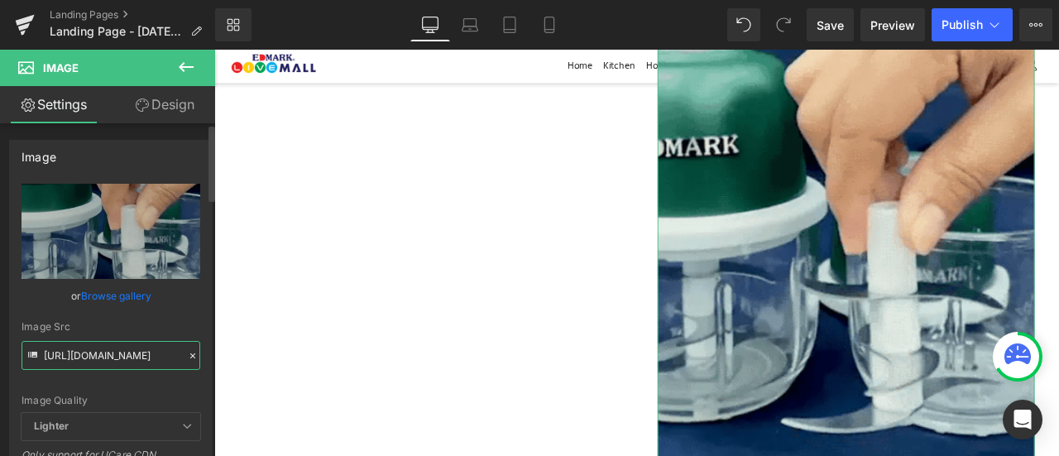
paste input "8.webp?v=1759811290"
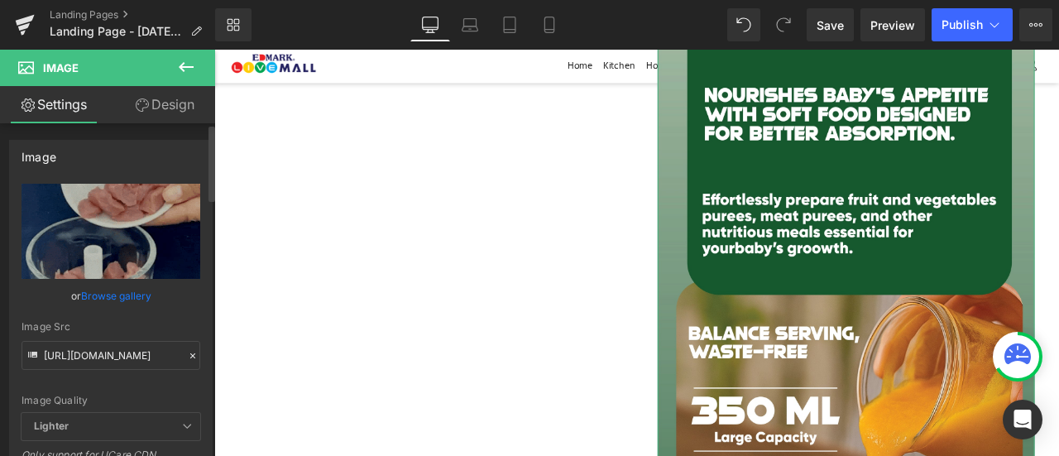
scroll to position [0, 0]
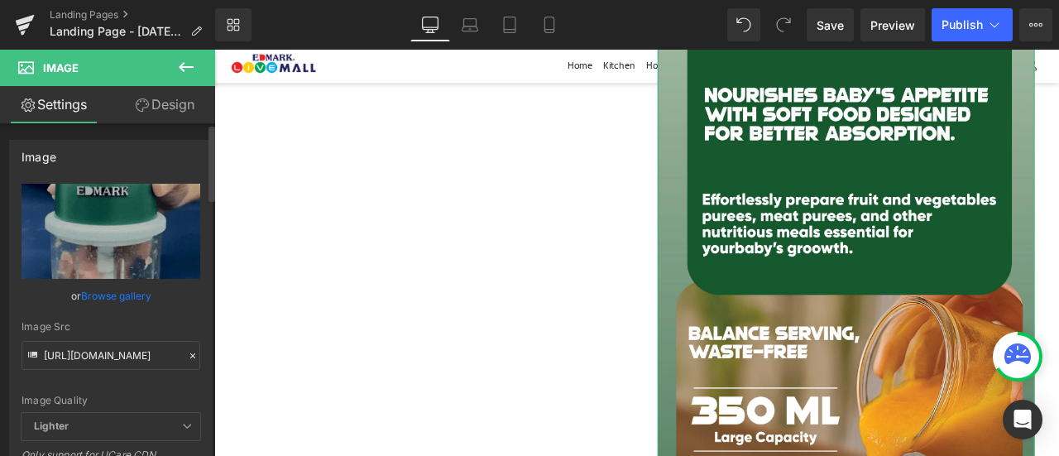
click at [157, 382] on div "Image Quality Lighter Lightest Lighter Lighter Lightest Only support for UCare …" at bounding box center [111, 298] width 179 height 229
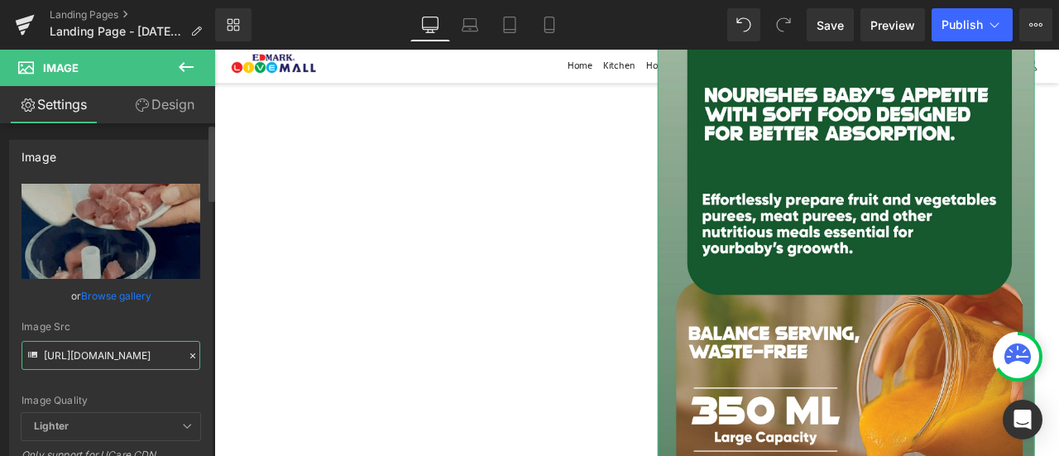
click at [156, 352] on input "[URL][DOMAIN_NAME]" at bounding box center [111, 355] width 179 height 29
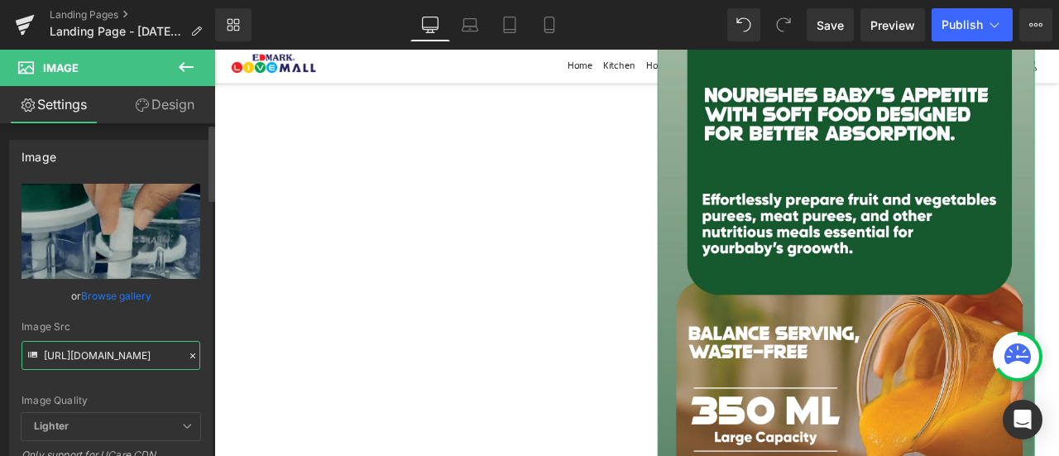
click at [156, 352] on input "[URL][DOMAIN_NAME]" at bounding box center [111, 355] width 179 height 29
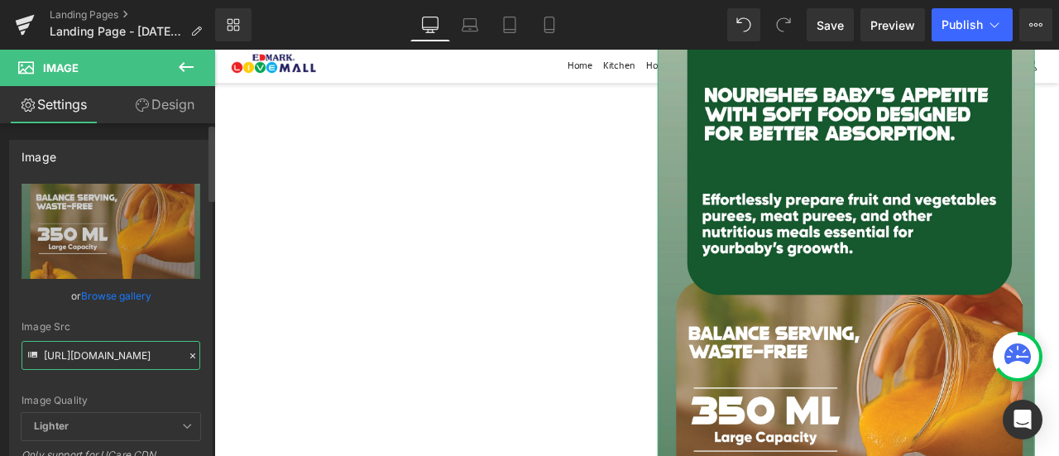
click at [156, 352] on input "[URL][DOMAIN_NAME]" at bounding box center [111, 355] width 179 height 29
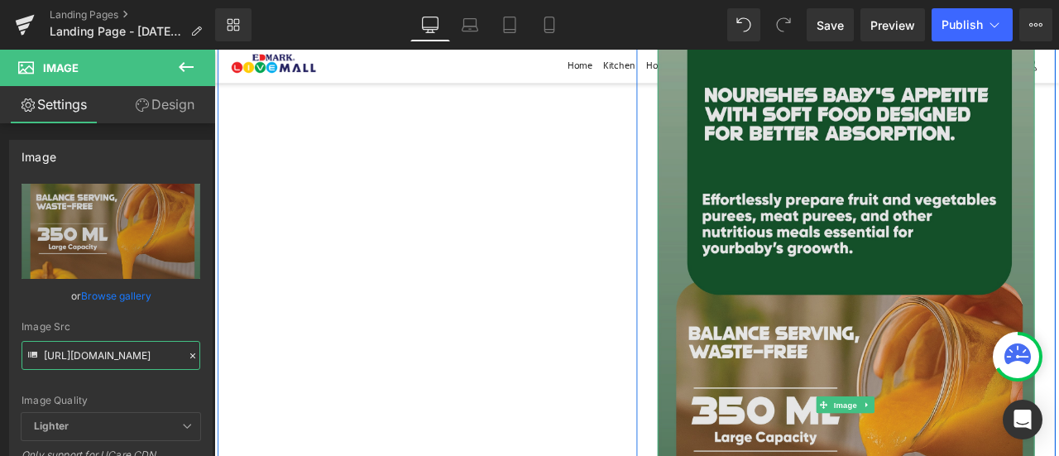
type input "[URL][DOMAIN_NAME]"
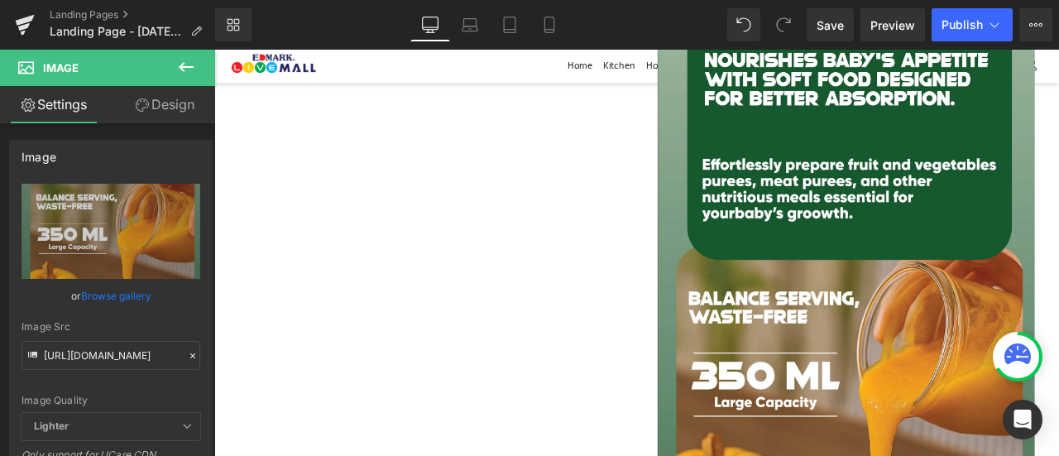
scroll to position [5590, 0]
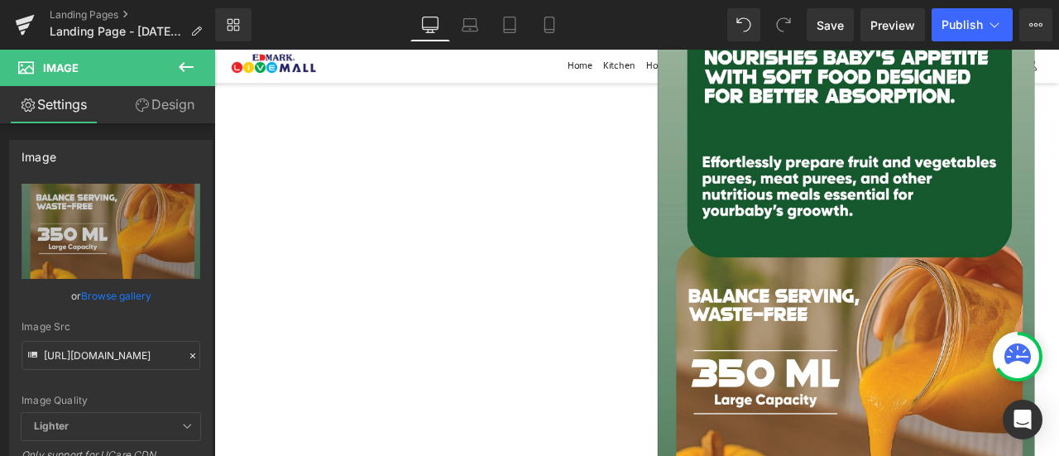
click at [942, 343] on img at bounding box center [963, 426] width 447 height 944
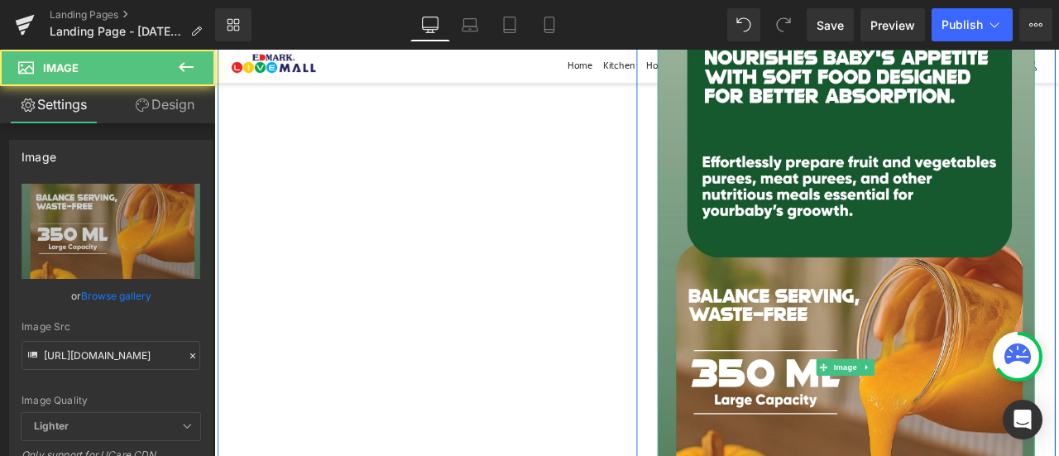
click at [942, 343] on img at bounding box center [963, 426] width 447 height 944
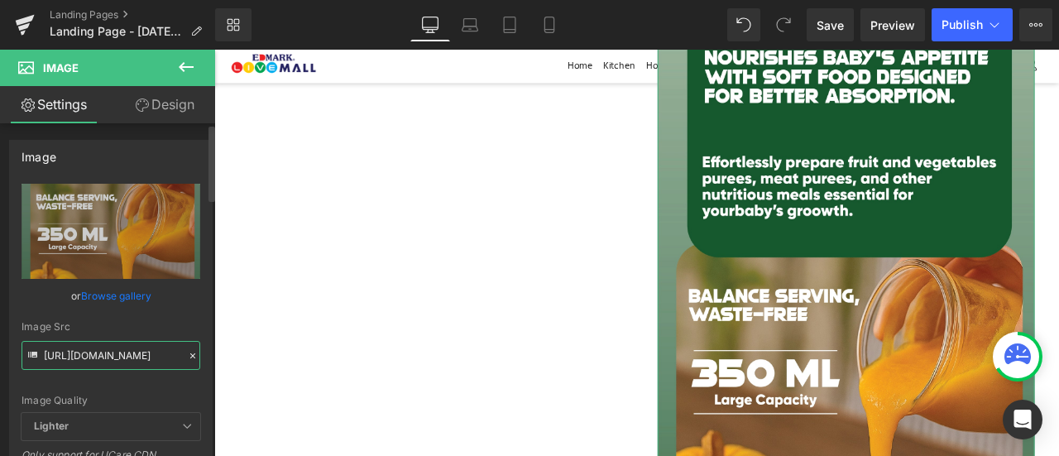
click at [129, 356] on input "[URL][DOMAIN_NAME]" at bounding box center [111, 355] width 179 height 29
paste input "9.webp?v=1759811344"
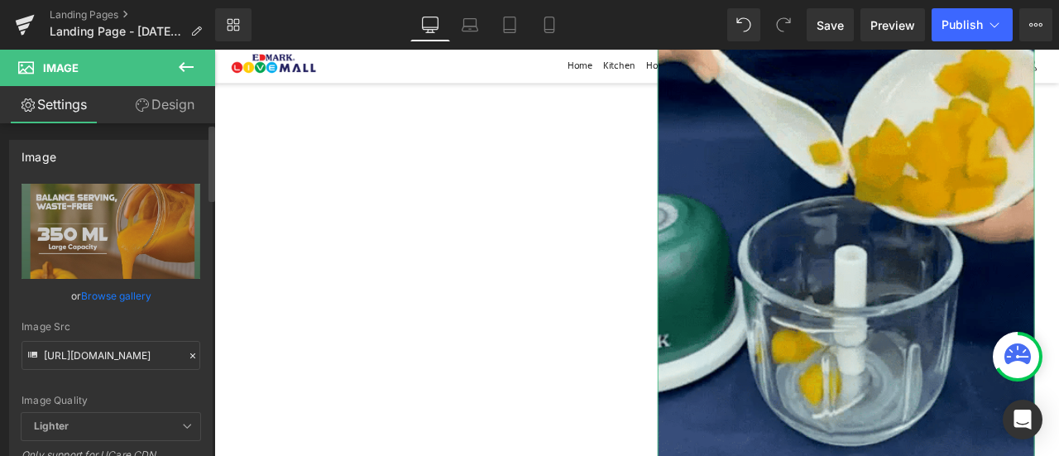
scroll to position [0, 0]
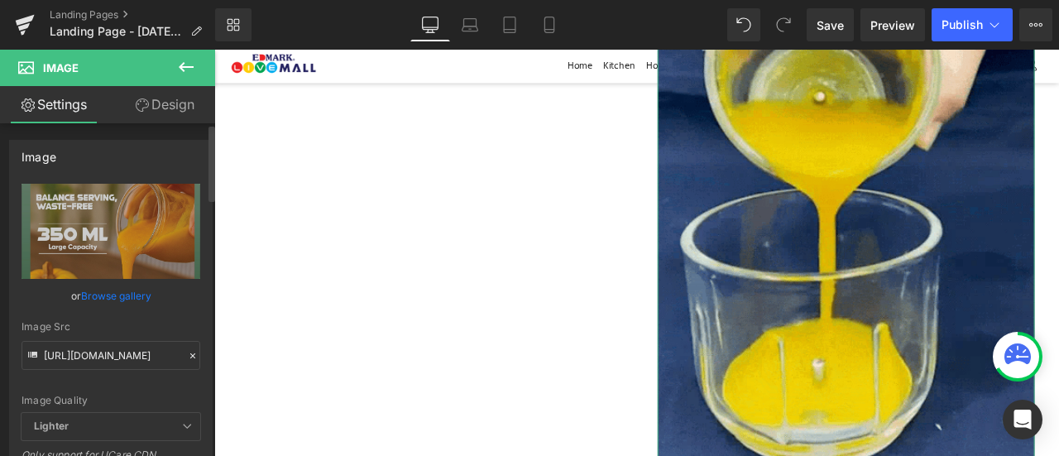
click at [153, 376] on div "Image Quality Lighter Lightest Lighter Lighter Lightest Only support for UCare …" at bounding box center [111, 298] width 179 height 229
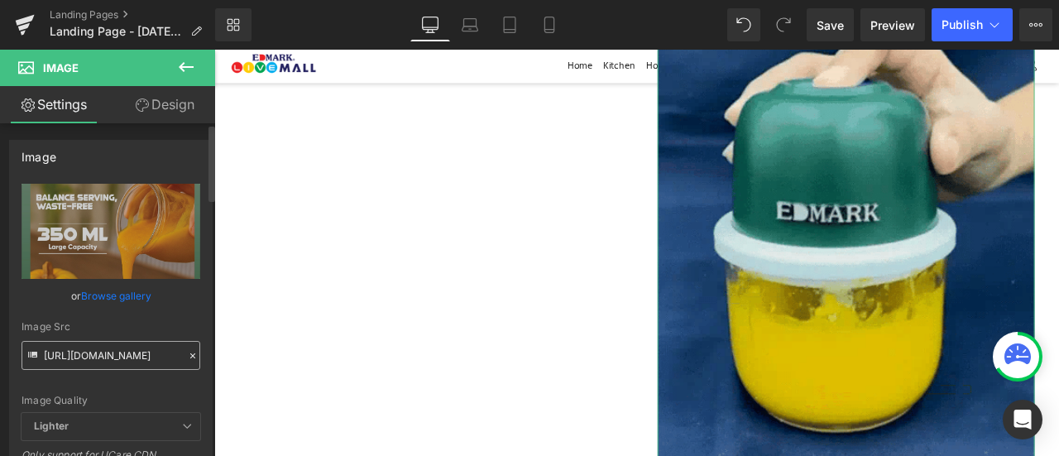
type input "[URL][DOMAIN_NAME]"
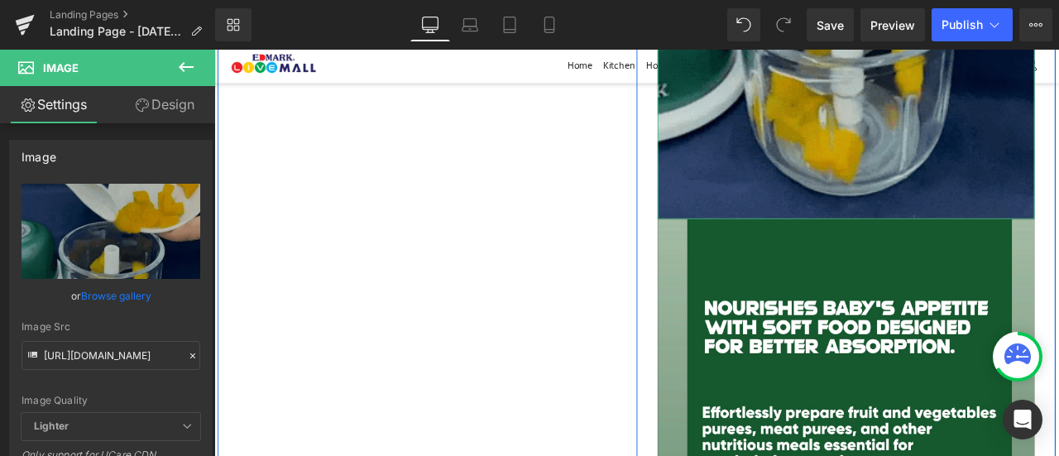
scroll to position [6041, 0]
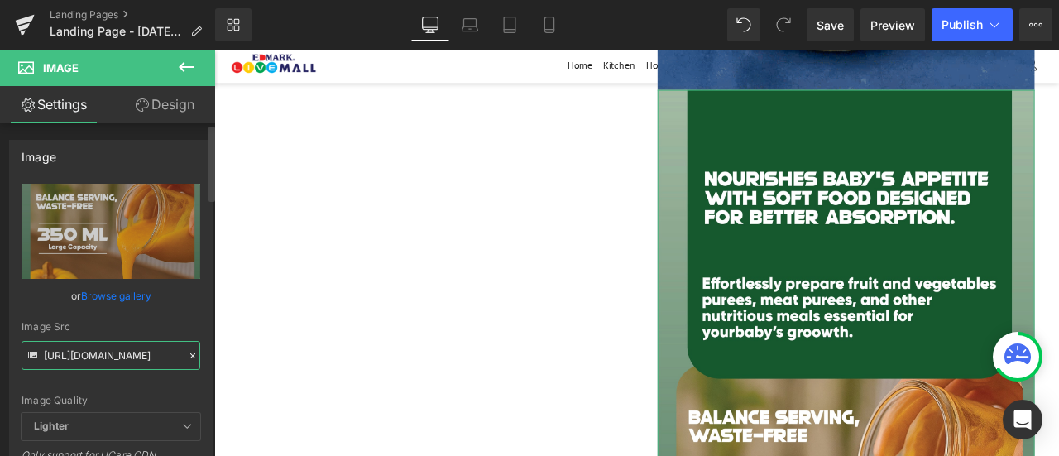
click at [166, 355] on input "[URL][DOMAIN_NAME]" at bounding box center [111, 355] width 179 height 29
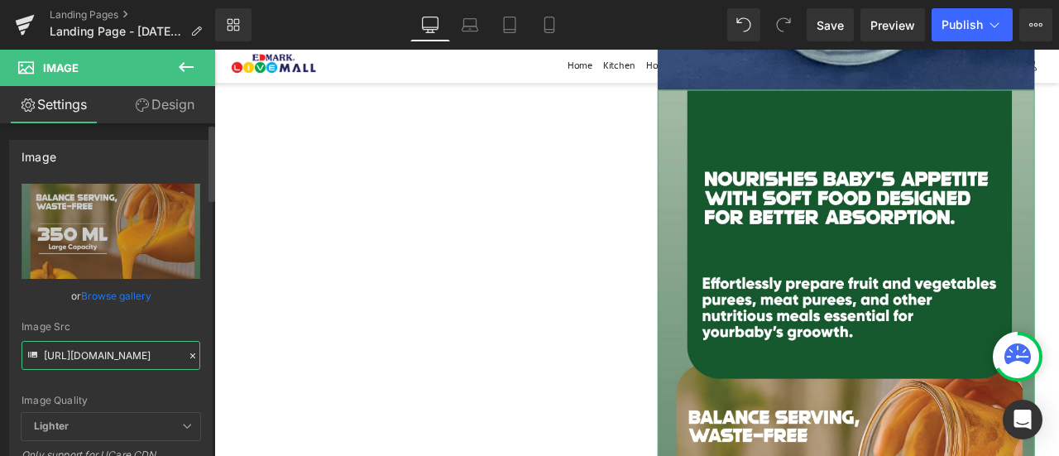
click at [166, 355] on input "[URL][DOMAIN_NAME]" at bounding box center [111, 355] width 179 height 29
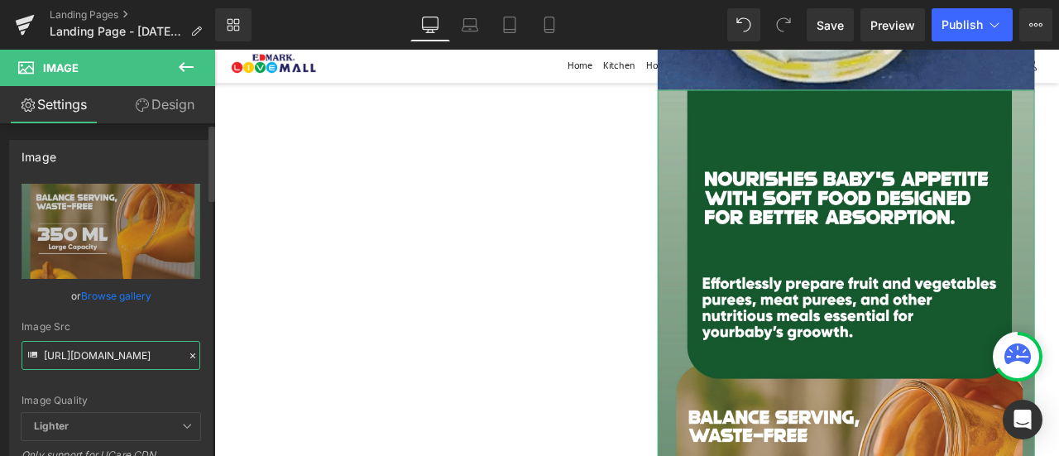
paste input "10.webp?v=1759811289"
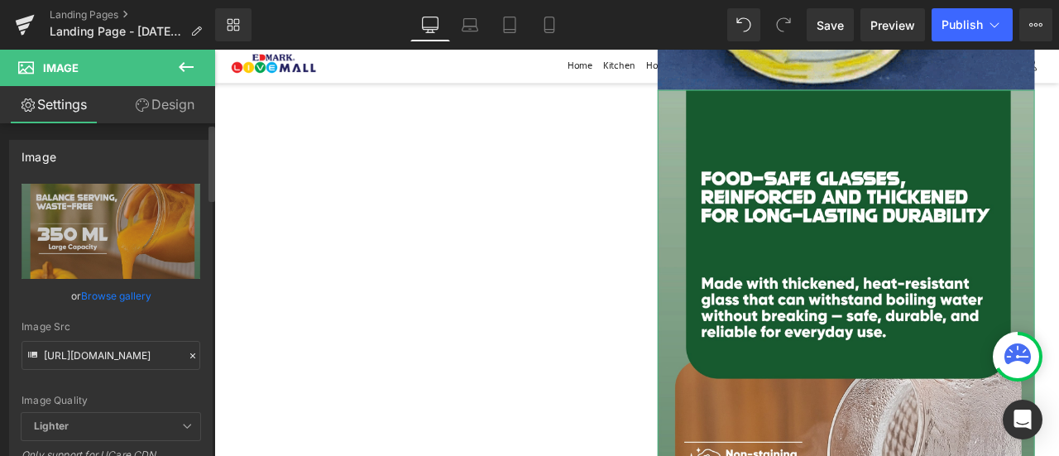
scroll to position [0, 0]
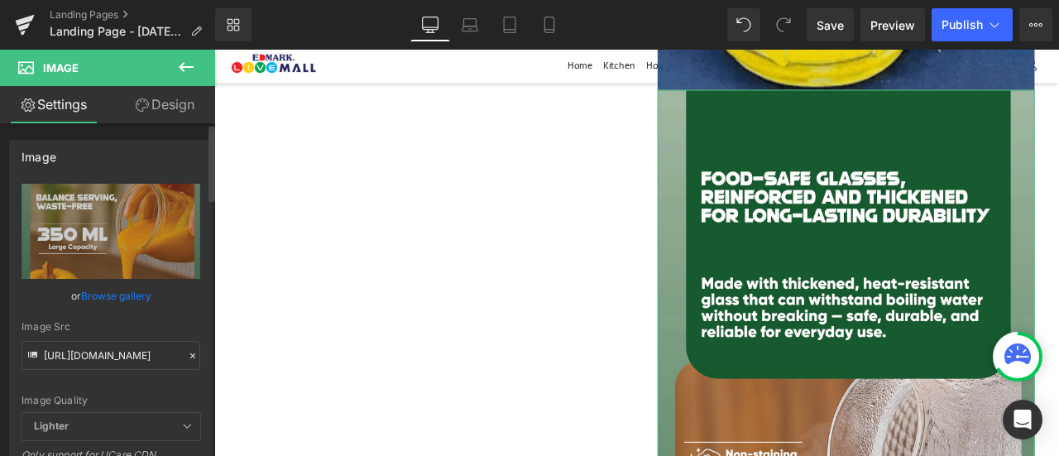
click at [175, 374] on div "Image Quality Lighter Lightest Lighter Lighter Lightest Only support for UCare …" at bounding box center [111, 298] width 179 height 229
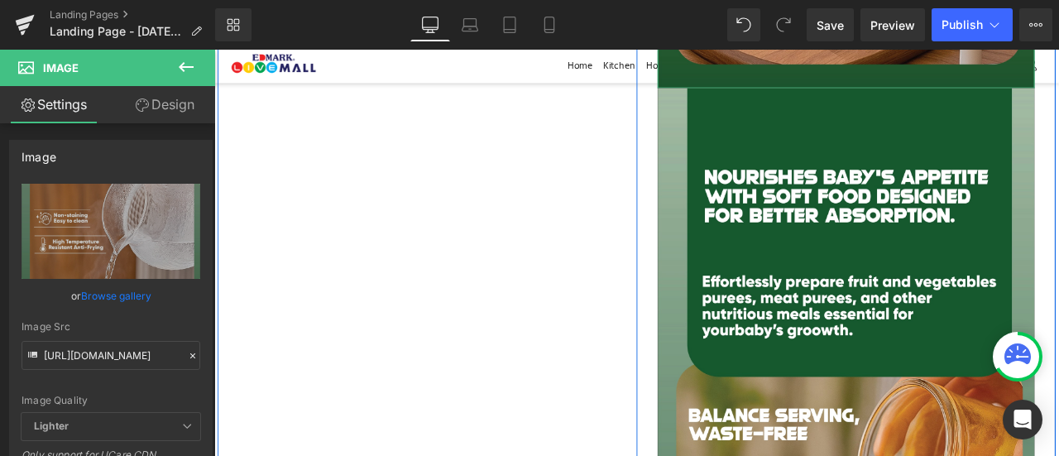
scroll to position [6986, 0]
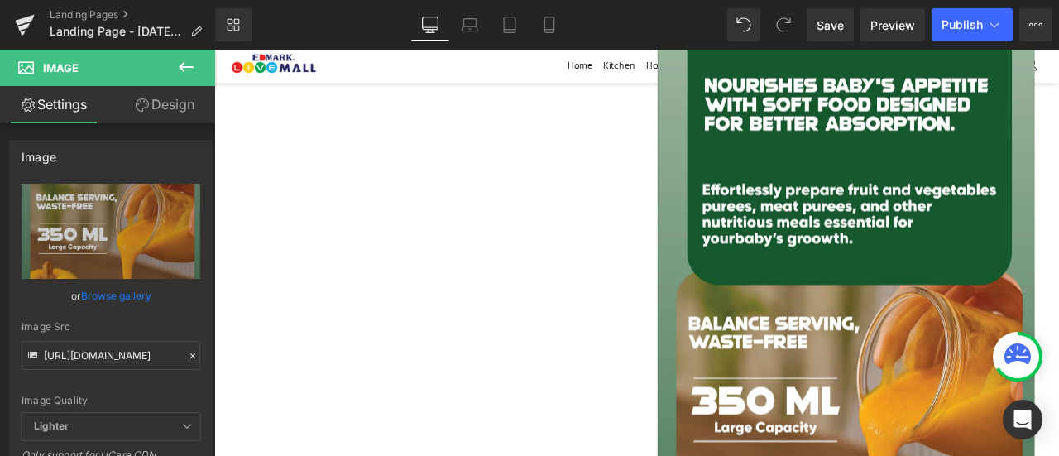
scroll to position [7097, 0]
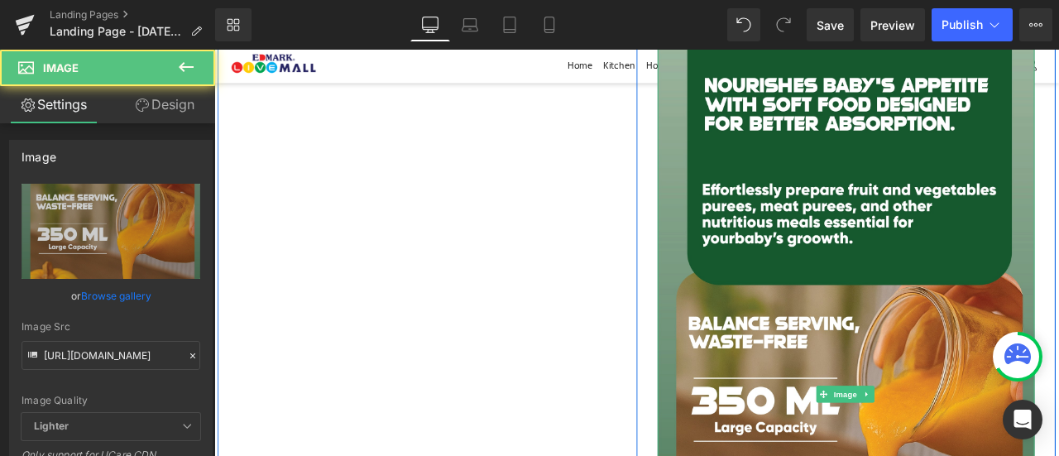
click at [943, 301] on img at bounding box center [963, 458] width 447 height 944
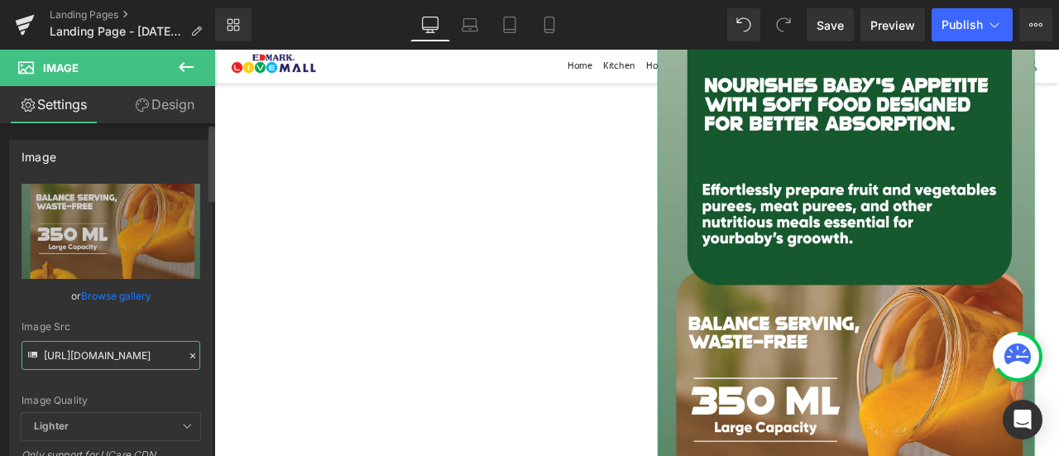
click at [127, 352] on input "[URL][DOMAIN_NAME]" at bounding box center [111, 355] width 179 height 29
paste input "12.webp?v=1759811286"
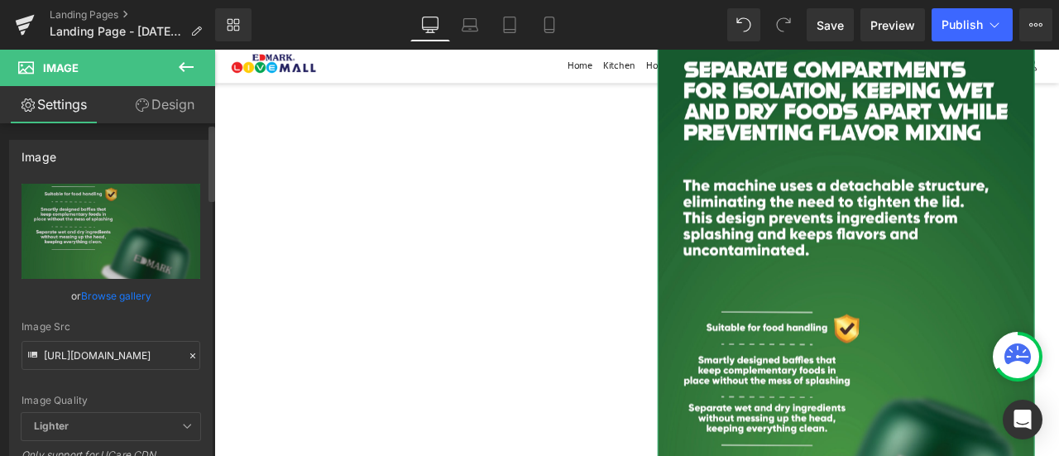
scroll to position [0, 0]
click at [148, 331] on div "Image Src" at bounding box center [111, 327] width 179 height 12
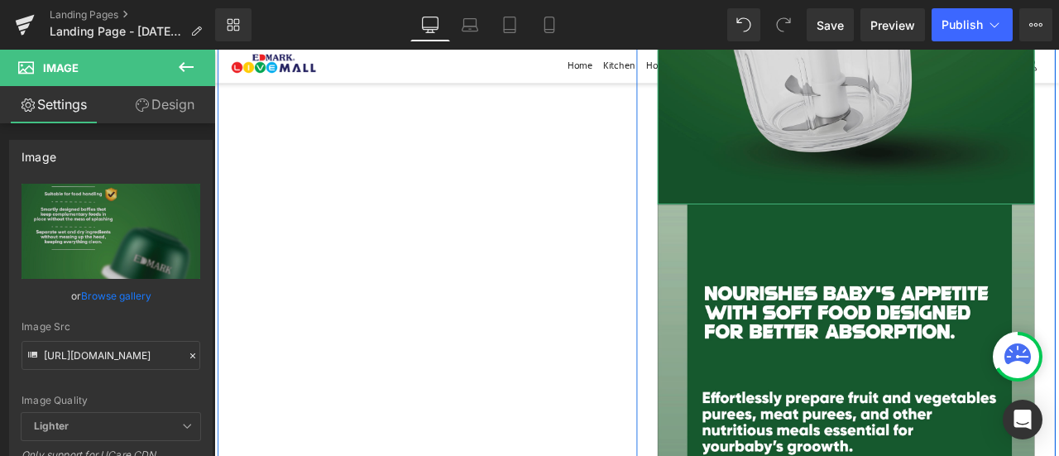
scroll to position [7983, 0]
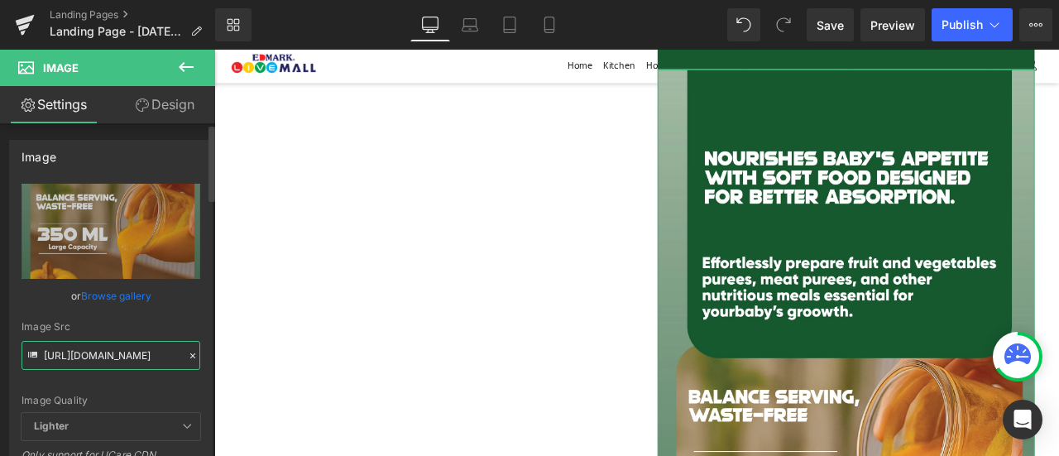
click at [156, 354] on input "[URL][DOMAIN_NAME]" at bounding box center [111, 355] width 179 height 29
paste input "13.webp?v=1759811347"
click at [158, 380] on div "Image Quality Lighter Lightest Lighter Lighter Lightest Only support for UCare …" at bounding box center [111, 298] width 179 height 229
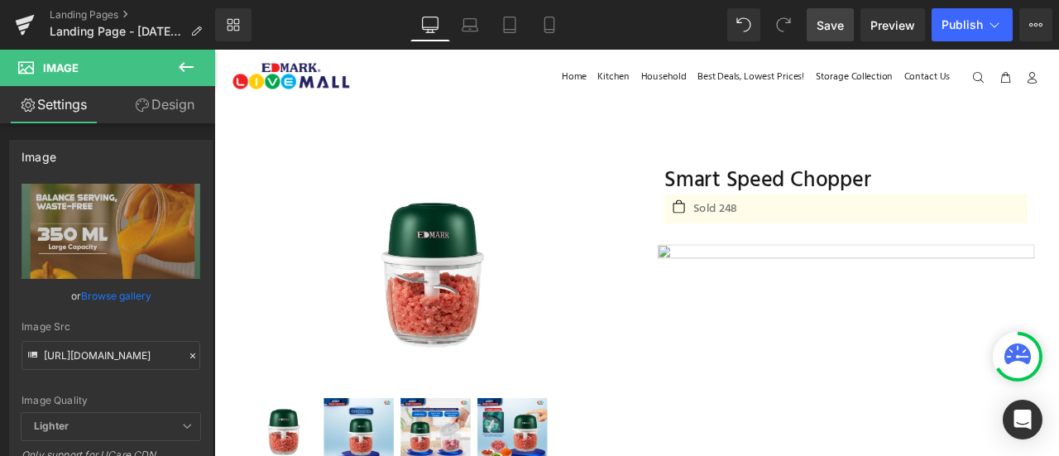
click at [841, 31] on span "Save" at bounding box center [830, 25] width 27 height 17
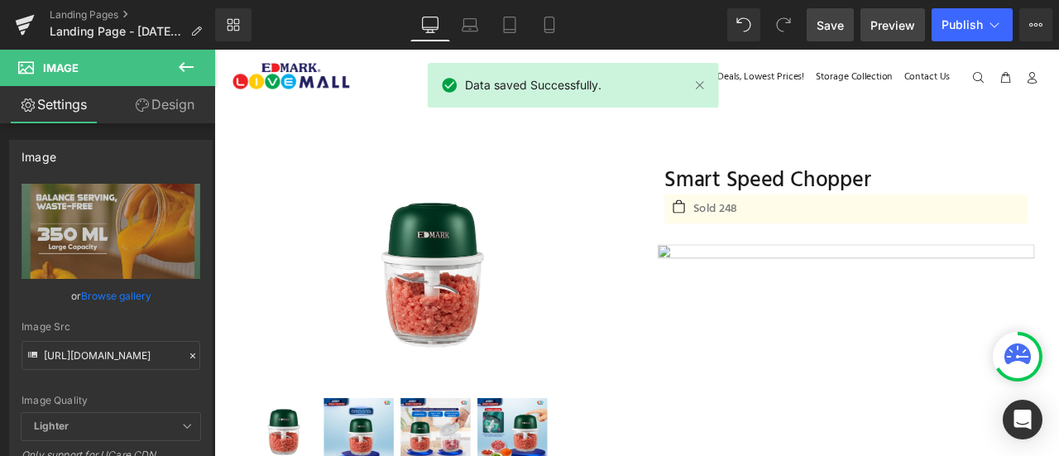
click at [894, 28] on span "Preview" at bounding box center [893, 25] width 45 height 17
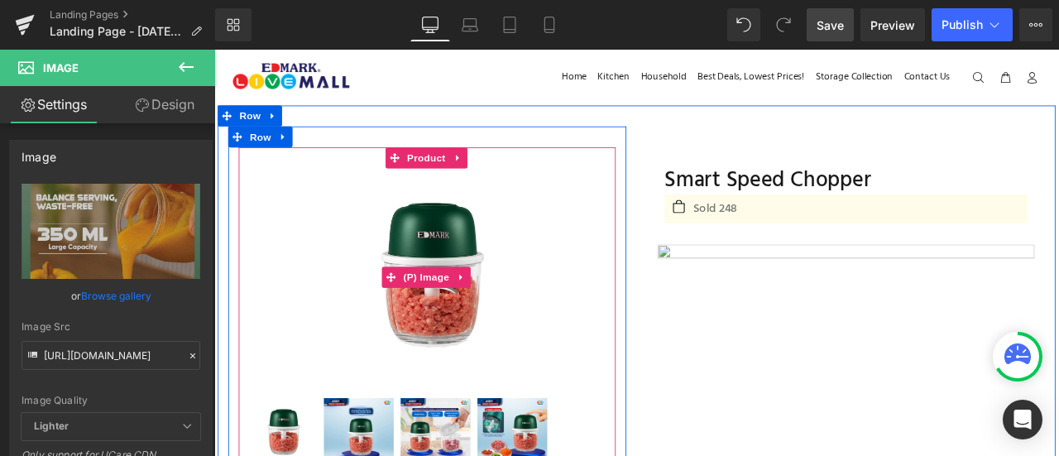
click at [411, 280] on img at bounding box center [467, 319] width 258 height 258
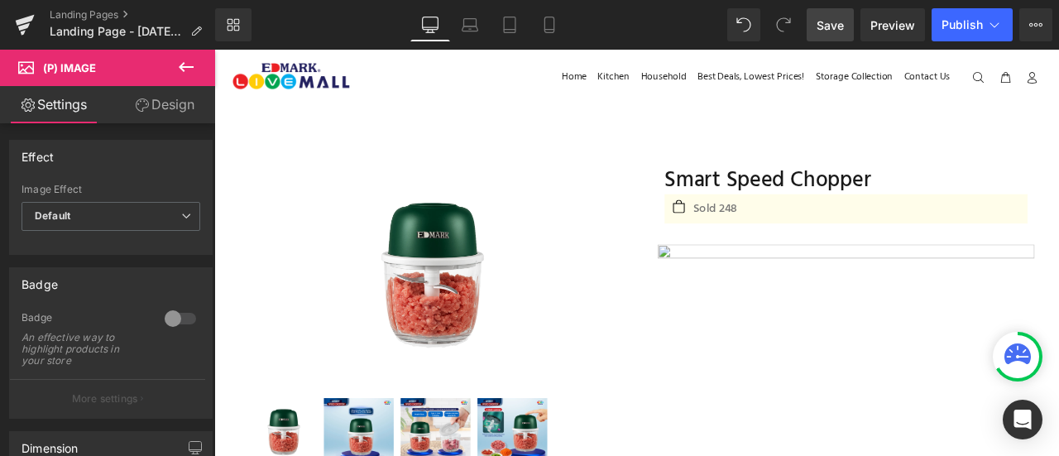
click at [184, 60] on icon at bounding box center [186, 67] width 20 height 20
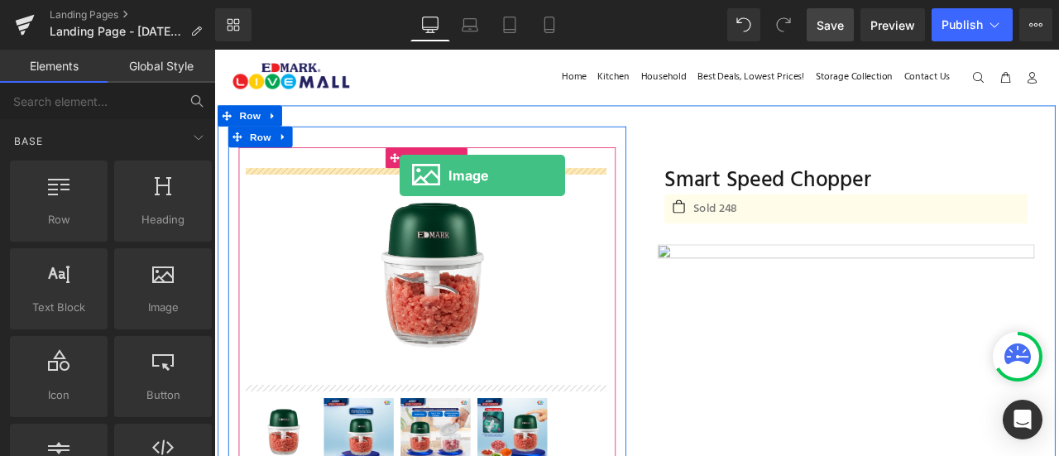
drag, startPoint x: 385, startPoint y: 367, endPoint x: 434, endPoint y: 199, distance: 175.0
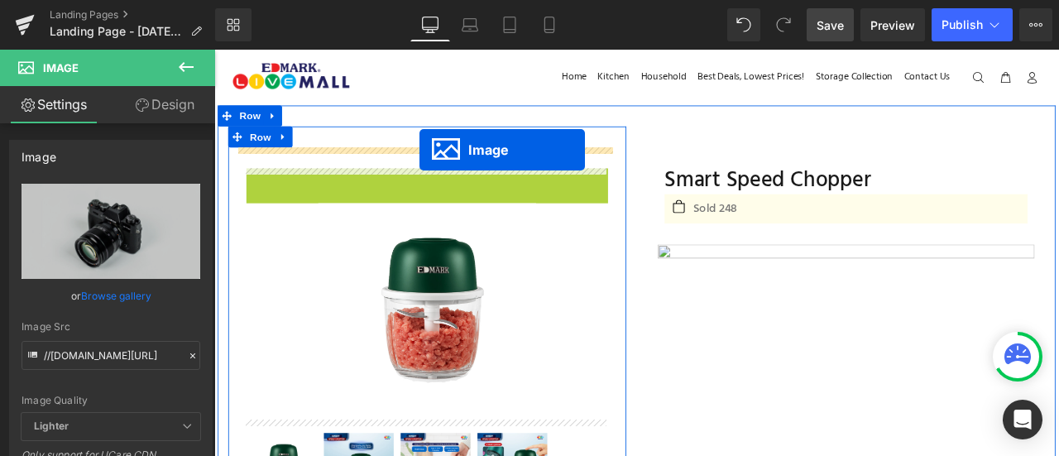
drag, startPoint x: 463, startPoint y: 329, endPoint x: 458, endPoint y: 168, distance: 160.7
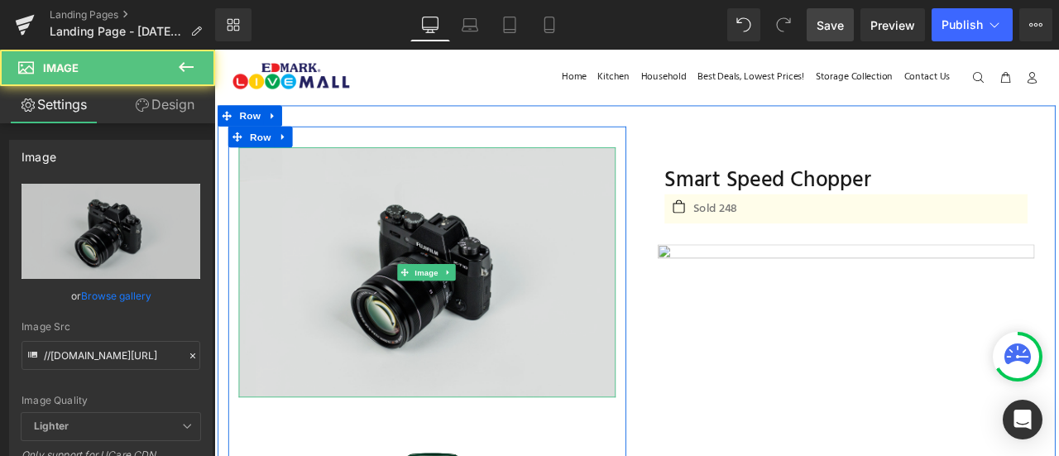
click at [512, 245] on img at bounding box center [466, 314] width 447 height 296
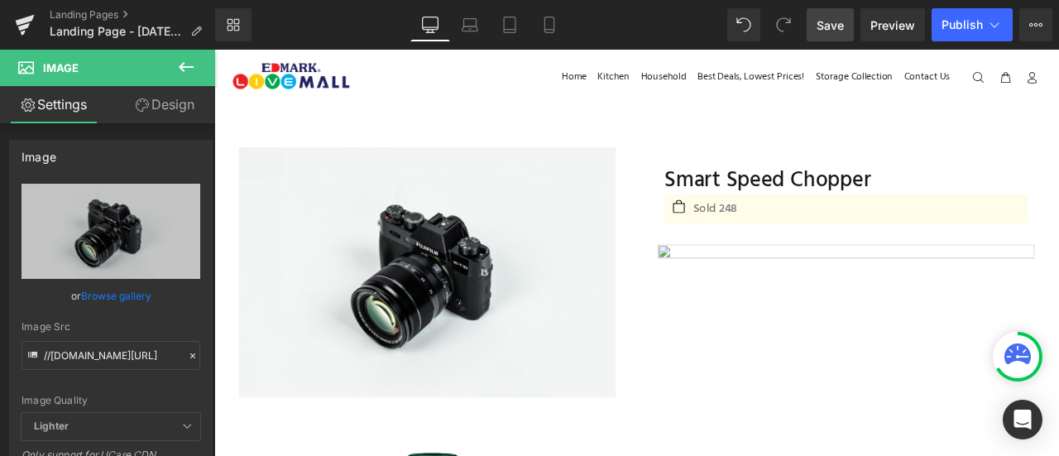
click at [846, 27] on link "Save" at bounding box center [830, 24] width 47 height 33
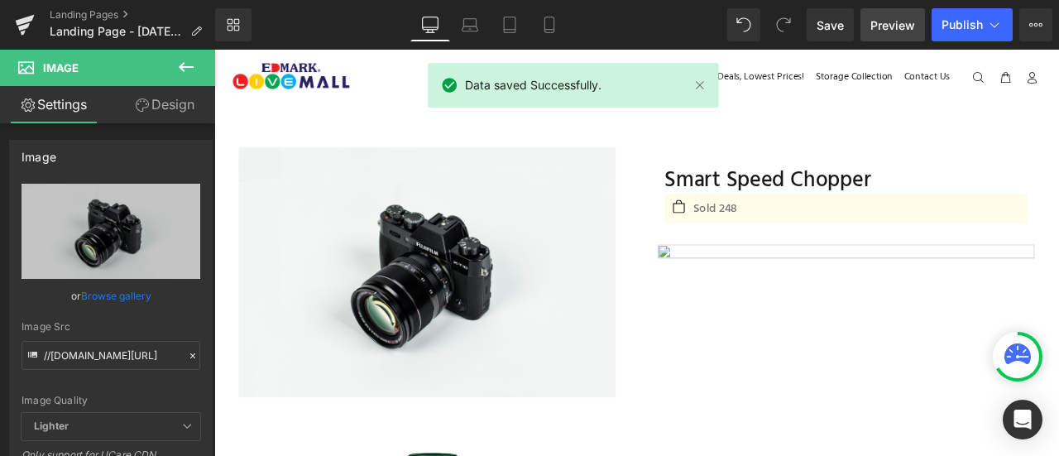
click at [876, 31] on span "Preview" at bounding box center [893, 25] width 45 height 17
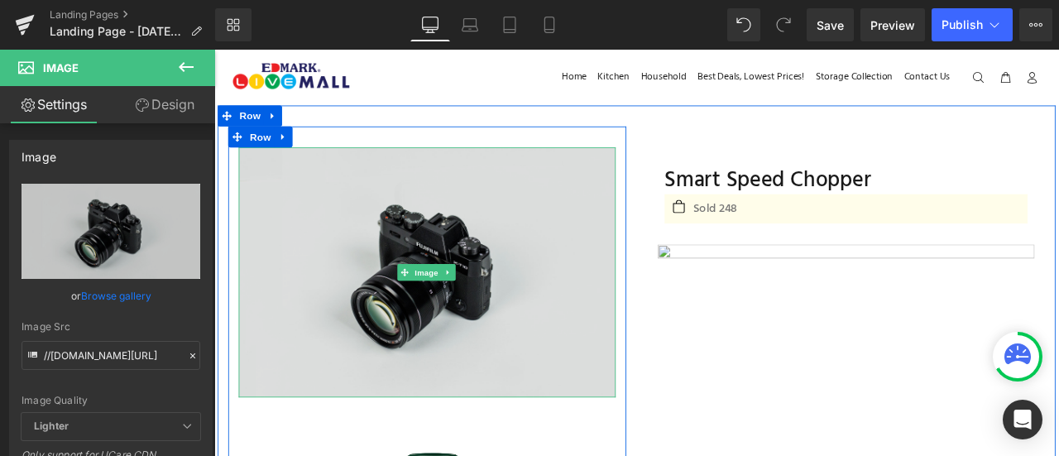
click at [384, 250] on img at bounding box center [466, 314] width 447 height 296
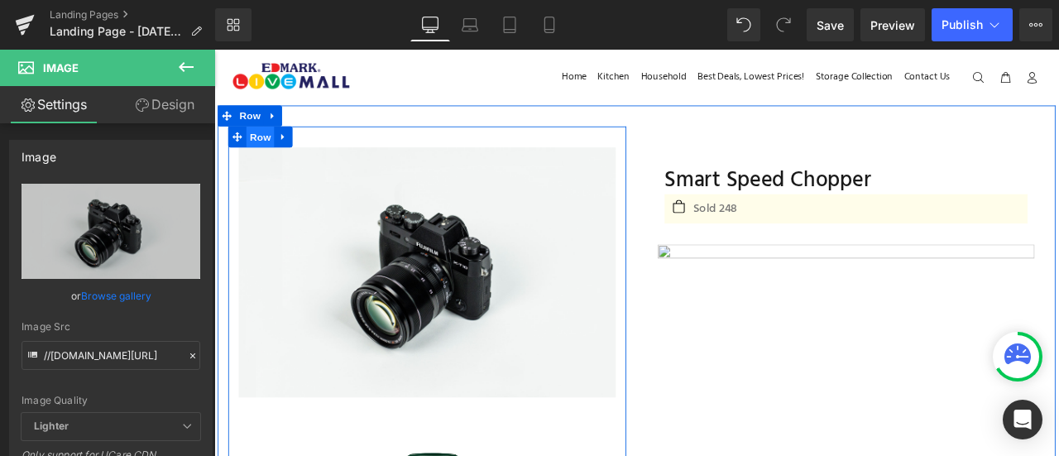
click at [256, 158] on span "Row" at bounding box center [268, 153] width 33 height 25
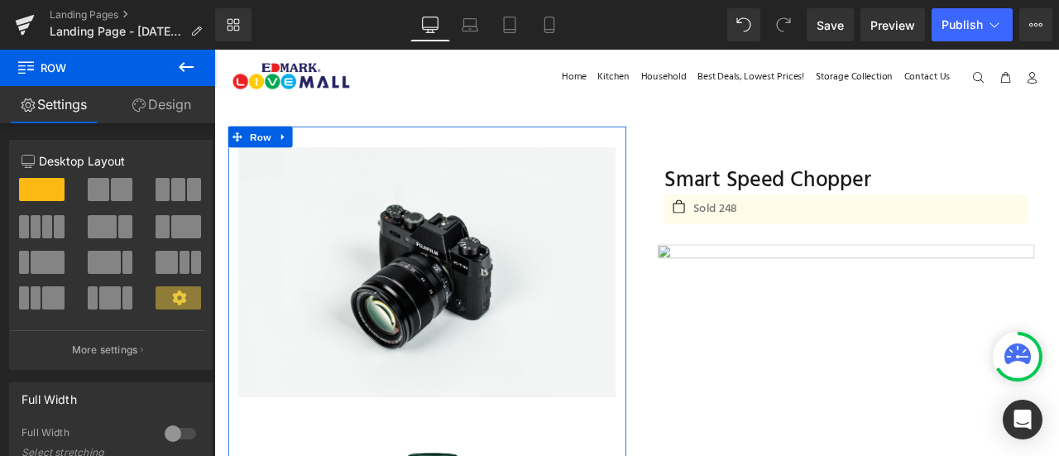
click at [166, 109] on link "Design" at bounding box center [162, 104] width 108 height 37
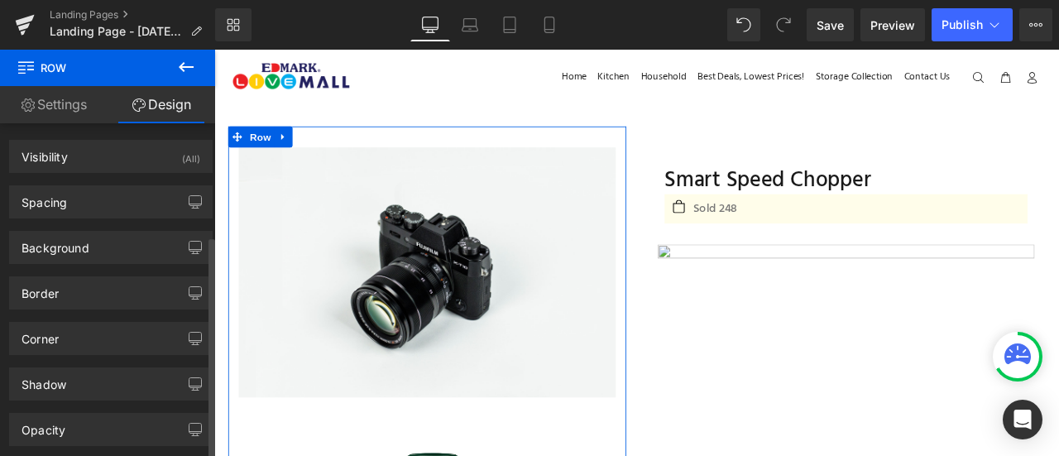
scroll to position [167, 0]
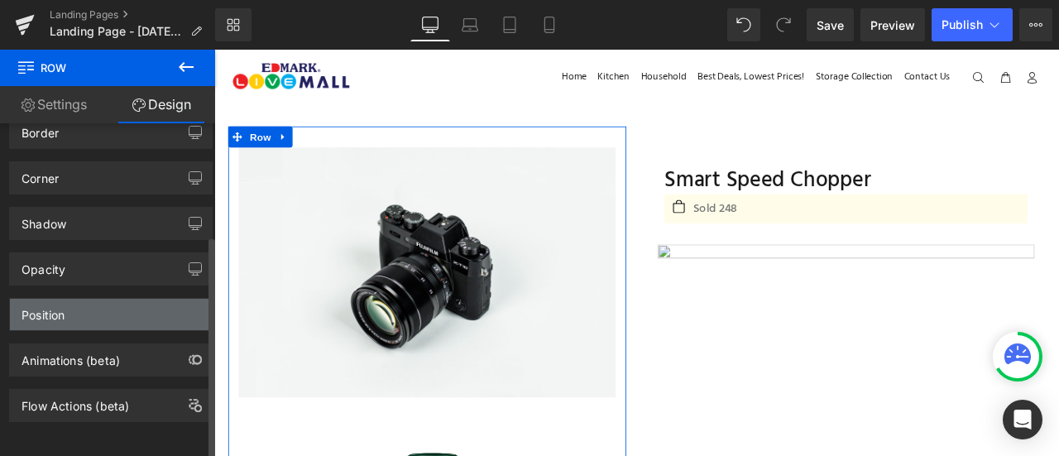
click at [127, 307] on div "Position" at bounding box center [111, 314] width 202 height 31
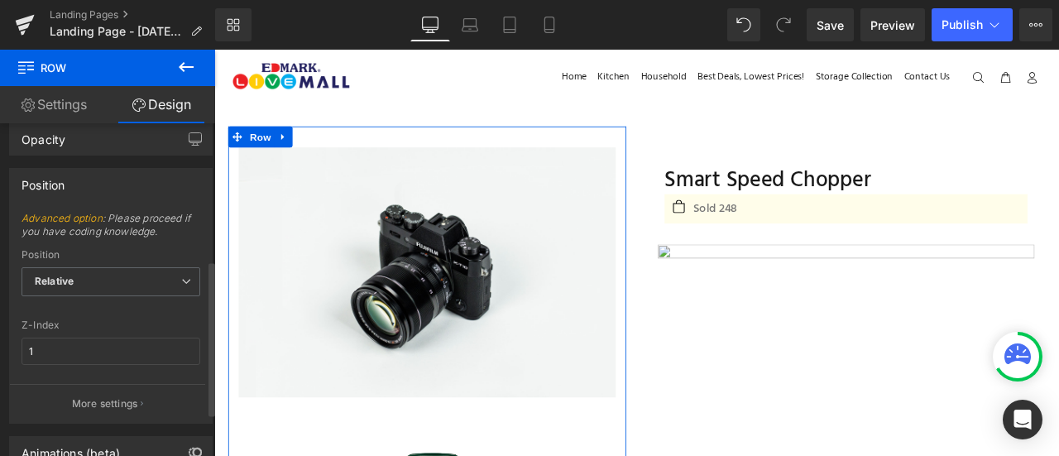
scroll to position [281, 0]
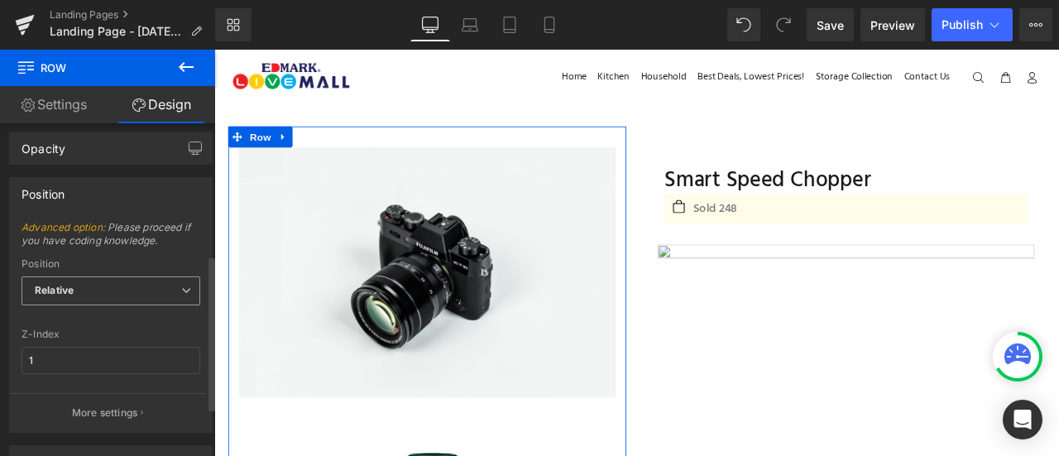
click at [180, 295] on span "Relative" at bounding box center [111, 290] width 179 height 29
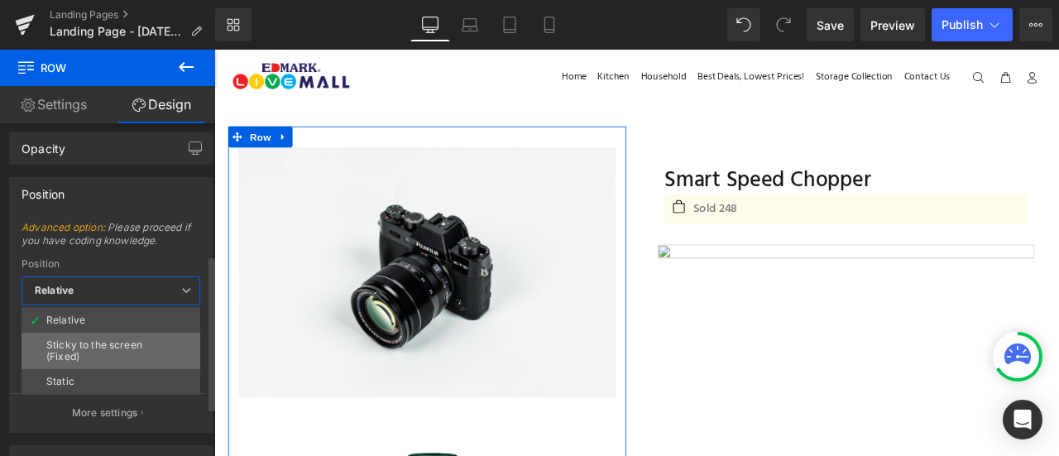
click at [130, 350] on div "Sticky to the screen (Fixed)" at bounding box center [110, 350] width 129 height 23
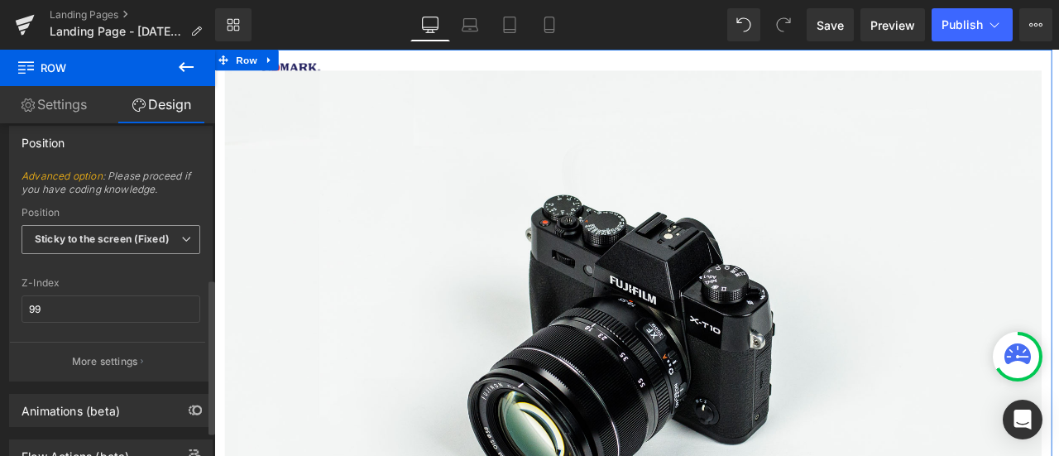
scroll to position [334, 0]
click at [126, 305] on input "99" at bounding box center [111, 308] width 179 height 27
click at [138, 265] on div at bounding box center [111, 267] width 179 height 11
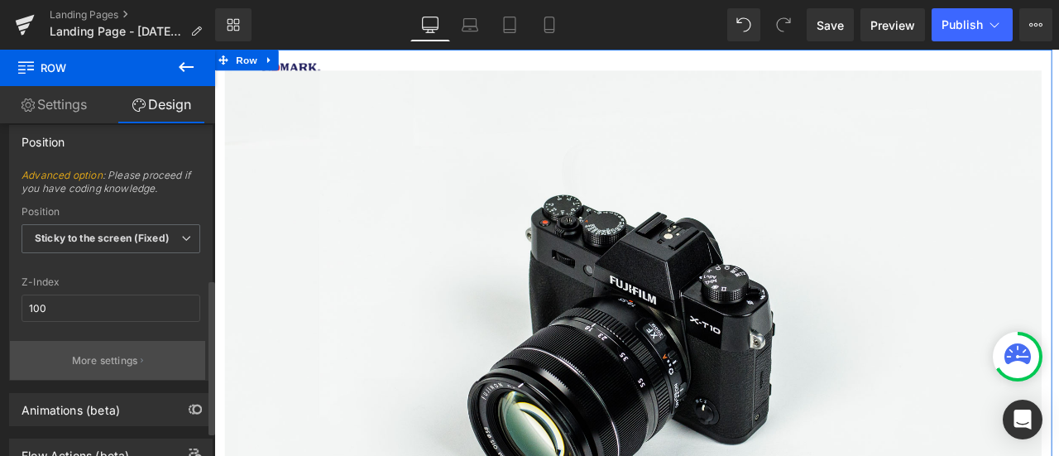
click at [116, 353] on p "More settings" at bounding box center [105, 360] width 66 height 15
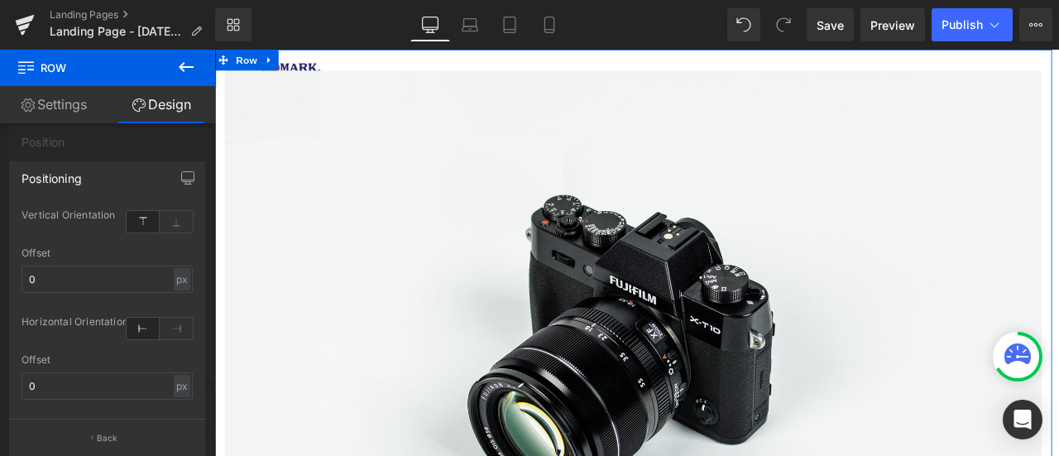
click at [144, 330] on icon at bounding box center [143, 329] width 33 height 22
click at [103, 432] on p "Back" at bounding box center [108, 438] width 22 height 12
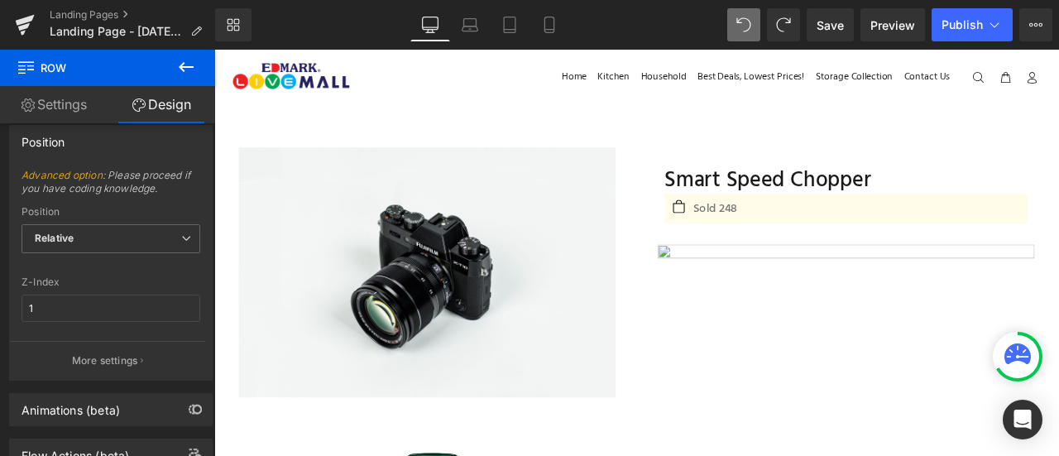
click at [180, 62] on icon at bounding box center [186, 67] width 20 height 20
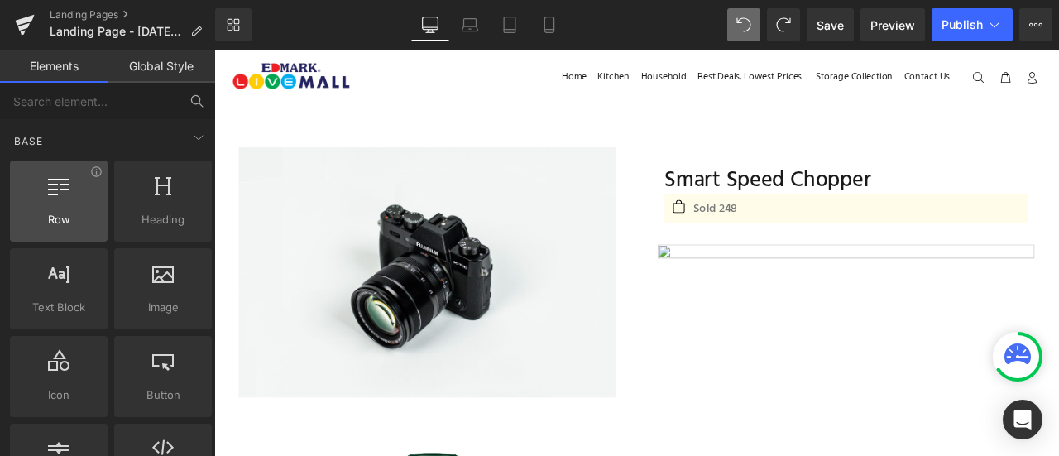
click at [50, 207] on div at bounding box center [59, 192] width 88 height 37
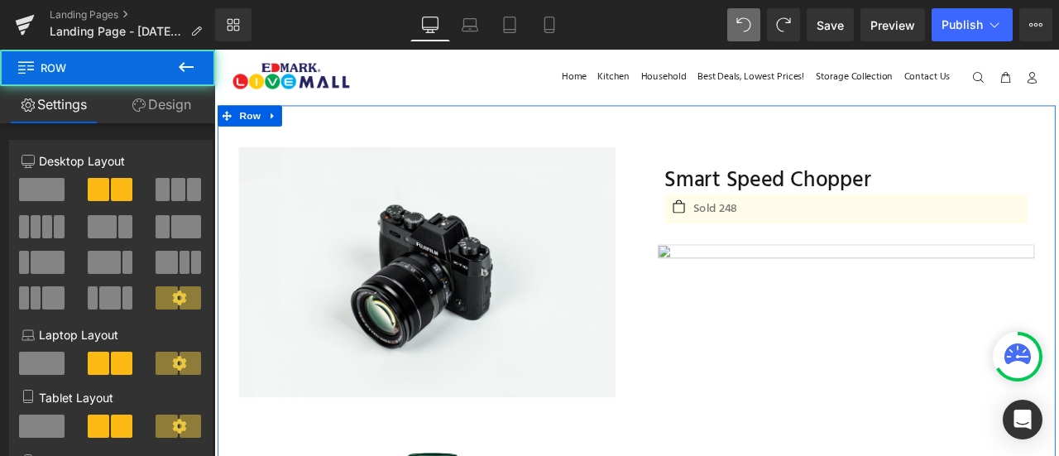
click at [132, 102] on icon at bounding box center [138, 104] width 13 height 13
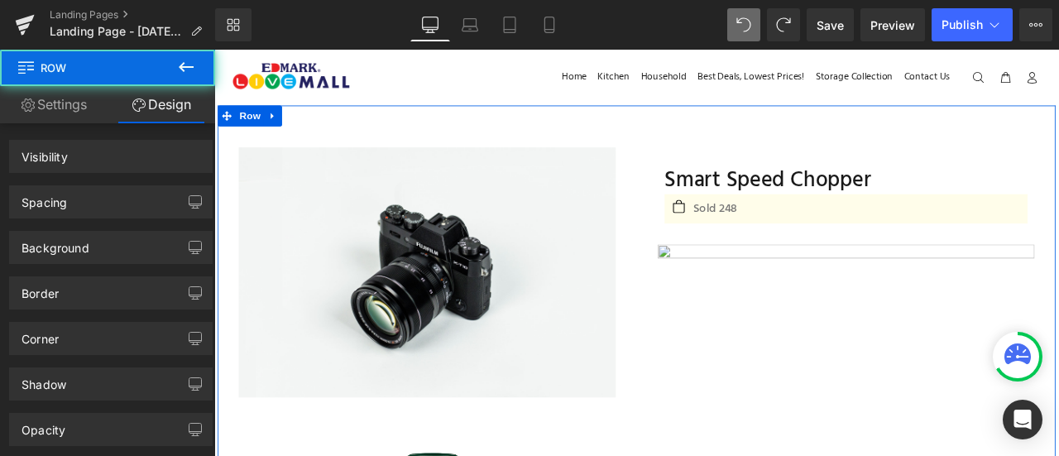
click at [62, 107] on link "Settings" at bounding box center [54, 104] width 108 height 37
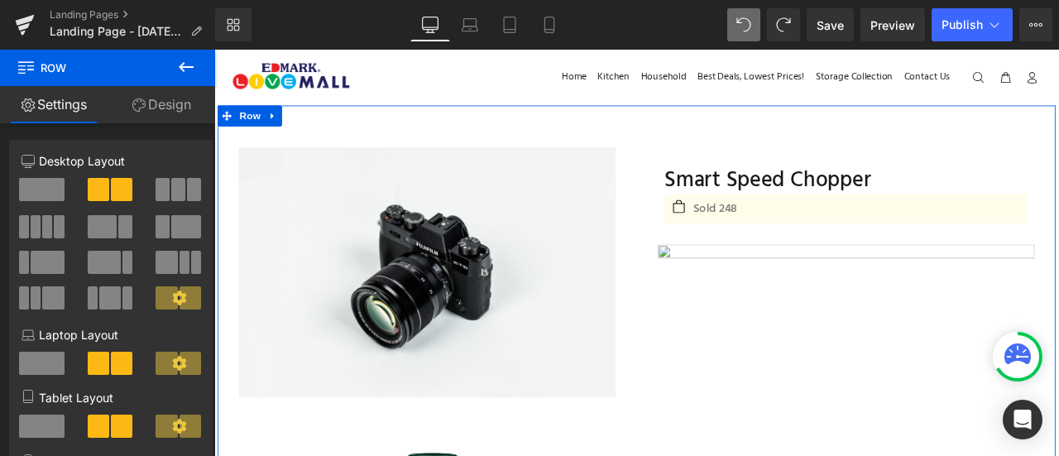
click at [47, 100] on link "Settings" at bounding box center [54, 104] width 108 height 37
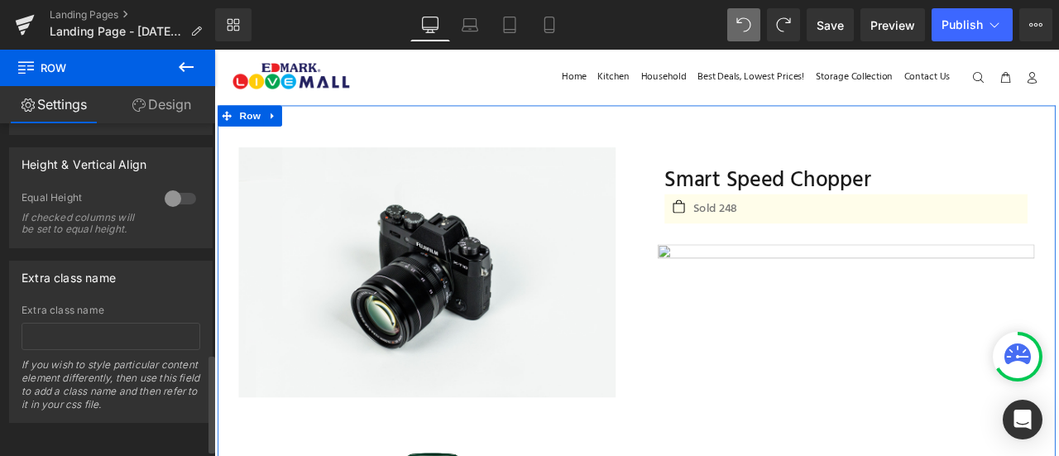
scroll to position [780, 0]
click at [182, 98] on link "Design" at bounding box center [162, 104] width 108 height 37
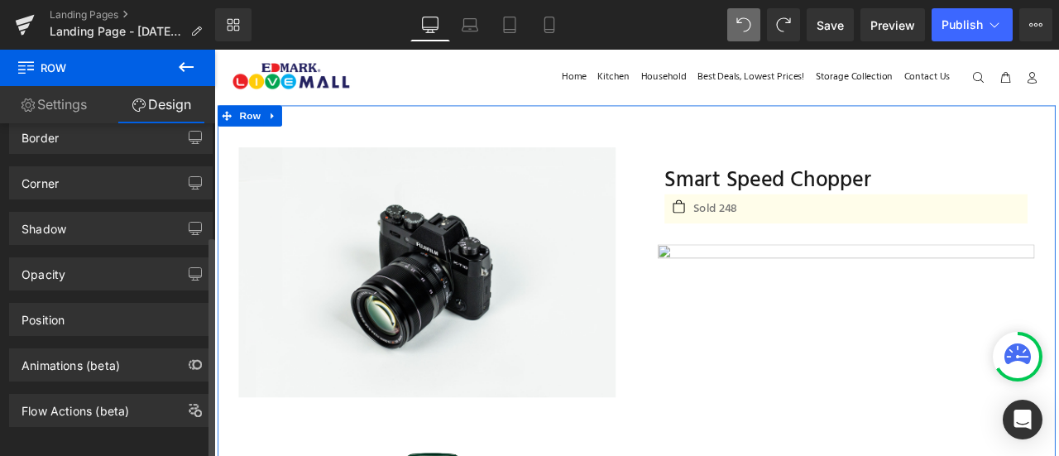
scroll to position [167, 0]
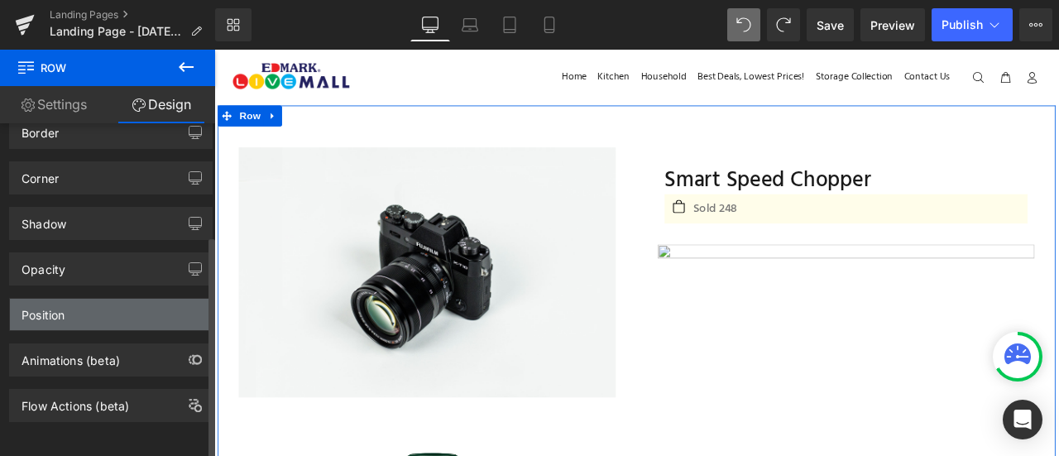
click at [95, 303] on div "Position" at bounding box center [111, 314] width 202 height 31
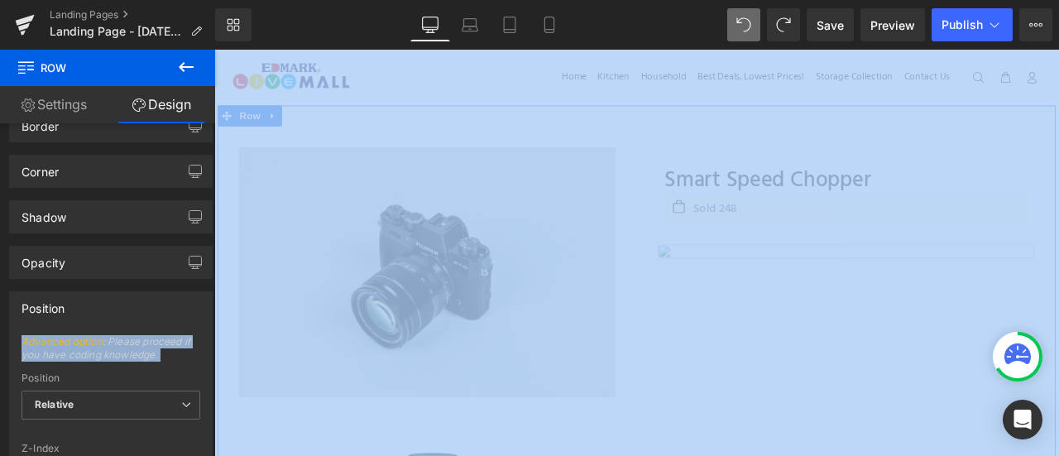
drag, startPoint x: 319, startPoint y: 354, endPoint x: 246, endPoint y: 369, distance: 74.3
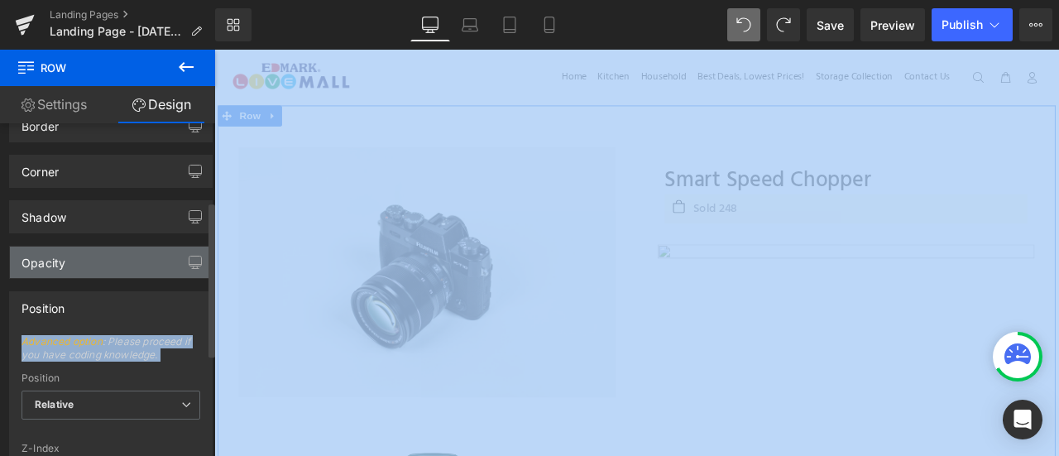
click at [165, 271] on div "Opacity" at bounding box center [111, 262] width 202 height 31
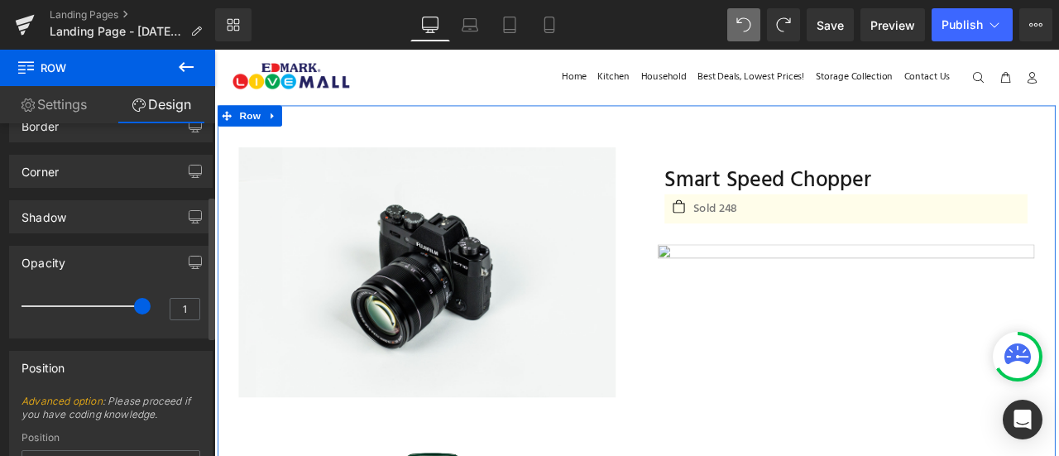
click at [137, 352] on div "Position" at bounding box center [111, 367] width 202 height 31
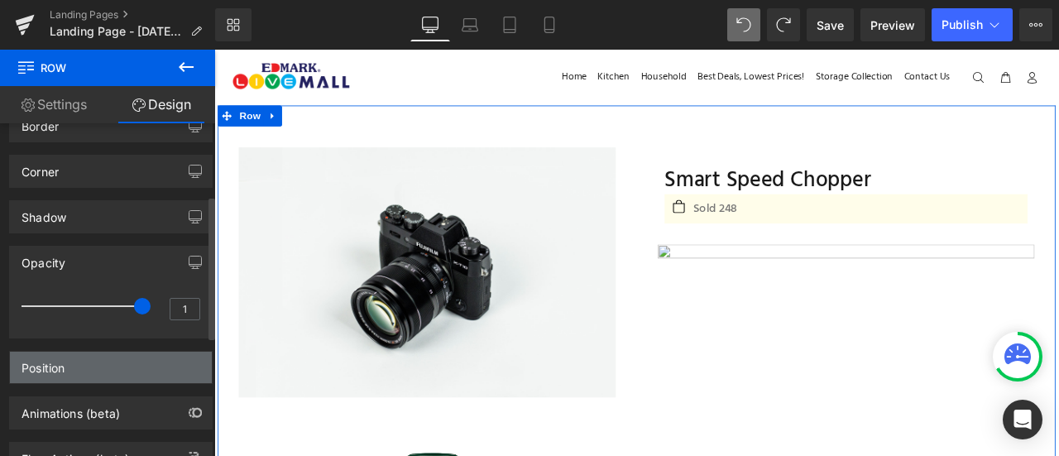
click at [137, 352] on div "Position" at bounding box center [111, 367] width 202 height 31
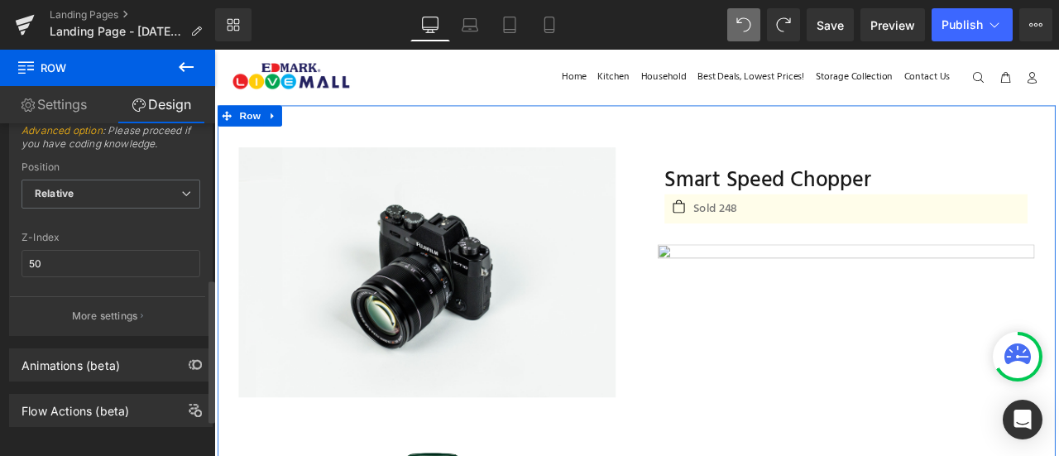
scroll to position [447, 0]
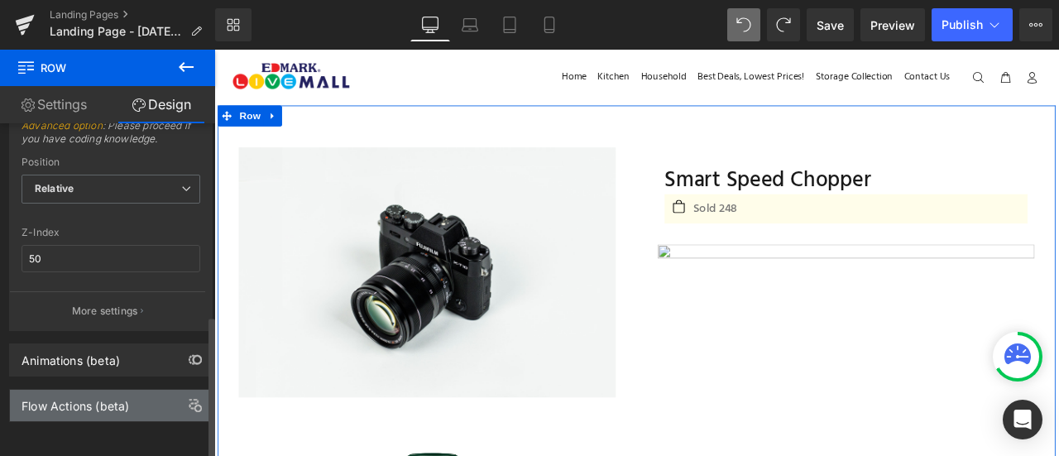
click at [118, 407] on div "Flow Actions (beta)" at bounding box center [111, 405] width 202 height 31
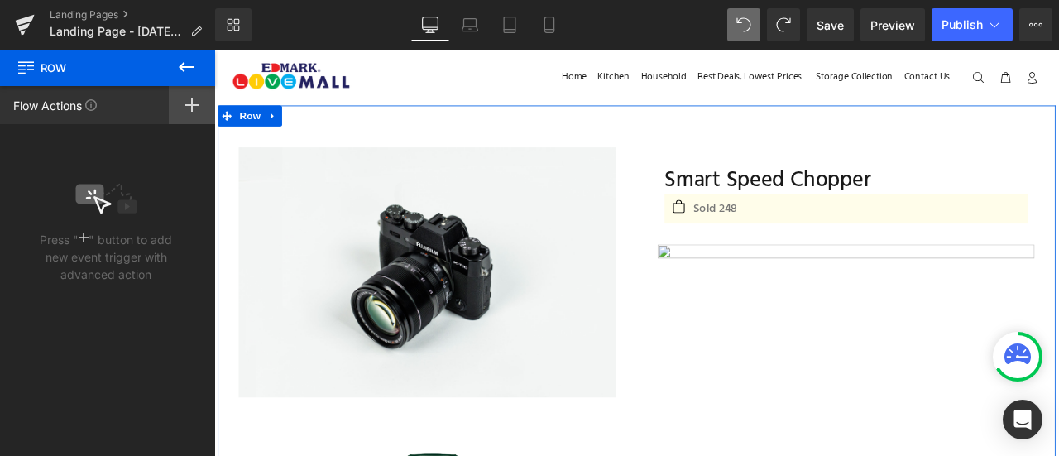
click at [188, 106] on icon at bounding box center [191, 104] width 13 height 13
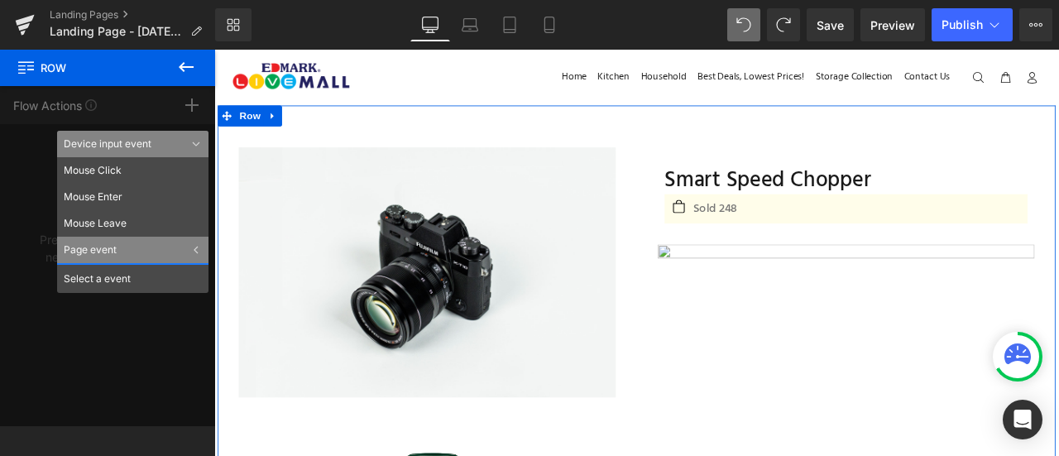
click at [83, 352] on div "Flow Actions Click "+" to add an event to trigger action affect on other elemen…" at bounding box center [107, 256] width 215 height 340
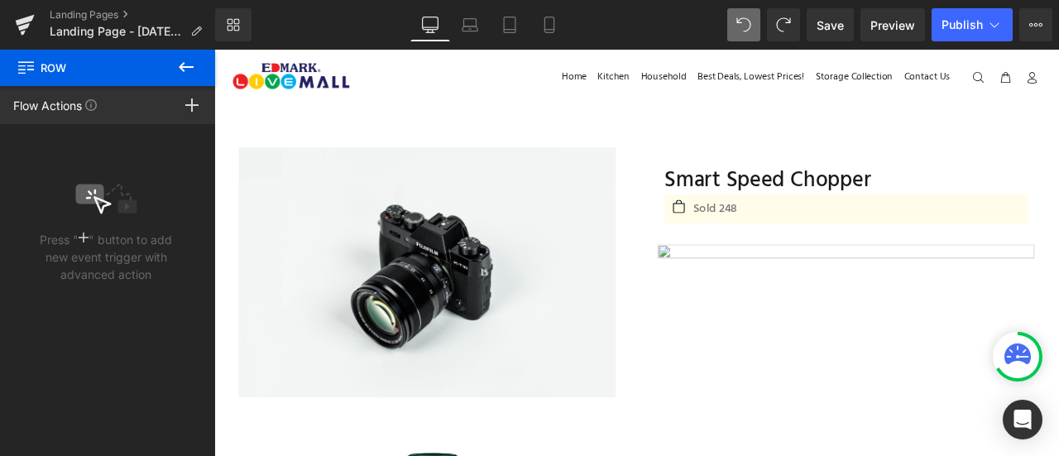
click at [190, 74] on icon at bounding box center [186, 67] width 20 height 20
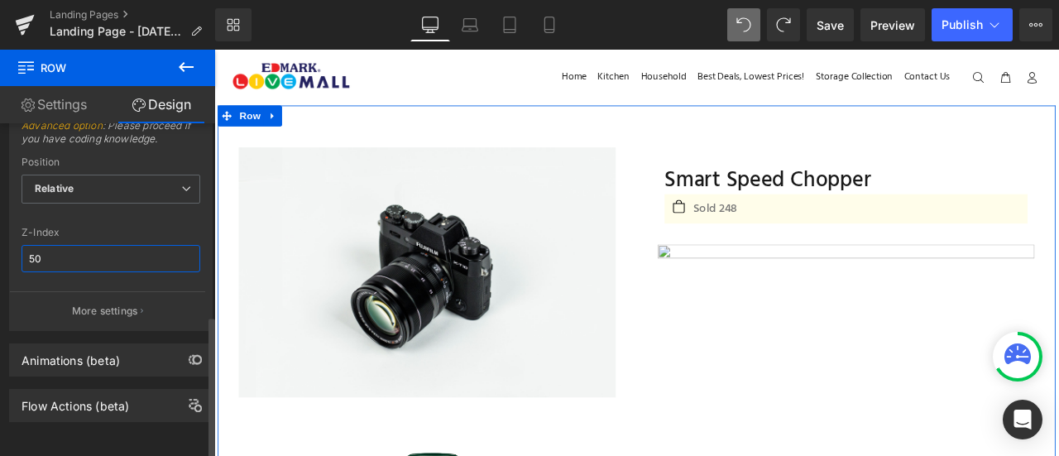
click at [97, 251] on input "50" at bounding box center [111, 258] width 179 height 27
click at [115, 227] on div "Z-Index" at bounding box center [111, 233] width 179 height 12
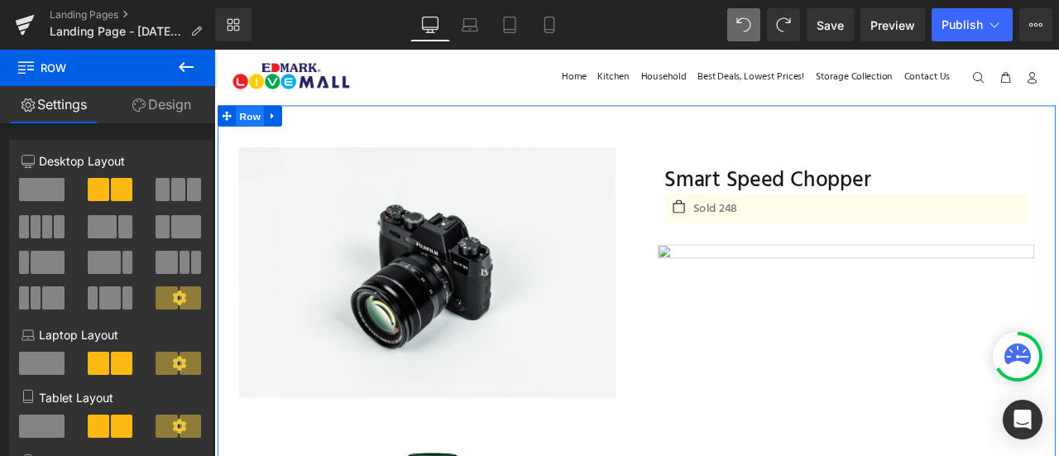
click at [252, 128] on span "Row" at bounding box center [256, 129] width 33 height 25
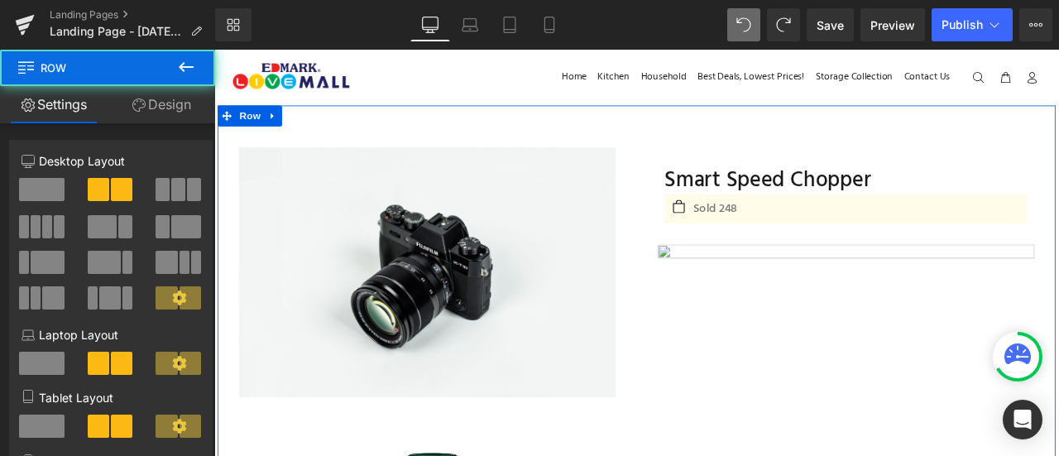
click at [146, 94] on link "Design" at bounding box center [162, 104] width 108 height 37
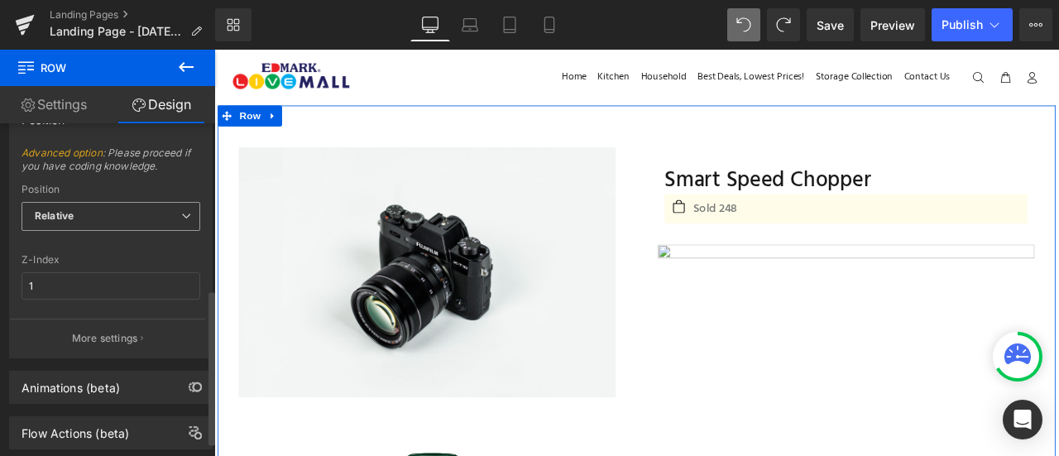
scroll to position [356, 0]
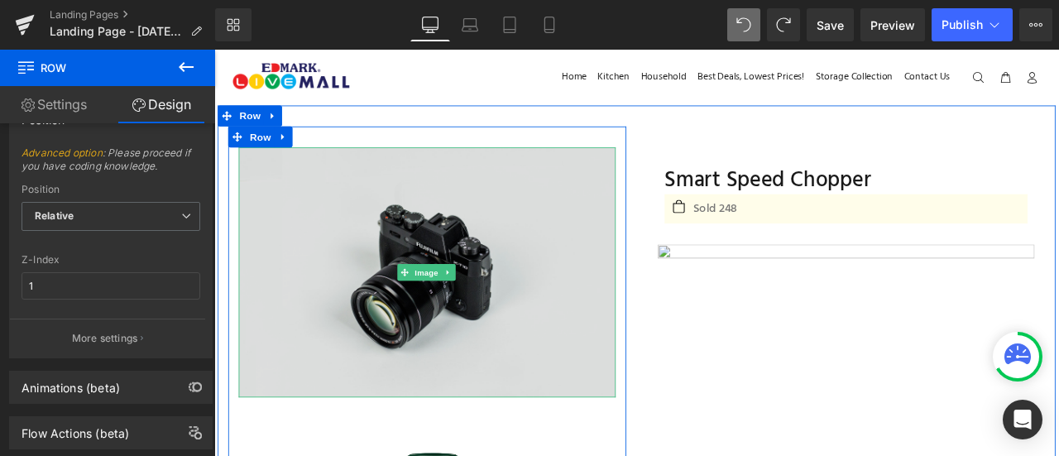
click at [456, 223] on img at bounding box center [466, 314] width 447 height 296
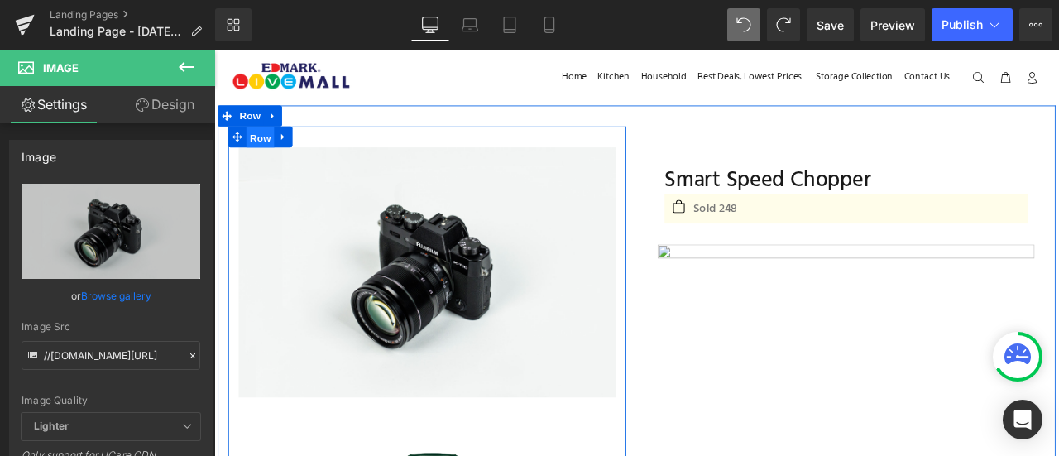
click at [257, 151] on span "Row" at bounding box center [268, 154] width 33 height 25
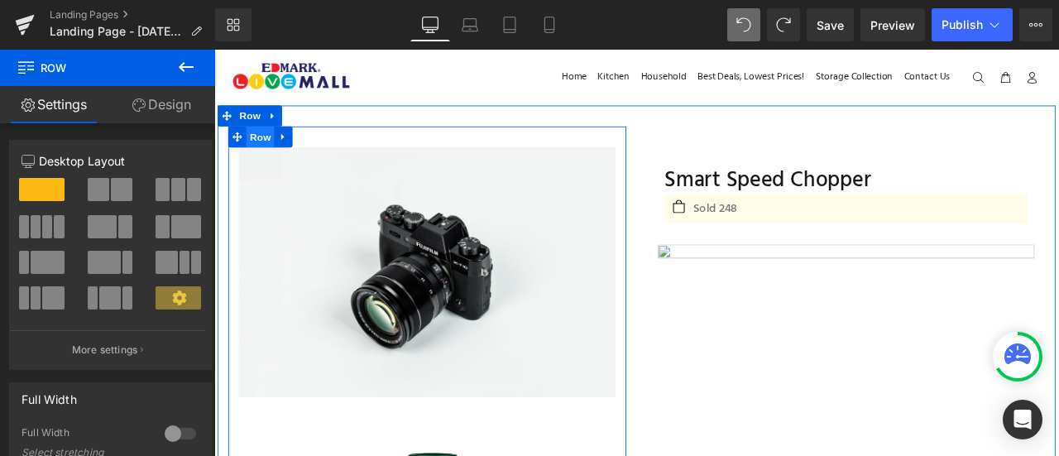
click at [262, 156] on span "Row" at bounding box center [268, 153] width 33 height 25
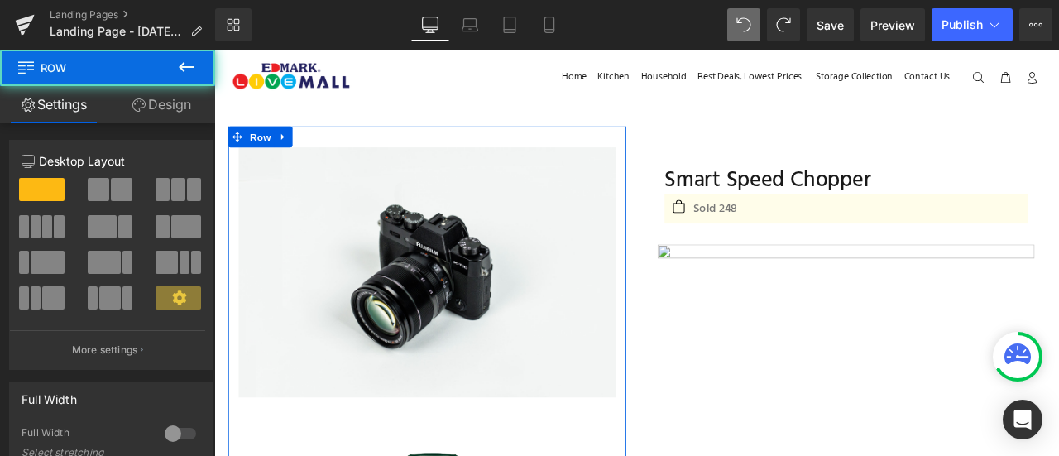
click at [161, 103] on link "Design" at bounding box center [162, 104] width 108 height 37
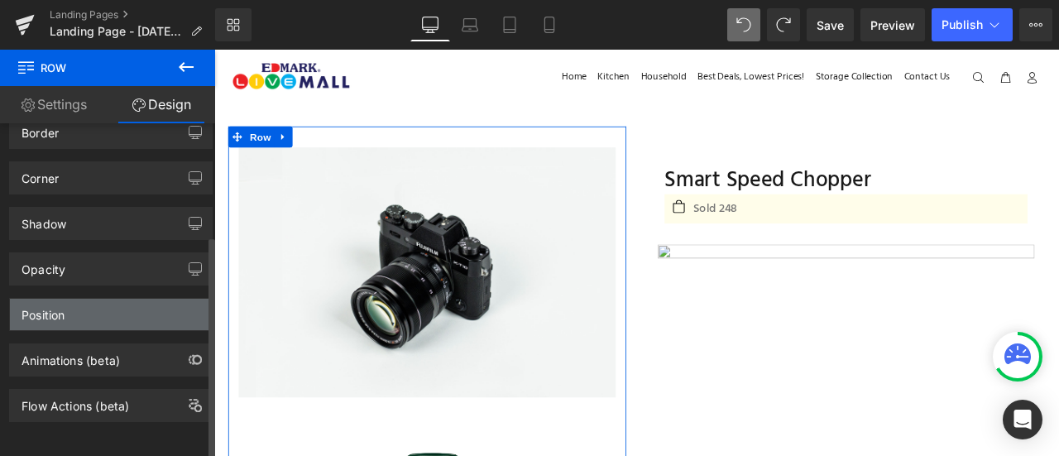
click at [96, 299] on div "Position" at bounding box center [111, 314] width 202 height 31
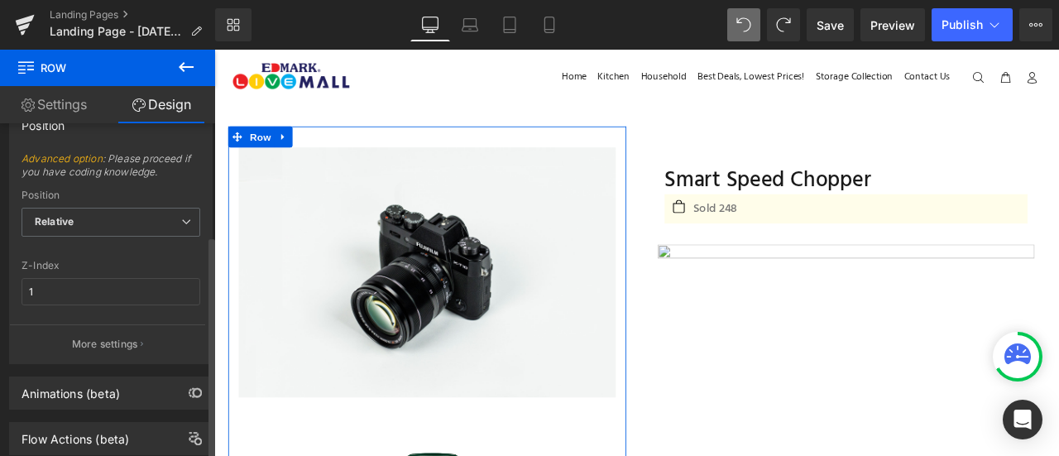
scroll to position [387, 0]
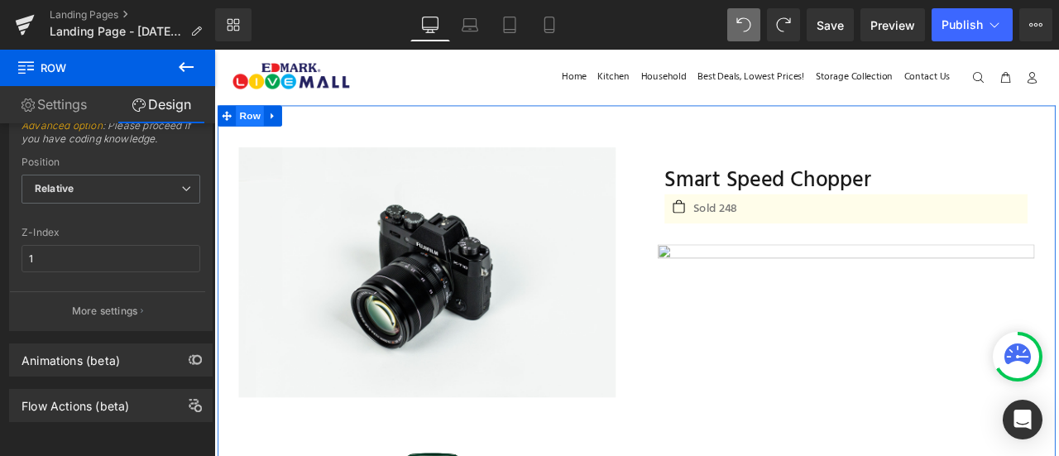
click at [257, 131] on span "Row" at bounding box center [256, 128] width 33 height 25
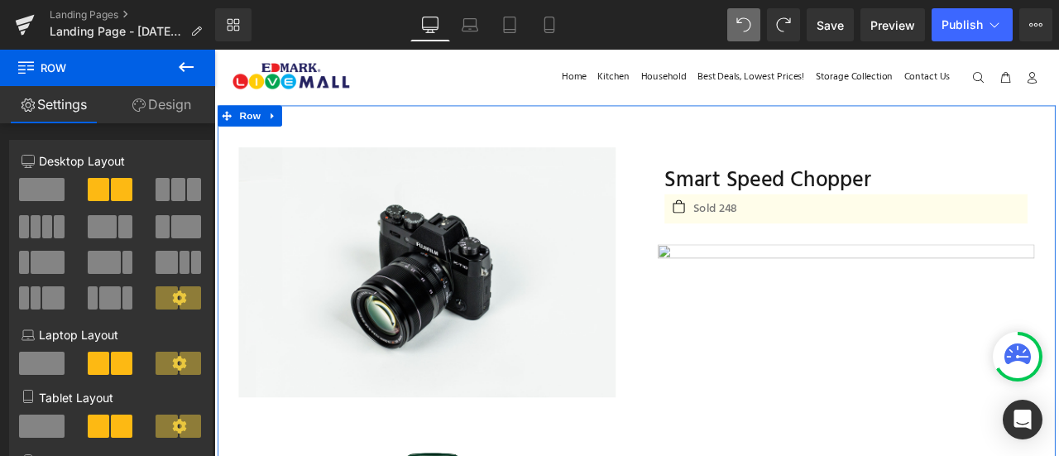
click at [174, 99] on link "Design" at bounding box center [162, 104] width 108 height 37
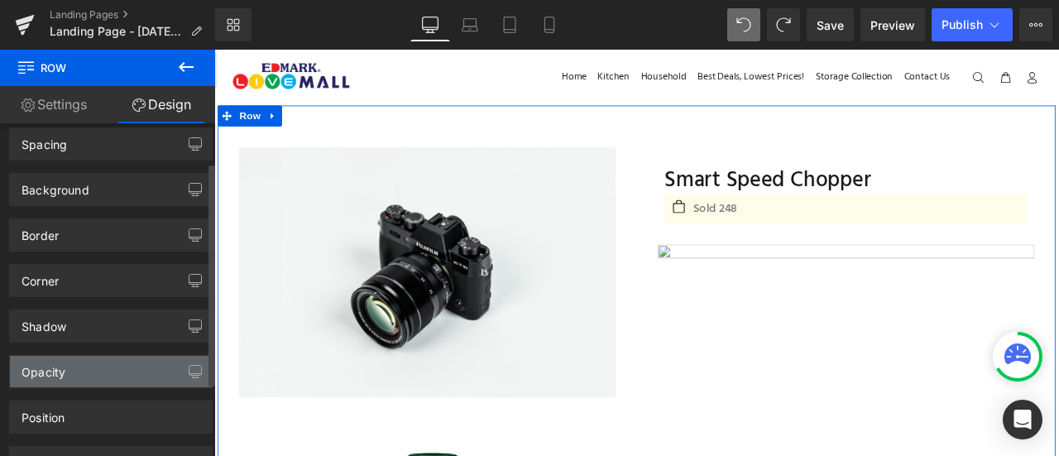
scroll to position [167, 0]
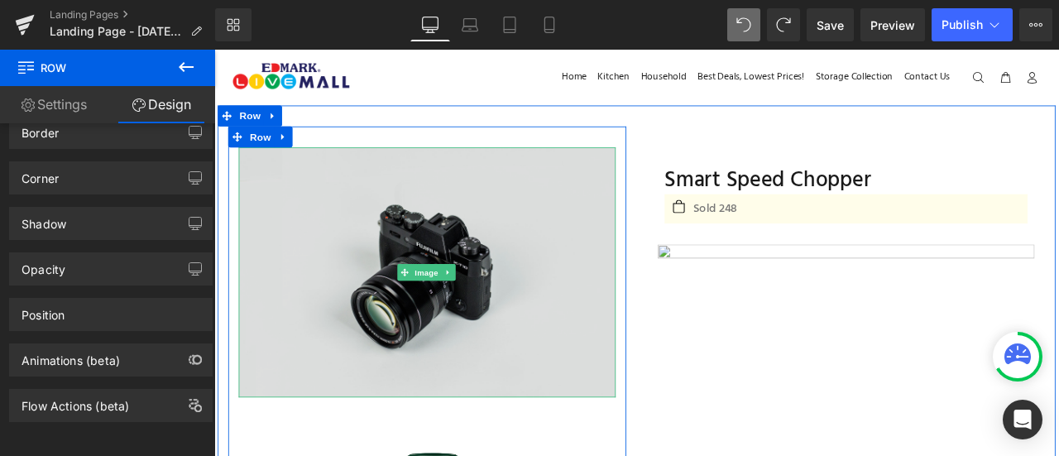
click at [540, 253] on img at bounding box center [466, 314] width 447 height 296
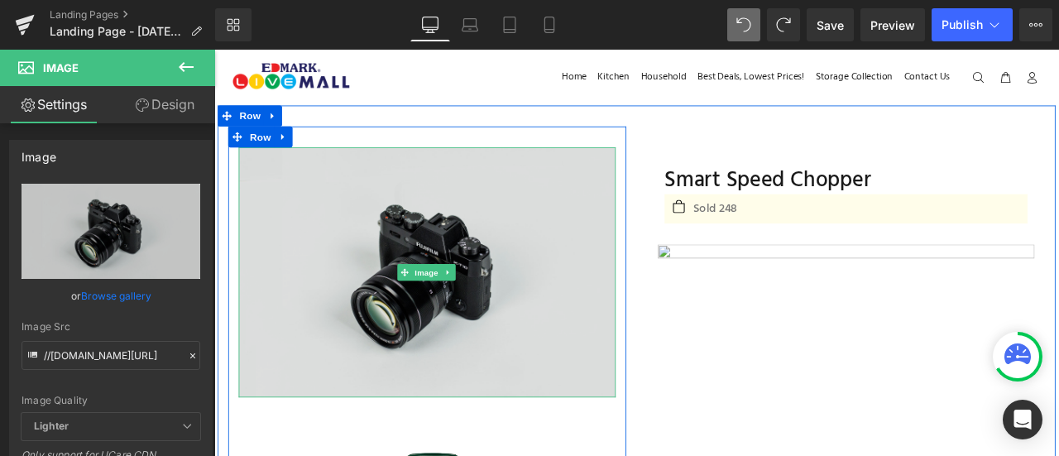
click at [353, 247] on img at bounding box center [466, 314] width 447 height 296
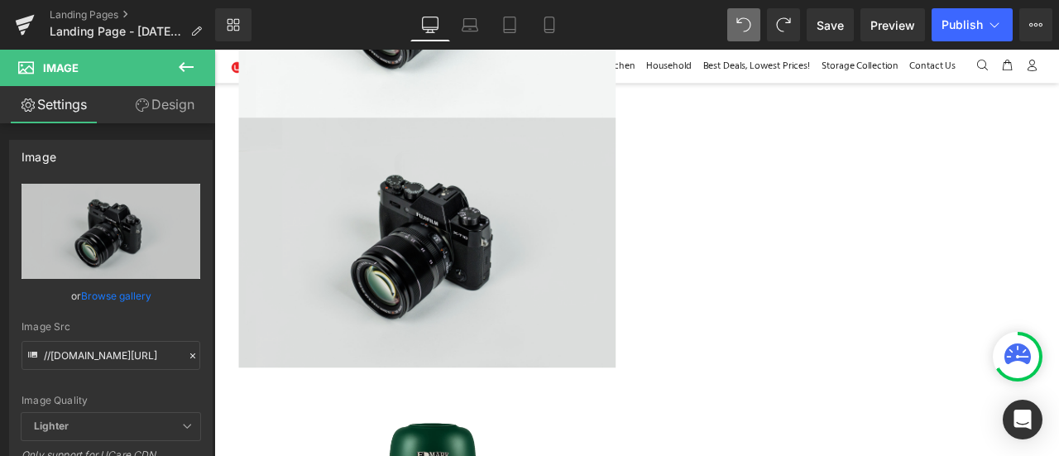
scroll to position [344, 0]
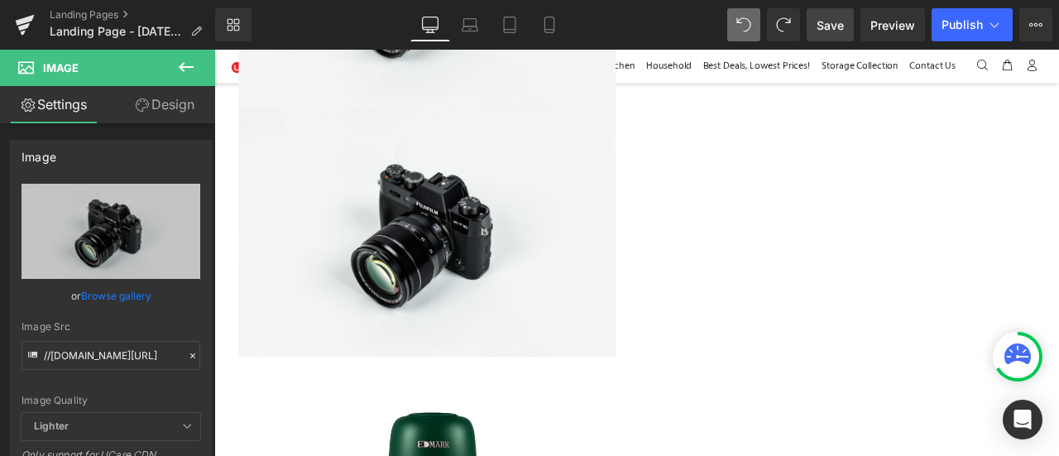
click at [831, 22] on span "Save" at bounding box center [830, 25] width 27 height 17
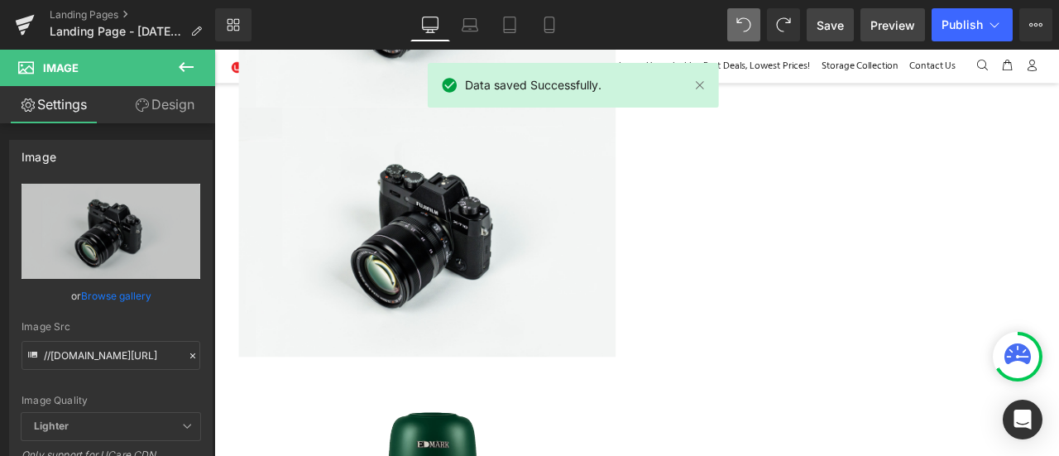
click at [881, 22] on span "Preview" at bounding box center [893, 25] width 45 height 17
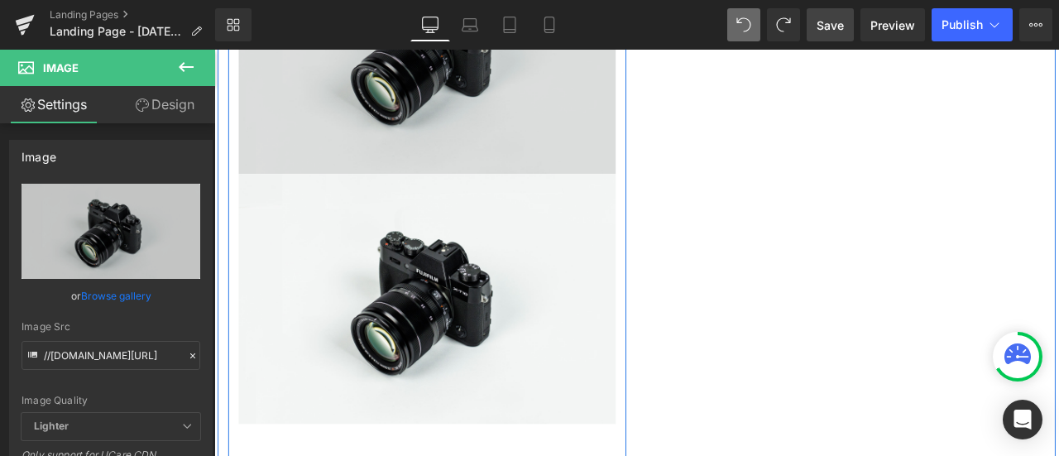
scroll to position [0, 0]
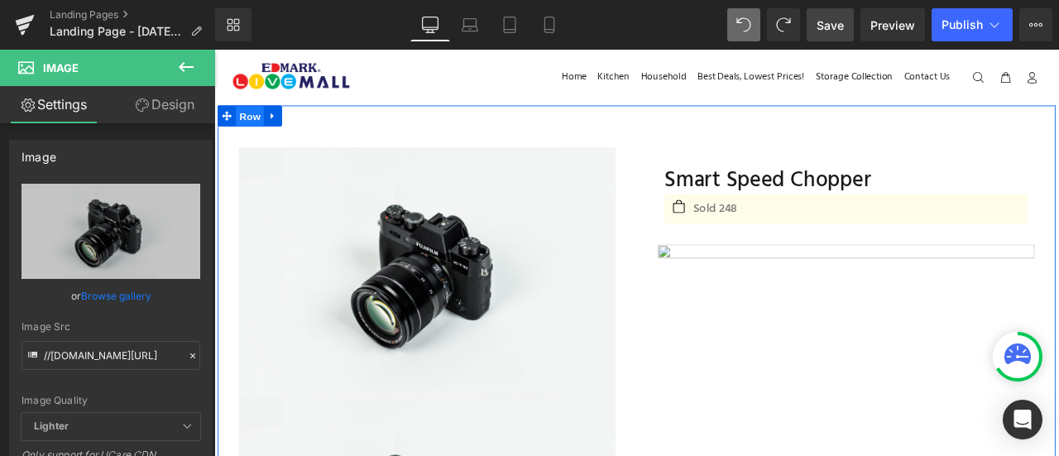
click at [256, 132] on span "Row" at bounding box center [256, 129] width 33 height 25
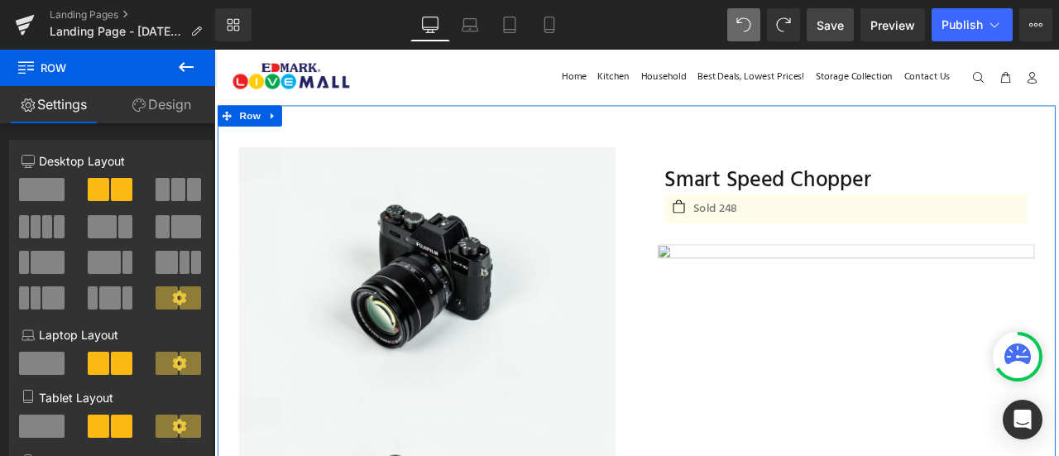
click at [171, 108] on link "Design" at bounding box center [162, 104] width 108 height 37
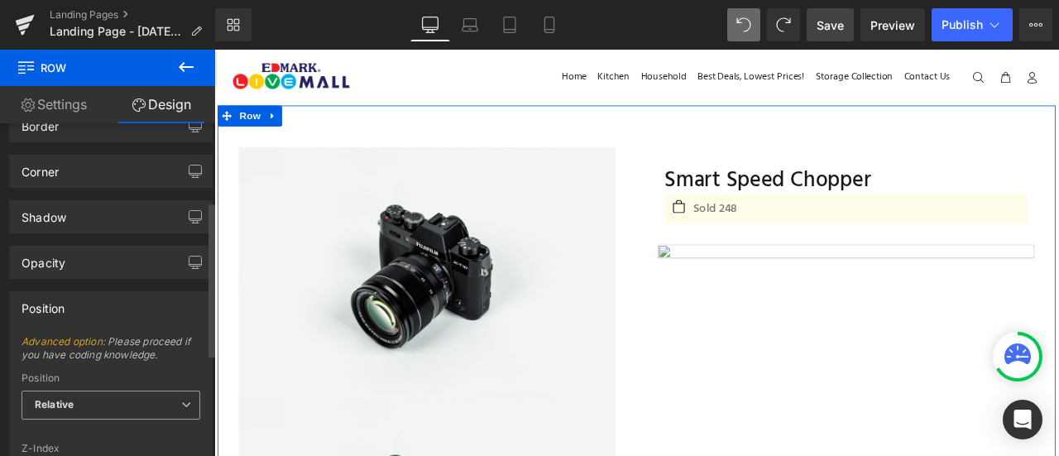
click at [101, 401] on span "Relative" at bounding box center [111, 405] width 179 height 29
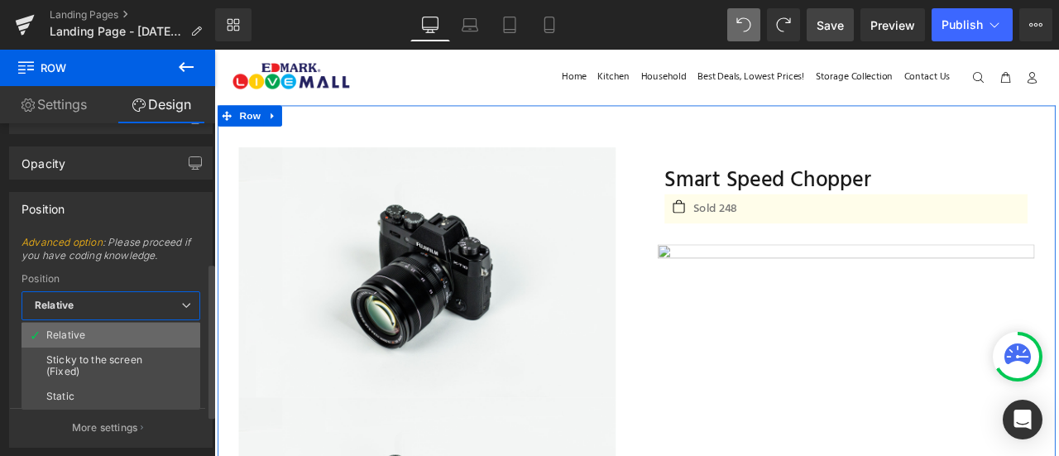
scroll to position [301, 0]
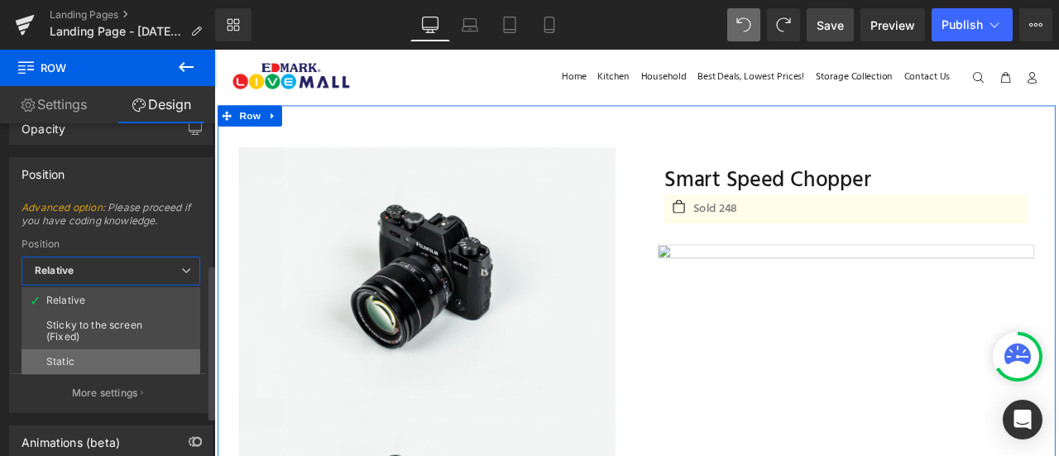
click at [107, 358] on li "Static" at bounding box center [111, 361] width 179 height 25
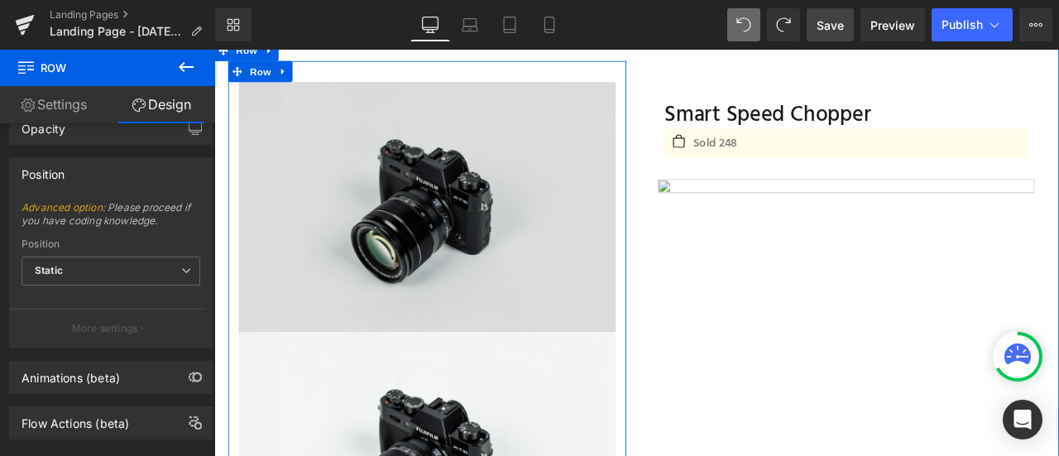
scroll to position [0, 0]
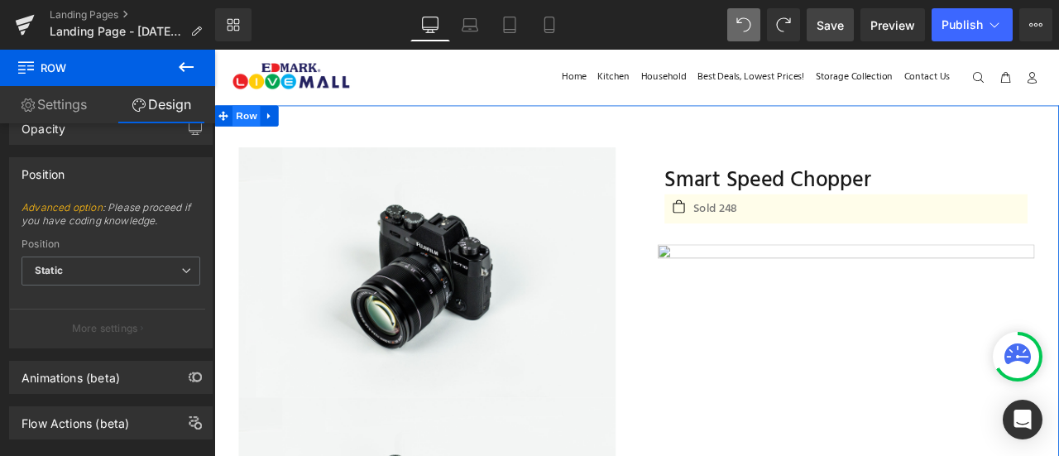
click at [253, 132] on span "Row" at bounding box center [252, 128] width 33 height 25
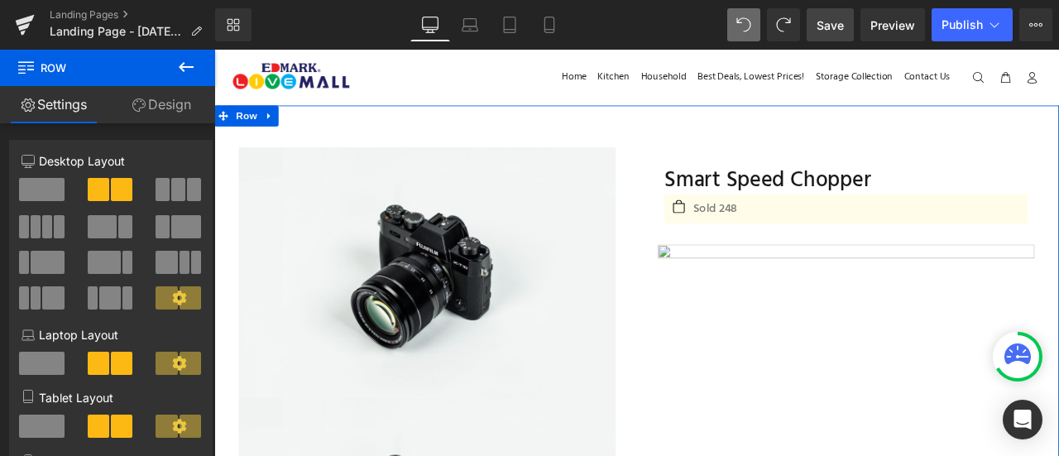
click at [174, 118] on link "Design" at bounding box center [162, 104] width 108 height 37
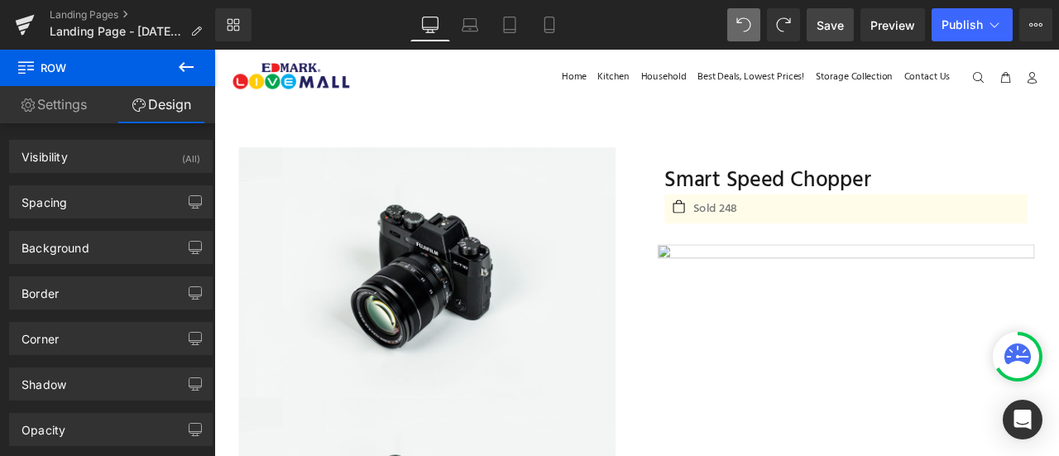
scroll to position [167, 0]
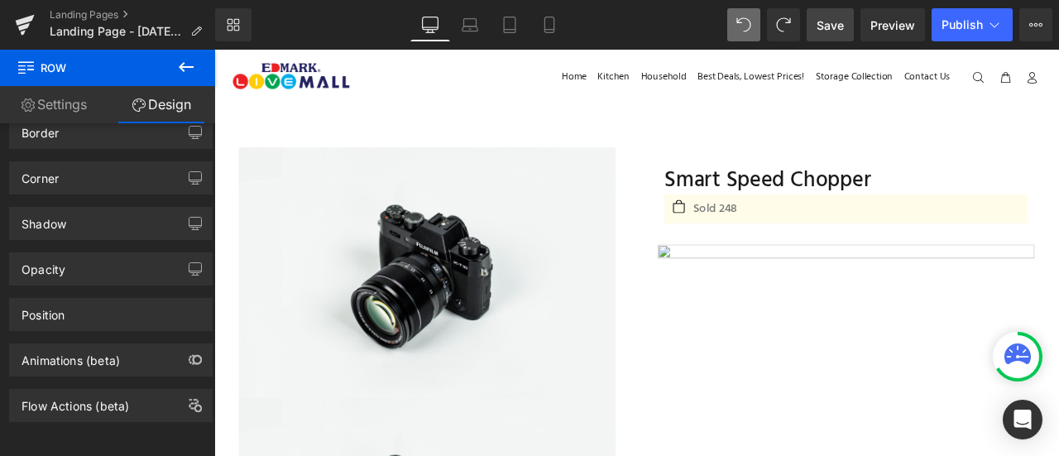
click at [536, 77] on div "Home Kitchen Household Best Deals, Lowest Prices! Storage Collection Contact Us" at bounding box center [759, 83] width 704 height 26
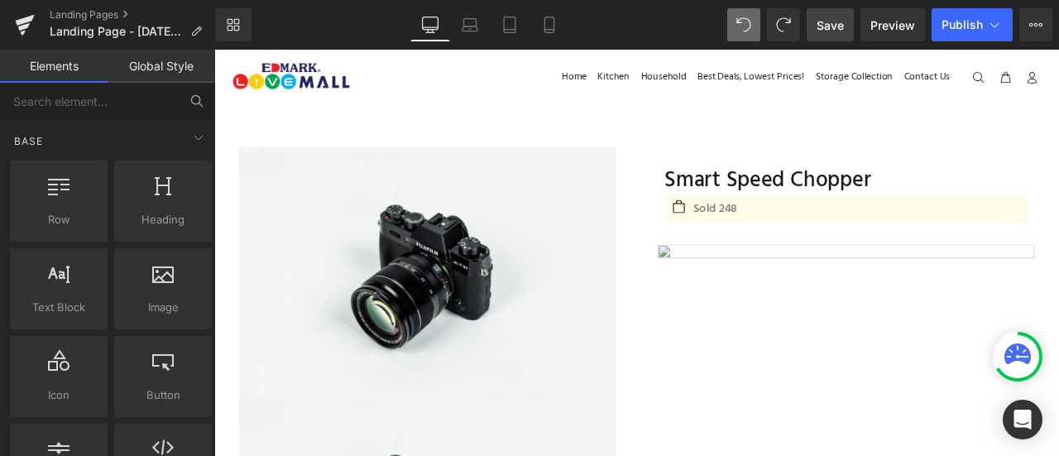
click at [536, 77] on div "Home Kitchen Household Best Deals, Lowest Prices! Storage Collection Contact Us" at bounding box center [759, 83] width 704 height 26
click at [414, 87] on div "Home Kitchen Household Best Deals, Lowest Prices! Storage Collection Contact Us" at bounding box center [759, 83] width 704 height 26
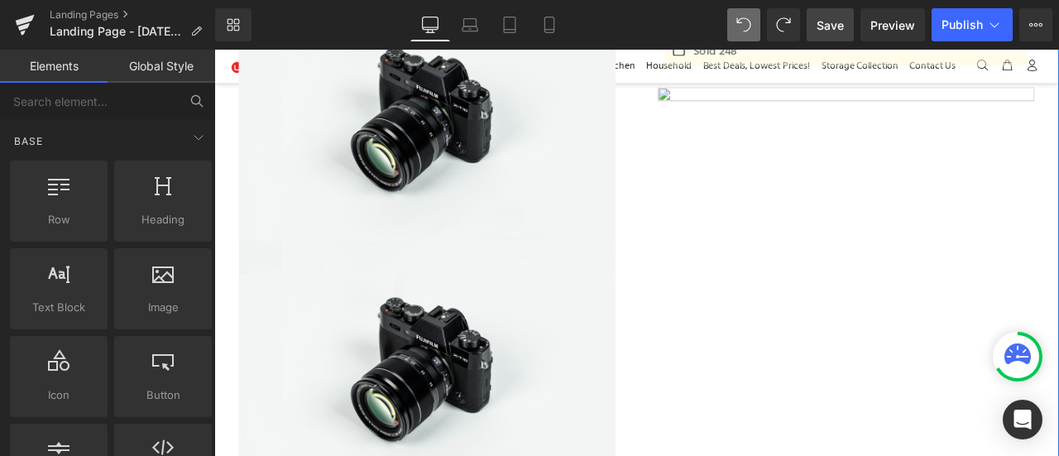
scroll to position [187, 0]
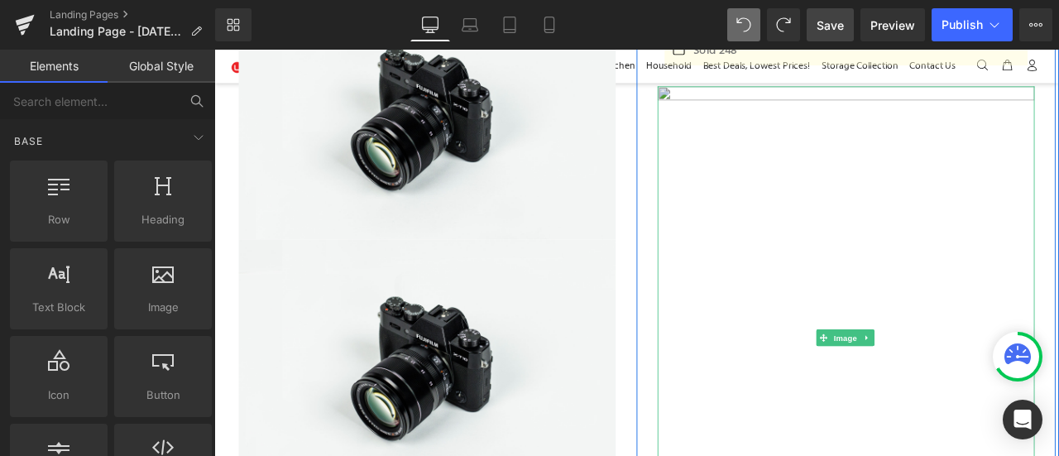
click at [776, 181] on img at bounding box center [963, 392] width 447 height 596
drag, startPoint x: 776, startPoint y: 181, endPoint x: 739, endPoint y: 165, distance: 40.8
click at [740, 165] on img at bounding box center [963, 392] width 447 height 596
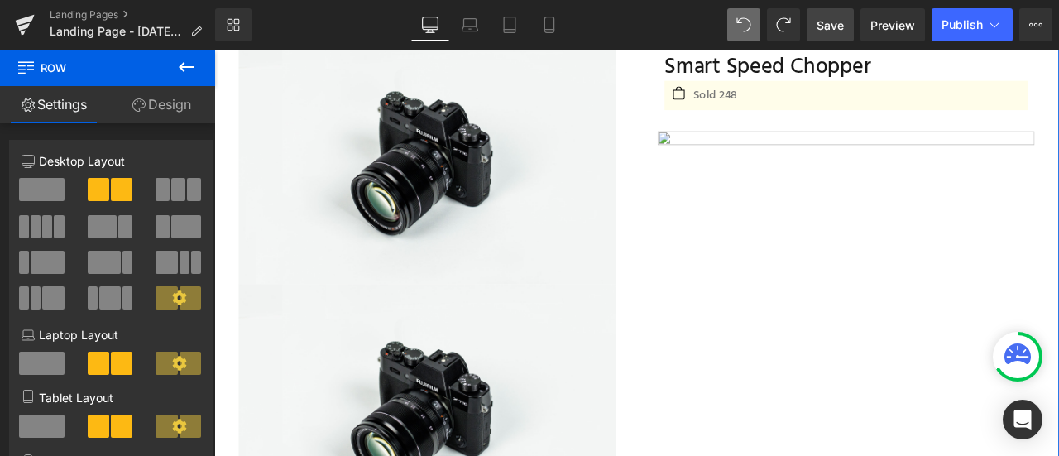
scroll to position [0, 0]
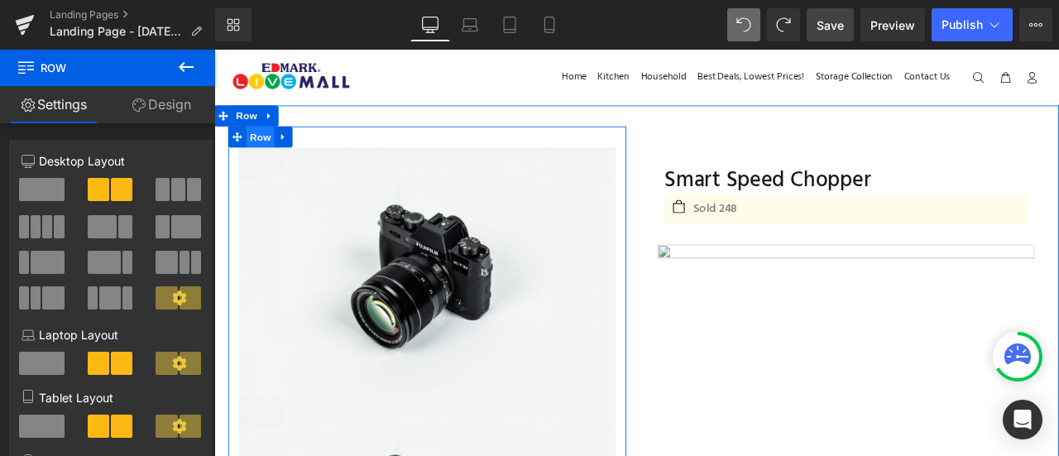
click at [275, 159] on span "Row" at bounding box center [268, 153] width 33 height 25
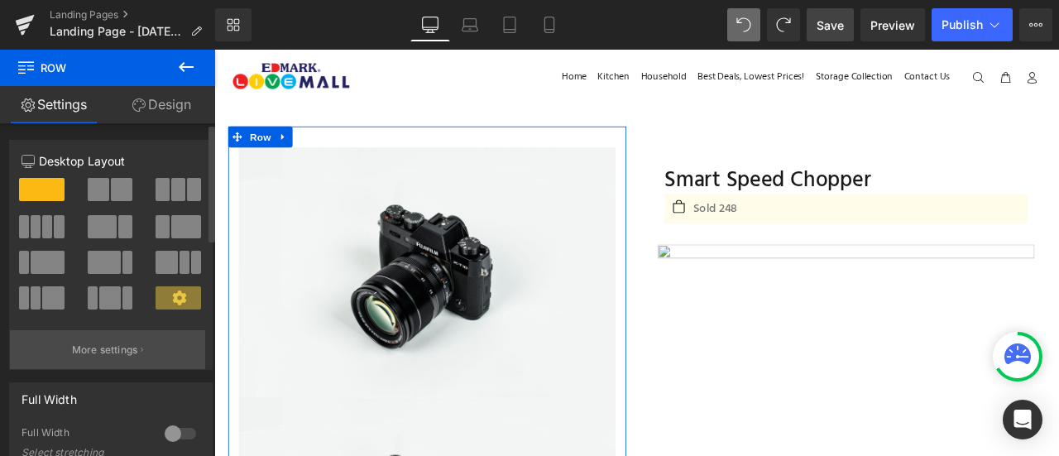
click at [111, 336] on button "More settings" at bounding box center [107, 349] width 195 height 39
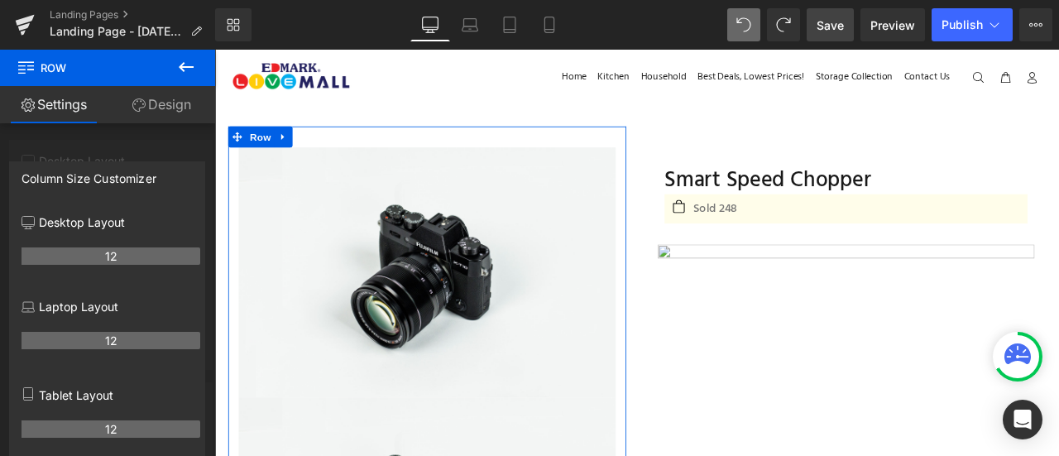
click at [157, 102] on link "Design" at bounding box center [162, 104] width 108 height 37
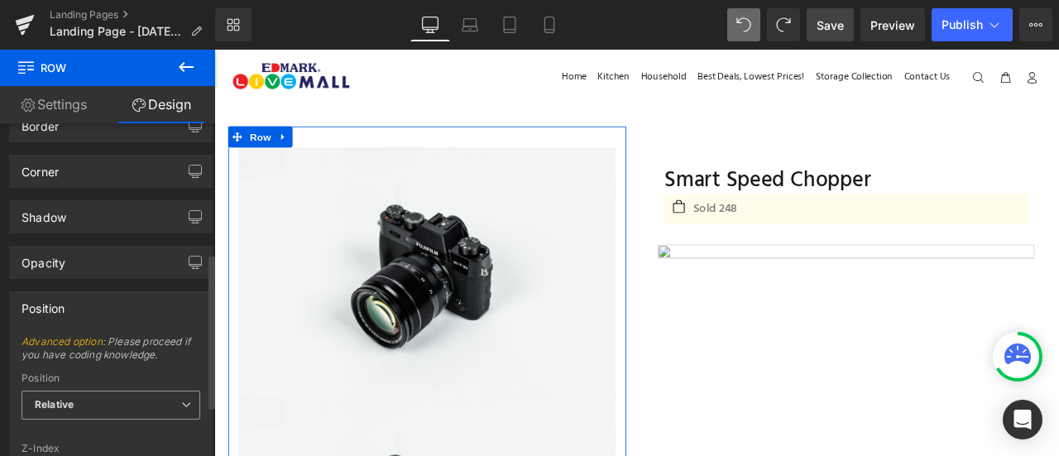
scroll to position [366, 0]
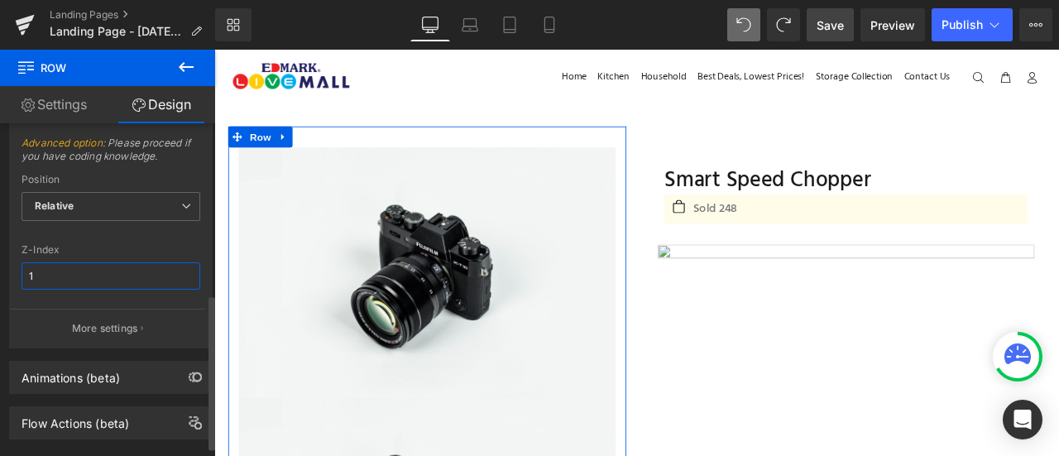
click at [79, 262] on input "1" at bounding box center [111, 275] width 179 height 27
click at [147, 244] on div "Z-Index" at bounding box center [111, 250] width 179 height 12
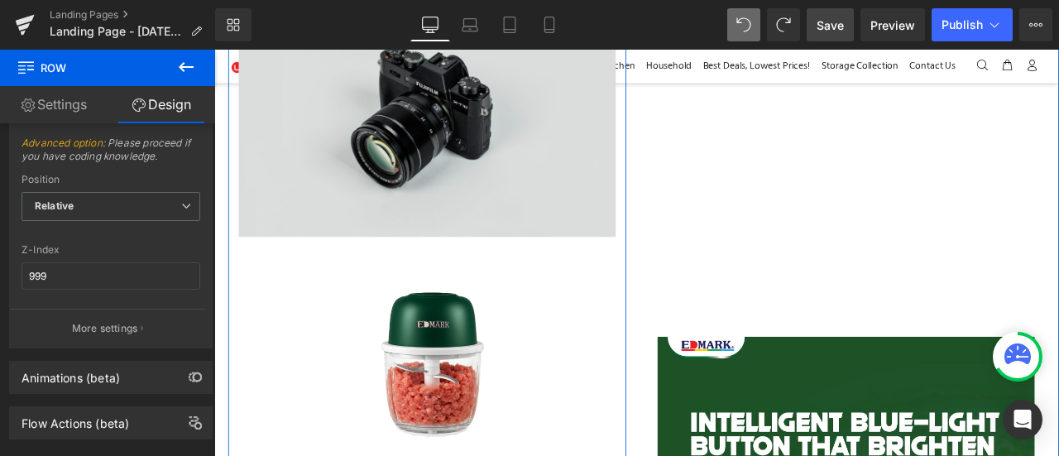
scroll to position [486, 0]
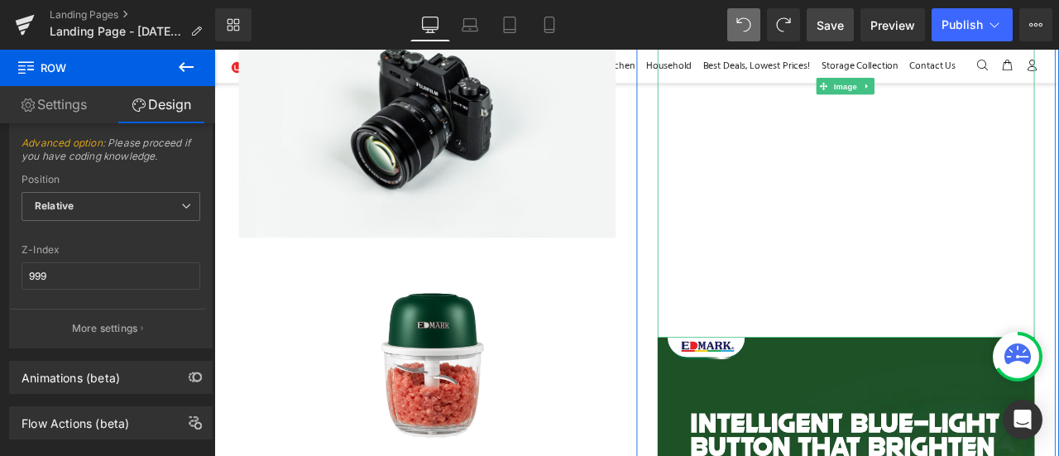
drag, startPoint x: 842, startPoint y: 74, endPoint x: 853, endPoint y: 132, distance: 59.1
click at [842, 74] on img at bounding box center [963, 93] width 447 height 596
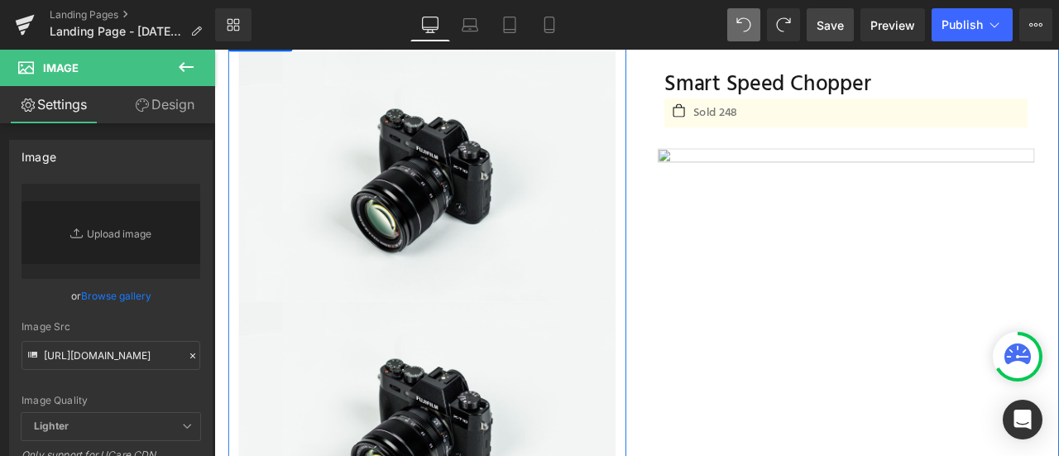
scroll to position [0, 0]
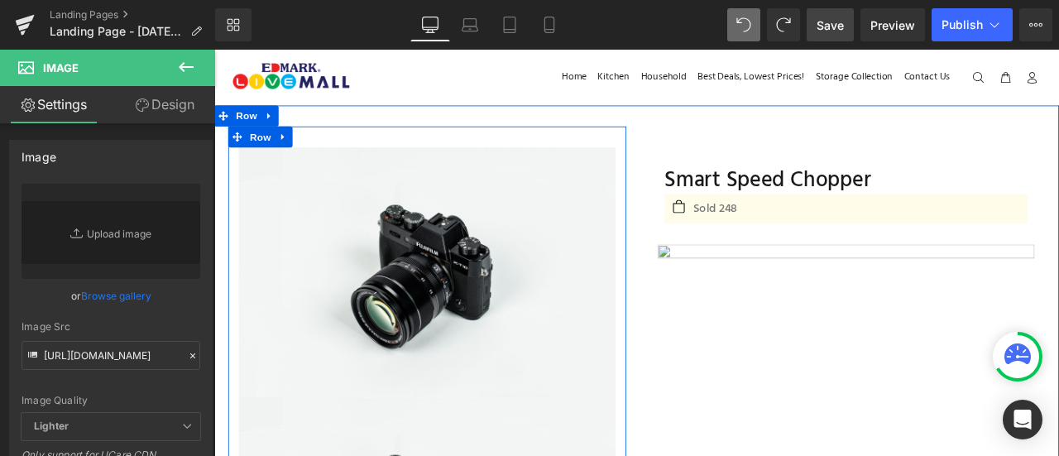
click at [535, 251] on img at bounding box center [466, 314] width 447 height 296
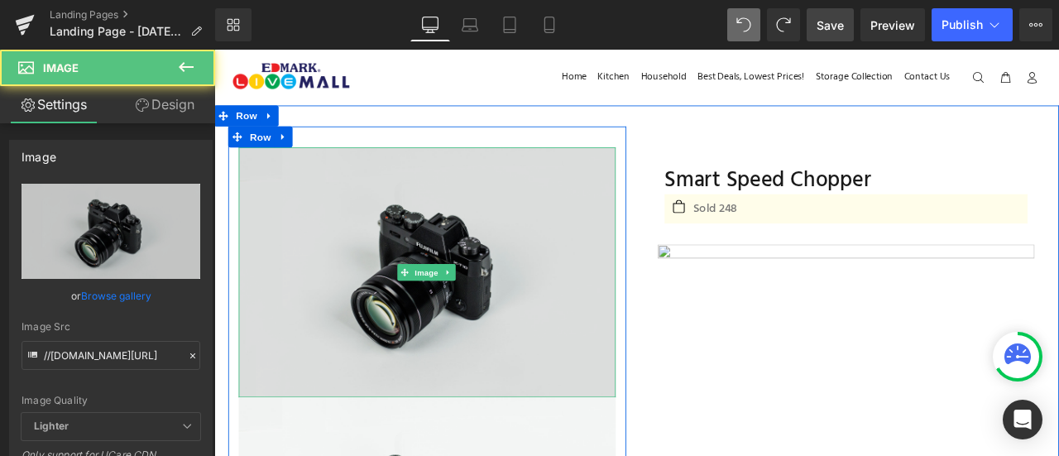
click at [526, 238] on img at bounding box center [466, 314] width 447 height 296
click at [546, 271] on img at bounding box center [466, 314] width 447 height 296
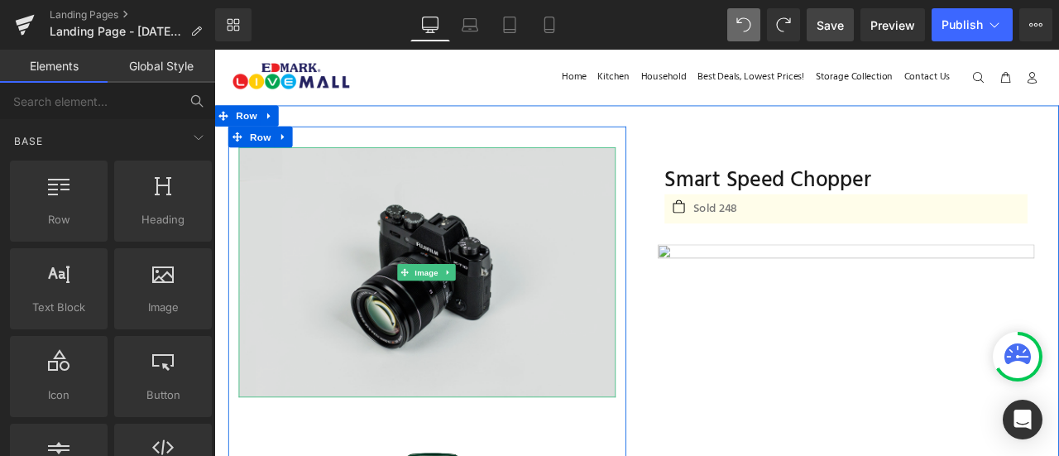
click at [490, 299] on img at bounding box center [466, 314] width 447 height 296
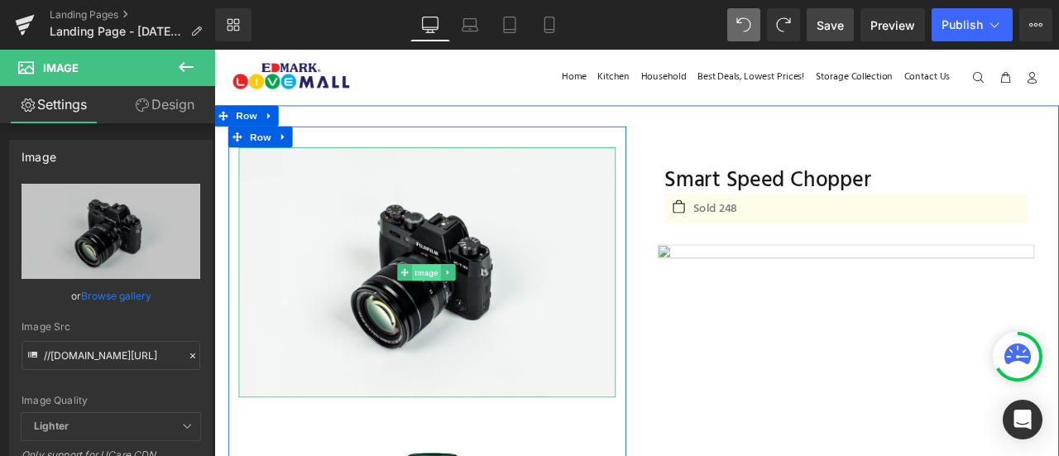
click at [471, 322] on span "Image" at bounding box center [466, 315] width 35 height 20
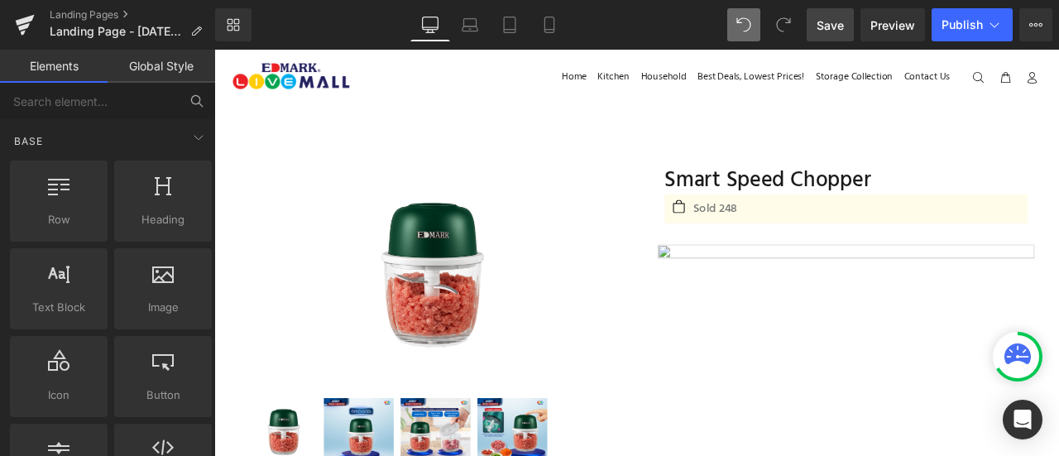
click at [833, 36] on link "Save" at bounding box center [830, 24] width 47 height 33
click at [897, 26] on span "Preview" at bounding box center [893, 25] width 45 height 17
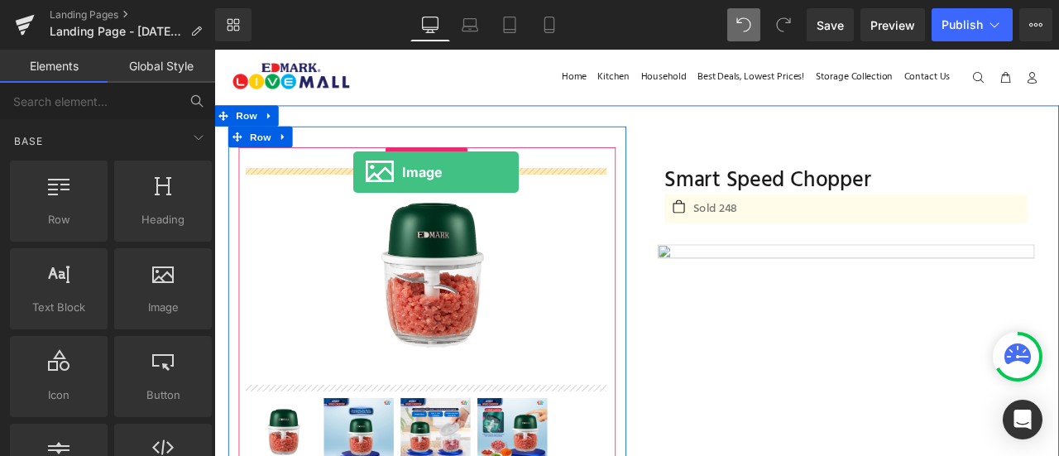
drag, startPoint x: 378, startPoint y: 348, endPoint x: 377, endPoint y: 192, distance: 156.4
